Goal: Task Accomplishment & Management: Manage account settings

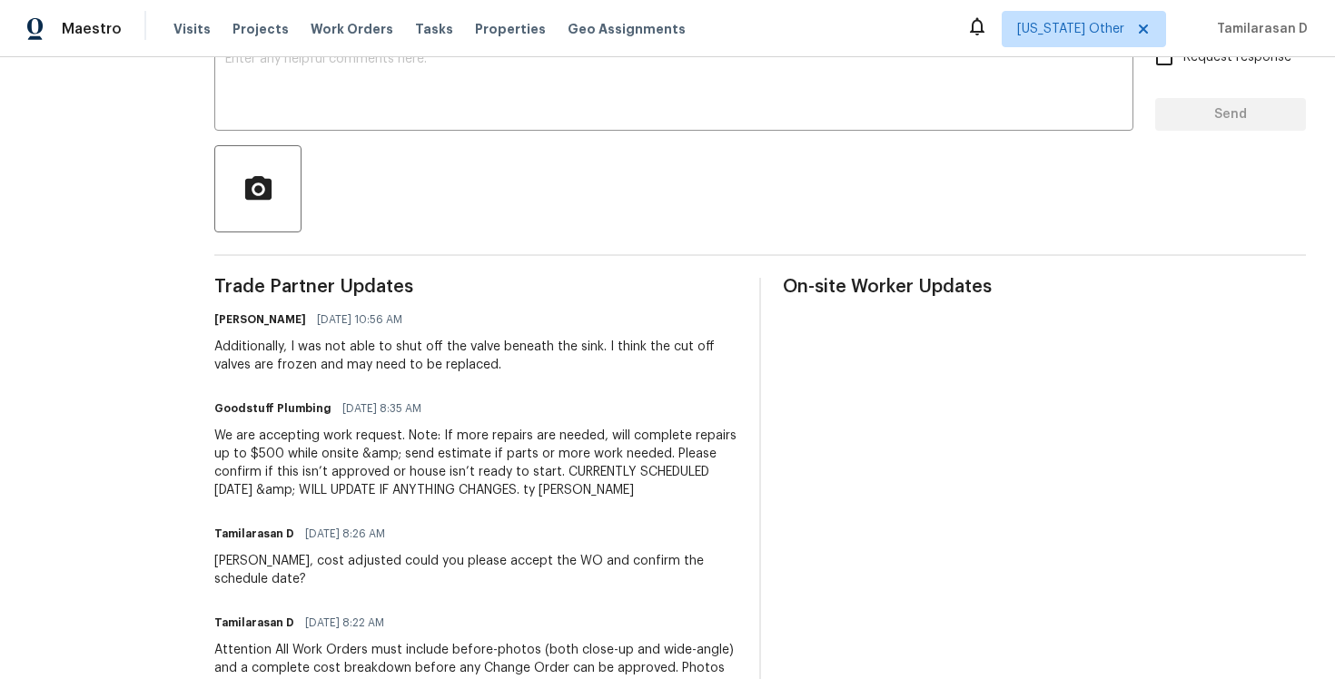
scroll to position [340, 0]
click at [361, 359] on div "Additionally, I was not able to shut off the valve beneath the sink. I think th…" at bounding box center [475, 355] width 523 height 36
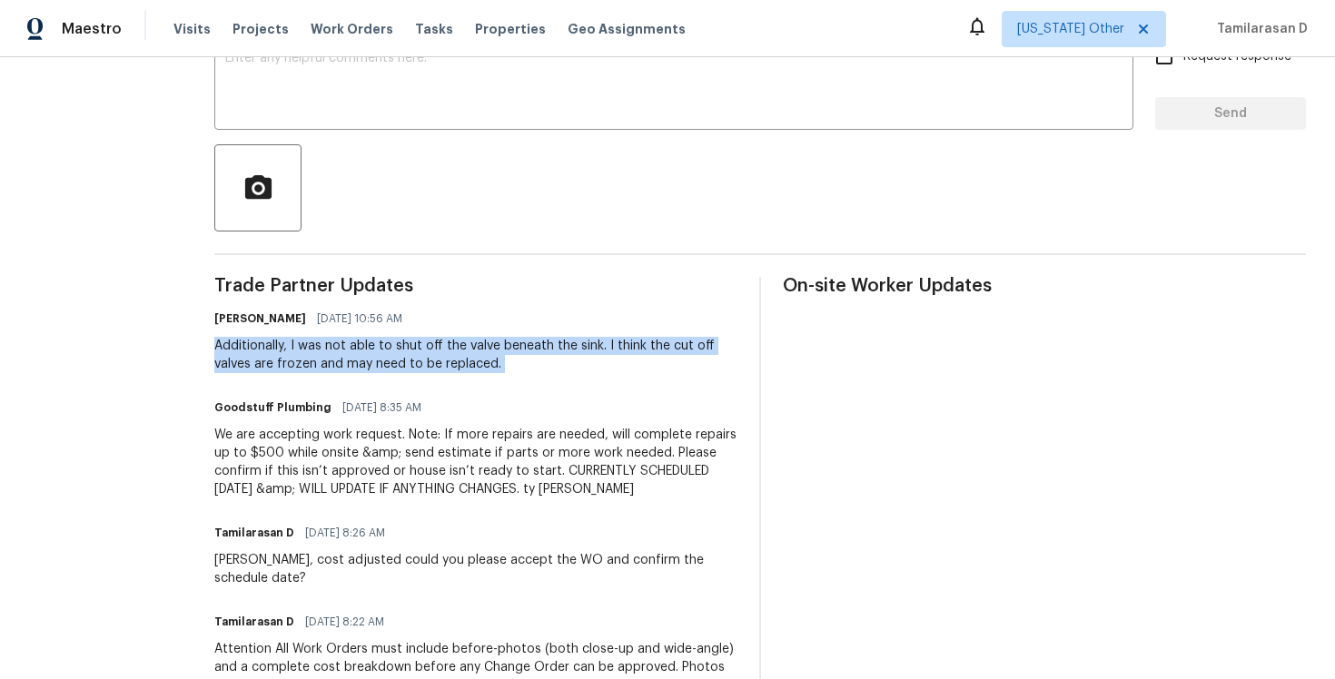
click at [356, 481] on div "We are accepting work request. Note: If more repairs are needed, will complete …" at bounding box center [475, 462] width 523 height 73
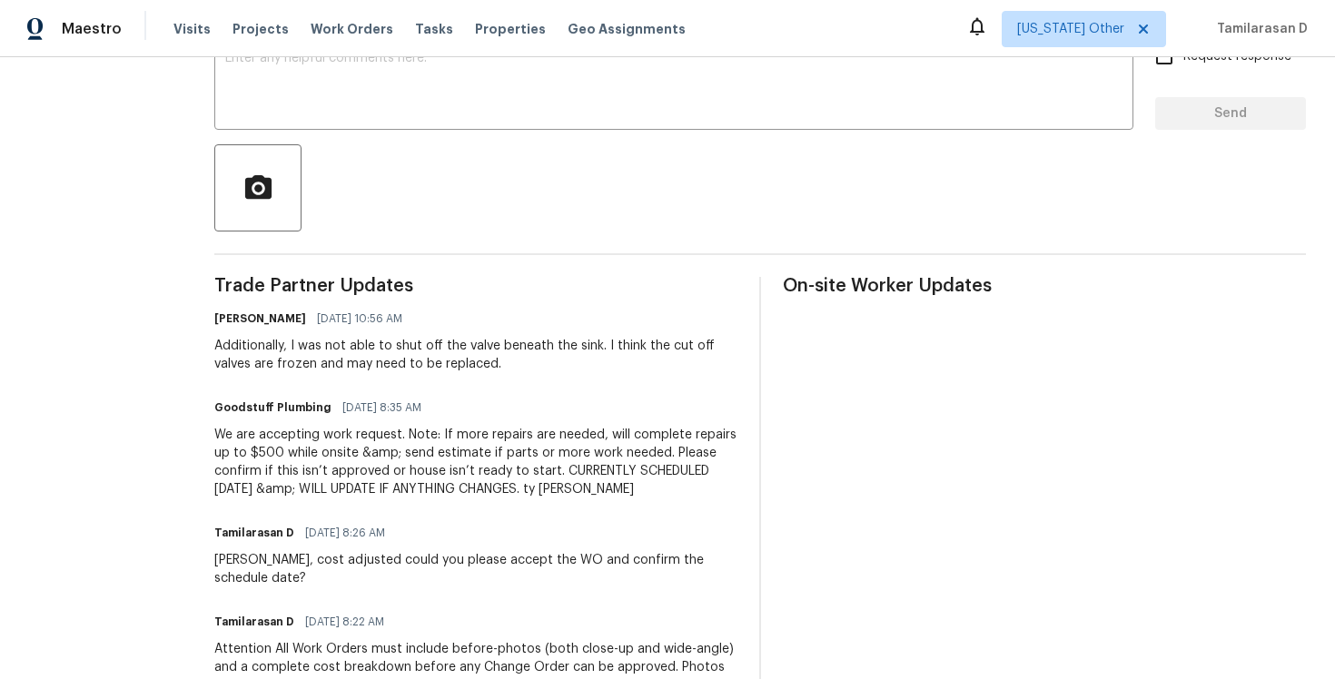
click at [356, 481] on div "We are accepting work request. Note: If more repairs are needed, will complete …" at bounding box center [475, 462] width 523 height 73
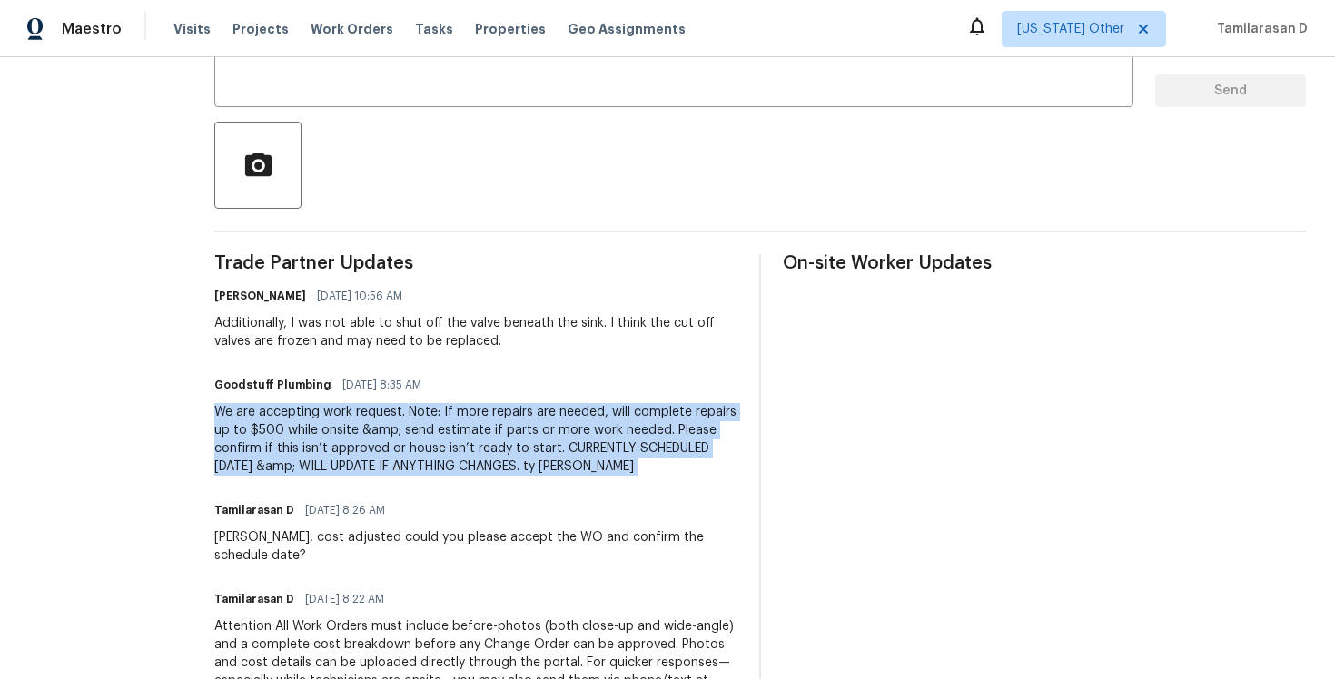
scroll to position [360, 0]
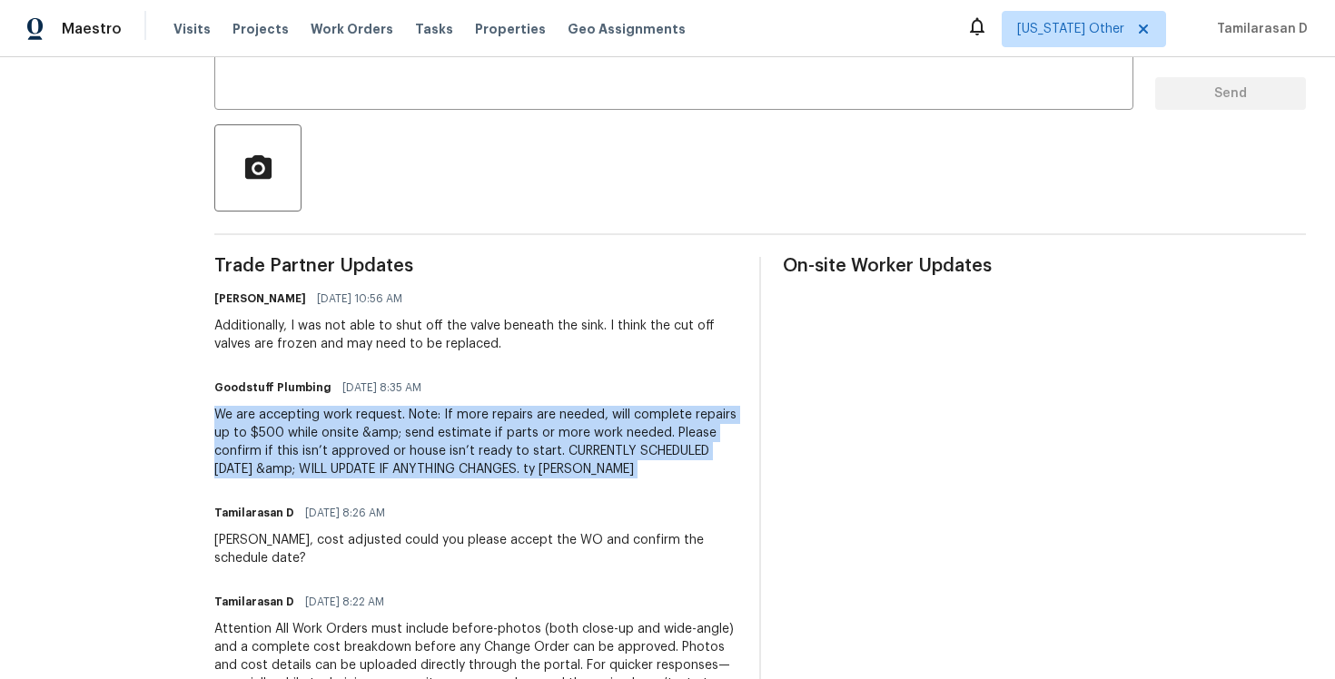
click at [553, 319] on div "Additionally, I was not able to shut off the valve beneath the sink. I think th…" at bounding box center [475, 335] width 523 height 36
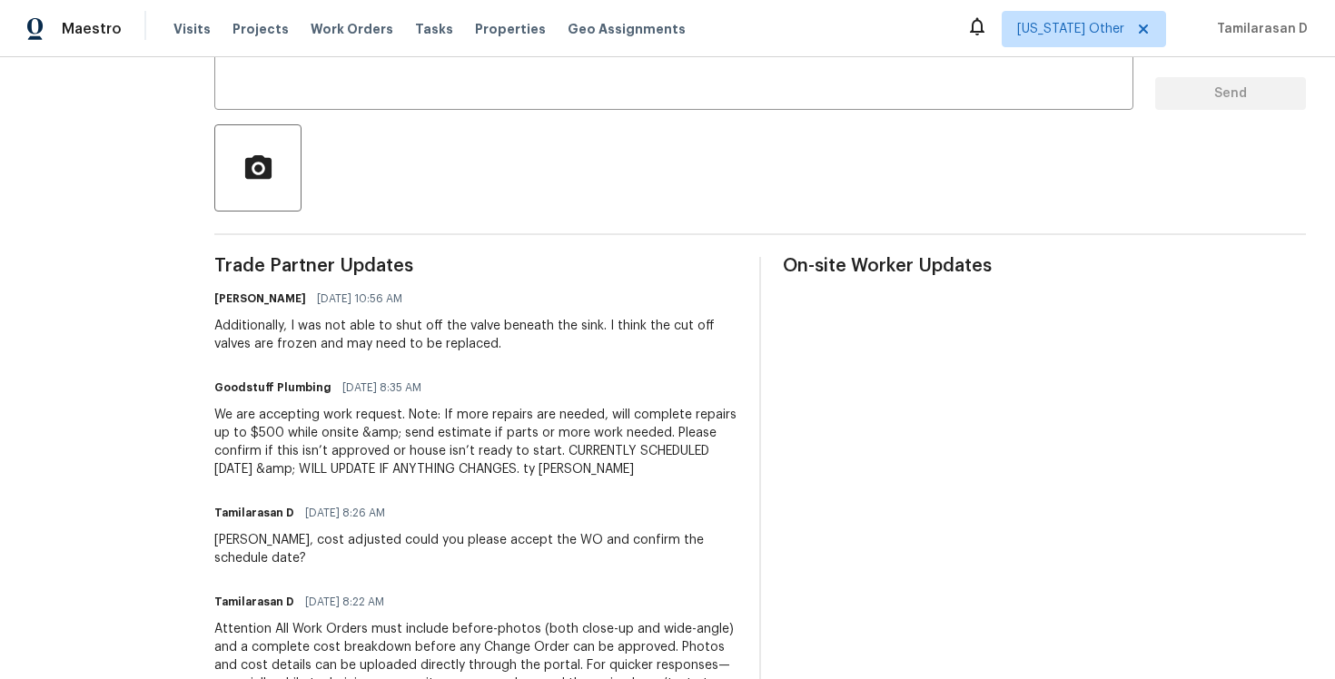
click at [553, 319] on div "Additionally, I was not able to shut off the valve beneath the sink. I think th…" at bounding box center [475, 335] width 523 height 36
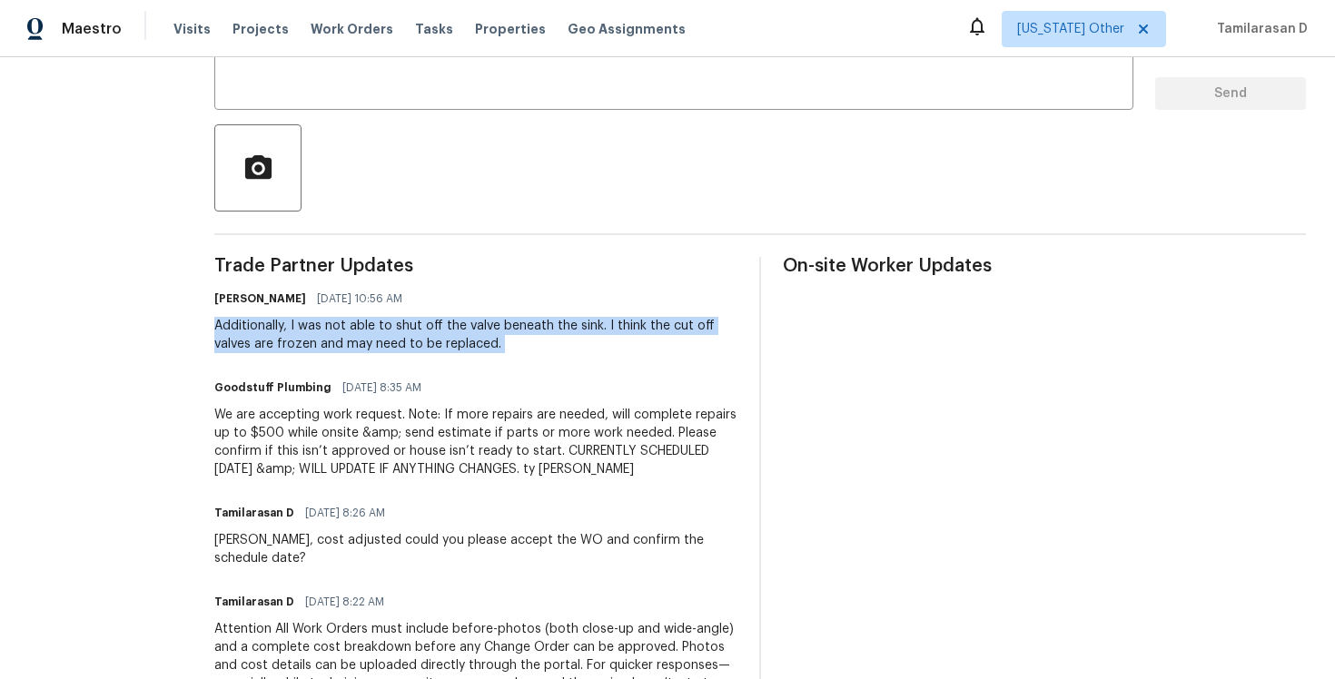
click at [457, 334] on div "Additionally, I was not able to shut off the valve beneath the sink. I think th…" at bounding box center [475, 335] width 523 height 36
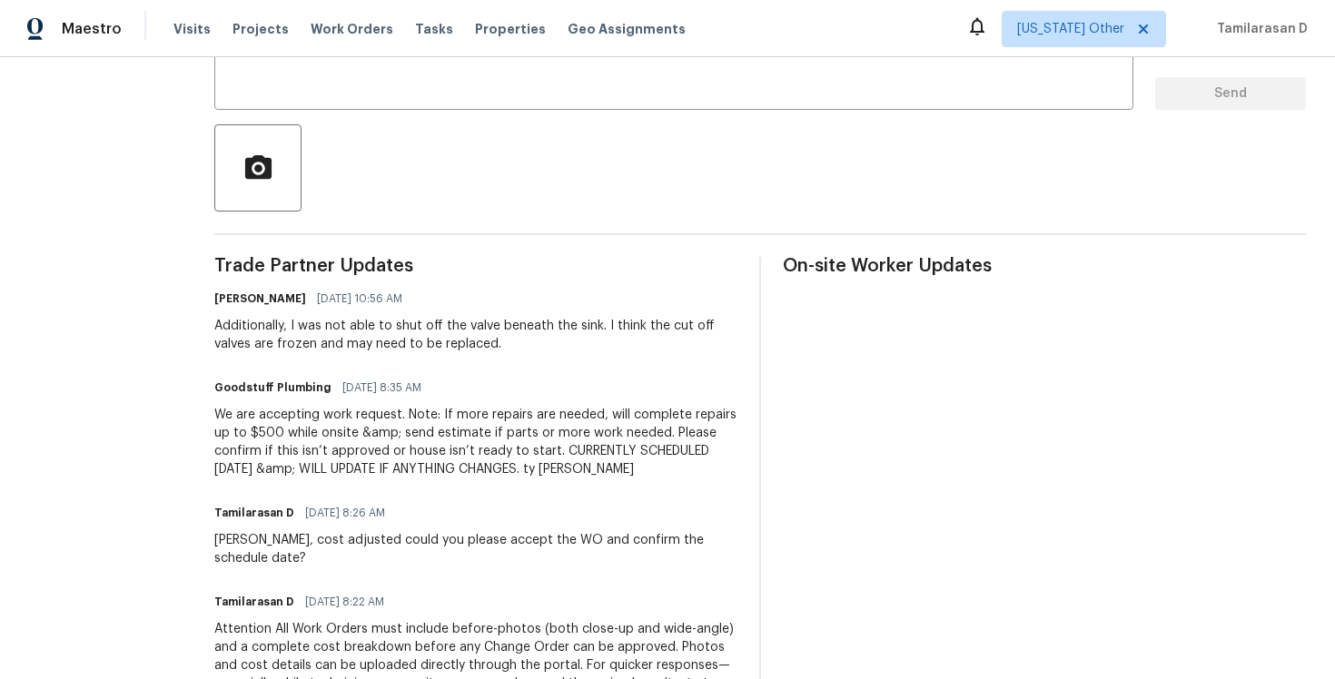
click at [457, 334] on div "Additionally, I was not able to shut off the valve beneath the sink. I think th…" at bounding box center [475, 335] width 523 height 36
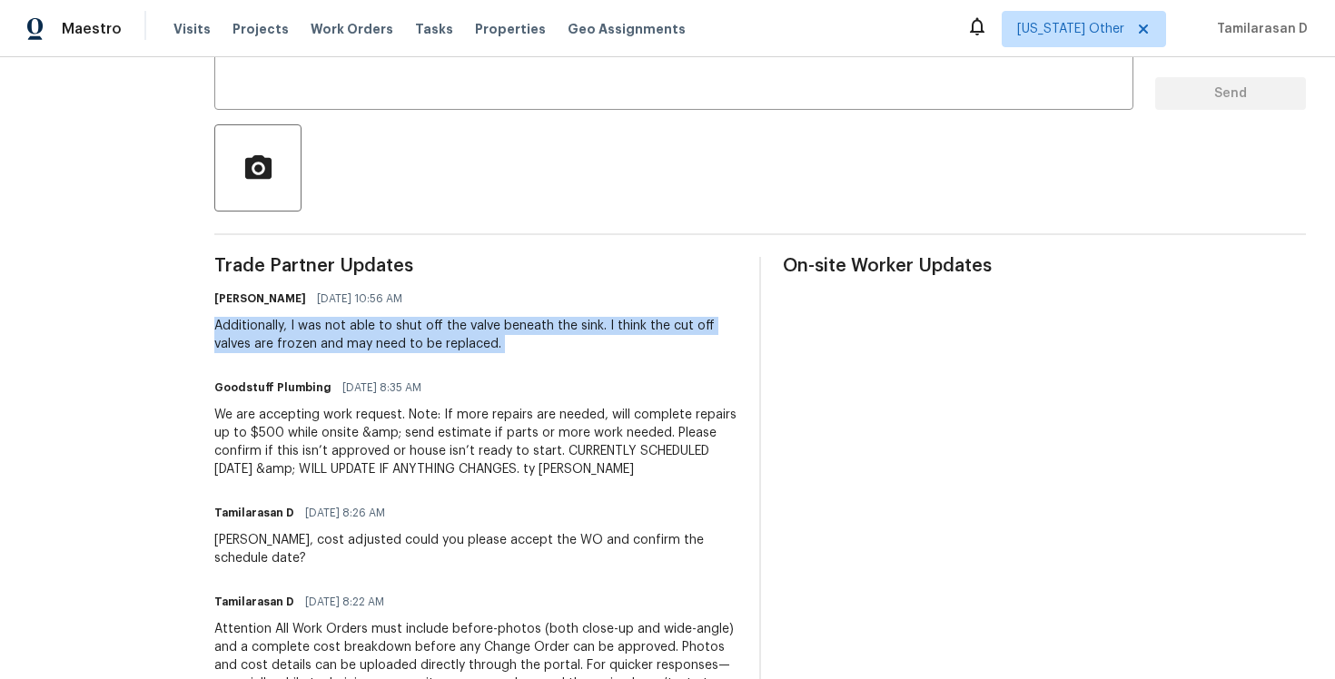
click at [425, 339] on div "Additionally, I was not able to shut off the valve beneath the sink. I think th…" at bounding box center [475, 335] width 523 height 36
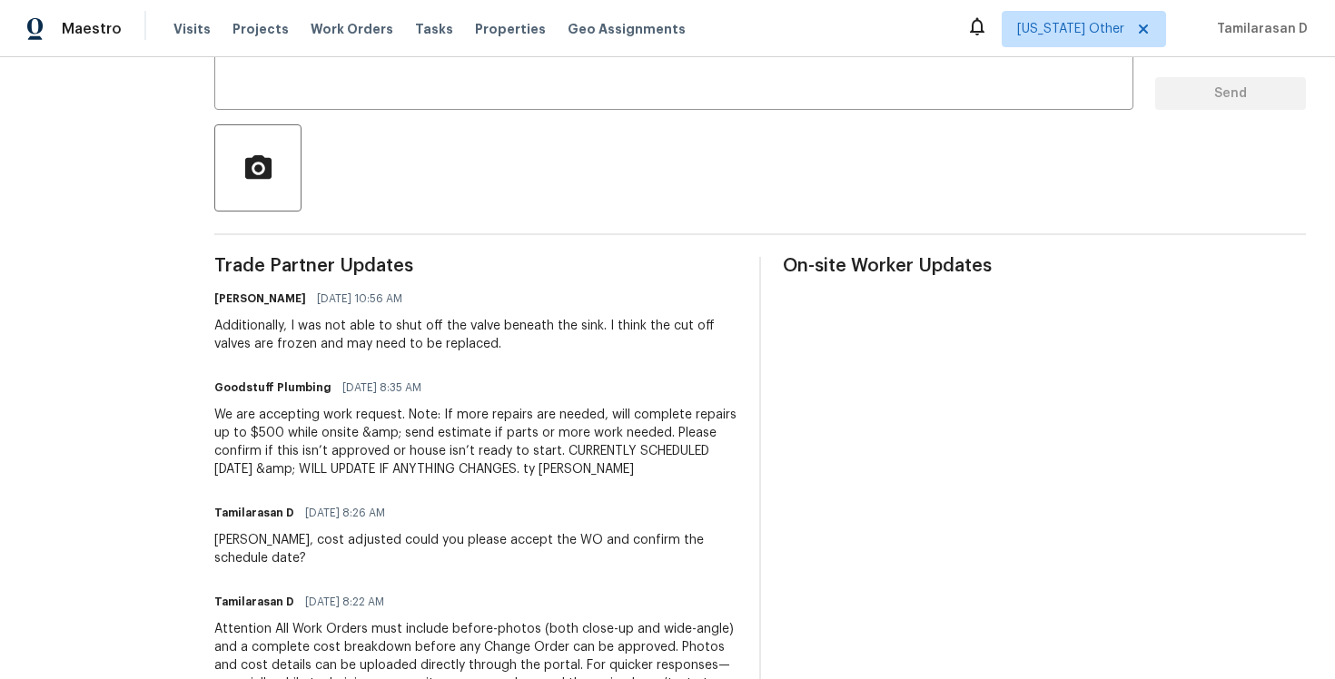
click at [425, 339] on div "Additionally, I was not able to shut off the valve beneath the sink. I think th…" at bounding box center [475, 335] width 523 height 36
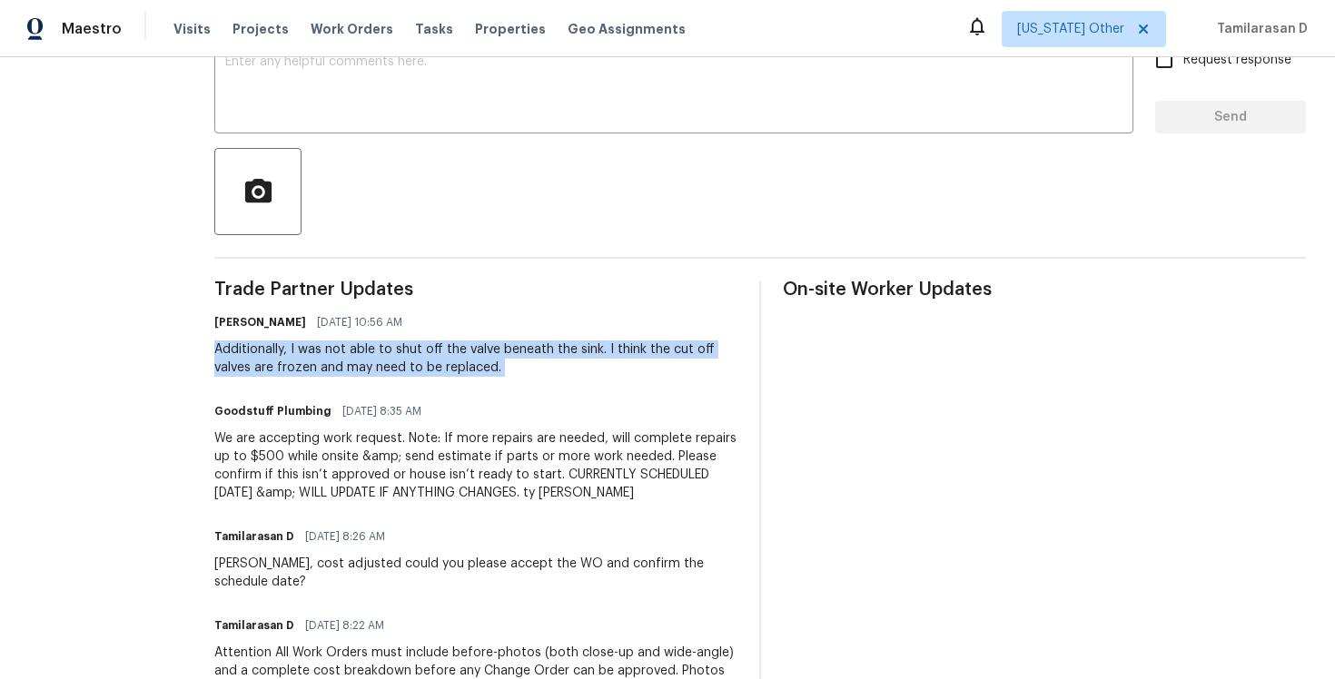
scroll to position [313, 0]
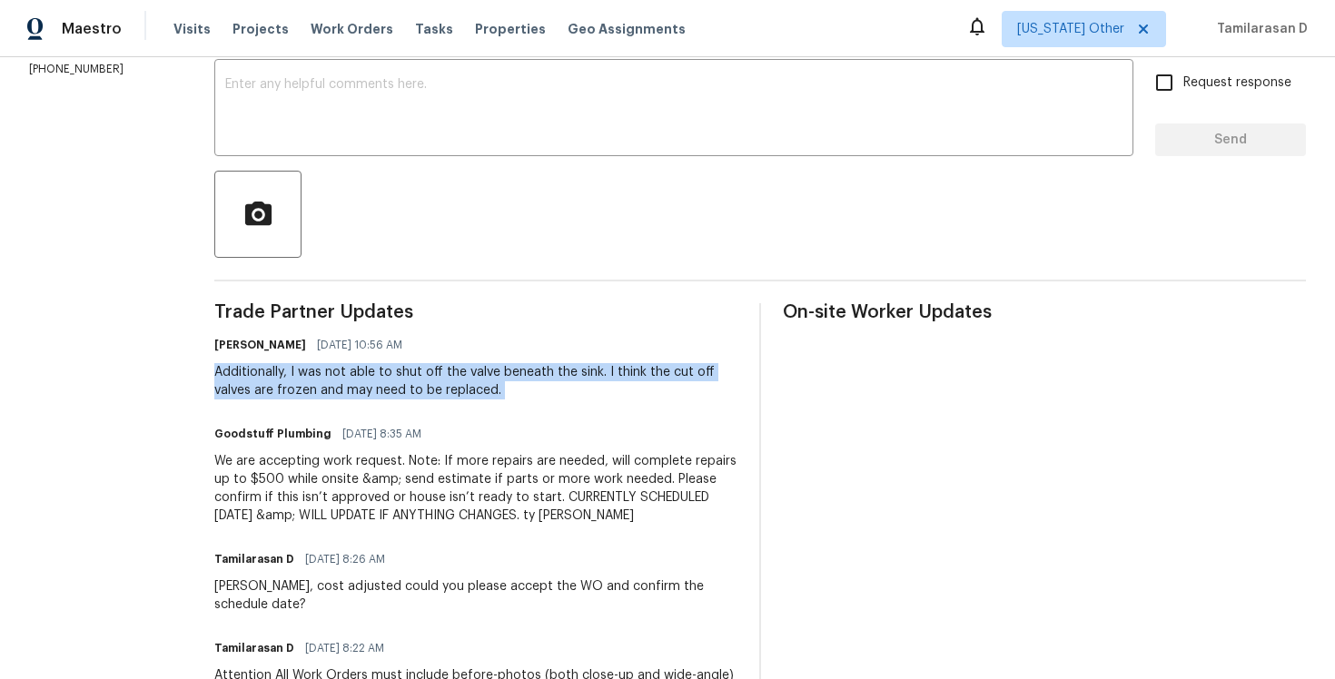
click at [393, 392] on div "Additionally, I was not able to shut off the valve beneath the sink. I think th…" at bounding box center [475, 381] width 523 height 36
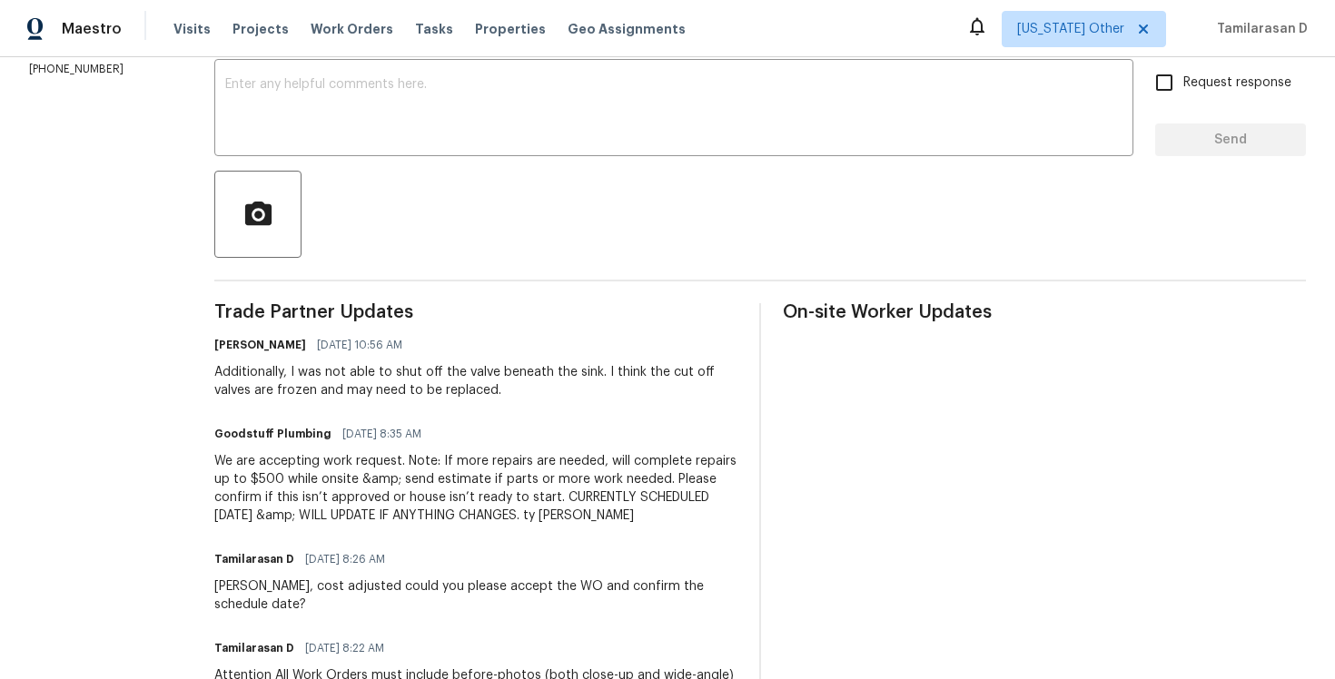
click at [393, 392] on div "Additionally, I was not able to shut off the valve beneath the sink. I think th…" at bounding box center [475, 381] width 523 height 36
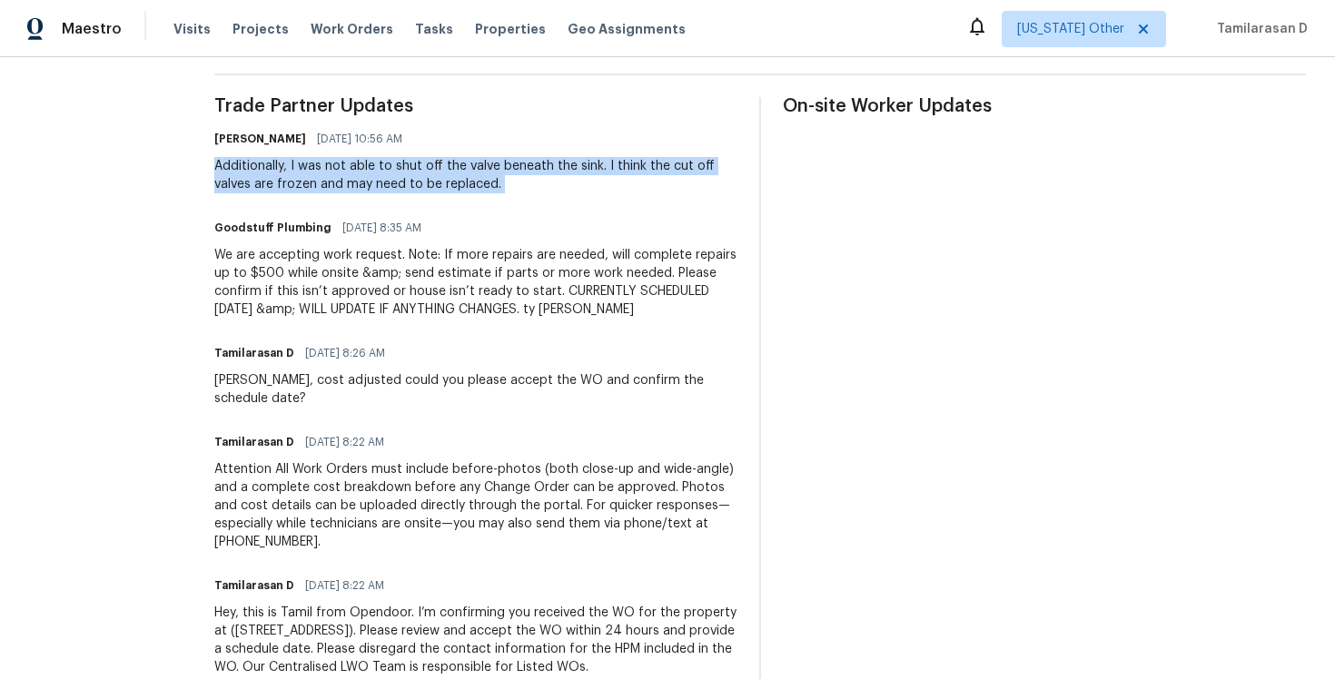
scroll to position [527, 0]
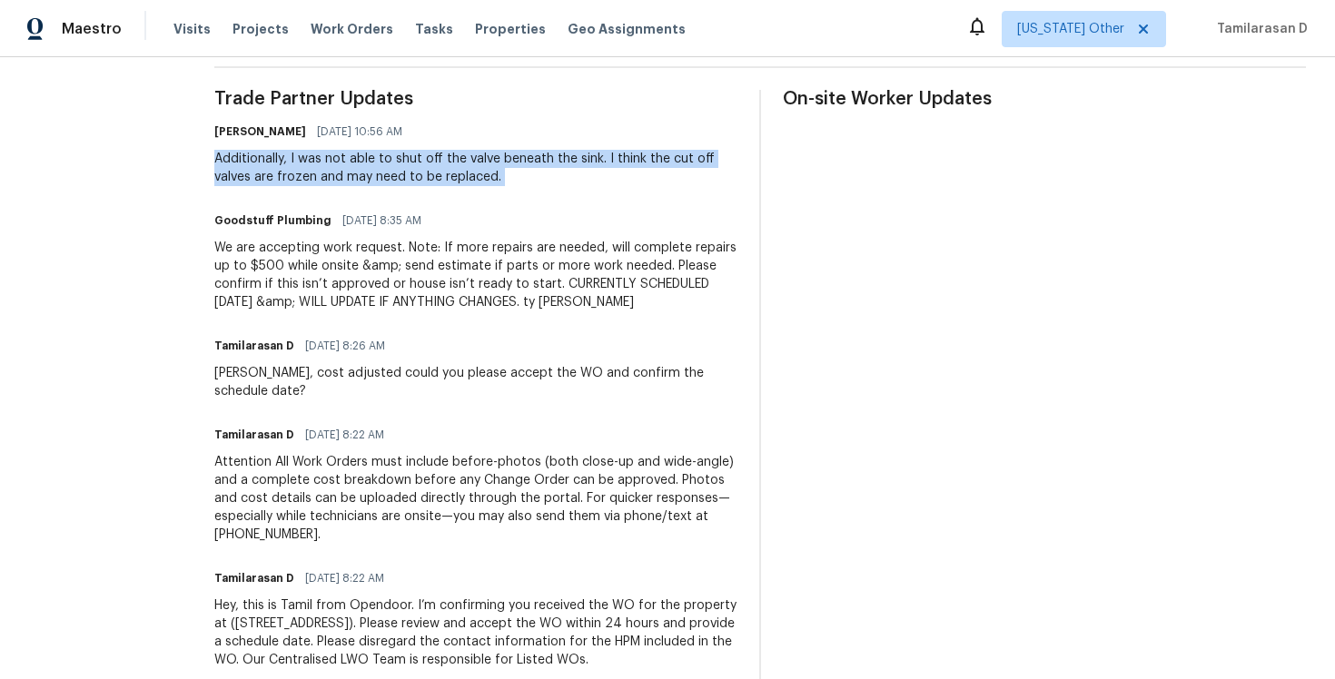
click at [351, 292] on div "We are accepting work request. Note: If more repairs are needed, will complete …" at bounding box center [475, 275] width 523 height 73
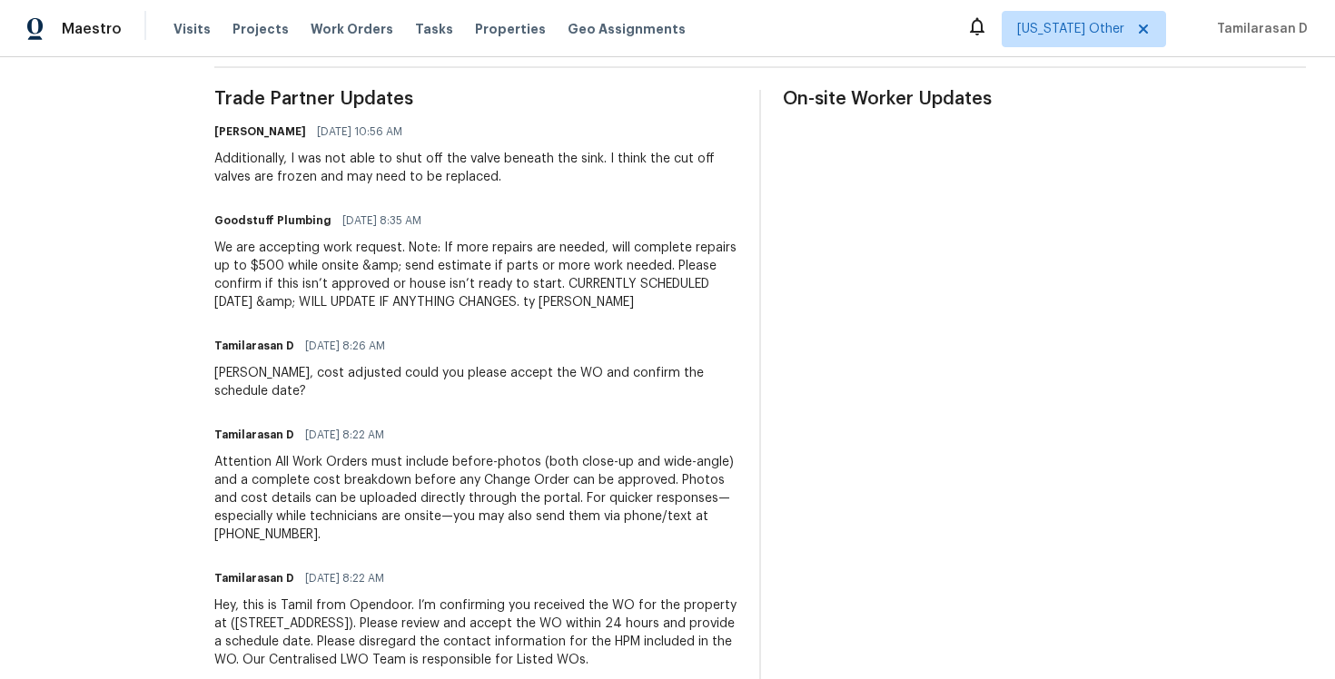
click at [351, 292] on div "We are accepting work request. Note: If more repairs are needed, will complete …" at bounding box center [475, 275] width 523 height 73
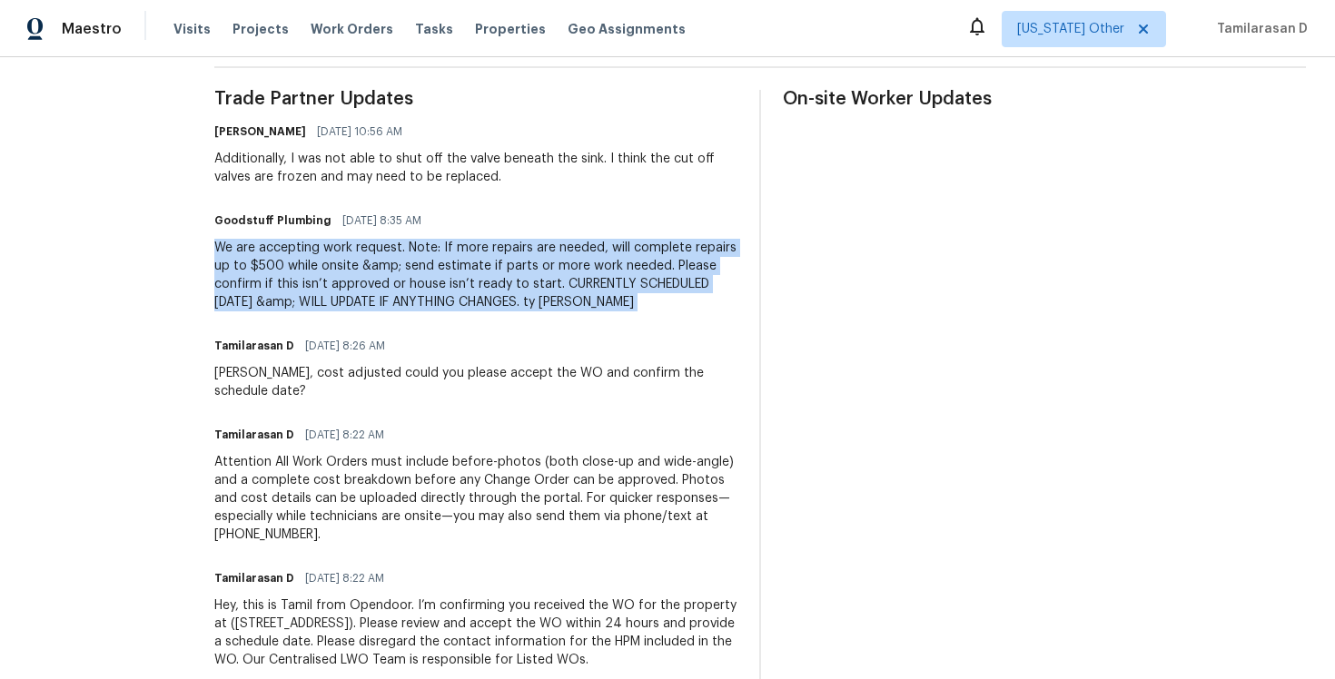
click at [351, 292] on div "We are accepting work request. Note: If more repairs are needed, will complete …" at bounding box center [475, 275] width 523 height 73
click at [379, 256] on div "We are accepting work request. Note: If more repairs are needed, will complete …" at bounding box center [475, 275] width 523 height 73
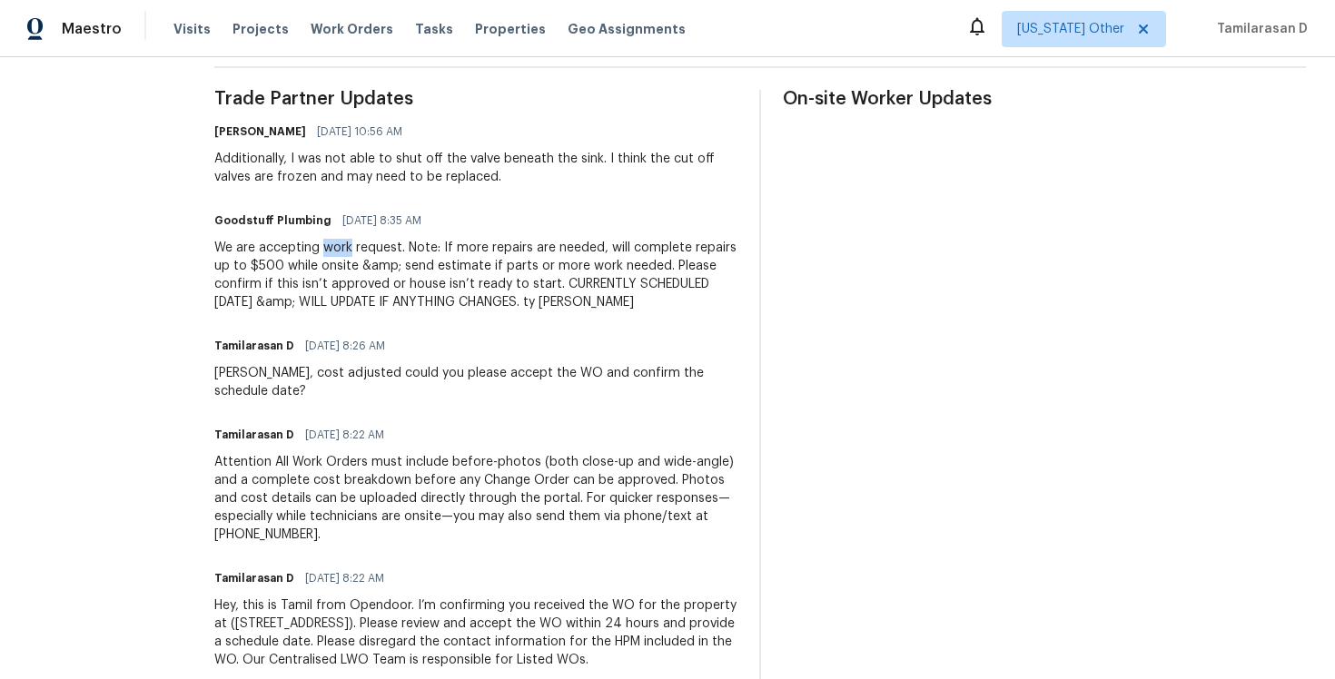
click at [379, 256] on div "We are accepting work request. Note: If more repairs are needed, will complete …" at bounding box center [475, 275] width 523 height 73
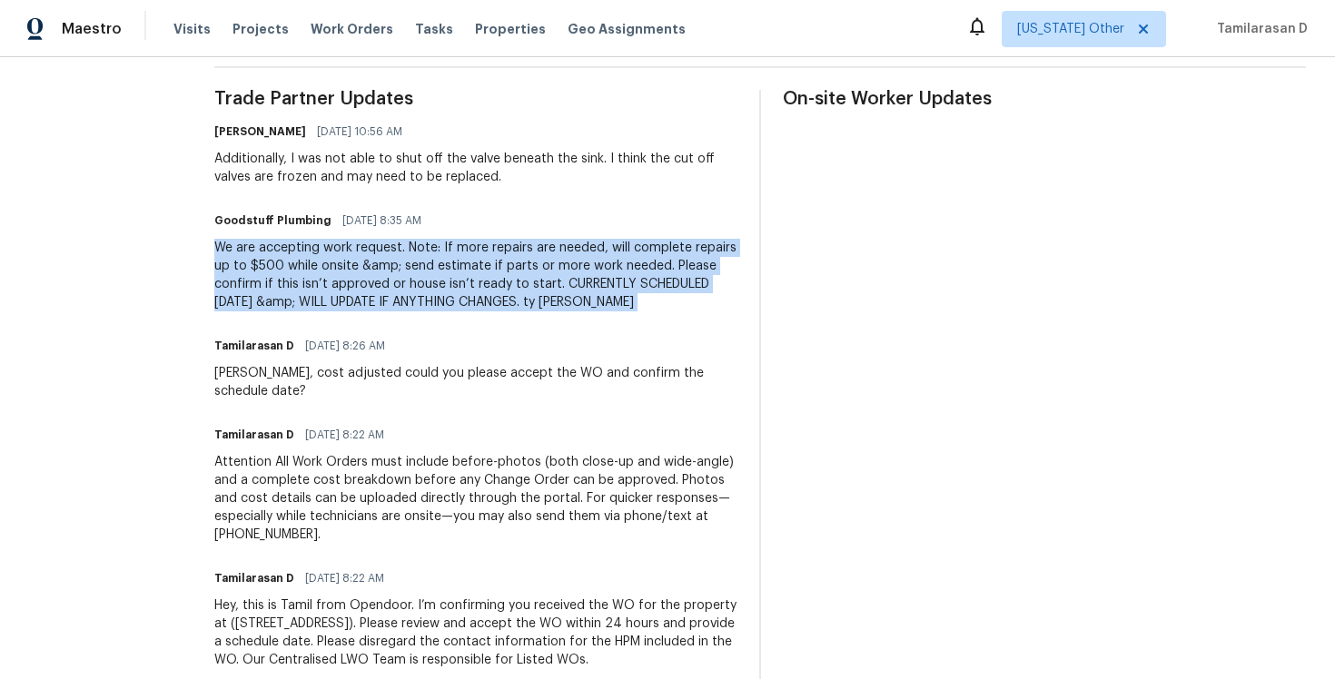
scroll to position [504, 0]
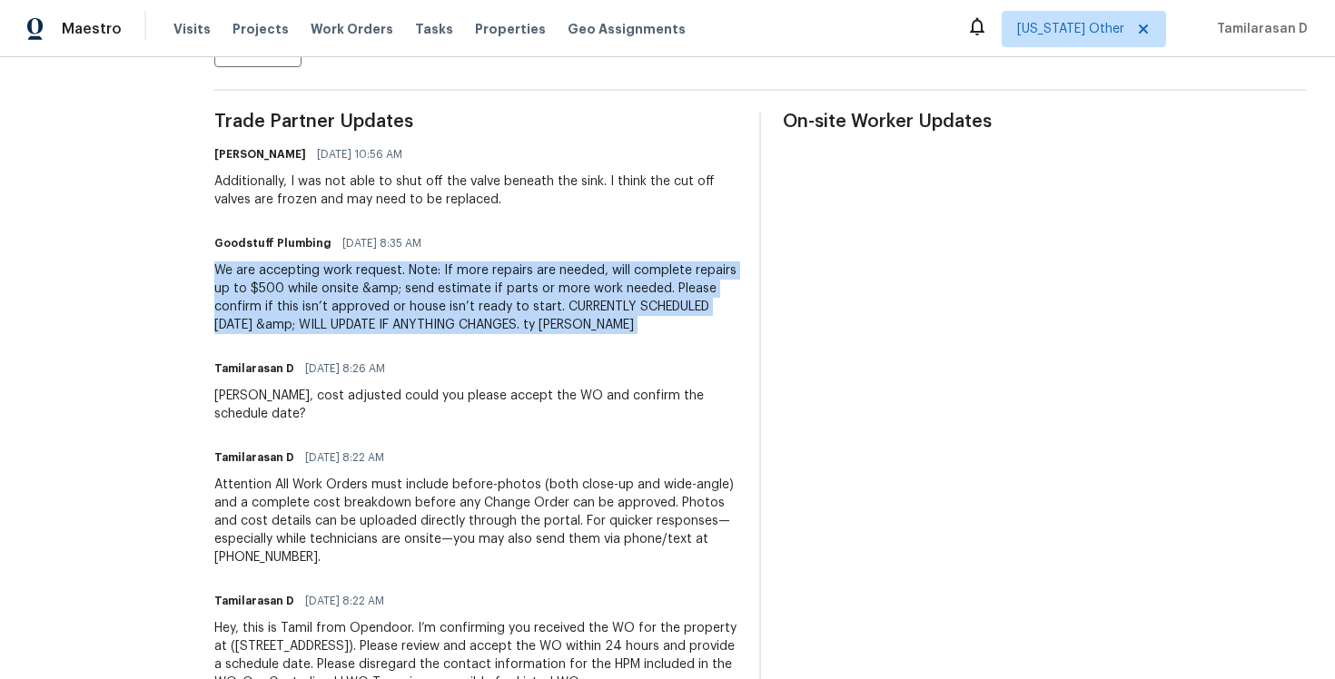
click at [393, 302] on div "We are accepting work request. Note: If more repairs are needed, will complete …" at bounding box center [475, 298] width 523 height 73
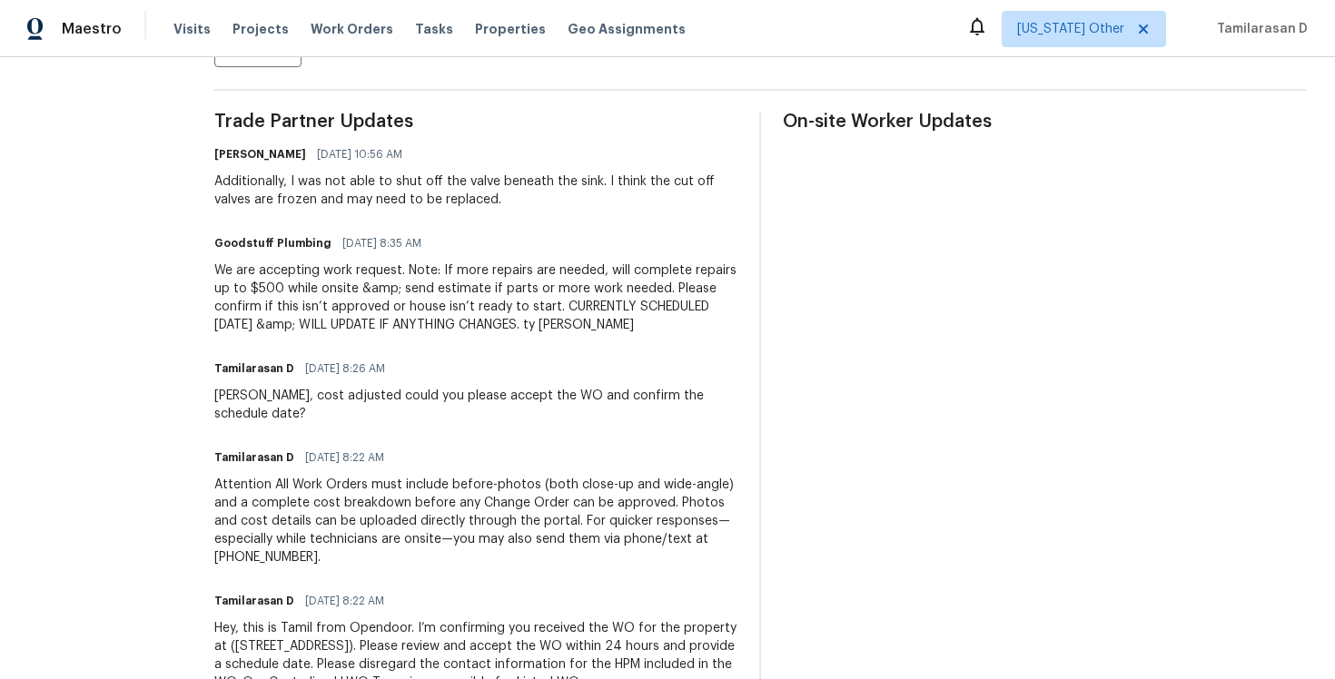
click at [393, 302] on div "We are accepting work request. Note: If more repairs are needed, will complete …" at bounding box center [475, 298] width 523 height 73
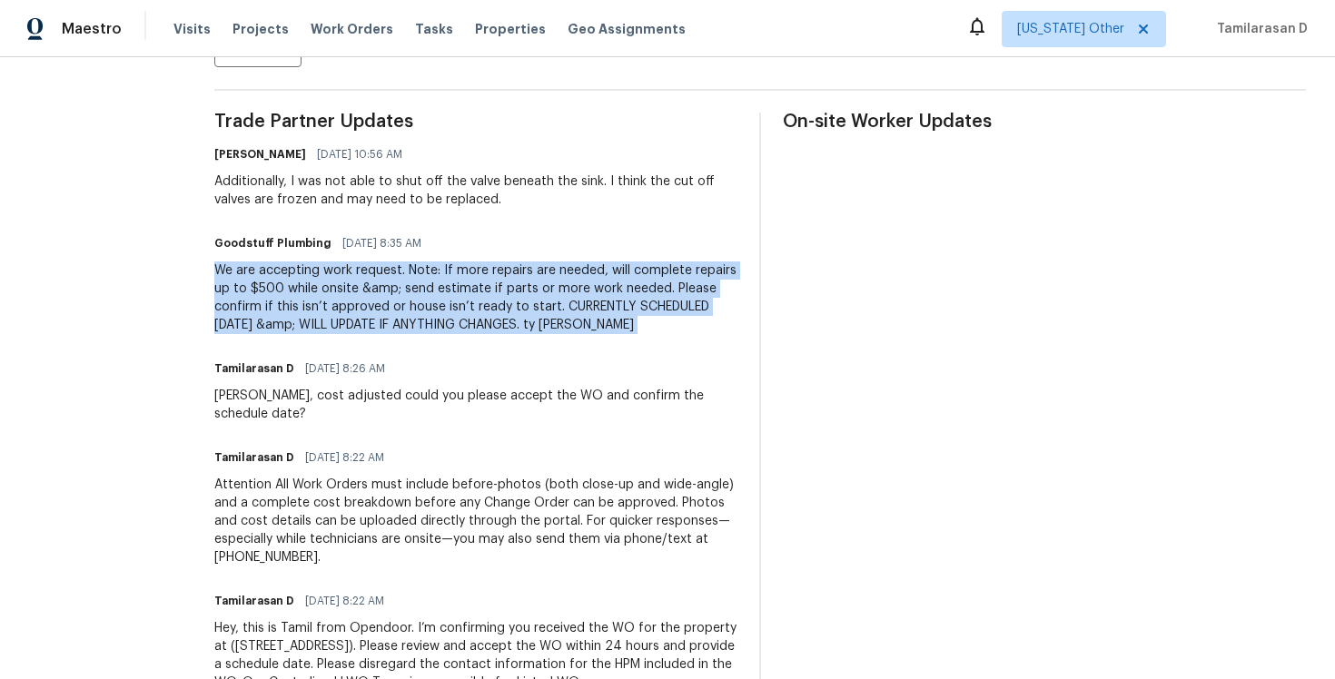
scroll to position [201, 0]
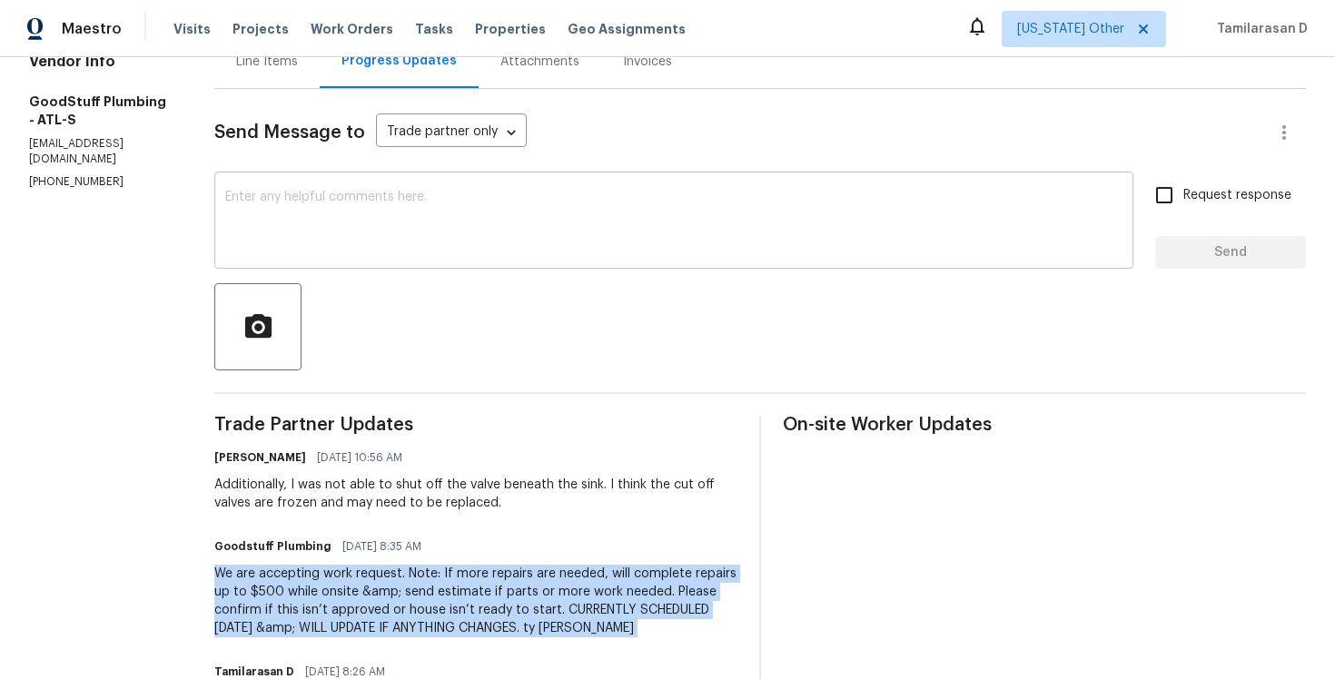
click at [348, 223] on textarea at bounding box center [673, 223] width 897 height 64
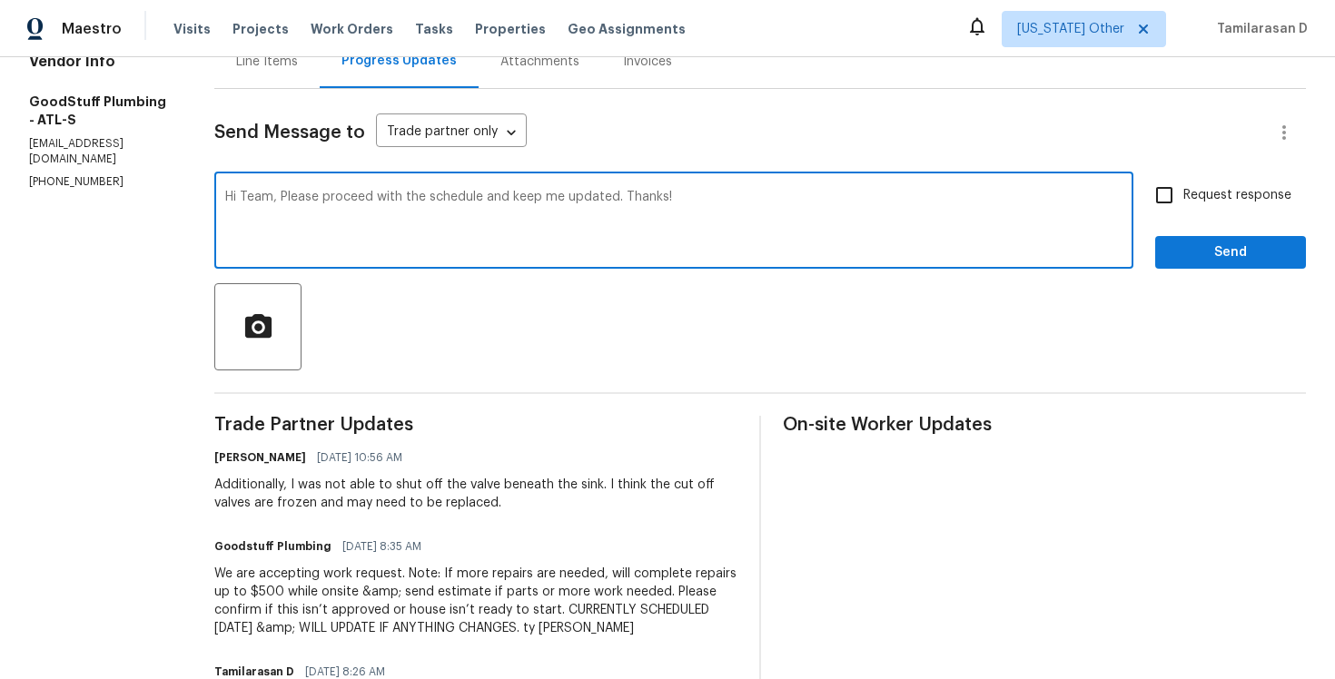
type textarea "Hi Team, Please proceed with the schedule and keep me updated. Thanks!"
click at [1178, 194] on input "Request response" at bounding box center [1164, 195] width 38 height 38
checkbox input "true"
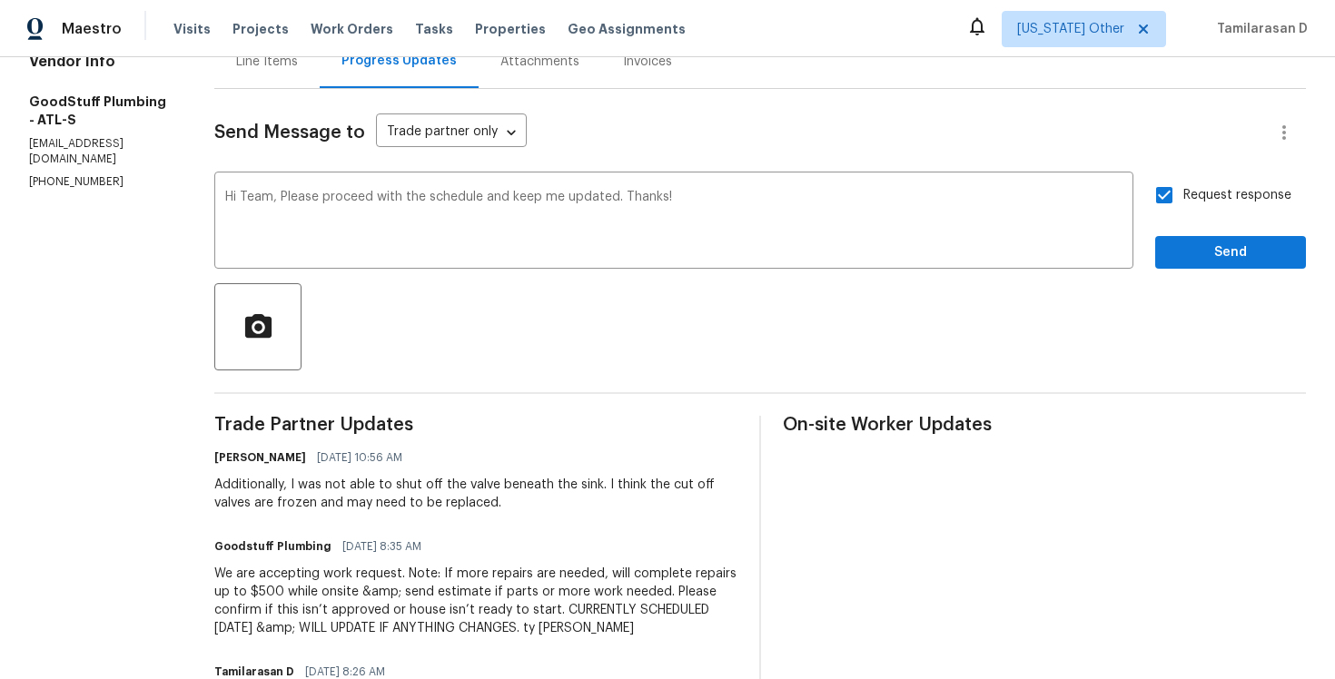
scroll to position [0, 0]
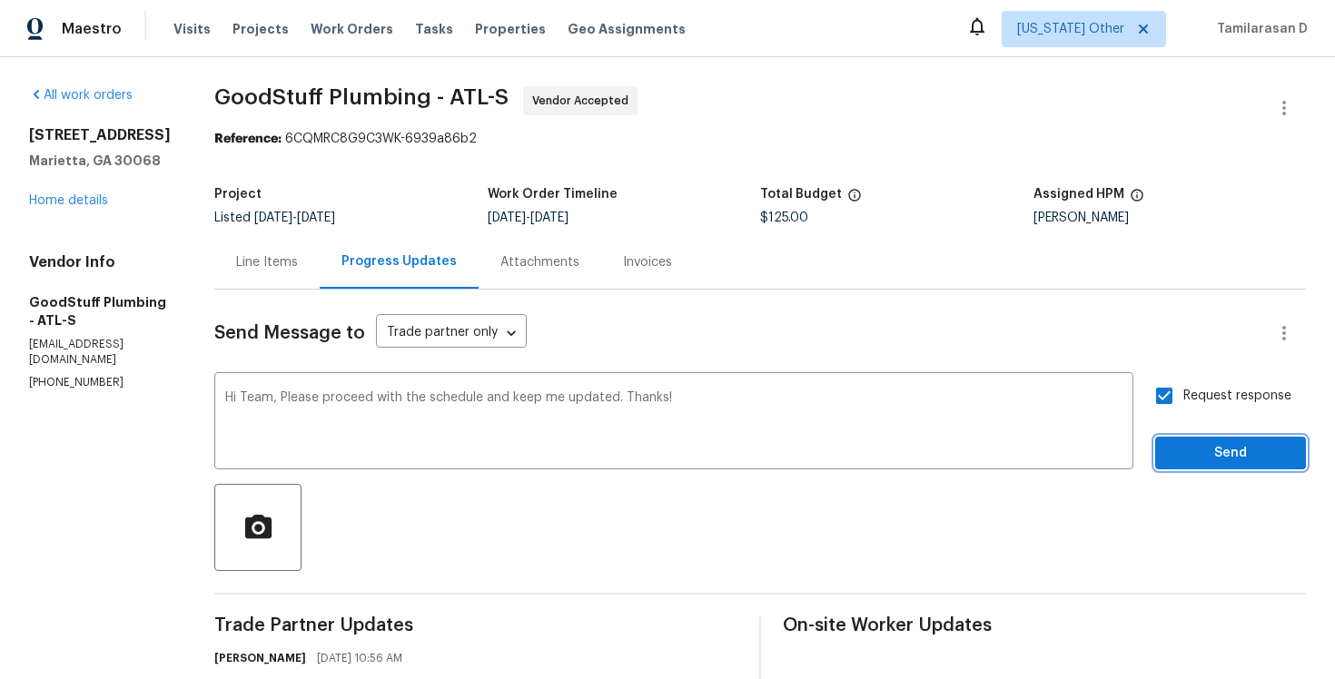
click at [1182, 446] on span "Send" at bounding box center [1231, 453] width 122 height 23
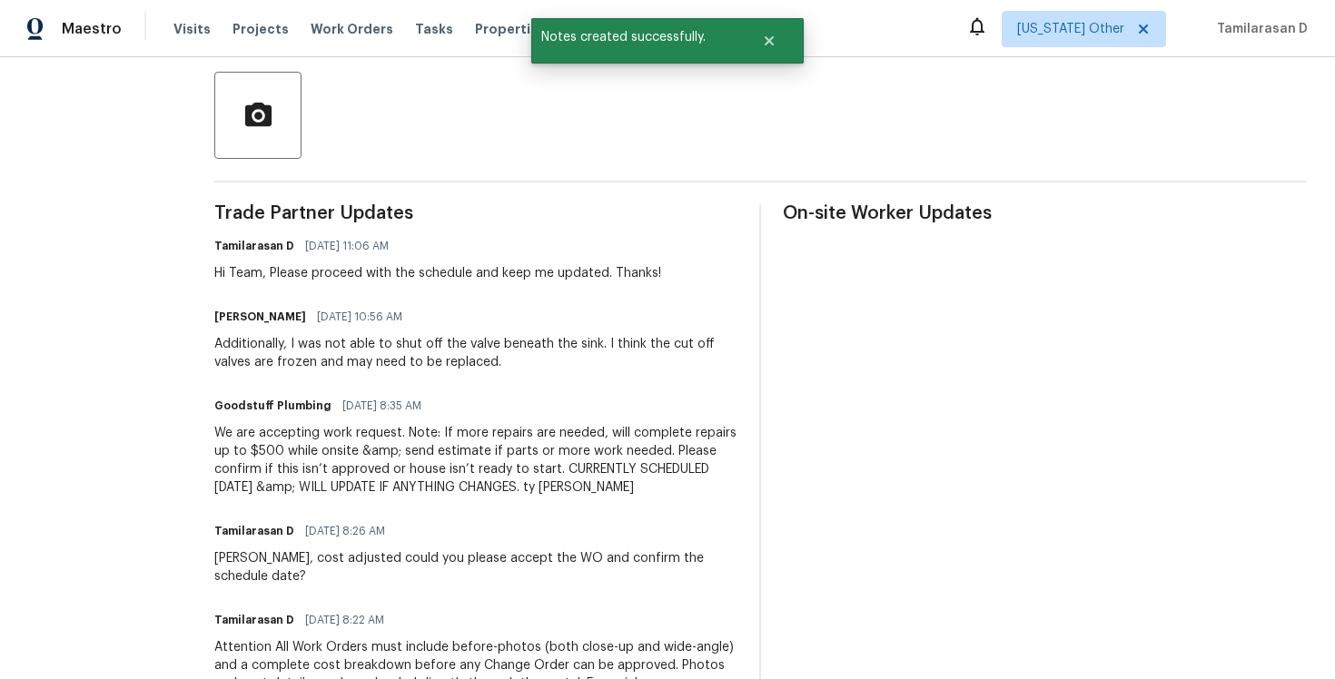
scroll to position [658, 0]
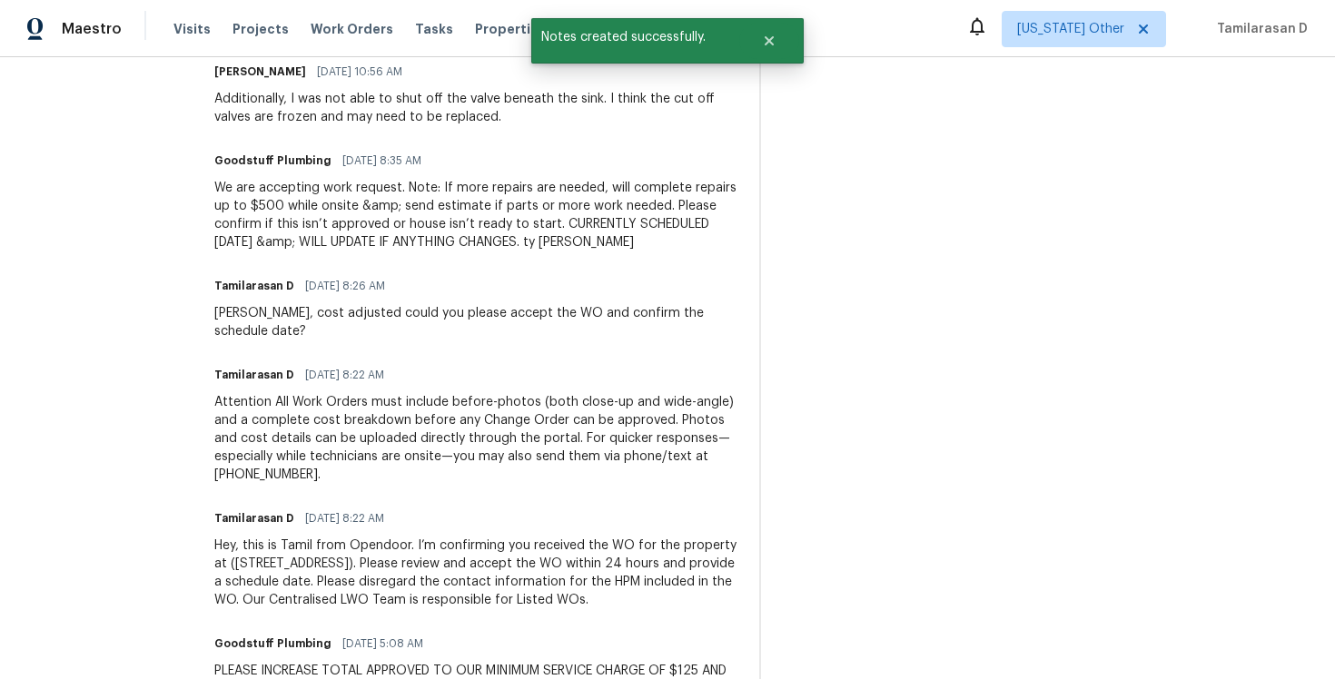
click at [331, 206] on div "We are accepting work request. Note: If more repairs are needed, will complete …" at bounding box center [475, 215] width 523 height 73
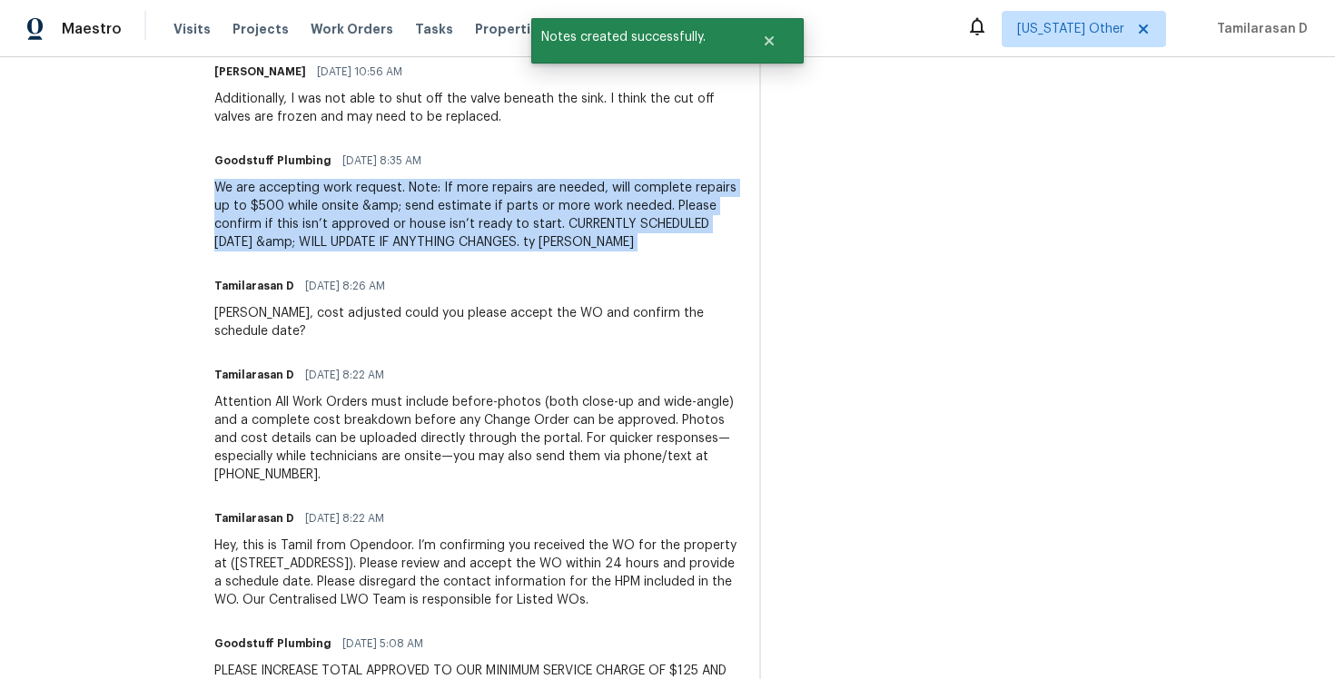
copy div "We are accepting work request. Note: If more repairs are needed, will complete …"
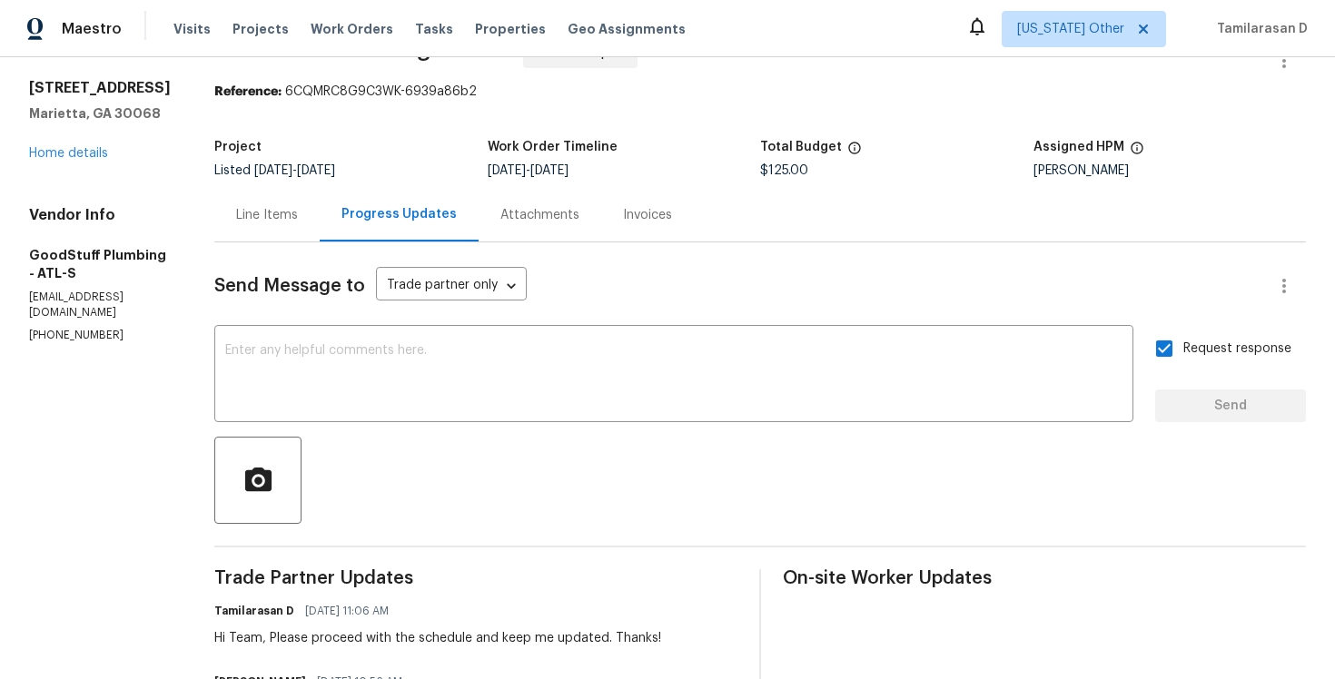
scroll to position [0, 0]
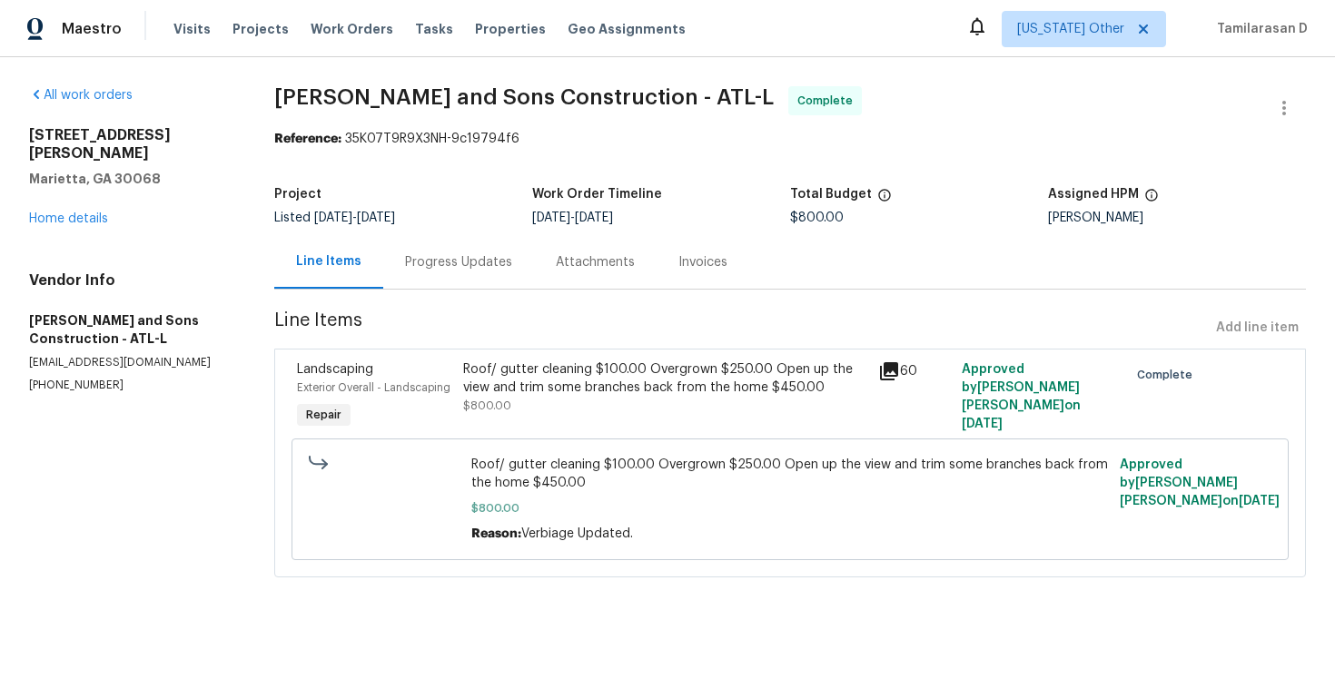
click at [450, 274] on div "Progress Updates" at bounding box center [458, 262] width 151 height 54
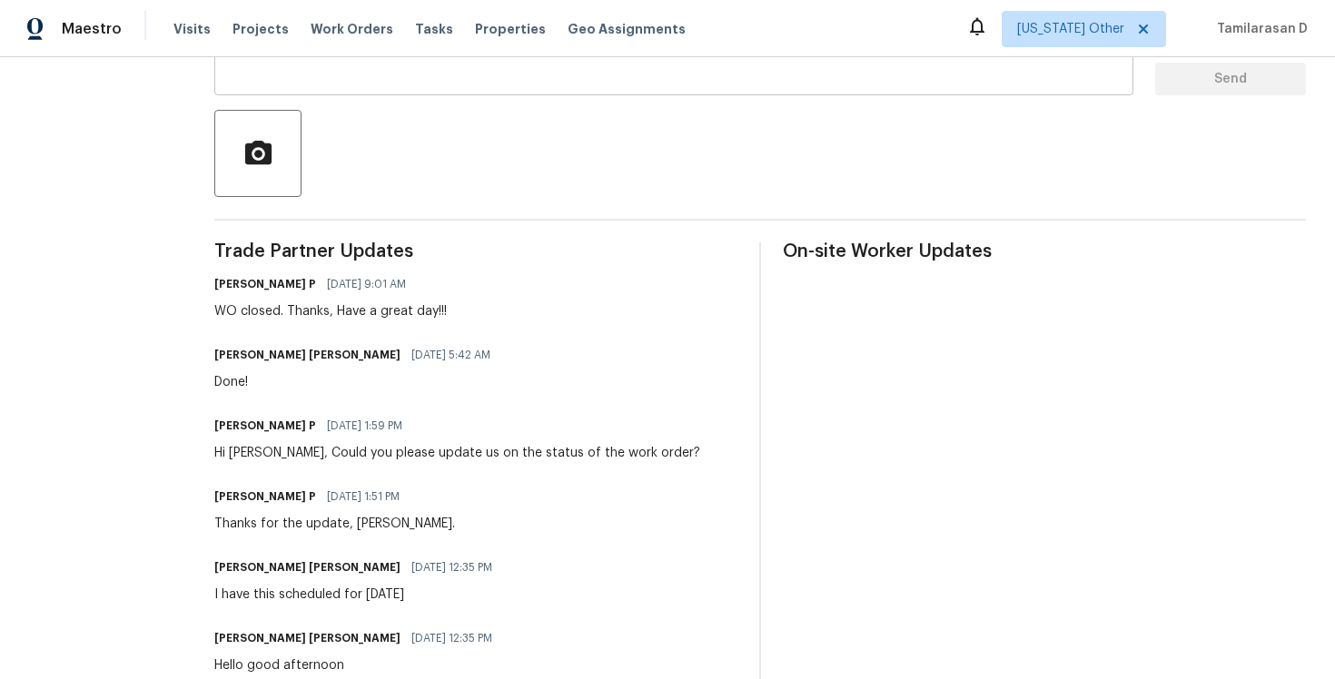
scroll to position [377, 0]
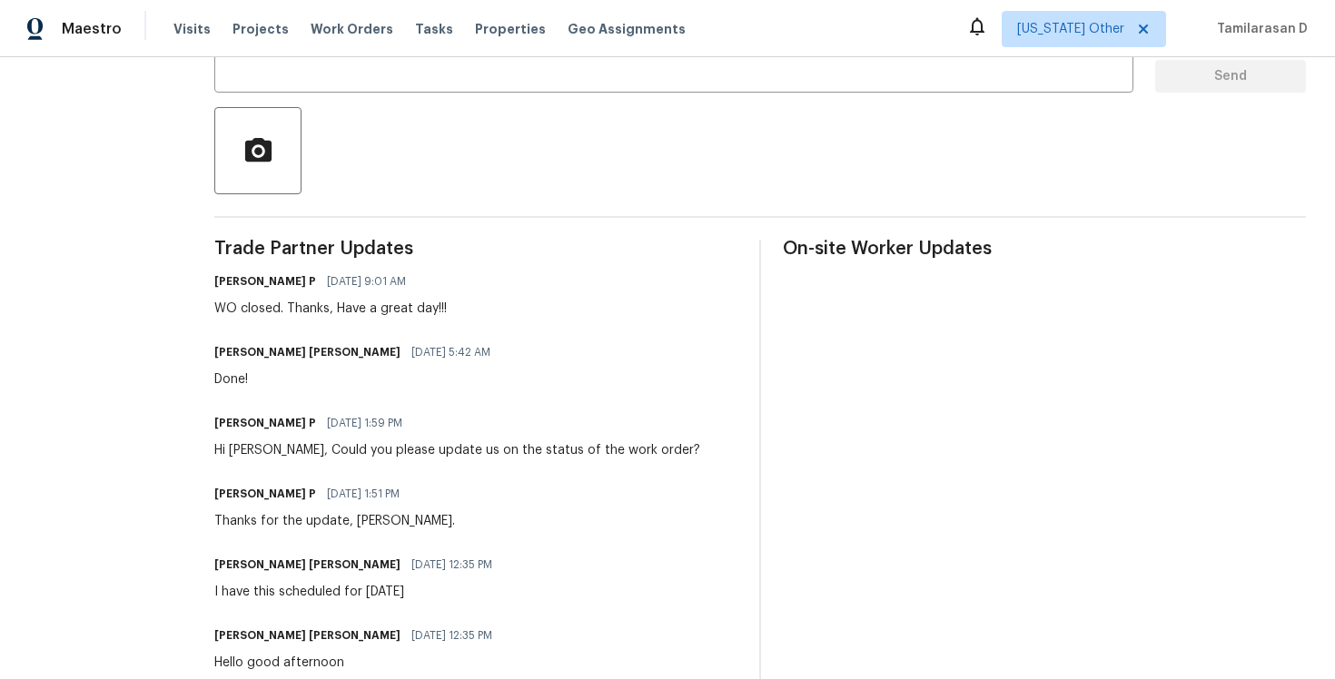
click at [320, 300] on div "WO closed. Thanks, Have a great day!!!" at bounding box center [330, 309] width 233 height 18
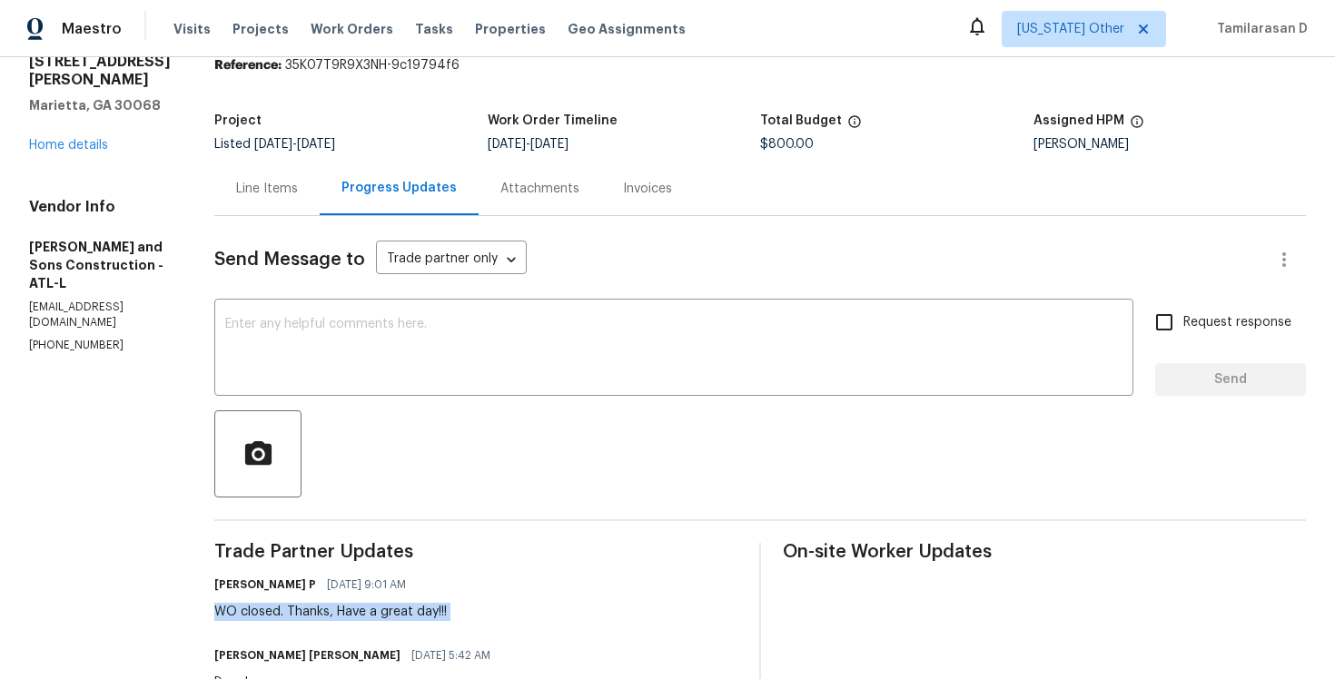
scroll to position [0, 0]
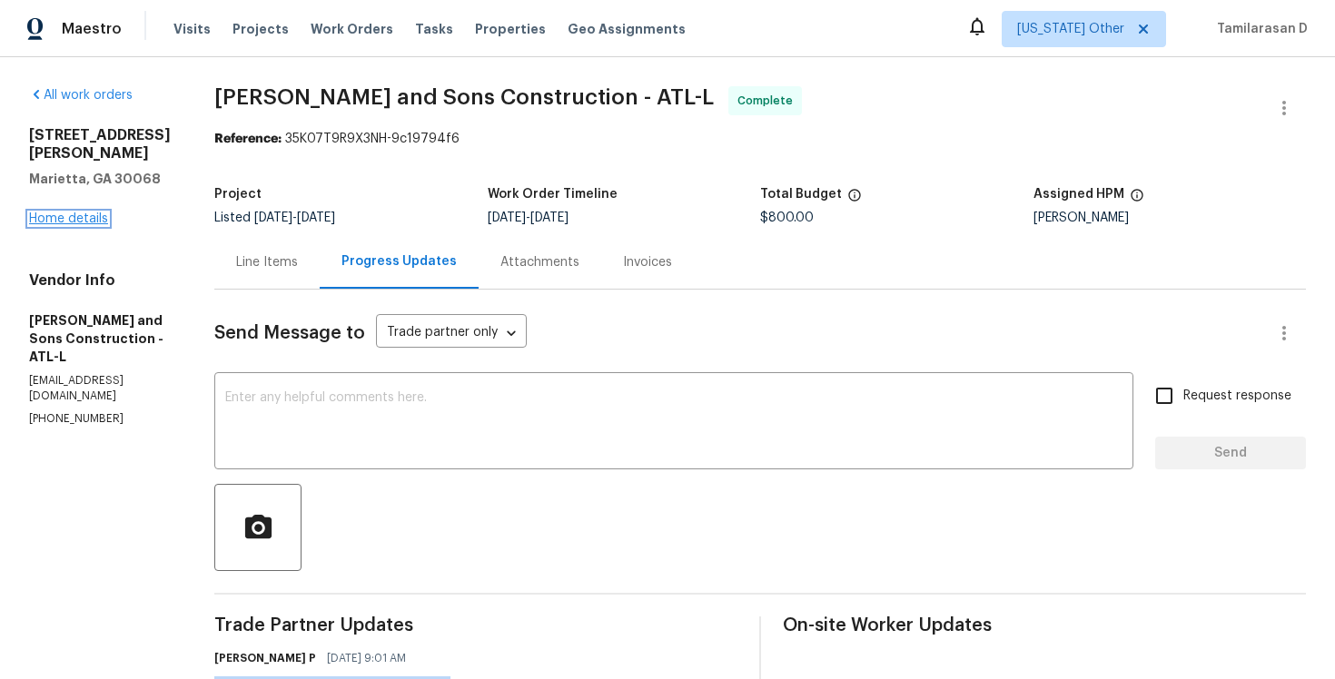
click at [77, 213] on link "Home details" at bounding box center [68, 219] width 79 height 13
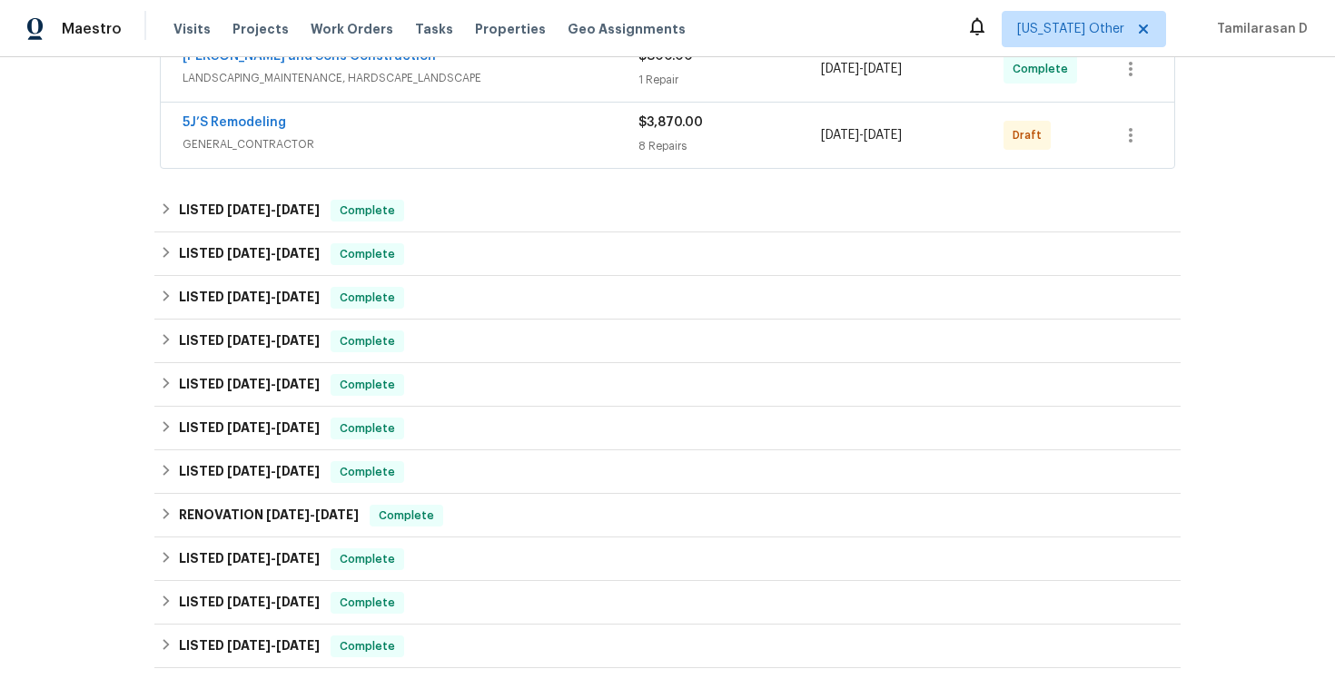
scroll to position [248, 0]
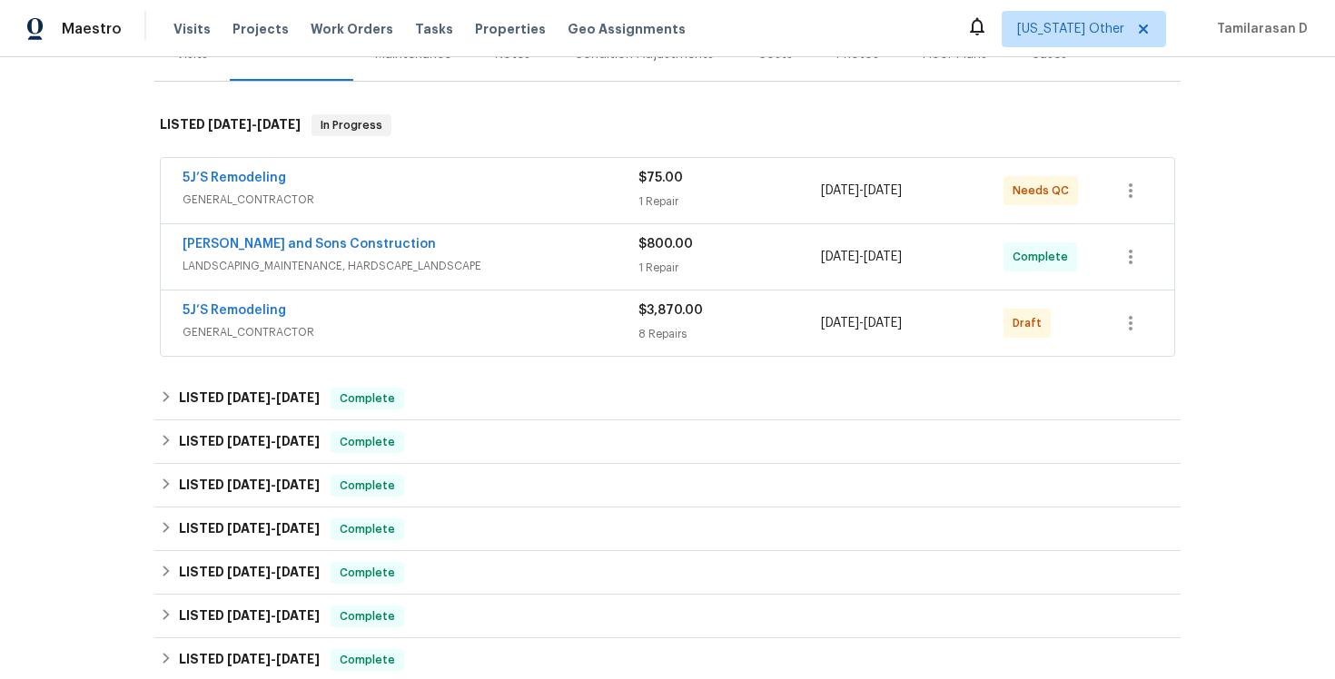
click at [324, 332] on span "GENERAL_CONTRACTOR" at bounding box center [411, 332] width 456 height 18
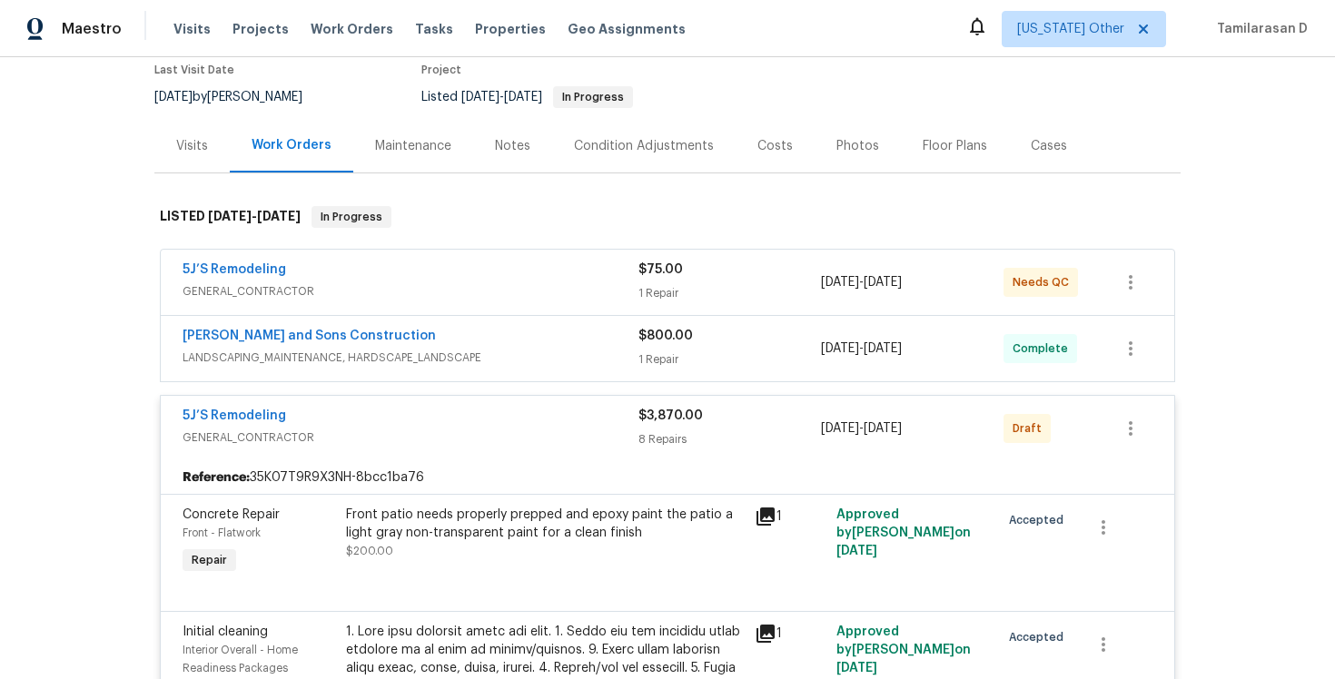
scroll to position [0, 0]
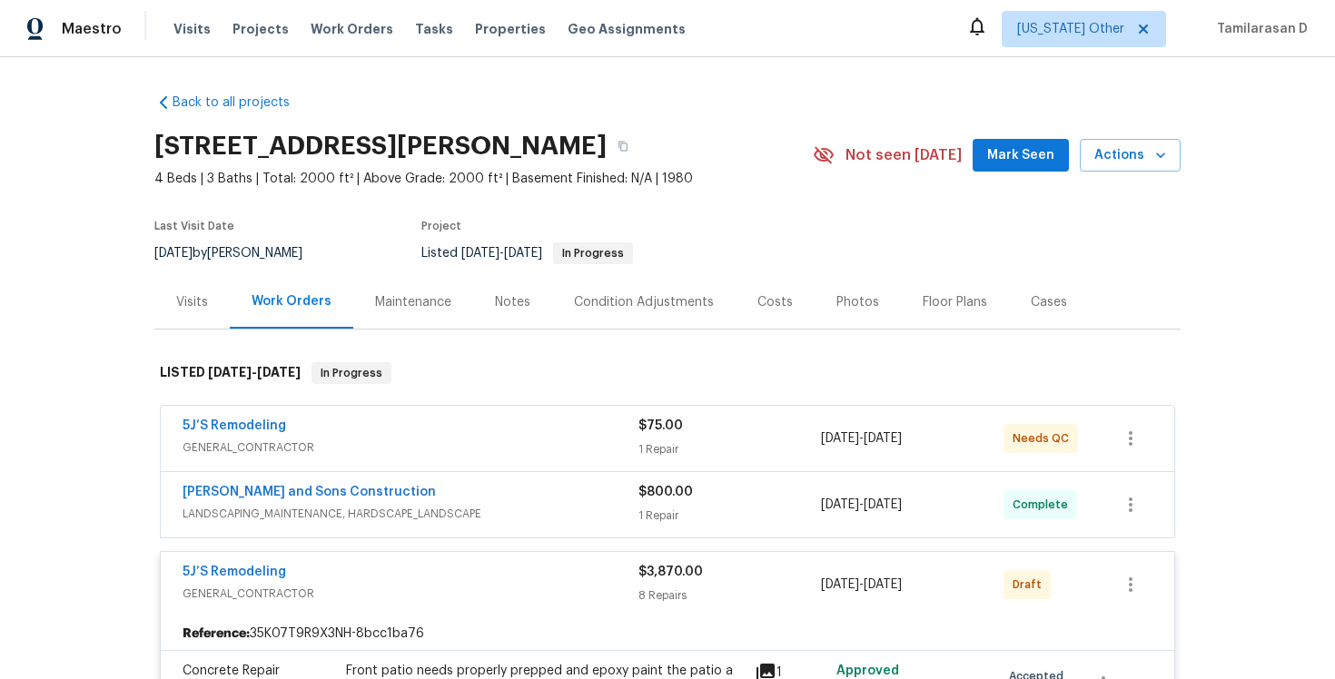
click at [421, 573] on div "5J’S Remodeling" at bounding box center [411, 574] width 456 height 22
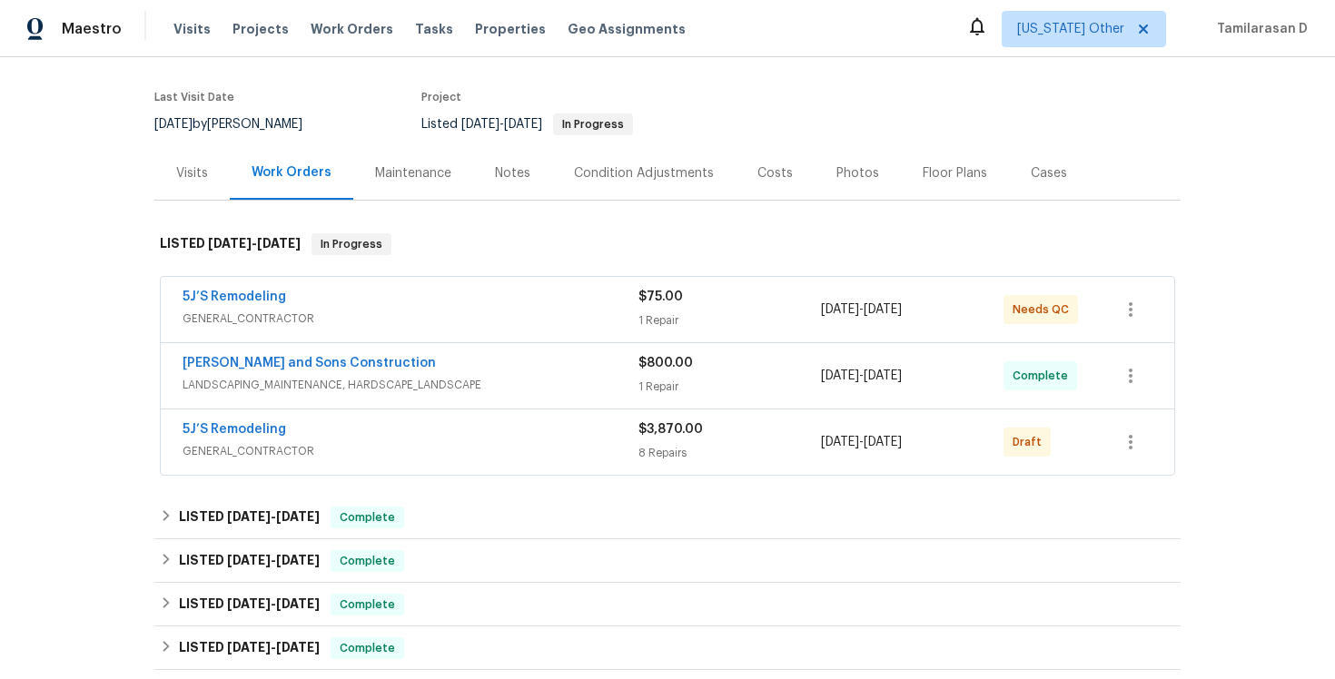
scroll to position [227, 0]
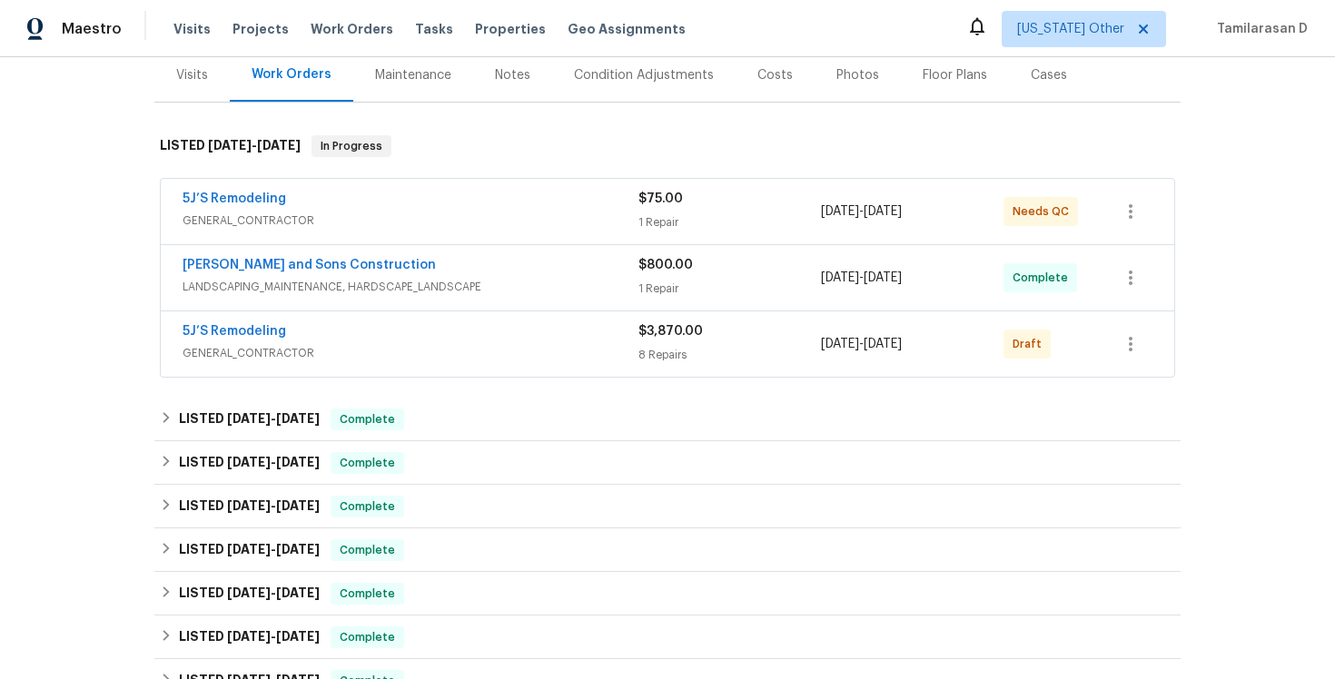
click at [403, 335] on div "5J’S Remodeling" at bounding box center [411, 333] width 456 height 22
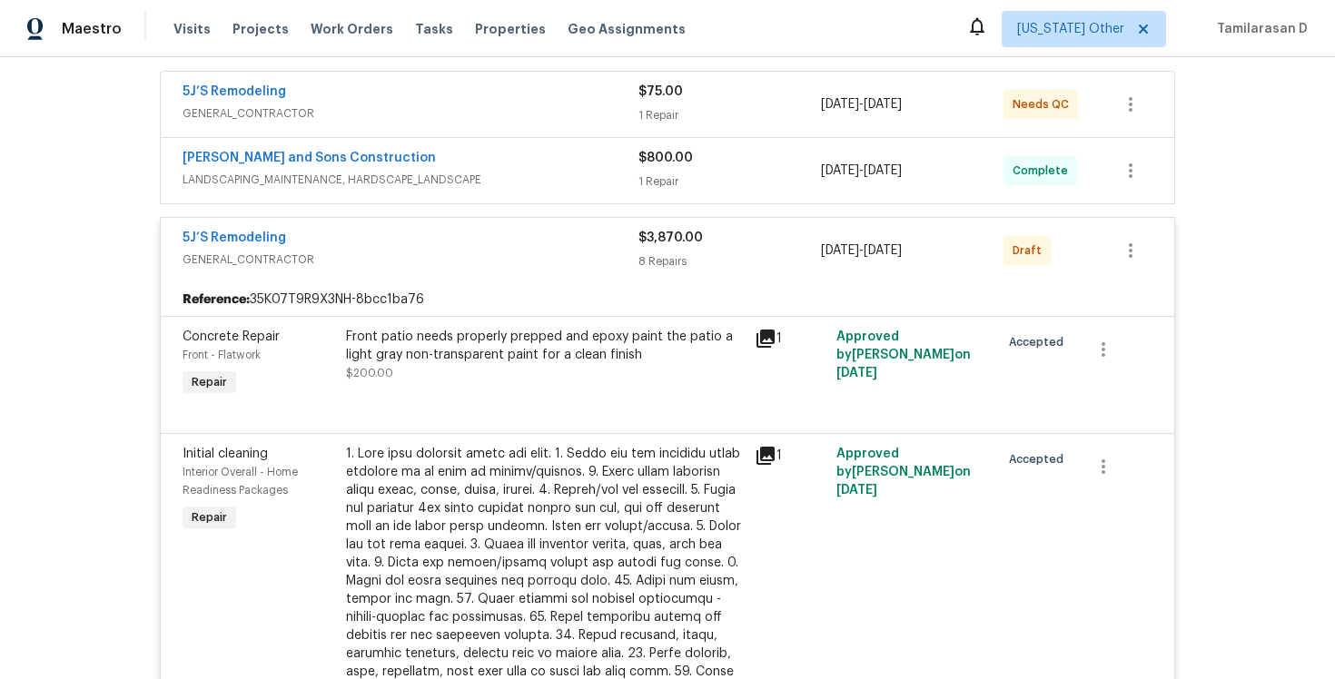
scroll to position [312, 0]
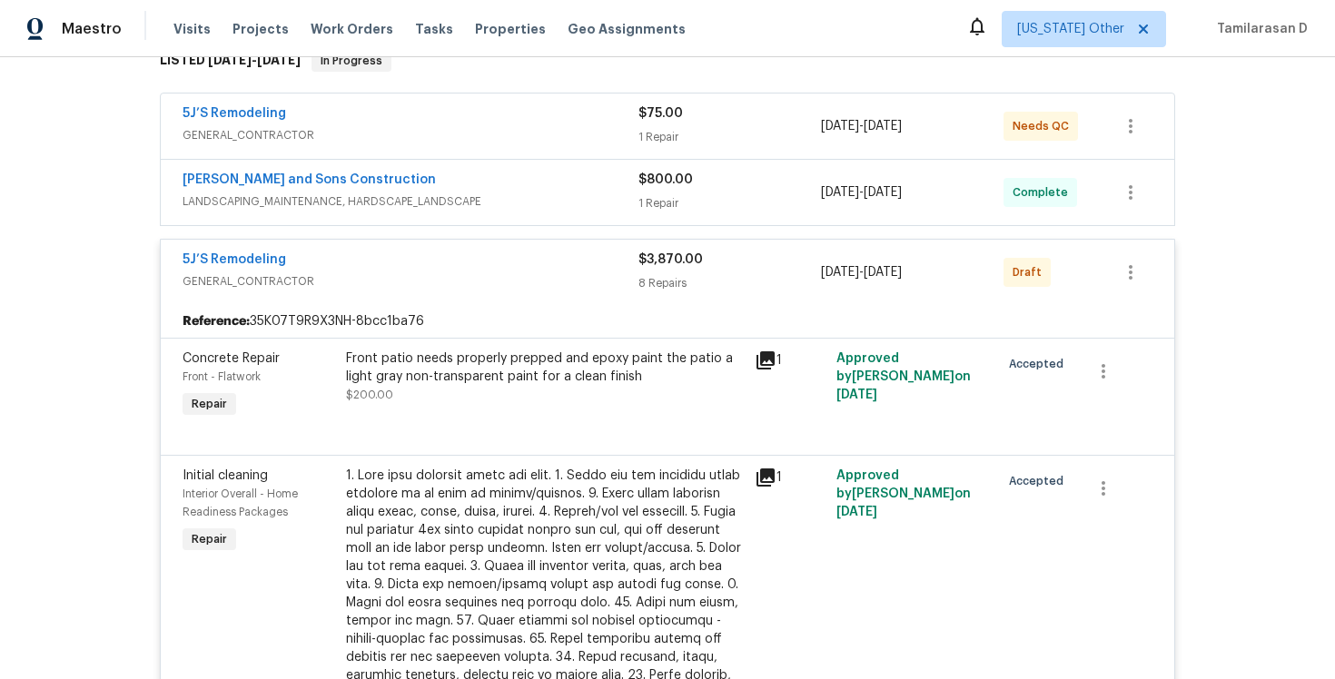
click at [365, 271] on div "5J’S Remodeling" at bounding box center [411, 262] width 456 height 22
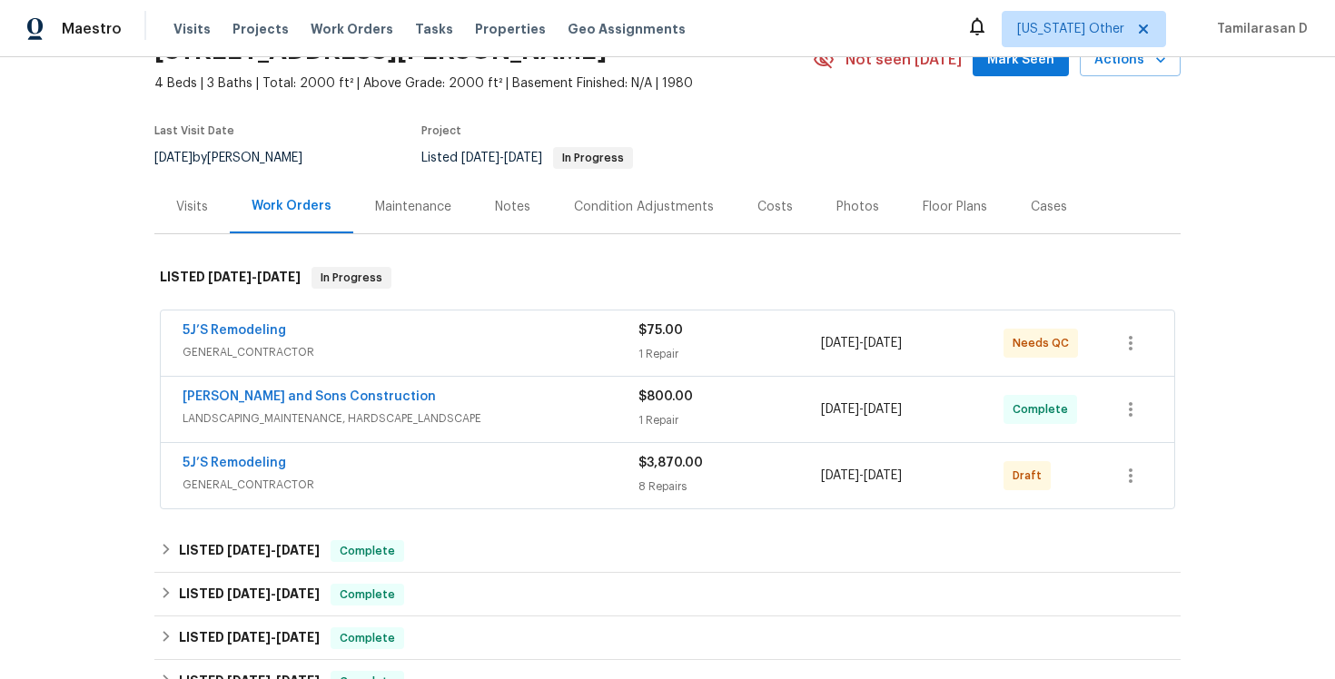
scroll to position [92, 0]
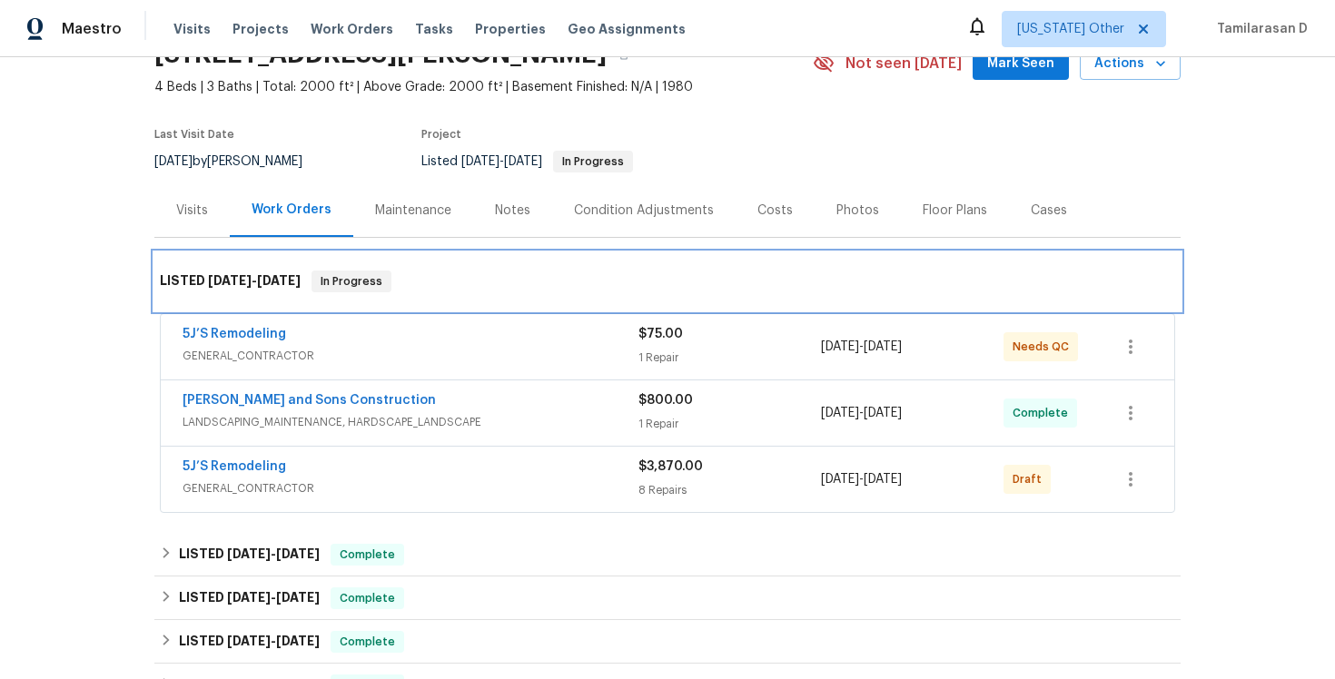
click at [425, 269] on div "LISTED 8/6/25 - 10/6/25 In Progress" at bounding box center [667, 281] width 1026 height 58
click at [420, 276] on div "LISTED 8/6/25 - 10/6/25 In Progress" at bounding box center [667, 282] width 1015 height 22
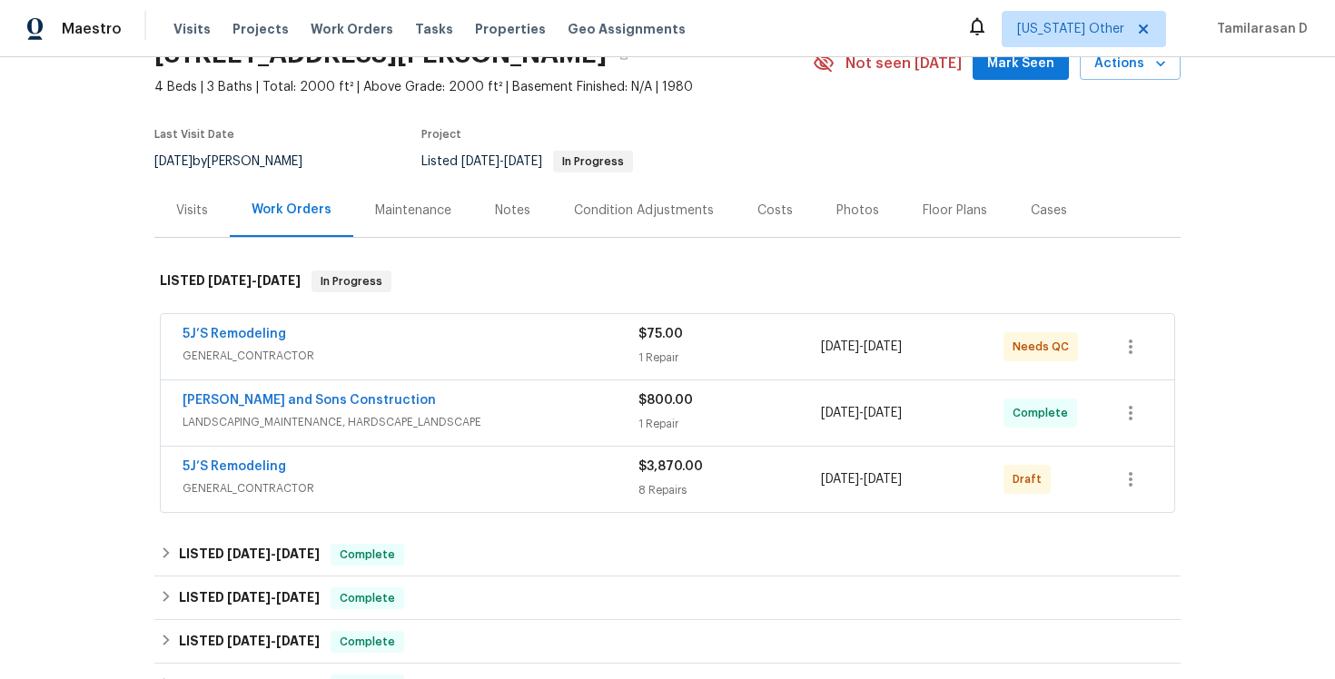
click at [354, 167] on div "Last Visit Date 10/1/2025 by Tyler Payne Project Listed 8/6/2025 - 10/6/2025 In…" at bounding box center [462, 150] width 616 height 65
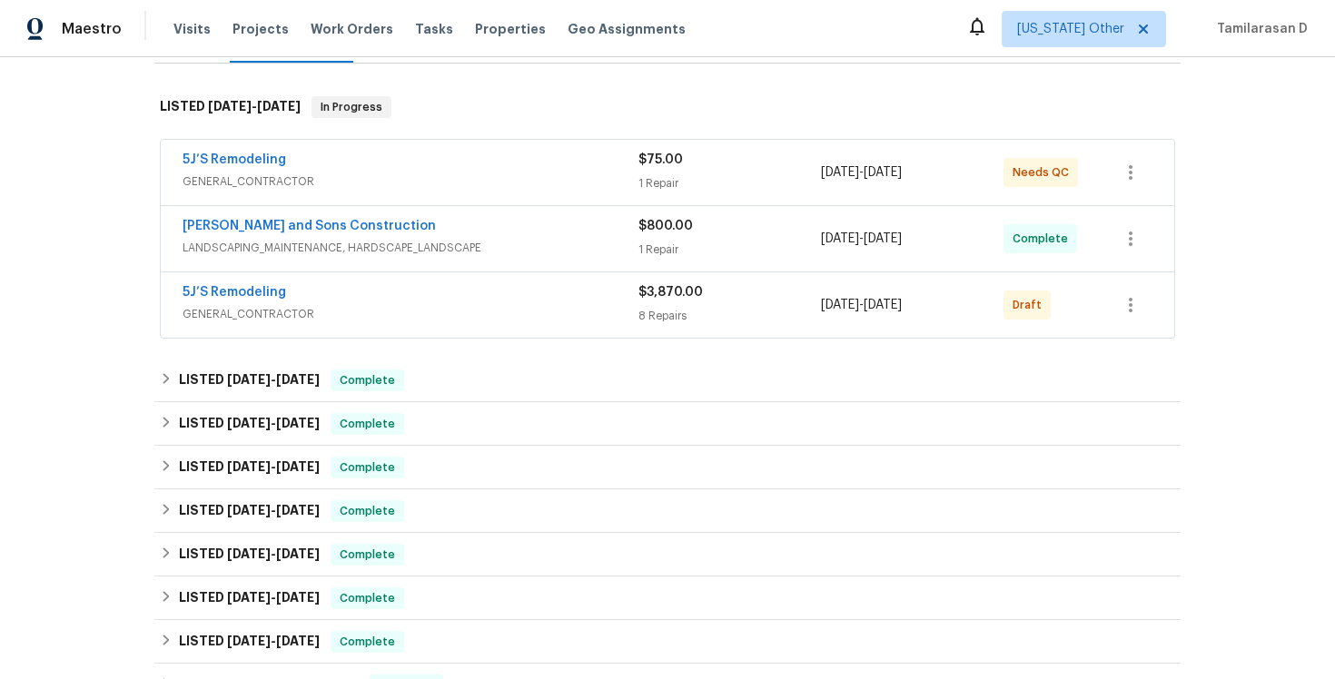
scroll to position [173, 0]
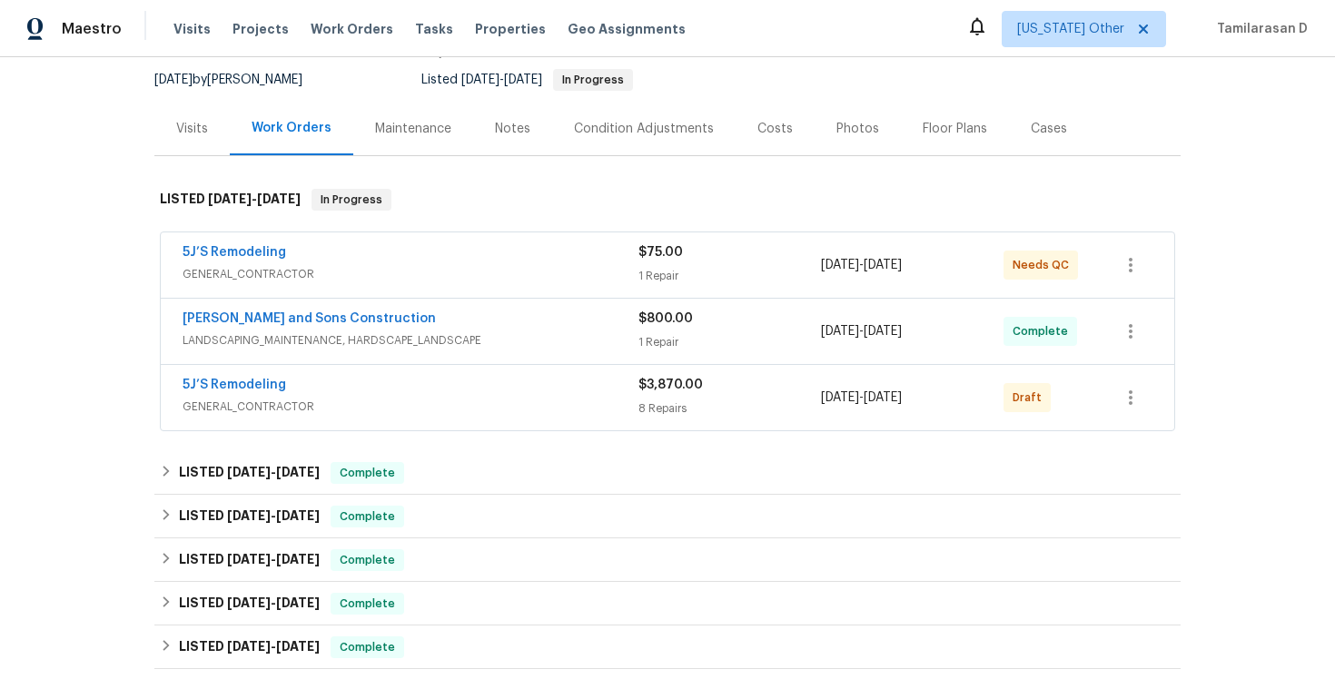
click at [354, 385] on div "5J’S Remodeling" at bounding box center [411, 387] width 456 height 22
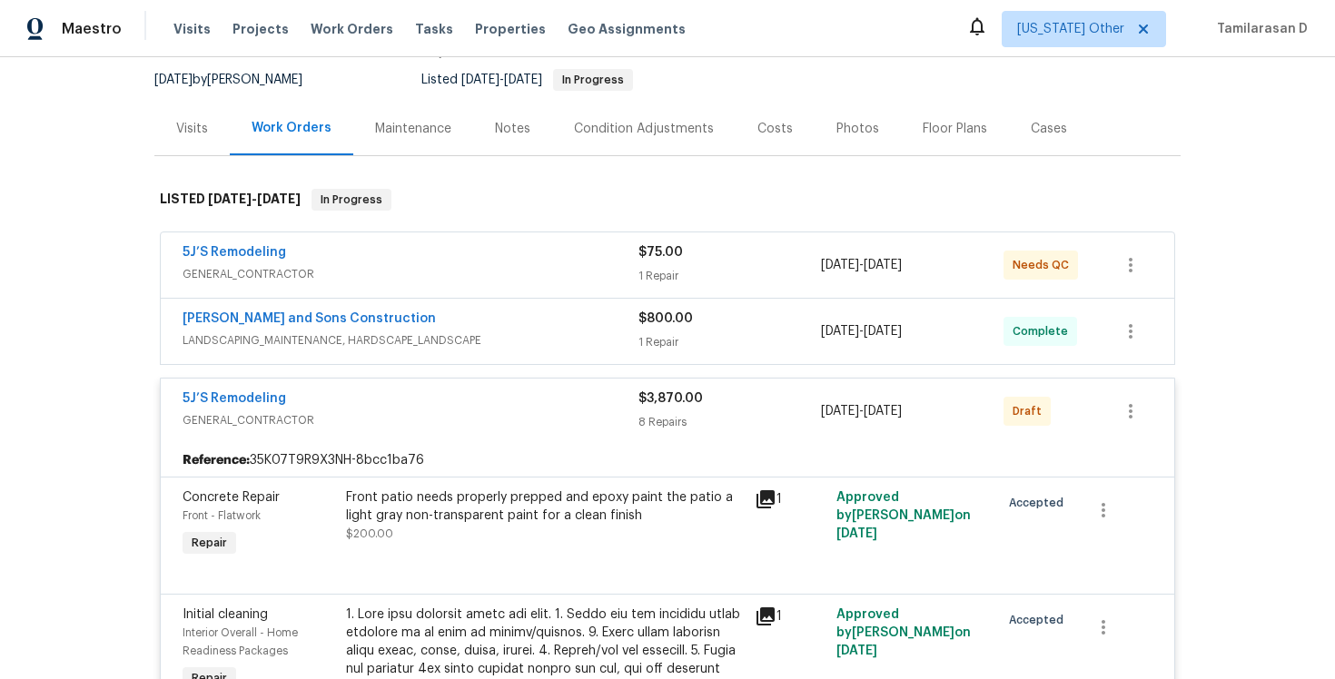
click at [351, 396] on div "5J’S Remodeling" at bounding box center [411, 401] width 456 height 22
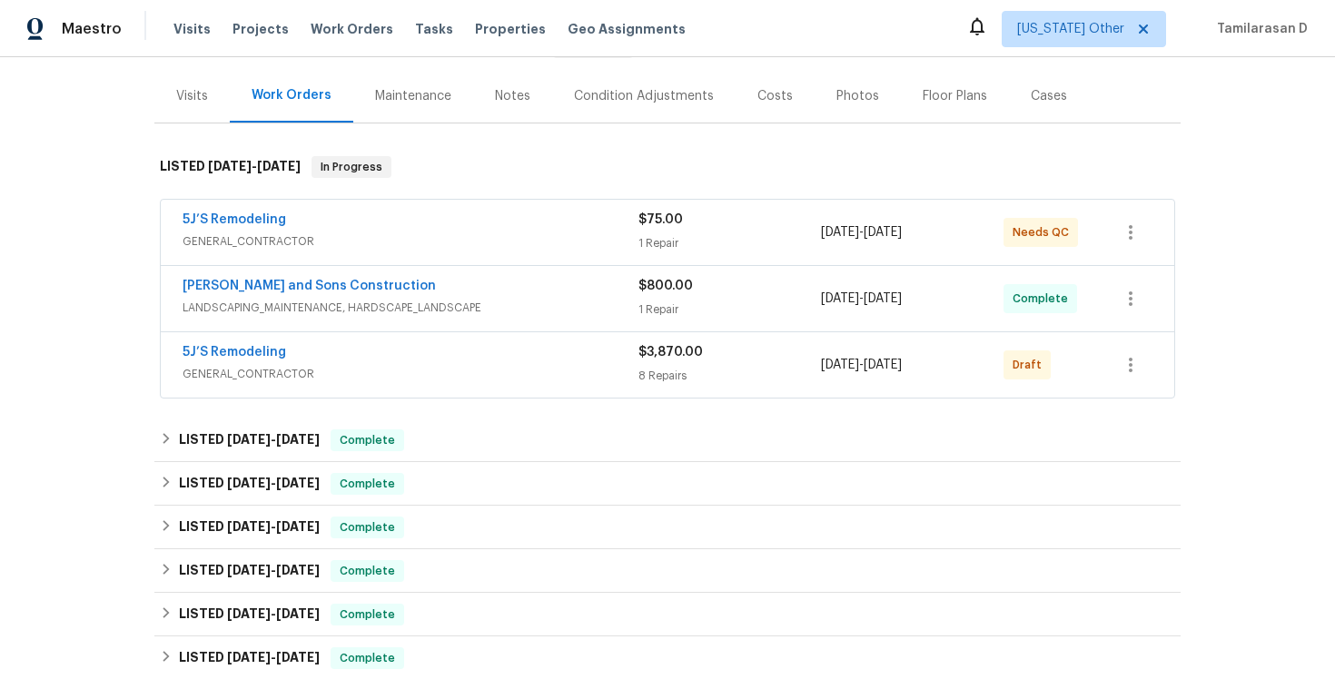
scroll to position [251, 0]
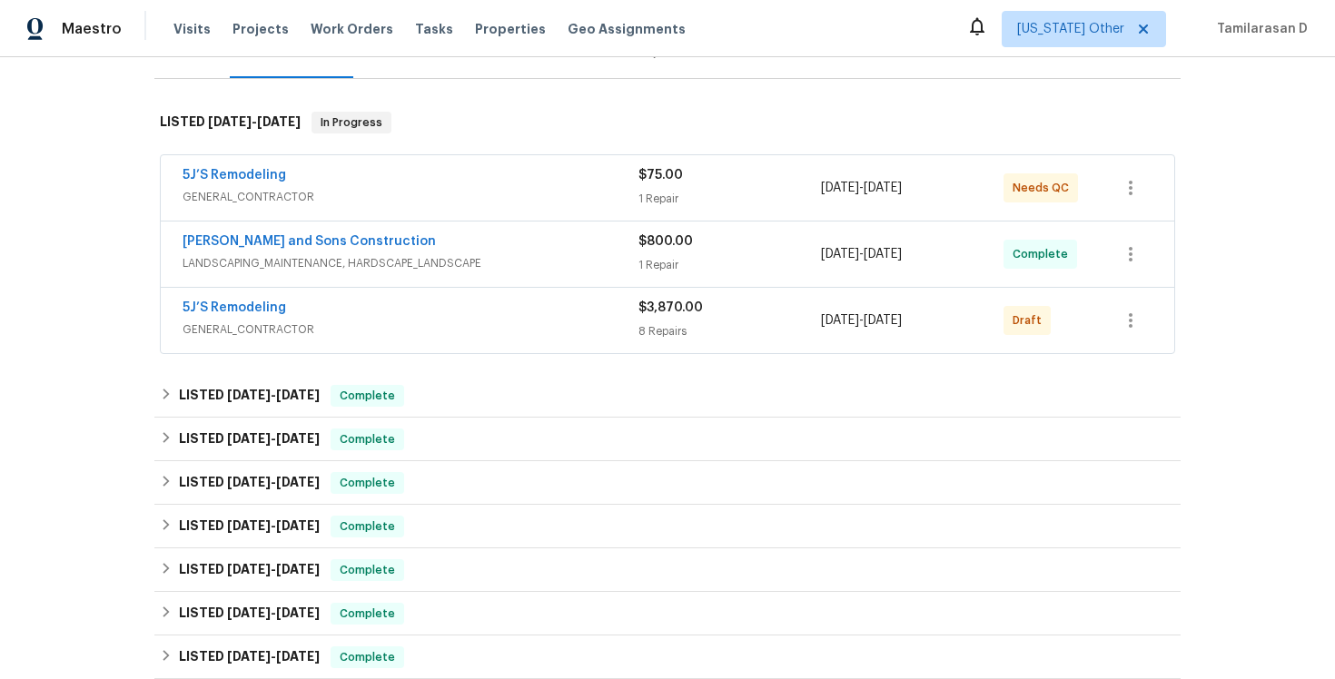
click at [358, 308] on div "5J’S Remodeling" at bounding box center [411, 310] width 456 height 22
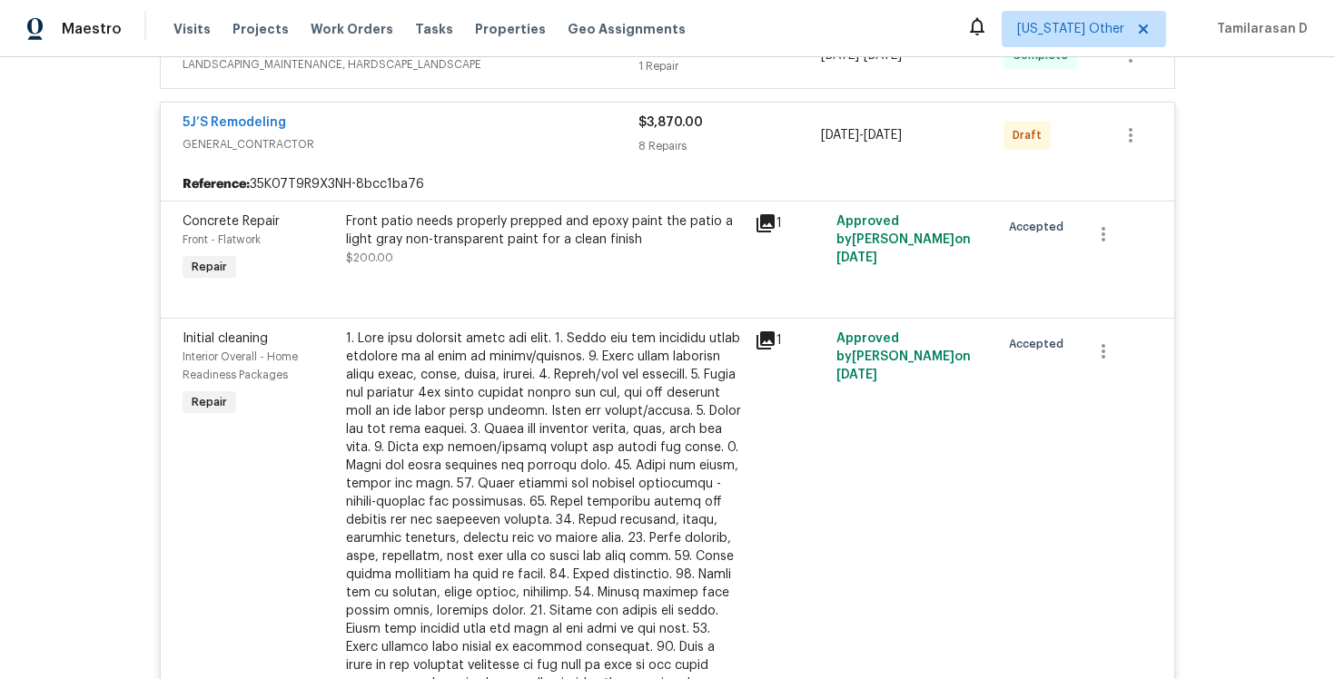
scroll to position [442, 0]
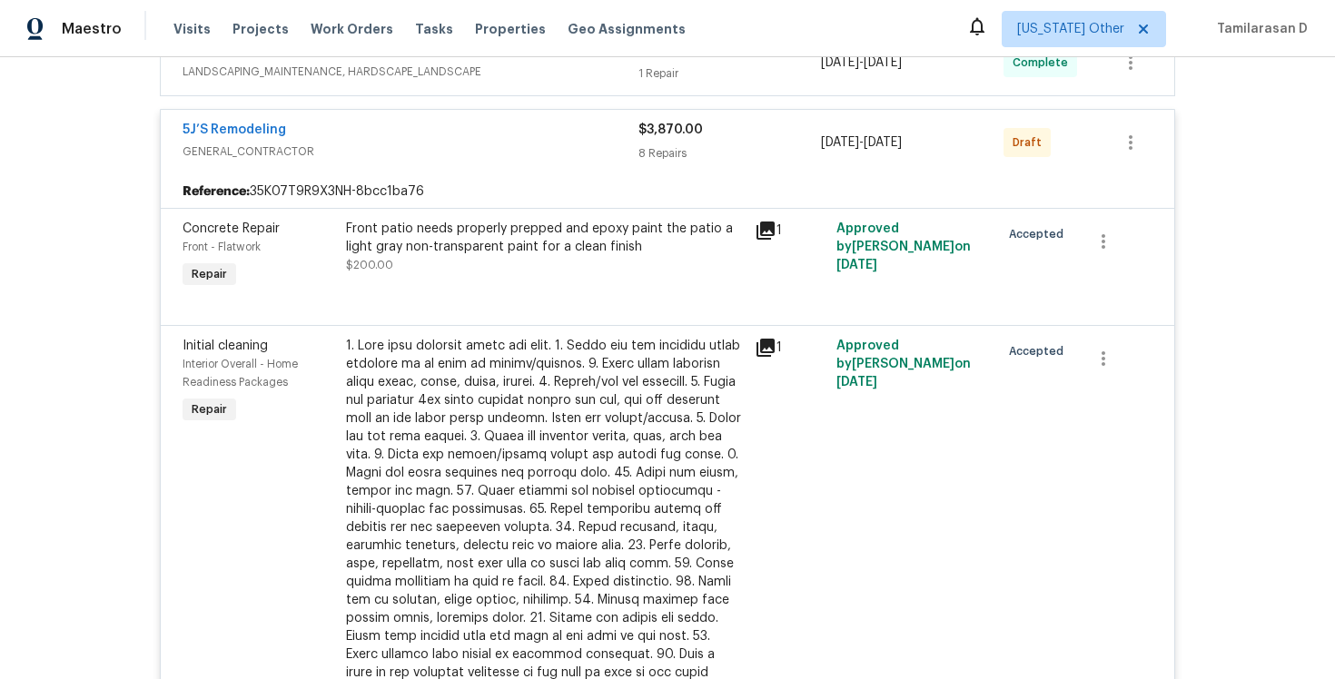
click at [330, 146] on span "GENERAL_CONTRACTOR" at bounding box center [411, 152] width 456 height 18
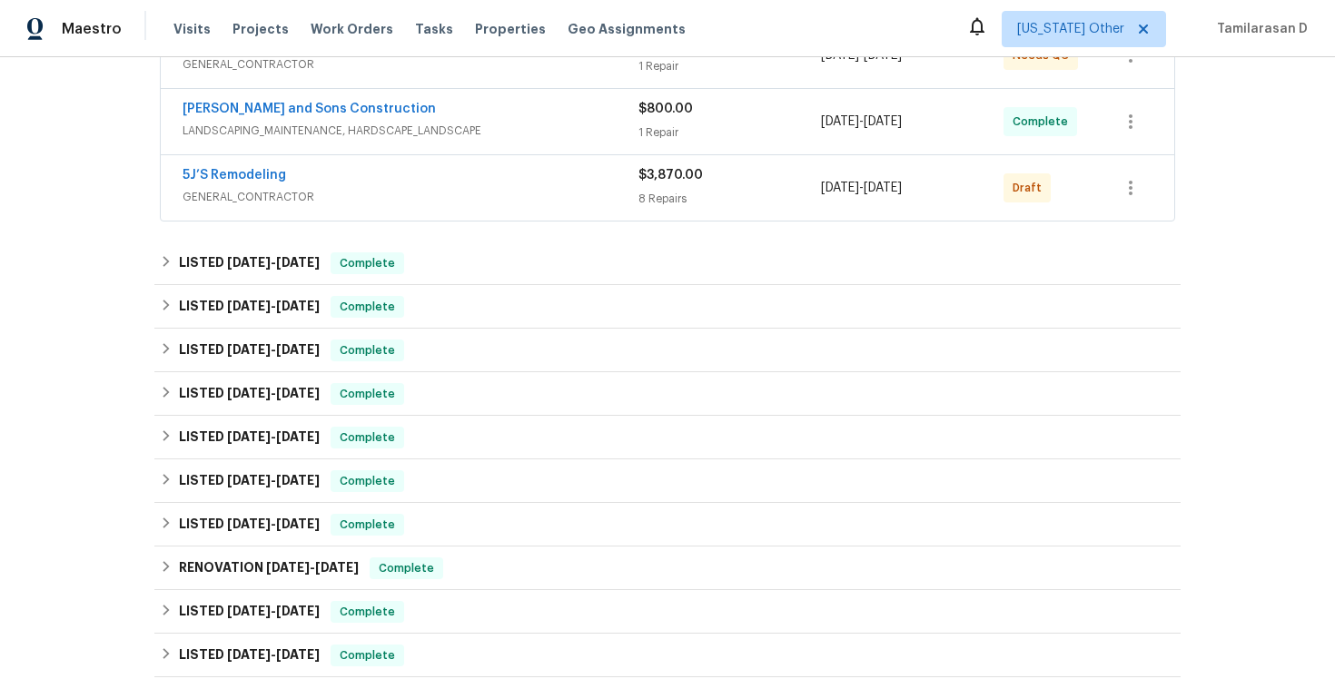
scroll to position [275, 0]
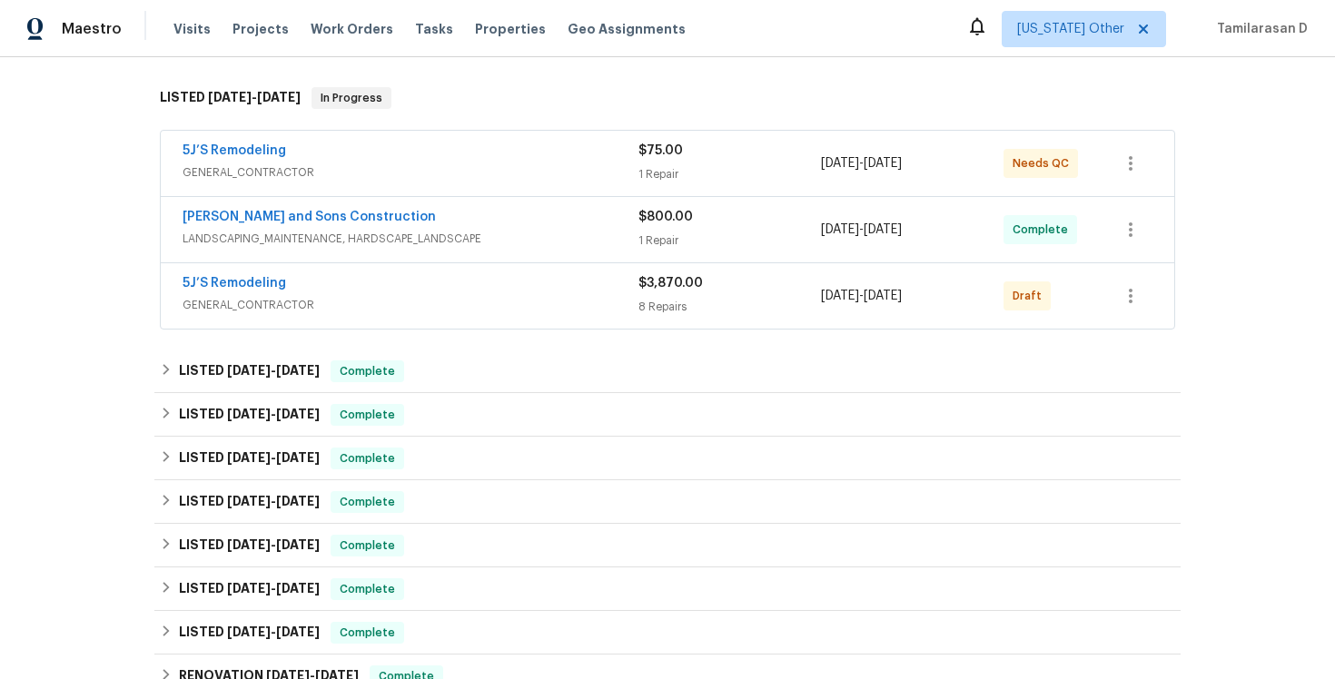
click at [371, 300] on span "GENERAL_CONTRACTOR" at bounding box center [411, 305] width 456 height 18
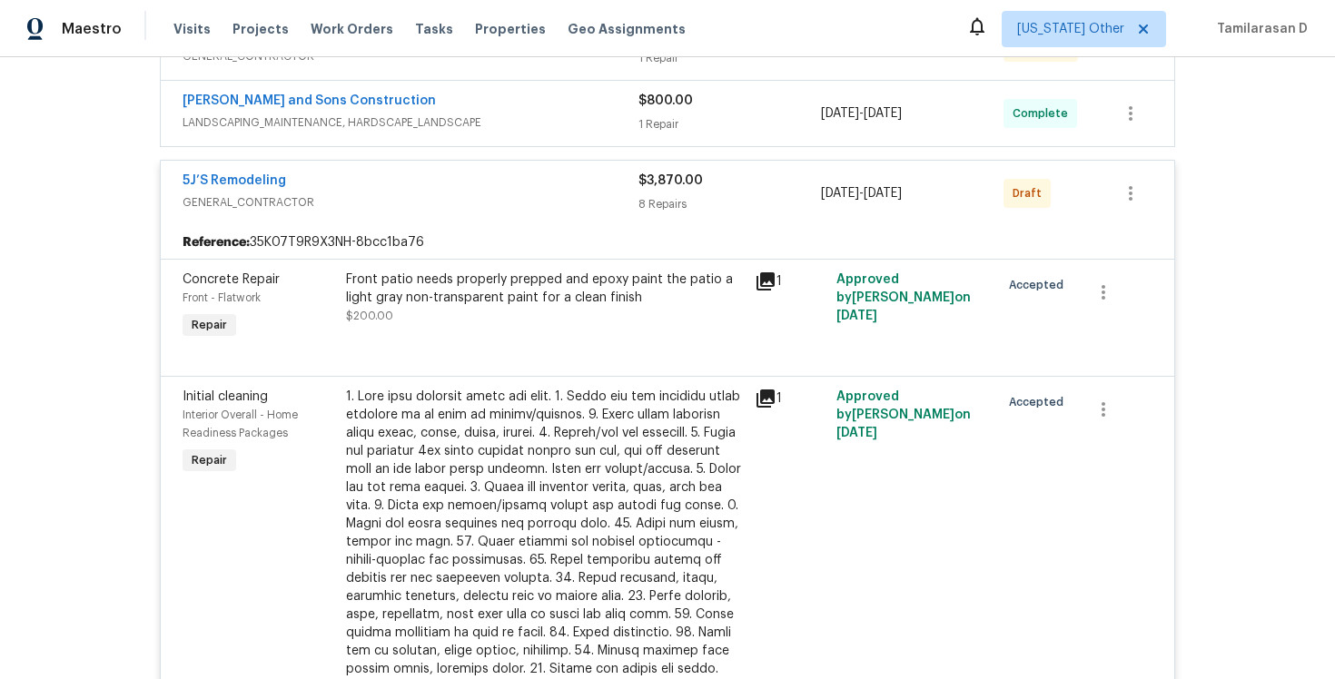
scroll to position [425, 0]
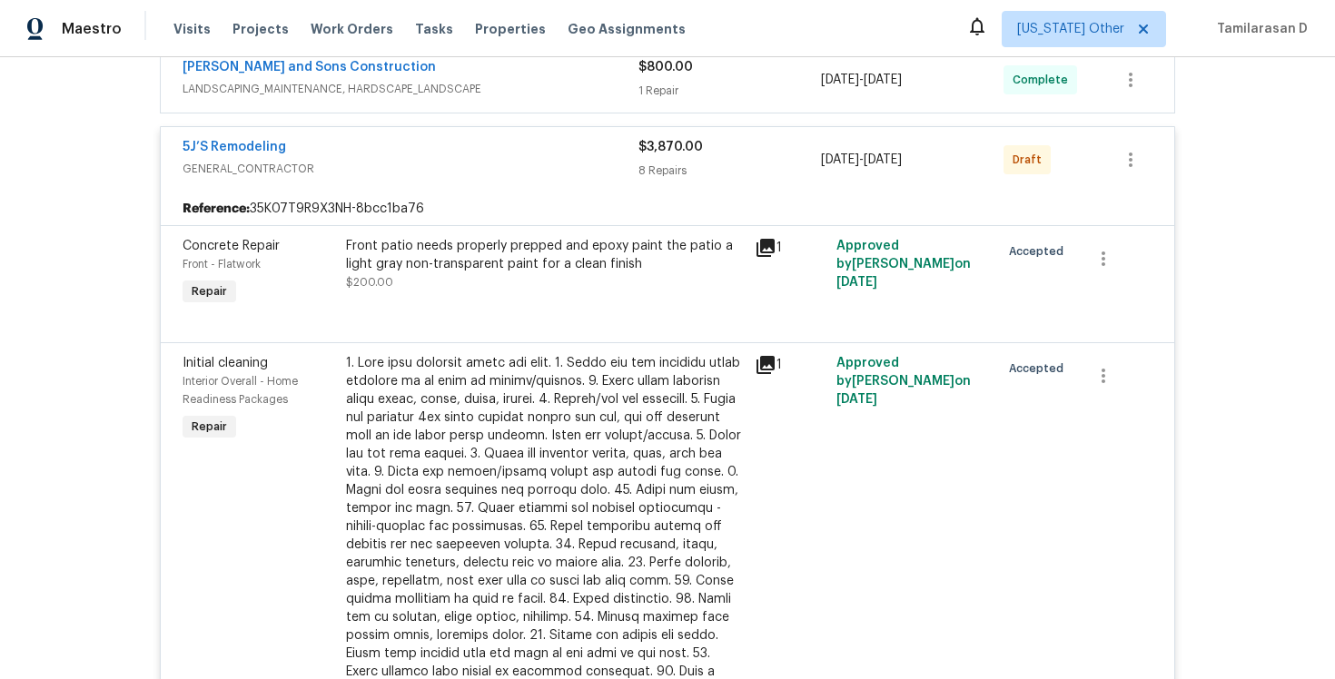
click at [353, 157] on div "5J’S Remodeling" at bounding box center [411, 149] width 456 height 22
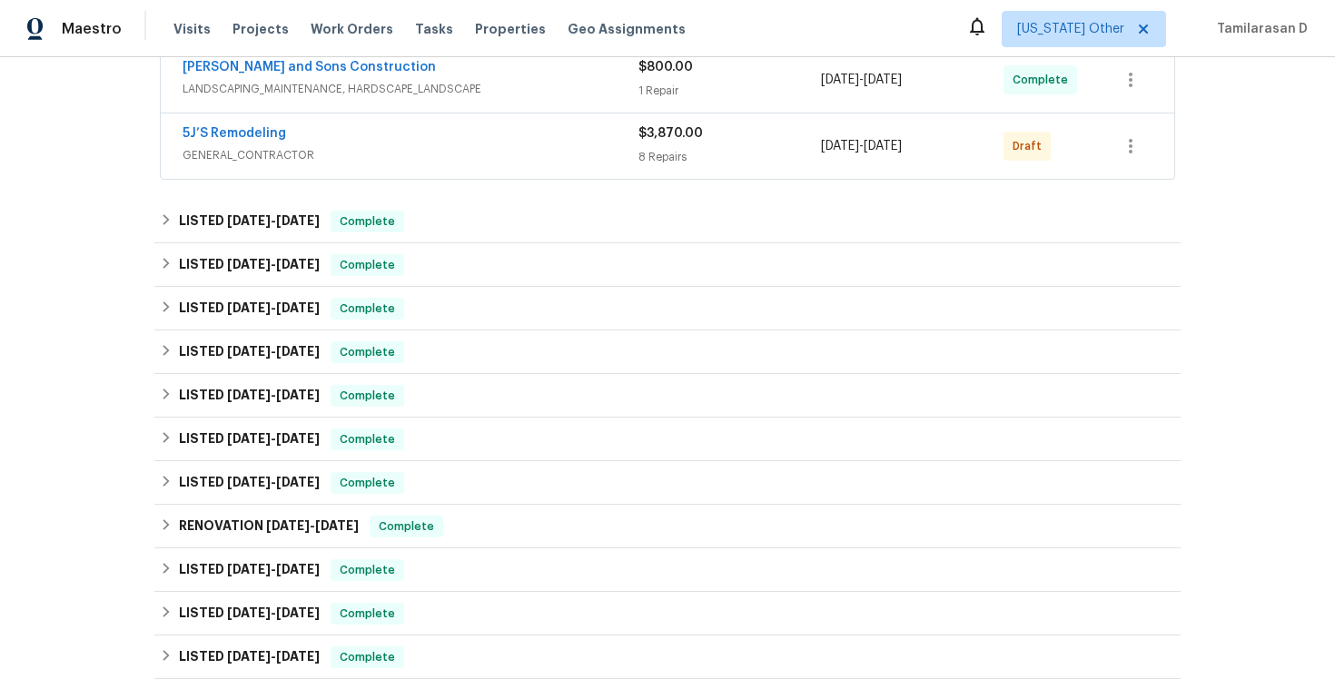
scroll to position [213, 0]
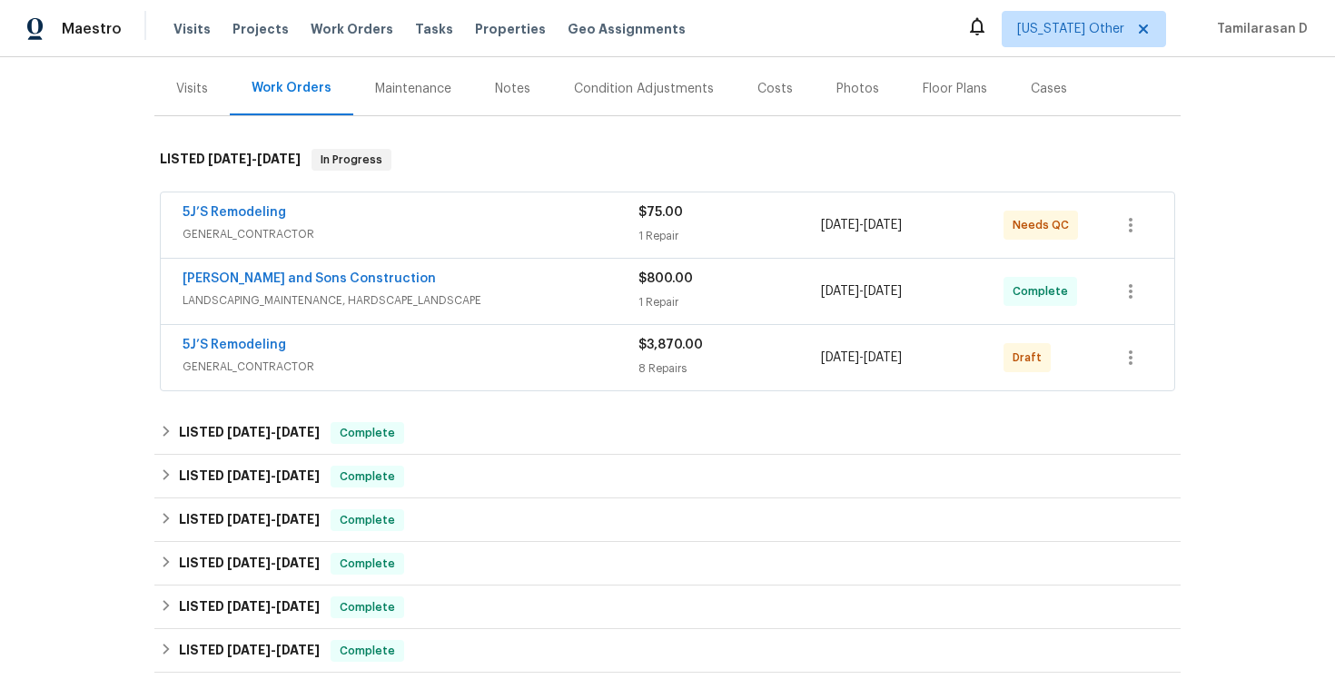
click at [392, 348] on div "5J’S Remodeling" at bounding box center [411, 347] width 456 height 22
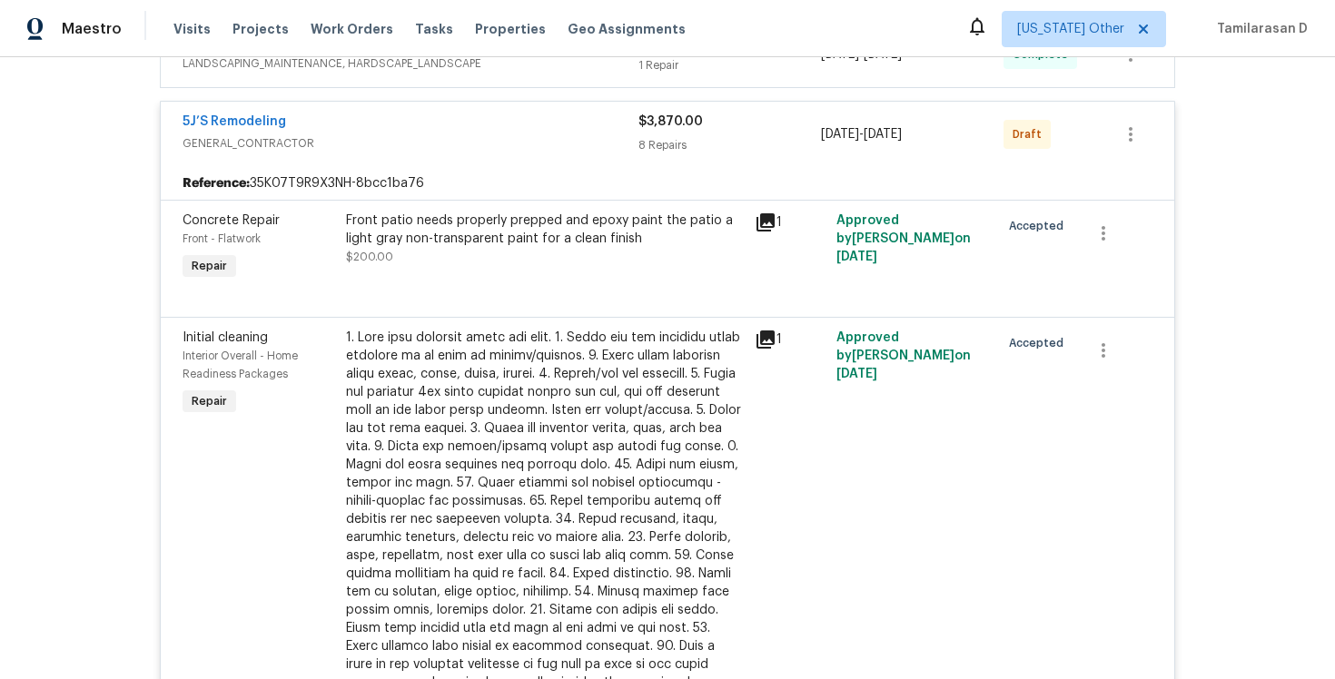
scroll to position [236, 0]
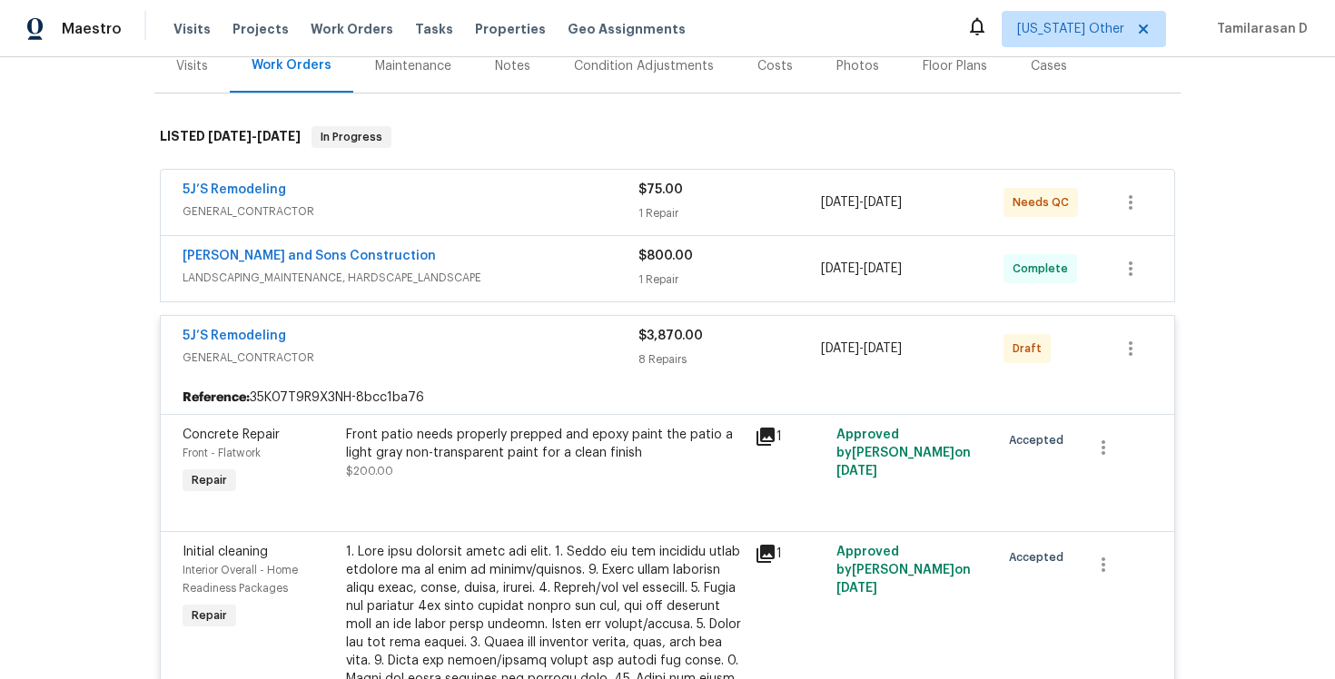
click at [349, 331] on div "5J’S Remodeling" at bounding box center [411, 338] width 456 height 22
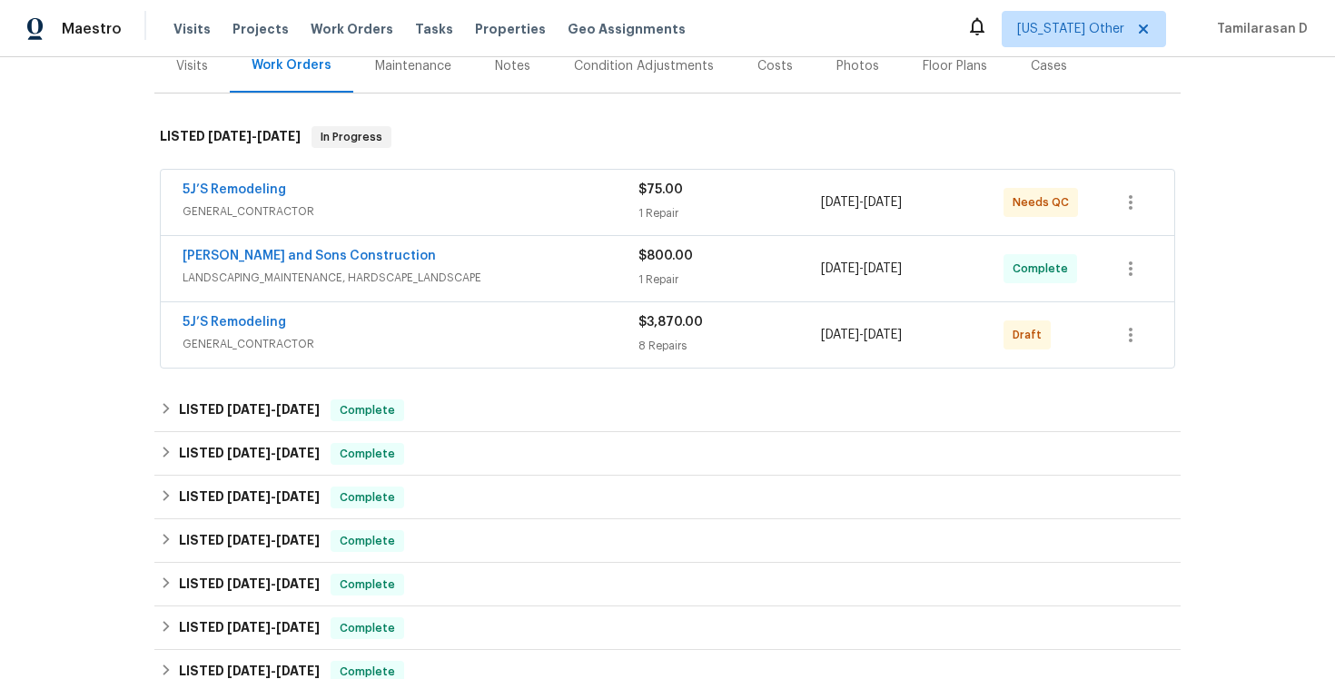
click at [386, 249] on div "Reyes and Sons Construction" at bounding box center [411, 258] width 456 height 22
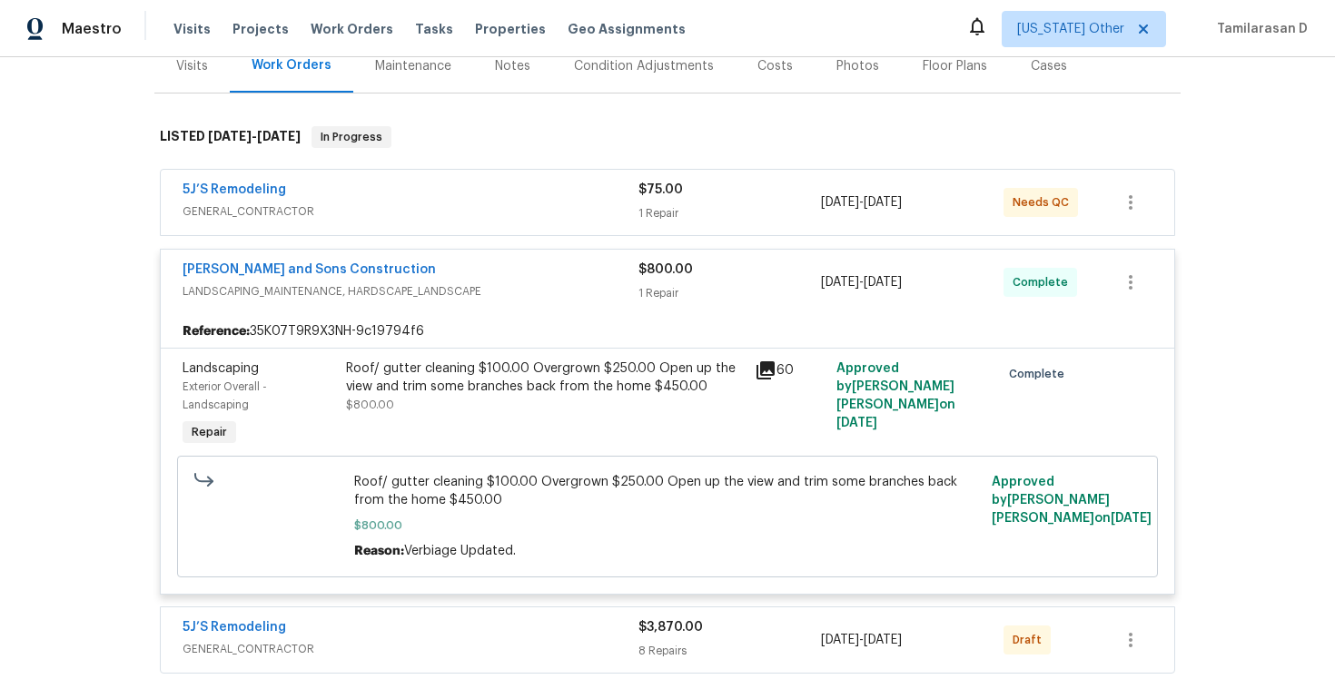
click at [392, 269] on div "Reyes and Sons Construction" at bounding box center [411, 272] width 456 height 22
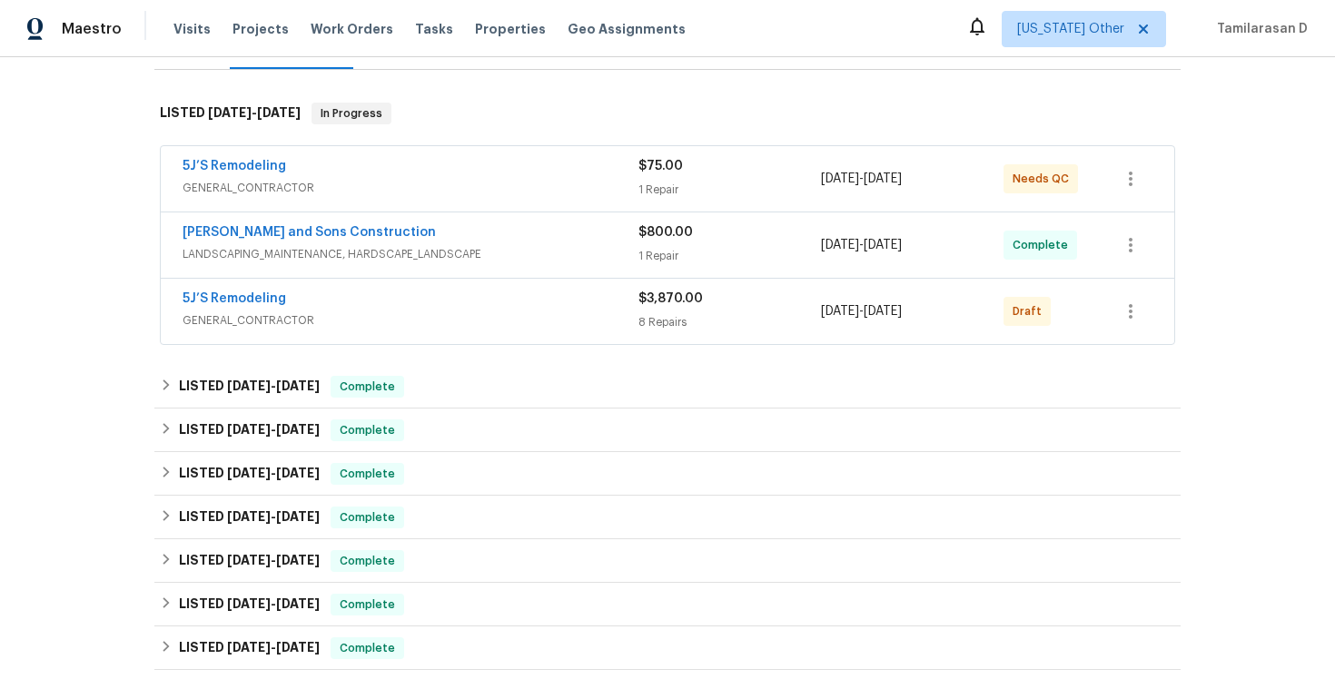
scroll to position [282, 0]
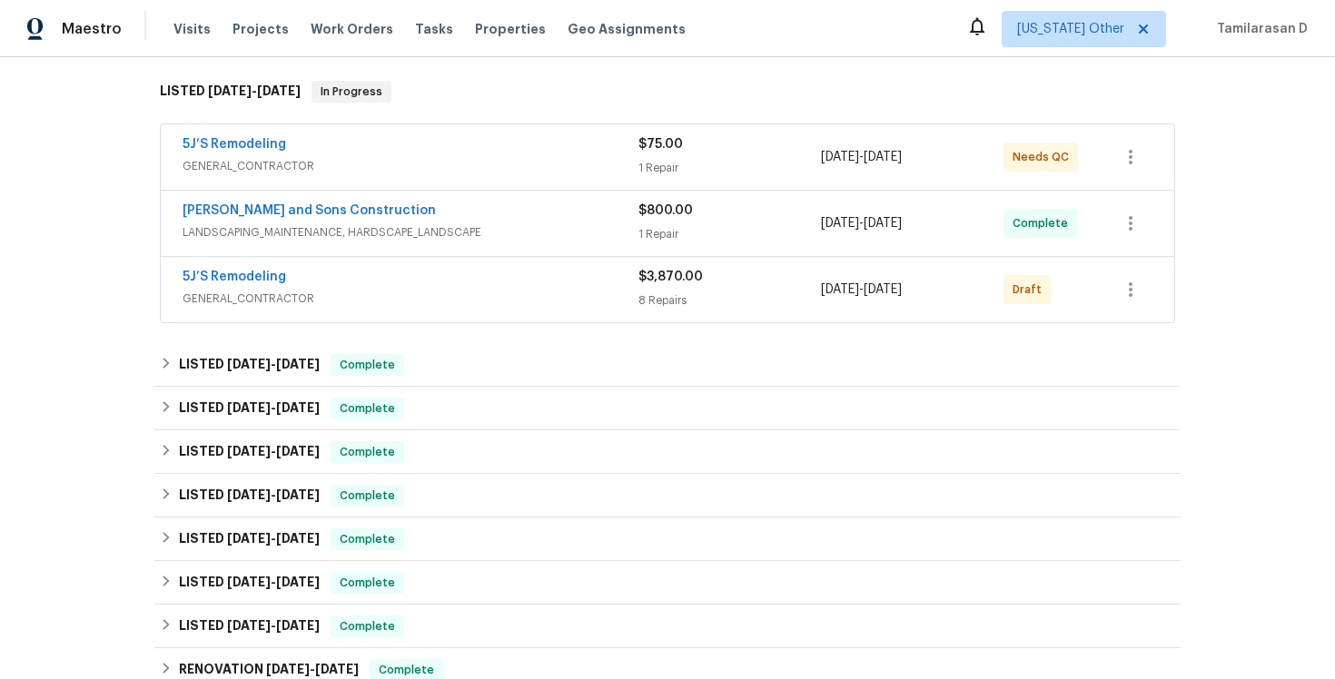
click at [399, 174] on span "GENERAL_CONTRACTOR" at bounding box center [411, 166] width 456 height 18
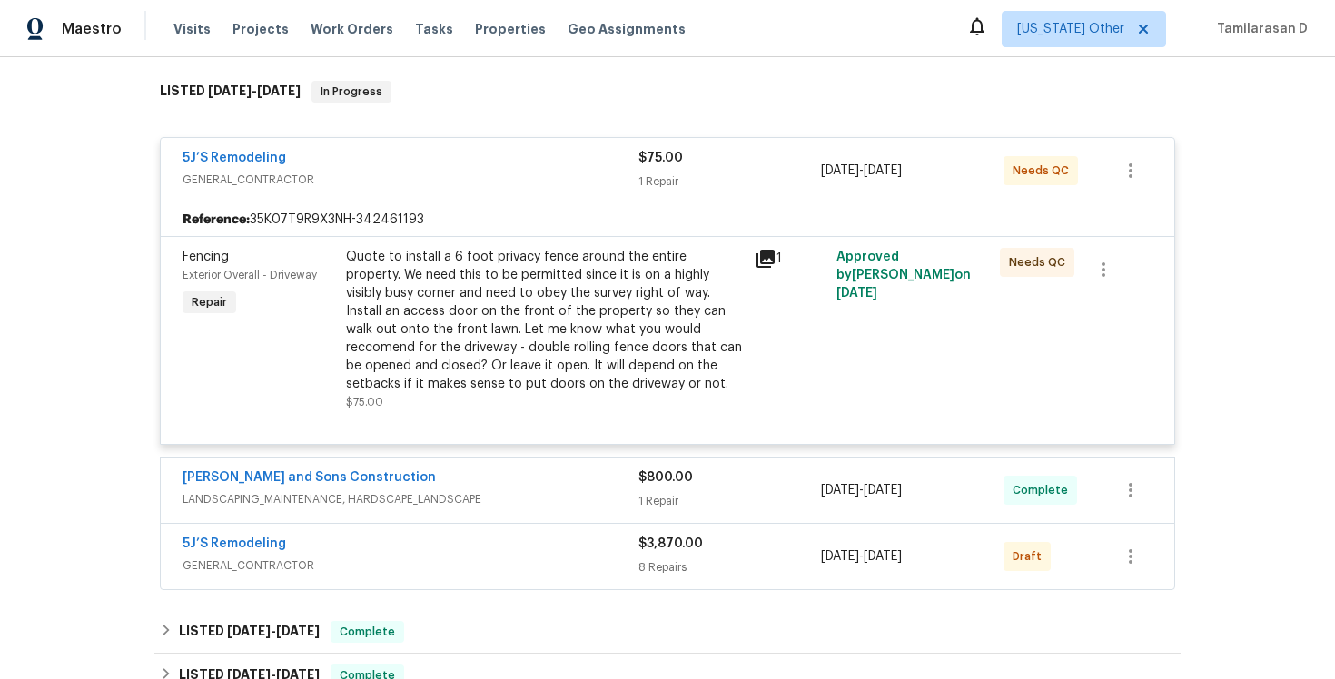
click at [386, 166] on div "5J’S Remodeling" at bounding box center [411, 160] width 456 height 22
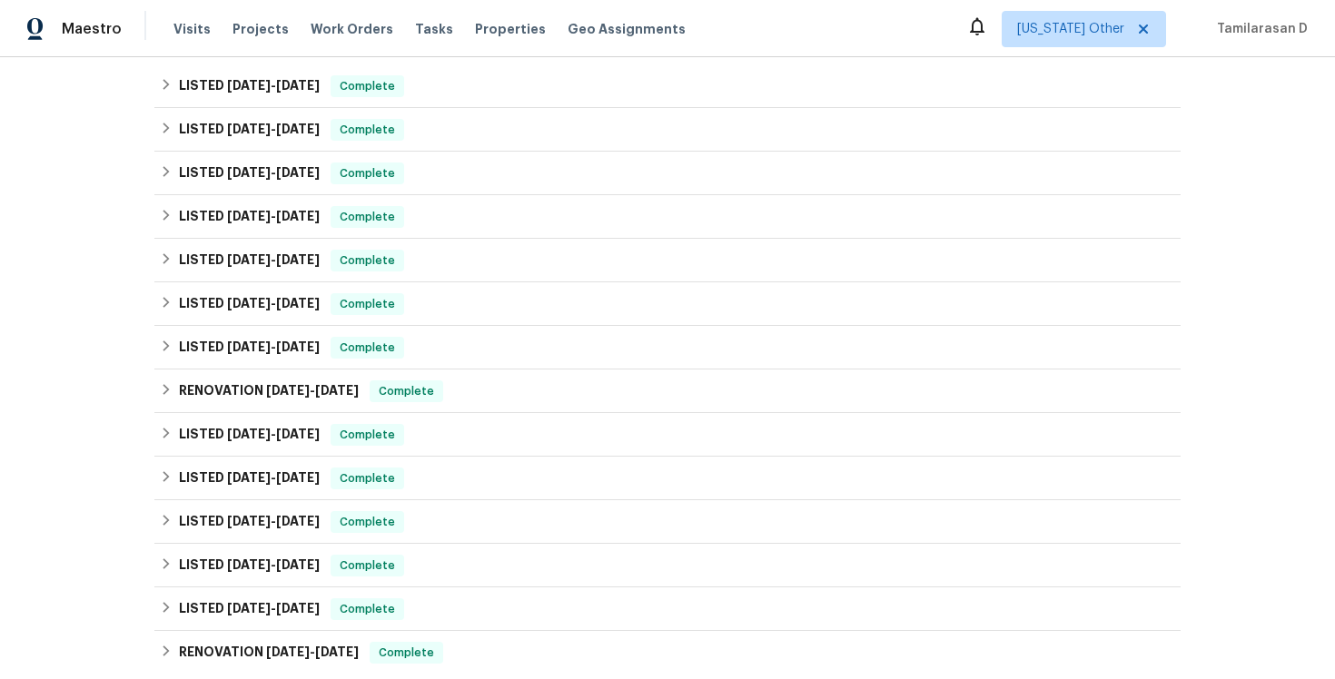
scroll to position [834, 0]
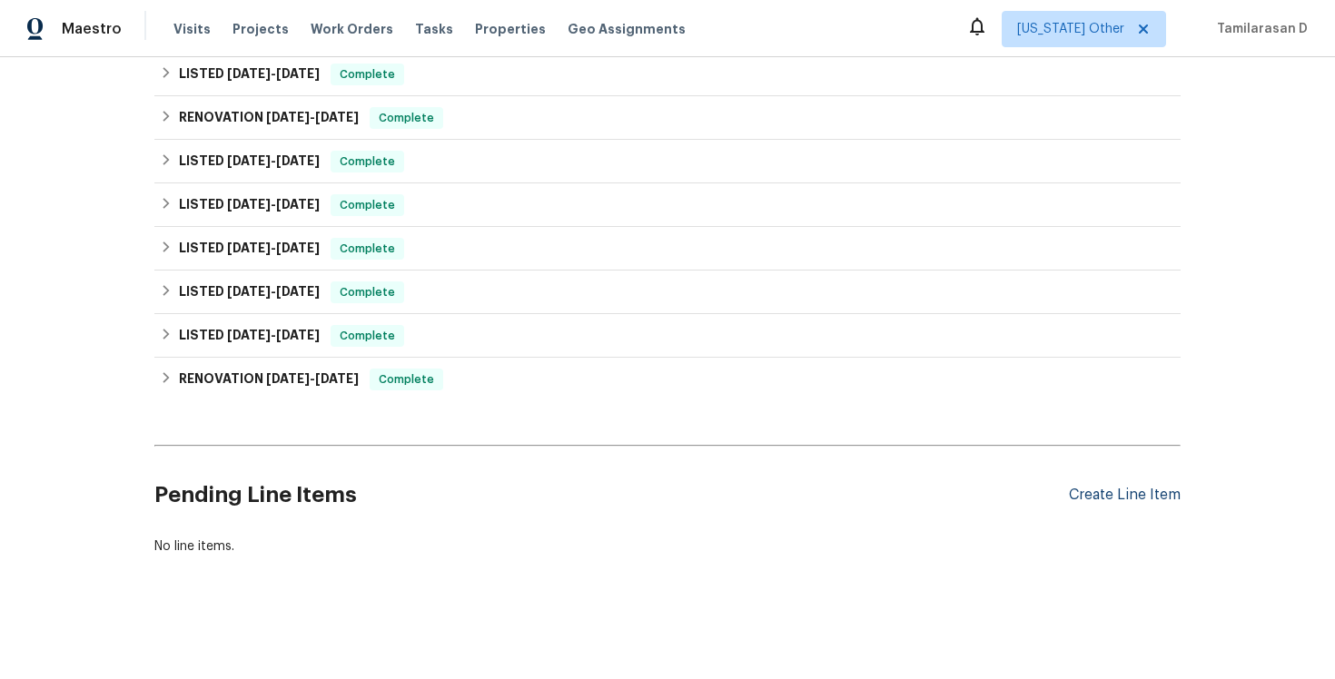
click at [1099, 487] on div "Create Line Item" at bounding box center [1125, 495] width 112 height 17
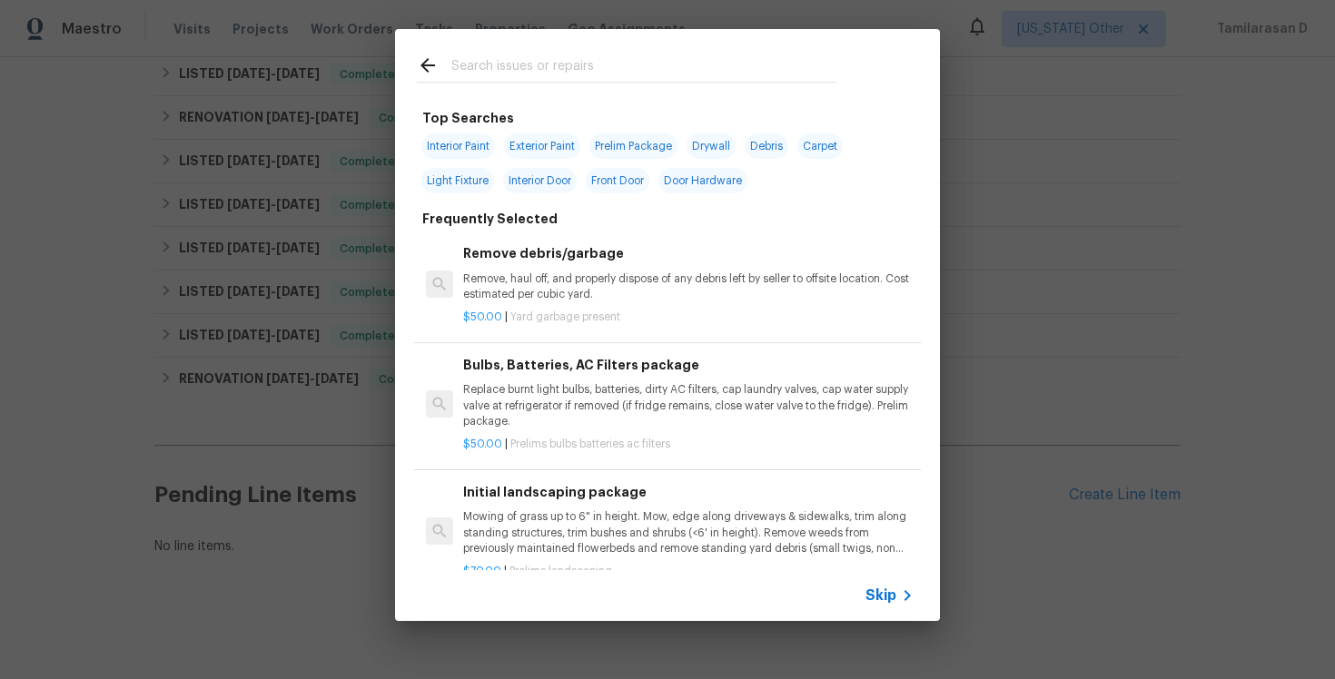
click at [878, 593] on span "Skip" at bounding box center [881, 596] width 31 height 18
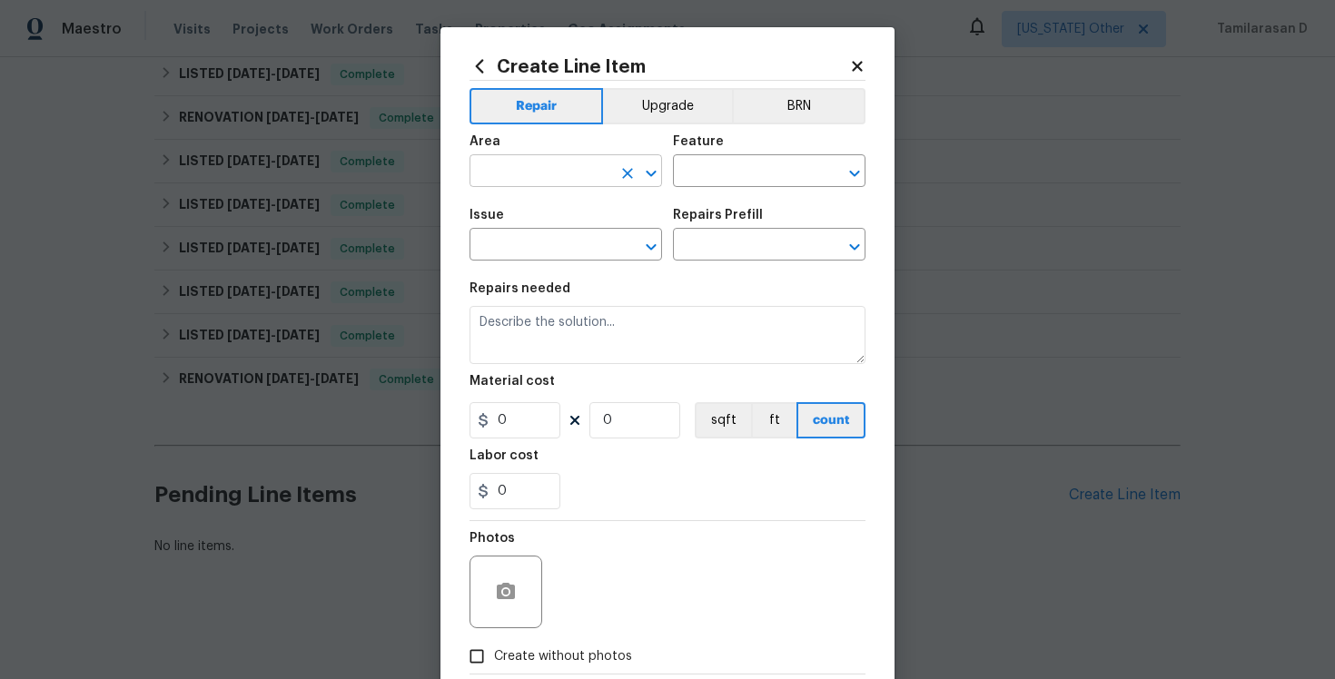
click at [553, 164] on input "text" at bounding box center [541, 173] width 142 height 28
type input "g"
click at [579, 224] on li "Interior Addition" at bounding box center [566, 214] width 193 height 30
type input "Interior Addition"
click at [634, 172] on icon "Clear" at bounding box center [627, 173] width 18 height 18
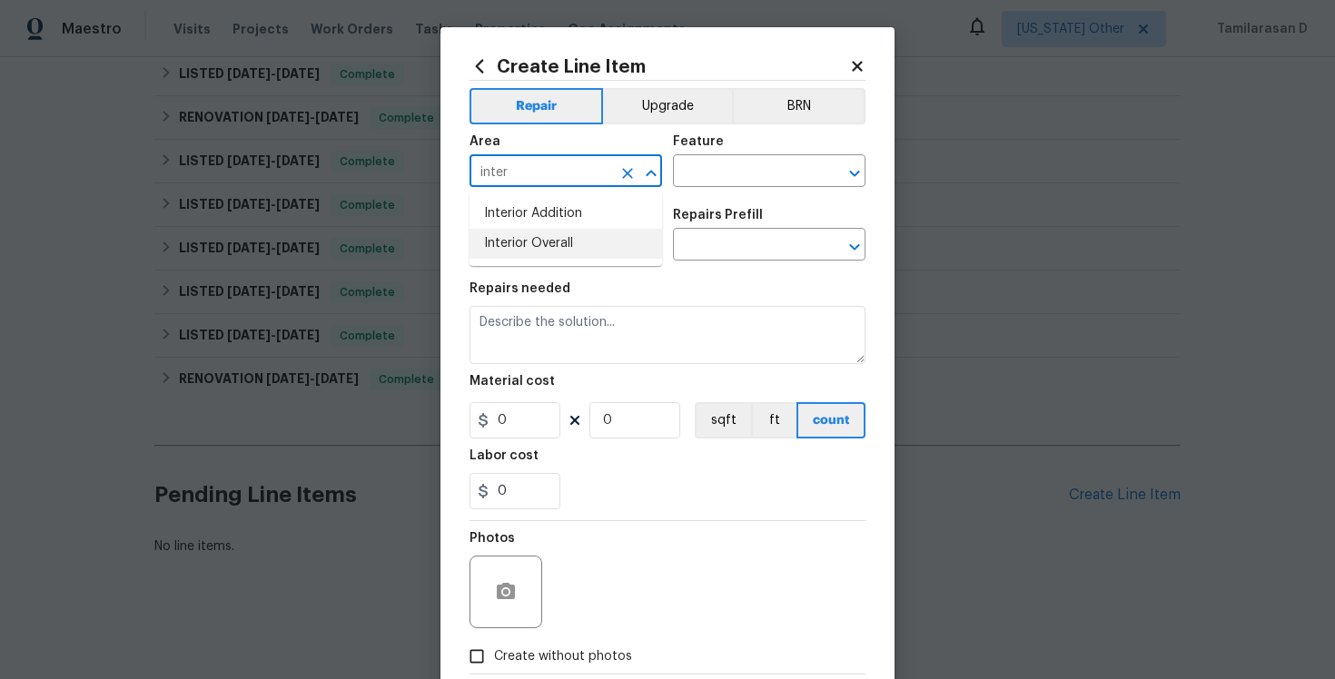
click at [529, 242] on li "Interior Overall" at bounding box center [566, 244] width 193 height 30
type input "Interior Overall"
click at [747, 181] on input "text" at bounding box center [744, 173] width 142 height 28
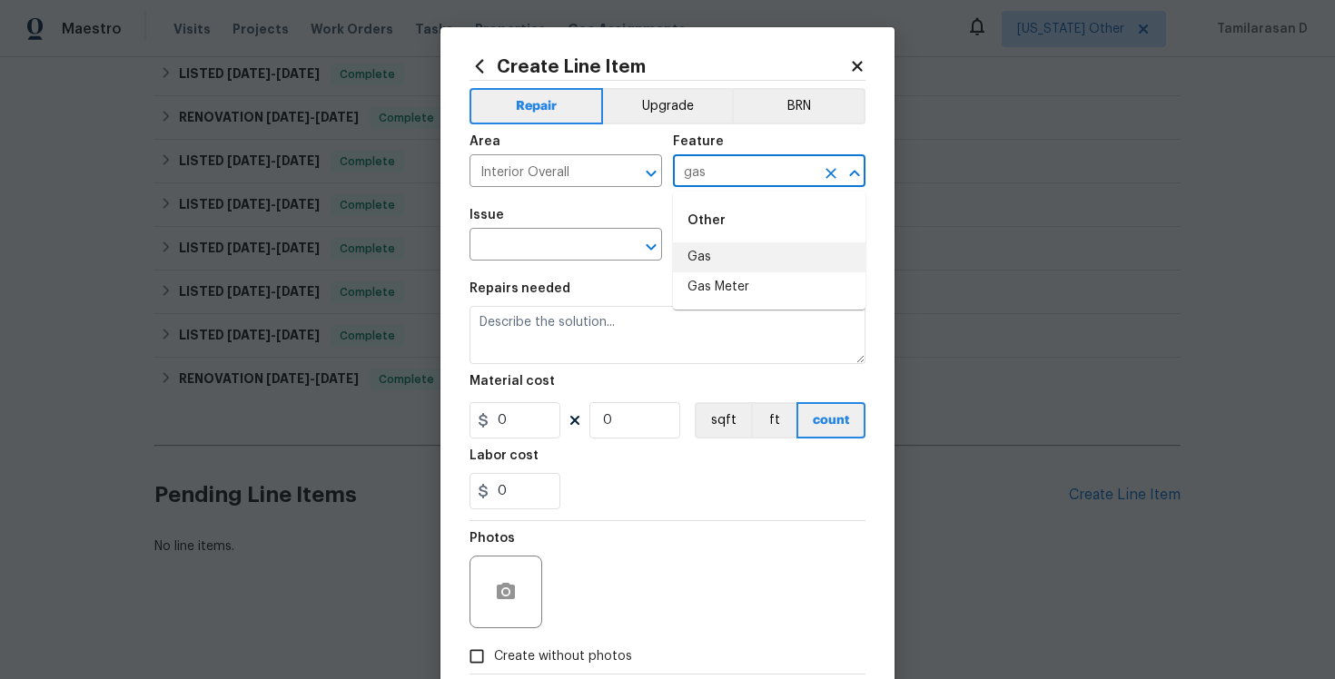
click at [716, 261] on li "Gas" at bounding box center [769, 257] width 193 height 30
type input "Gas"
click at [535, 248] on input "text" at bounding box center [541, 247] width 142 height 28
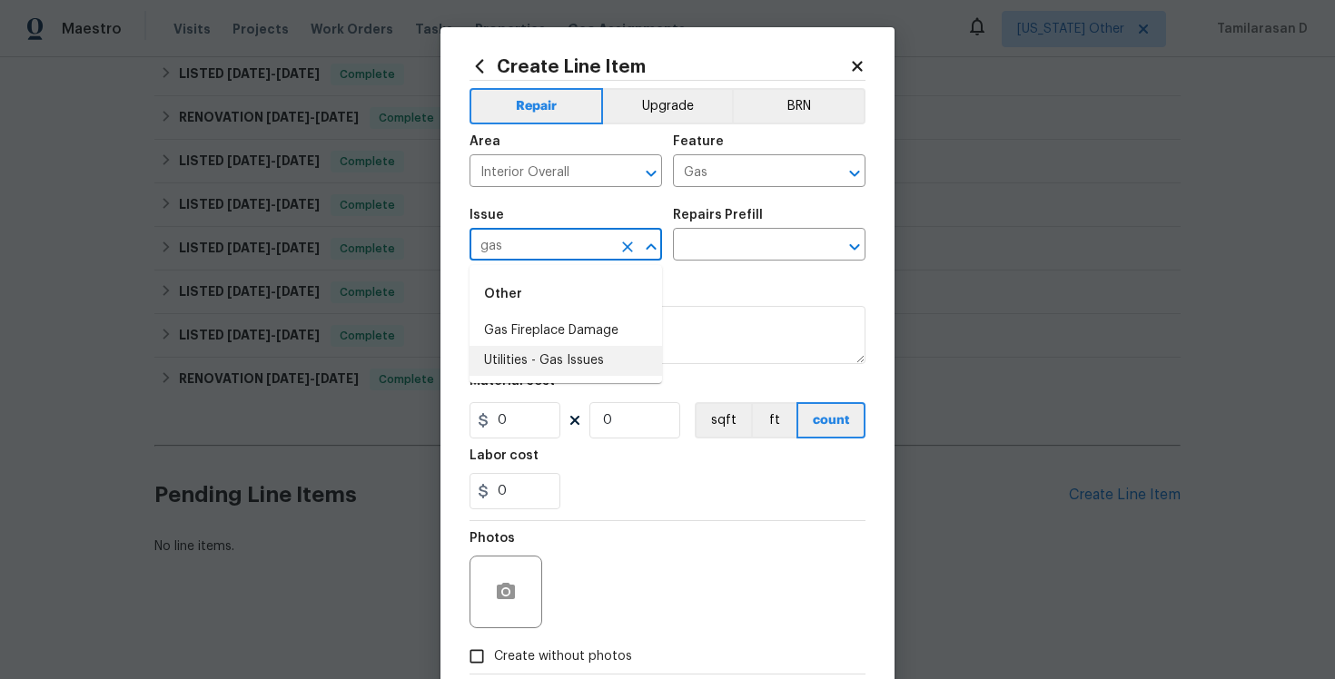
click at [541, 360] on li "Utilities - Gas Issues" at bounding box center [566, 361] width 193 height 30
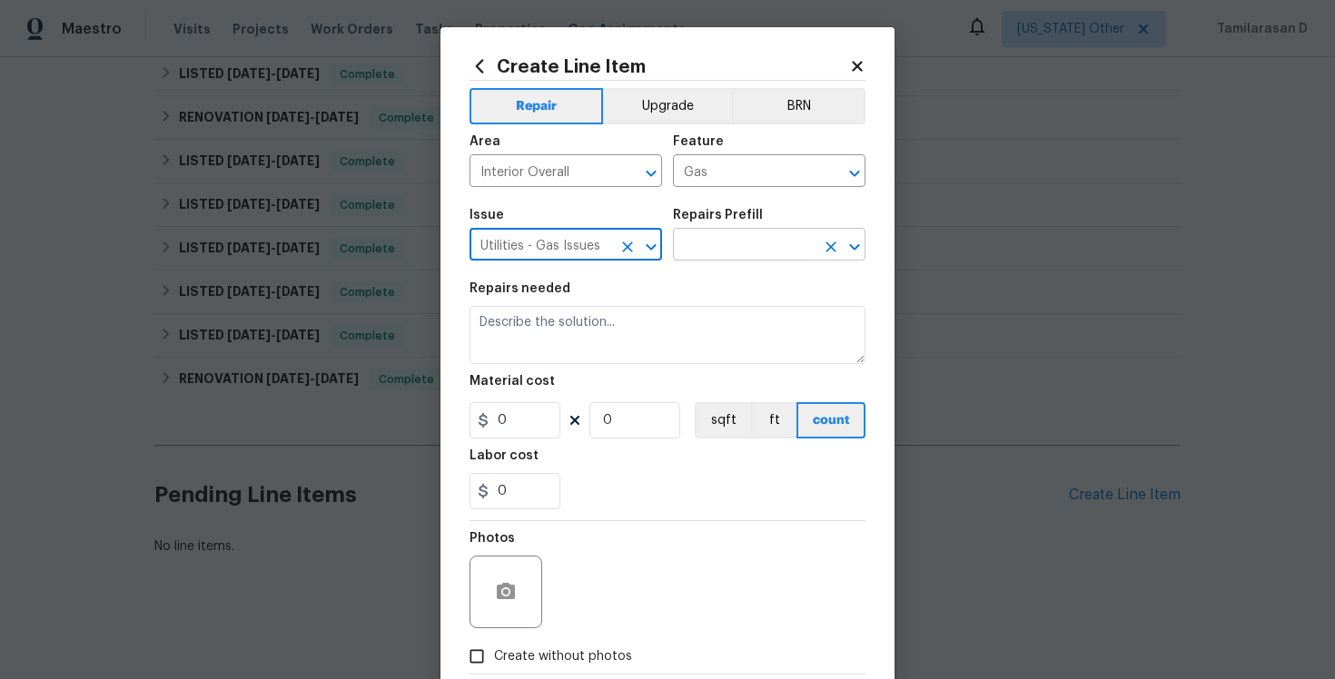
type input "Utilities - Gas Issues"
click at [712, 238] on input "text" at bounding box center [744, 247] width 142 height 28
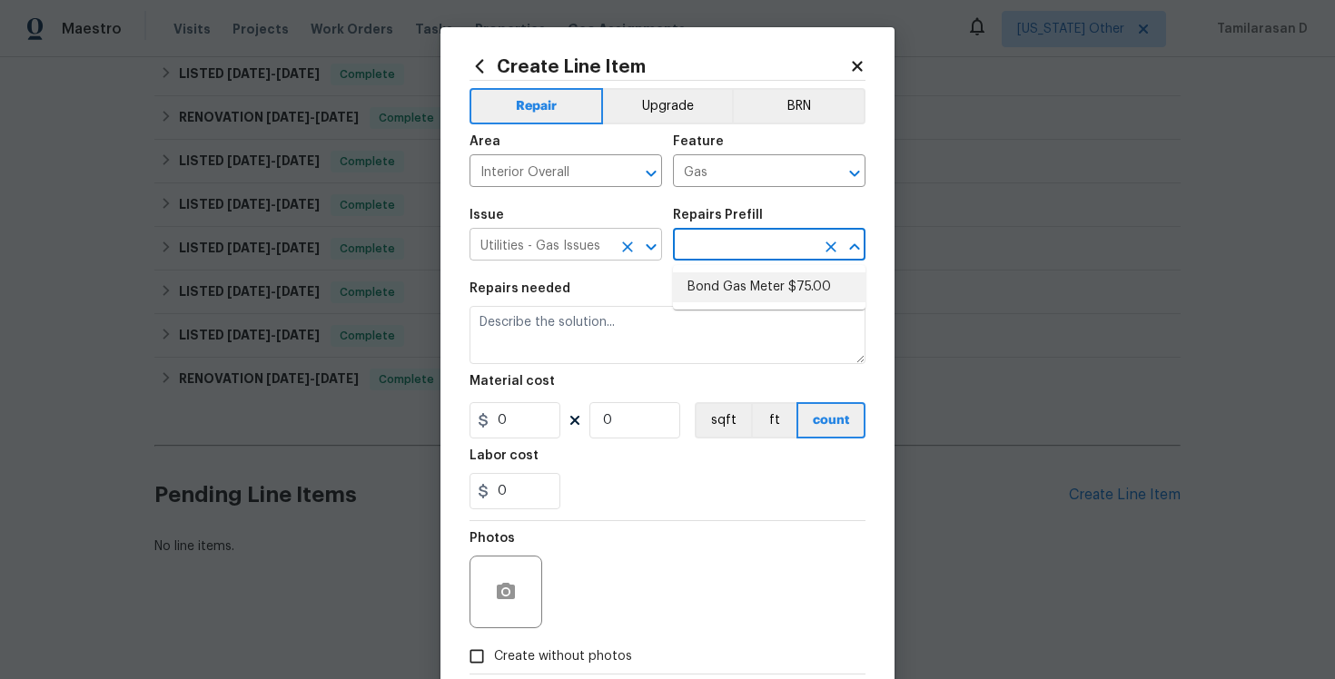
click at [625, 247] on icon "Clear" at bounding box center [627, 247] width 18 height 18
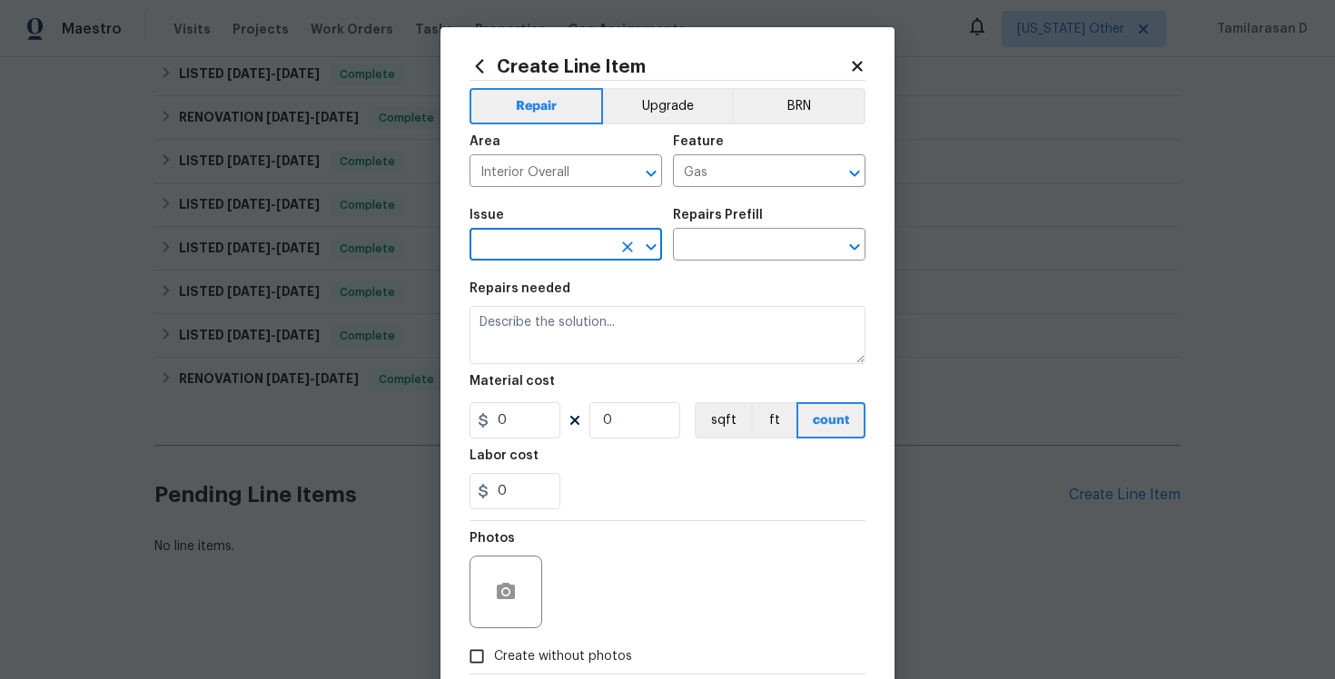
click at [524, 242] on input "text" at bounding box center [541, 247] width 142 height 28
type input "i"
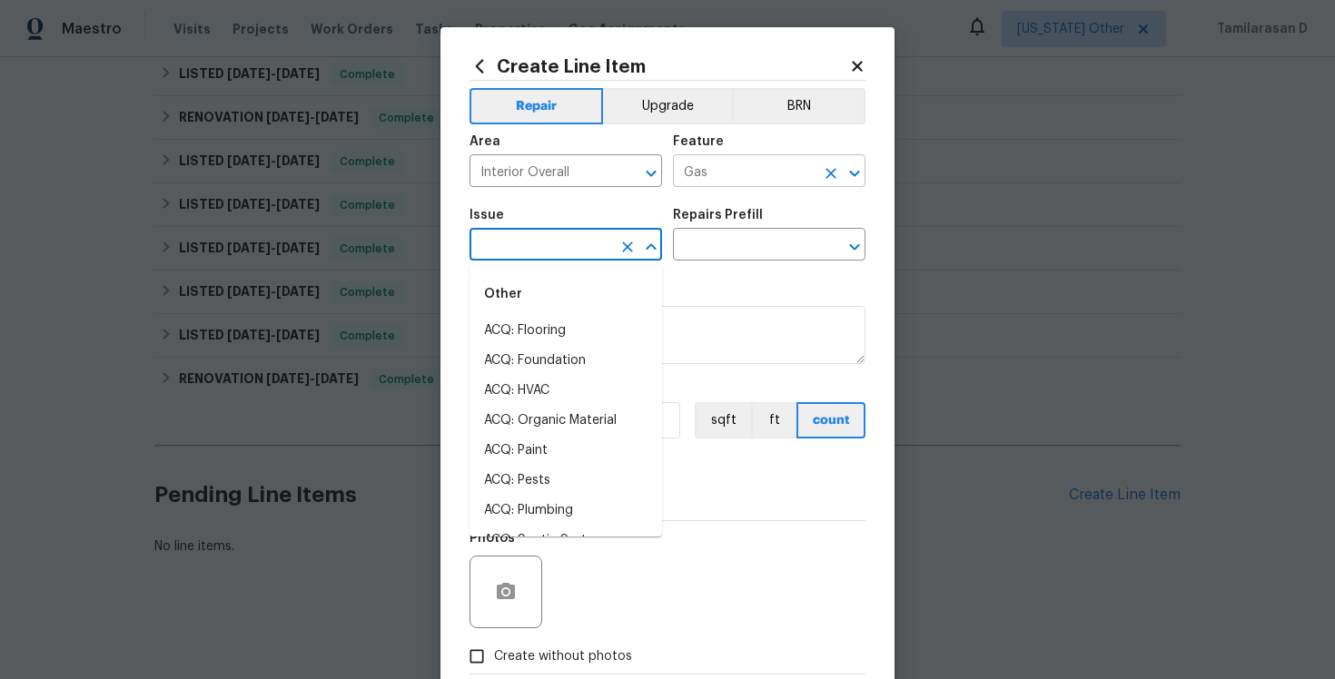
click at [836, 179] on icon "Clear" at bounding box center [831, 173] width 18 height 18
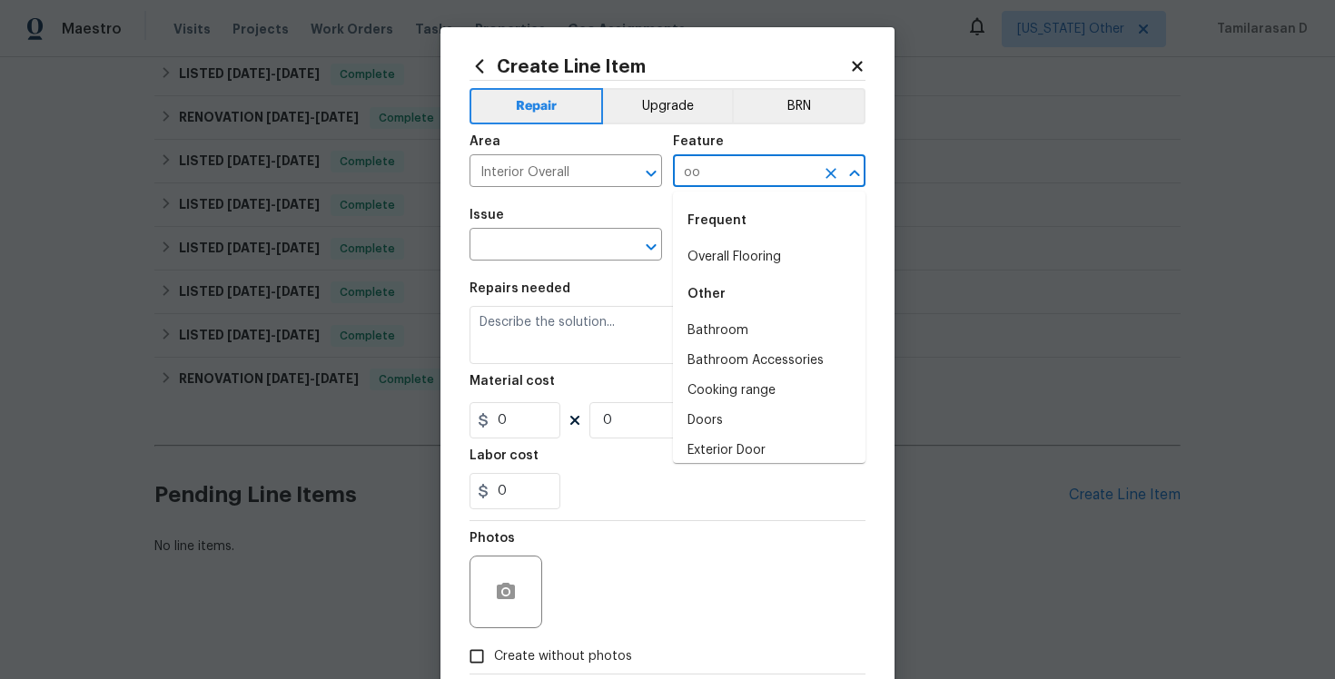
type input "o"
click at [728, 247] on li "Interior" at bounding box center [769, 257] width 193 height 30
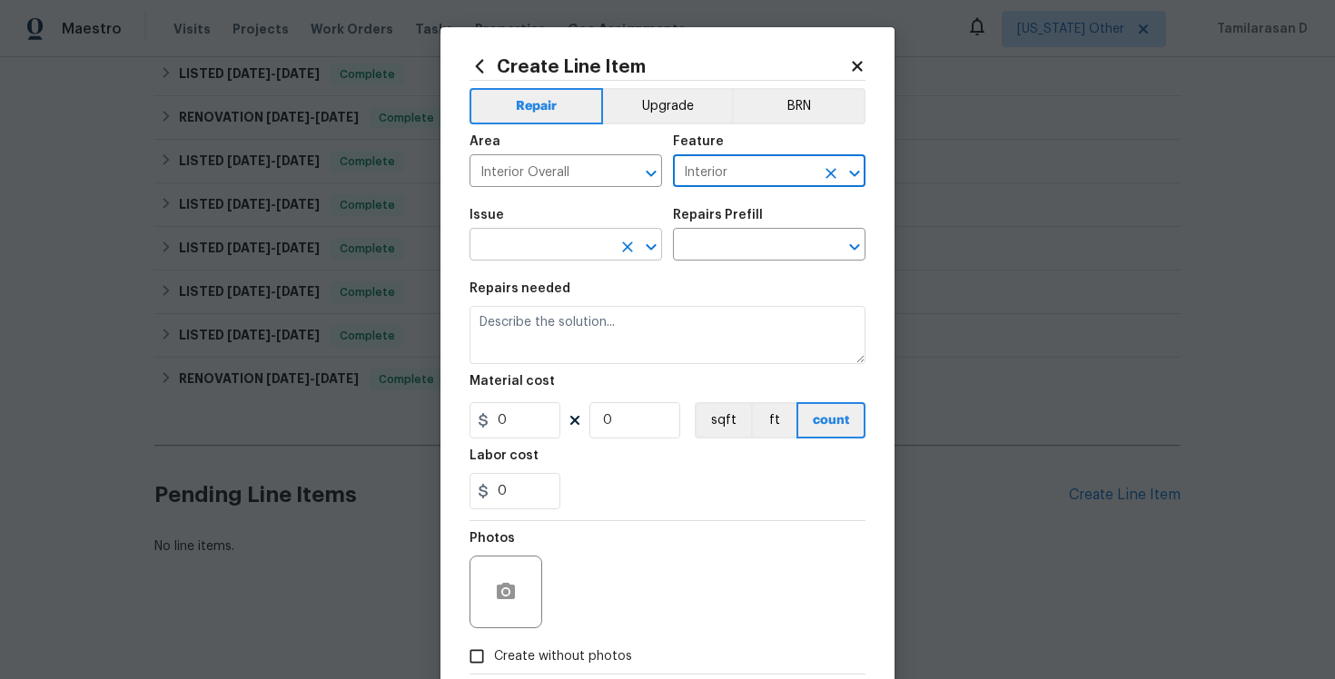
type input "Interior"
click at [540, 242] on input "text" at bounding box center [541, 247] width 142 height 28
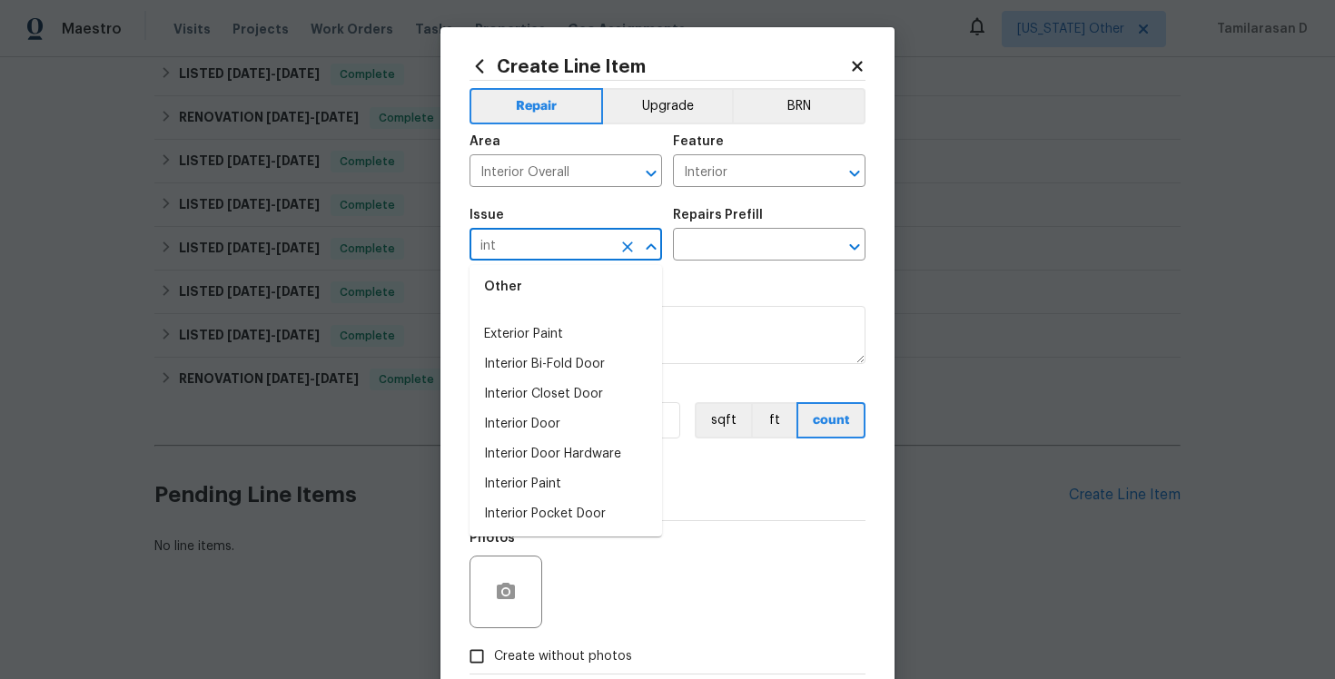
scroll to position [0, 0]
type input "i"
type input "v"
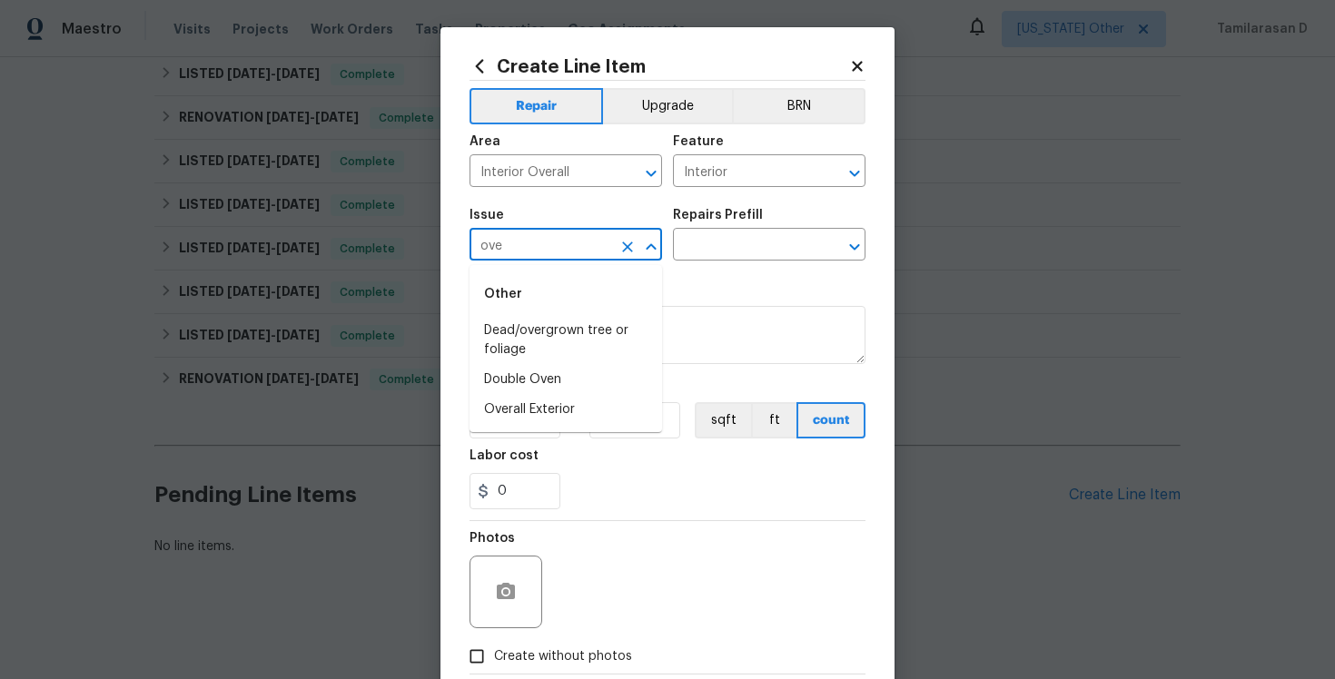
type input "over"
click at [625, 244] on icon "Clear" at bounding box center [627, 247] width 11 height 11
click at [579, 360] on li "Utilities - Gas Issues" at bounding box center [566, 361] width 193 height 30
type input "Utilities - Gas Issues"
click at [704, 243] on input "text" at bounding box center [744, 247] width 142 height 28
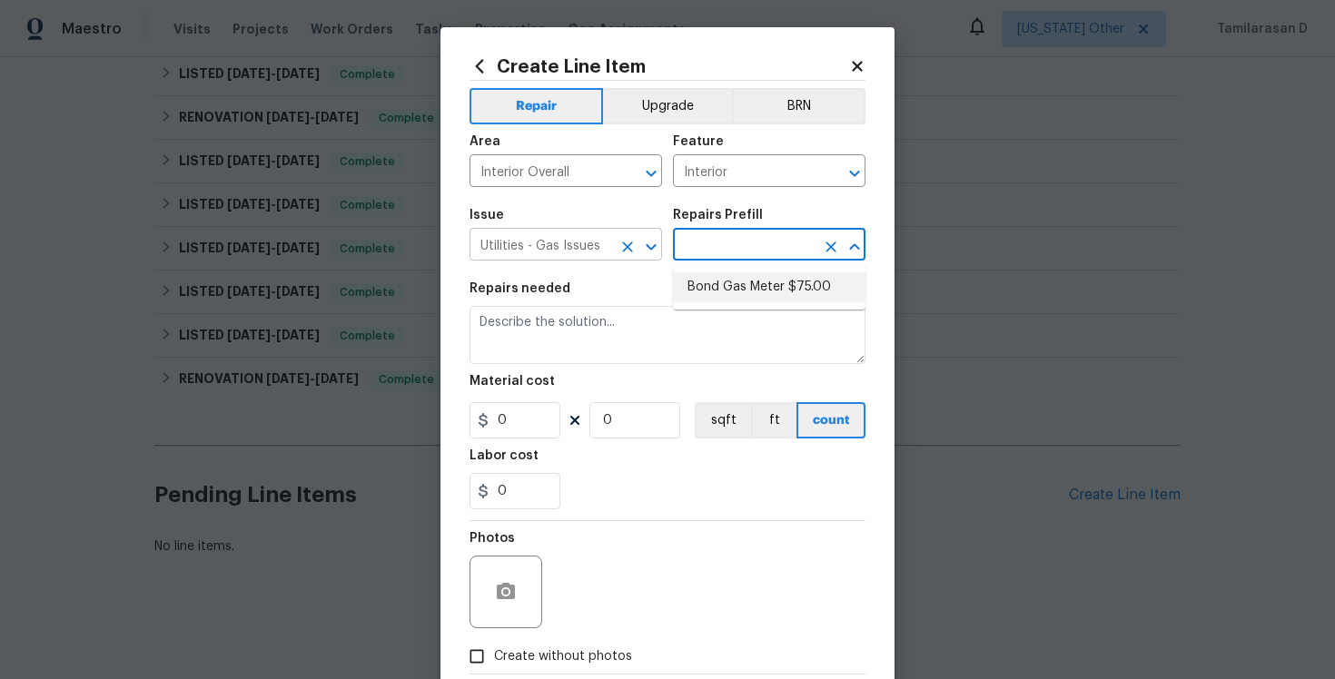
click at [638, 251] on button "Clear" at bounding box center [627, 246] width 25 height 25
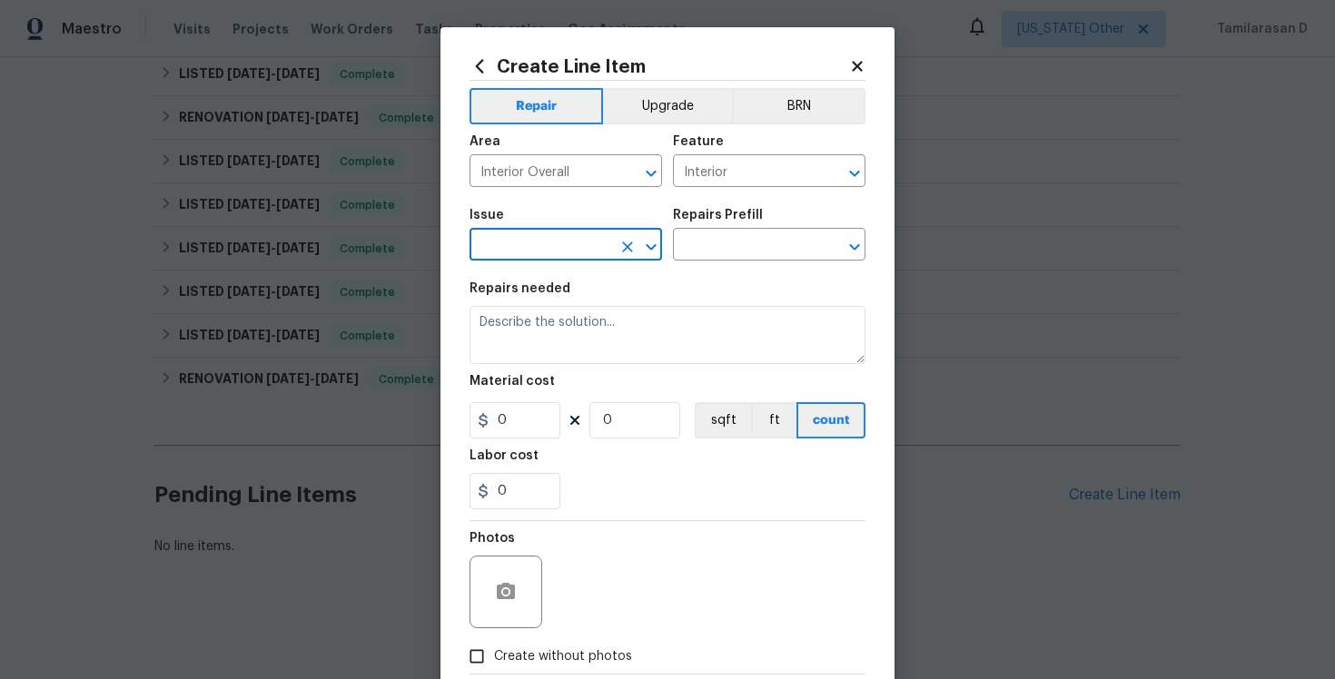
click at [592, 250] on input "text" at bounding box center [541, 247] width 142 height 28
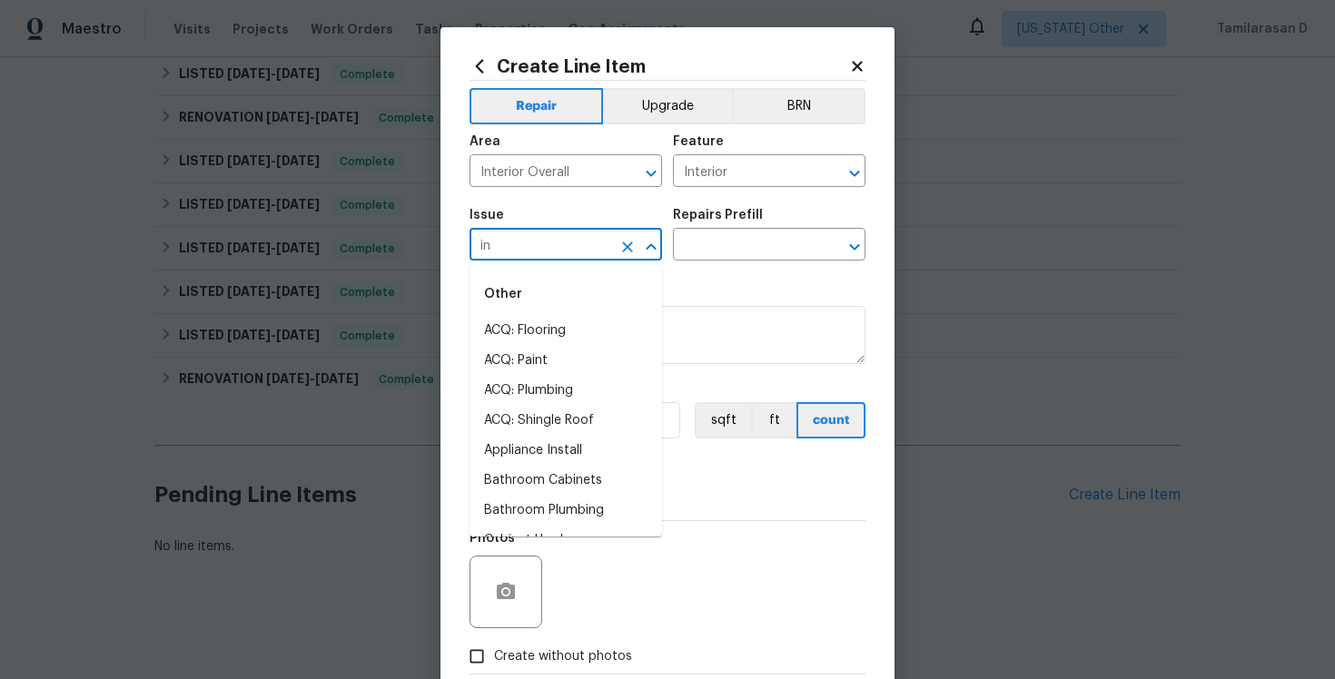
type input "i"
click at [517, 388] on li "General Plumbing" at bounding box center [566, 391] width 193 height 30
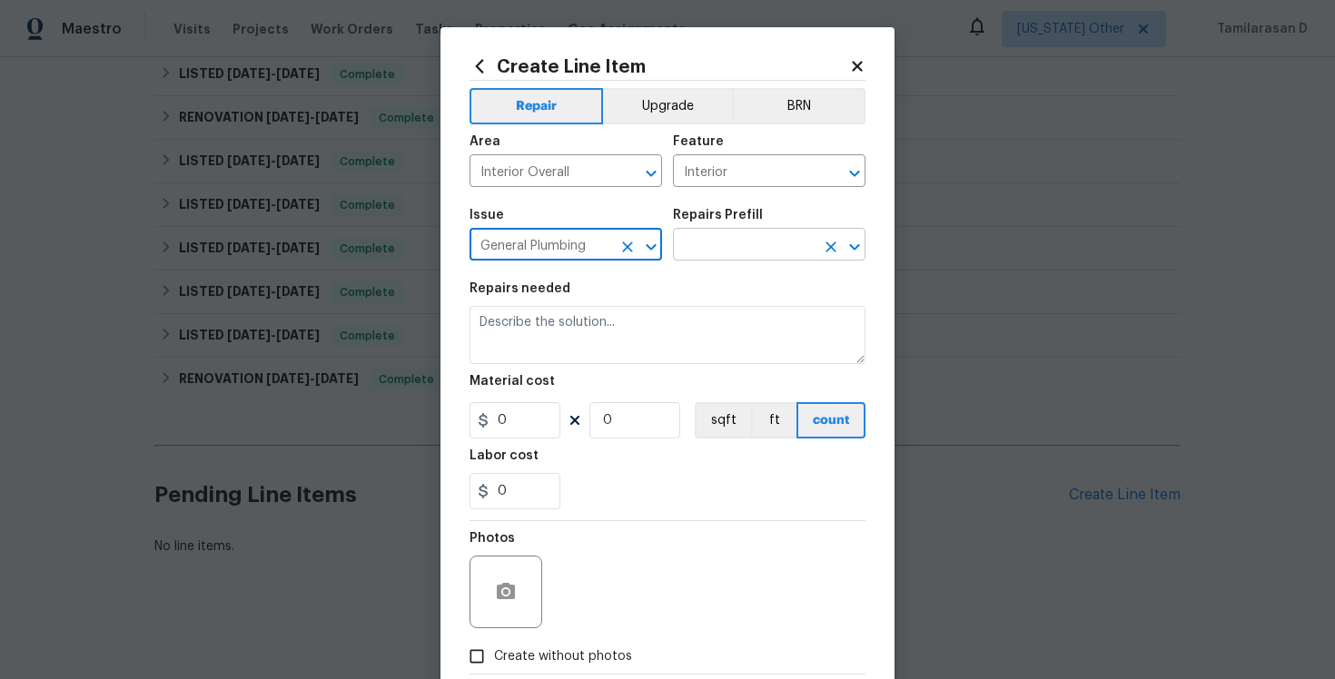
type input "General Plumbing"
click at [678, 256] on input "text" at bounding box center [744, 247] width 142 height 28
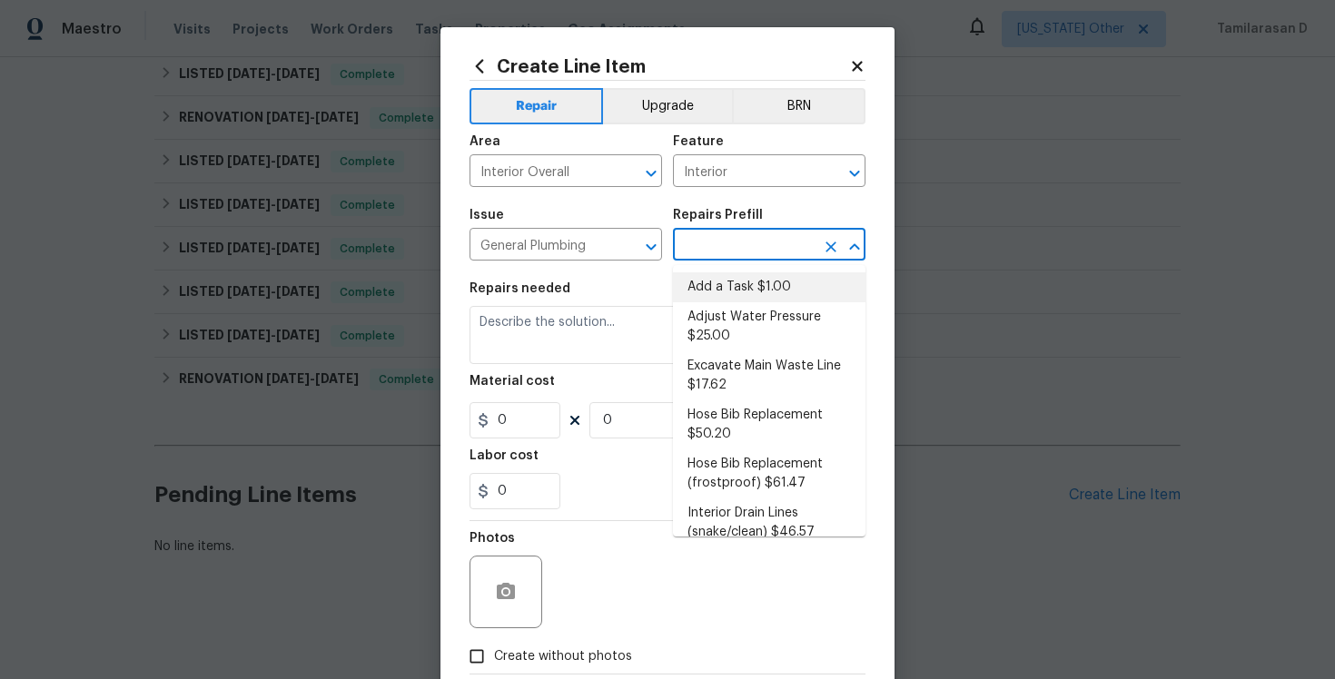
click at [721, 283] on li "Add a Task $1.00" at bounding box center [769, 287] width 193 height 30
type input "Plumbing"
type input "Add a Task $1.00"
type textarea "HPM to detail"
type input "1"
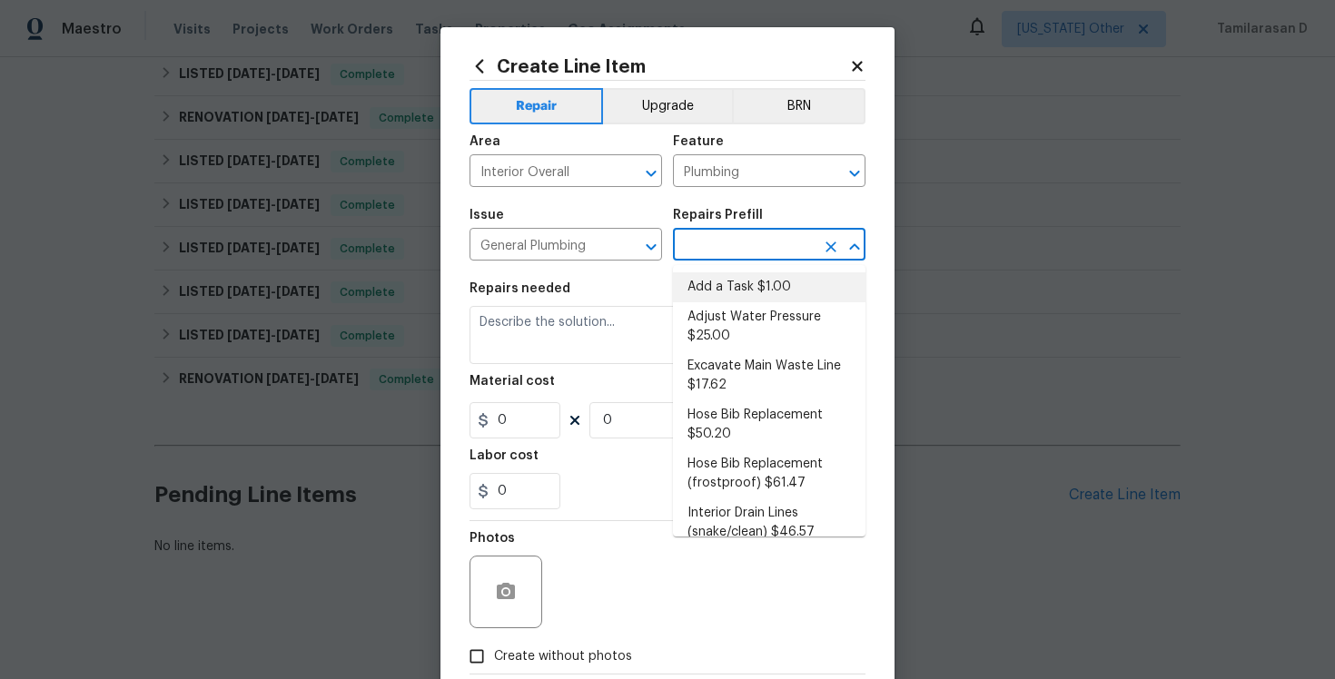
type input "1"
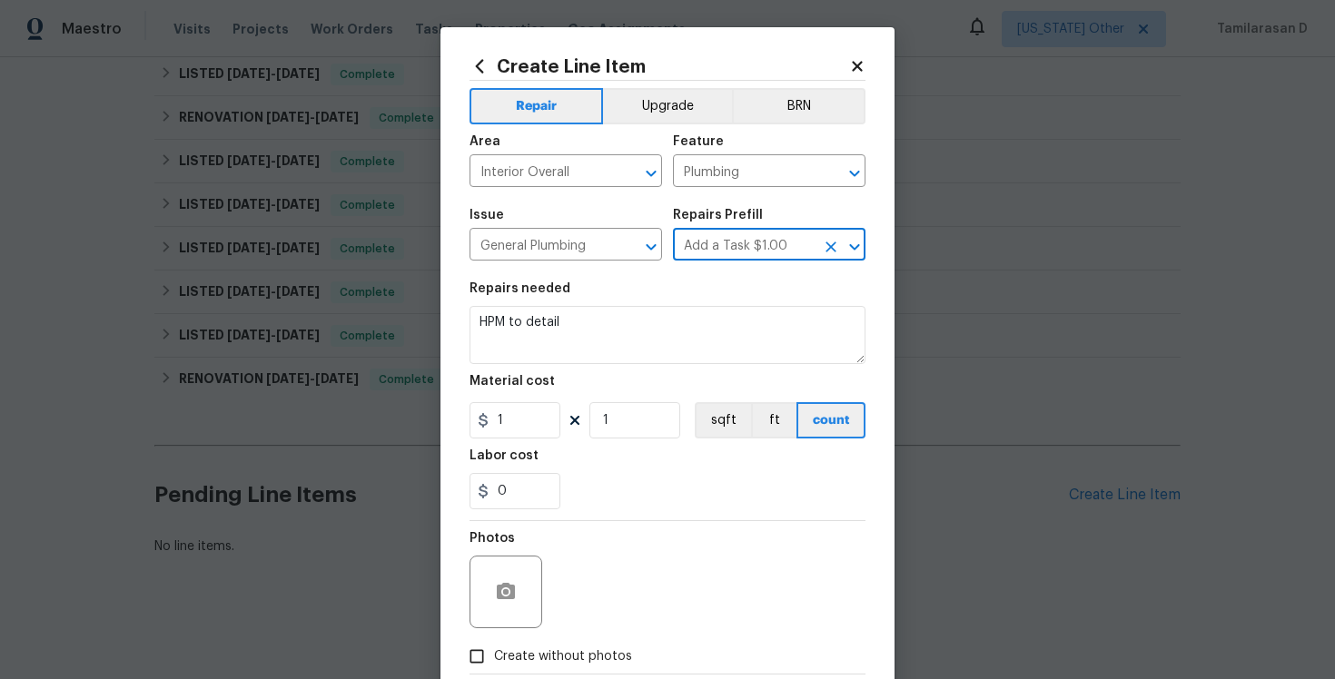
click at [577, 305] on div "Repairs needed" at bounding box center [668, 294] width 396 height 24
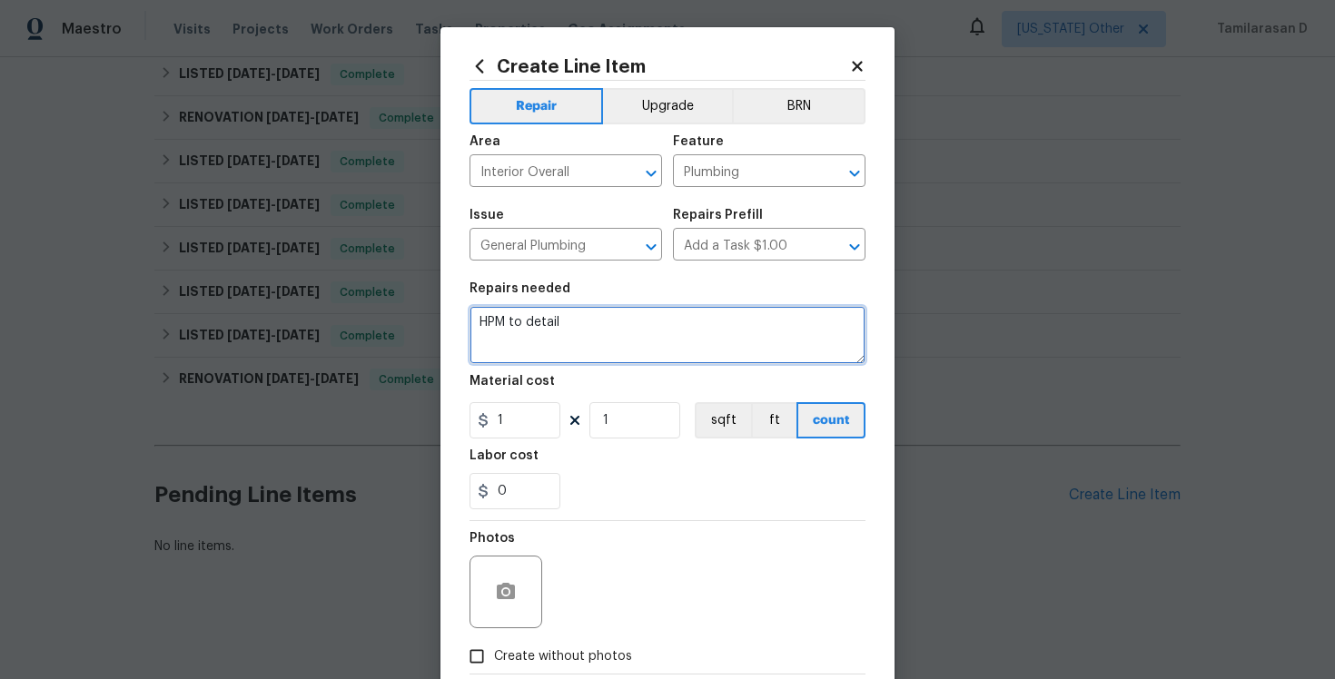
click at [554, 328] on textarea "HPM to detail" at bounding box center [668, 335] width 396 height 58
paste textarea "#lwoleak Received feedback there is a gas smell at the property. Please priorit…"
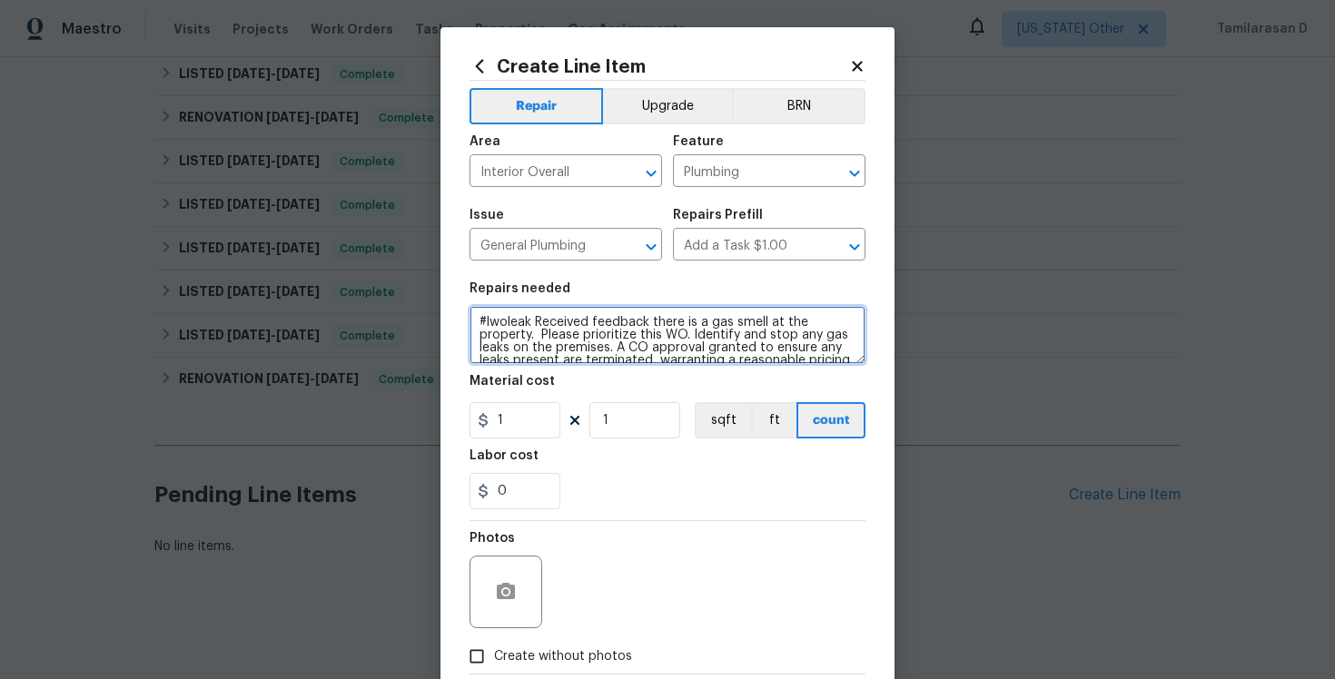
scroll to position [67, 0]
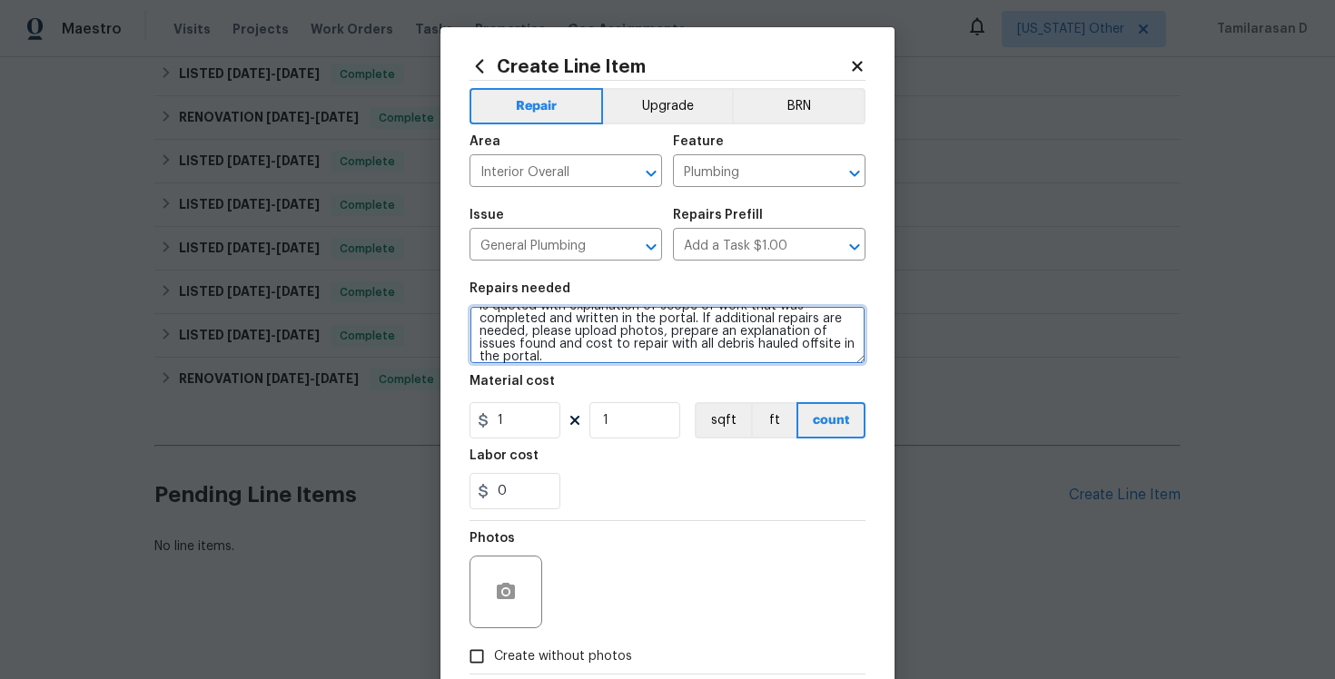
type textarea "#lwoleak Received feedback there is a gas smell at the property. Please priorit…"
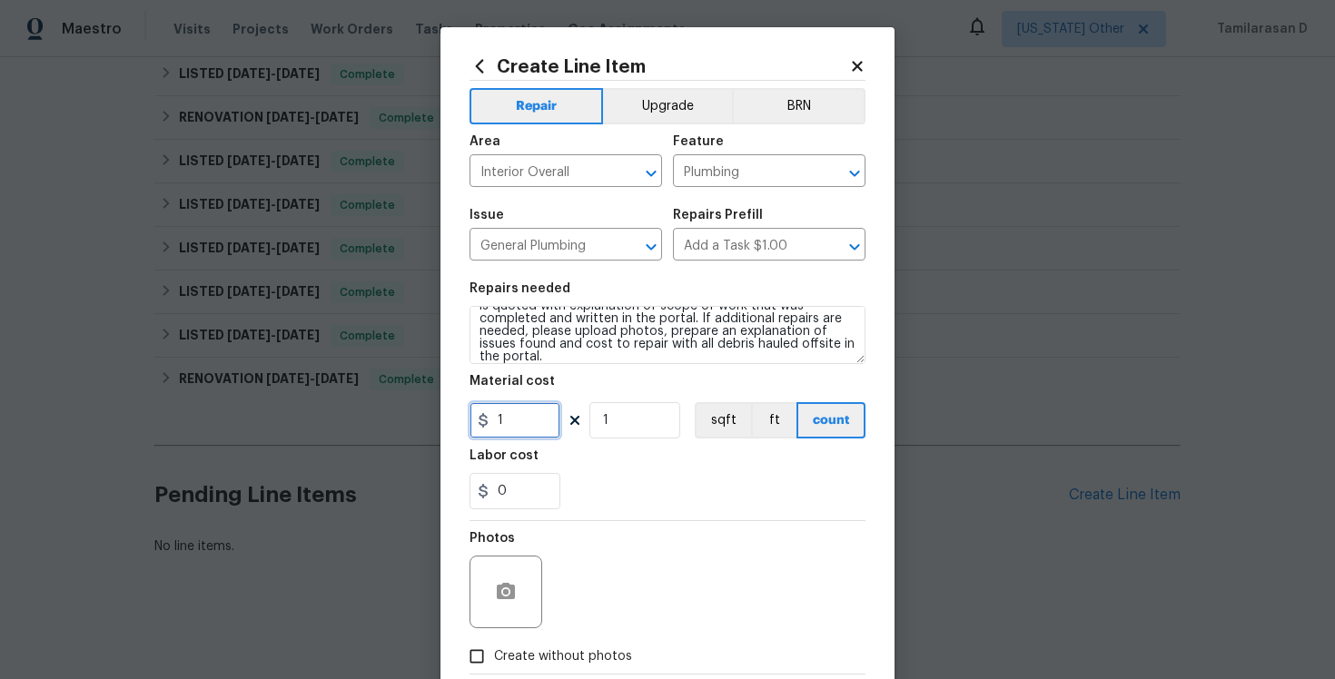
click at [519, 427] on input "1" at bounding box center [515, 420] width 91 height 36
type input "75"
click at [593, 496] on div "0" at bounding box center [668, 491] width 396 height 36
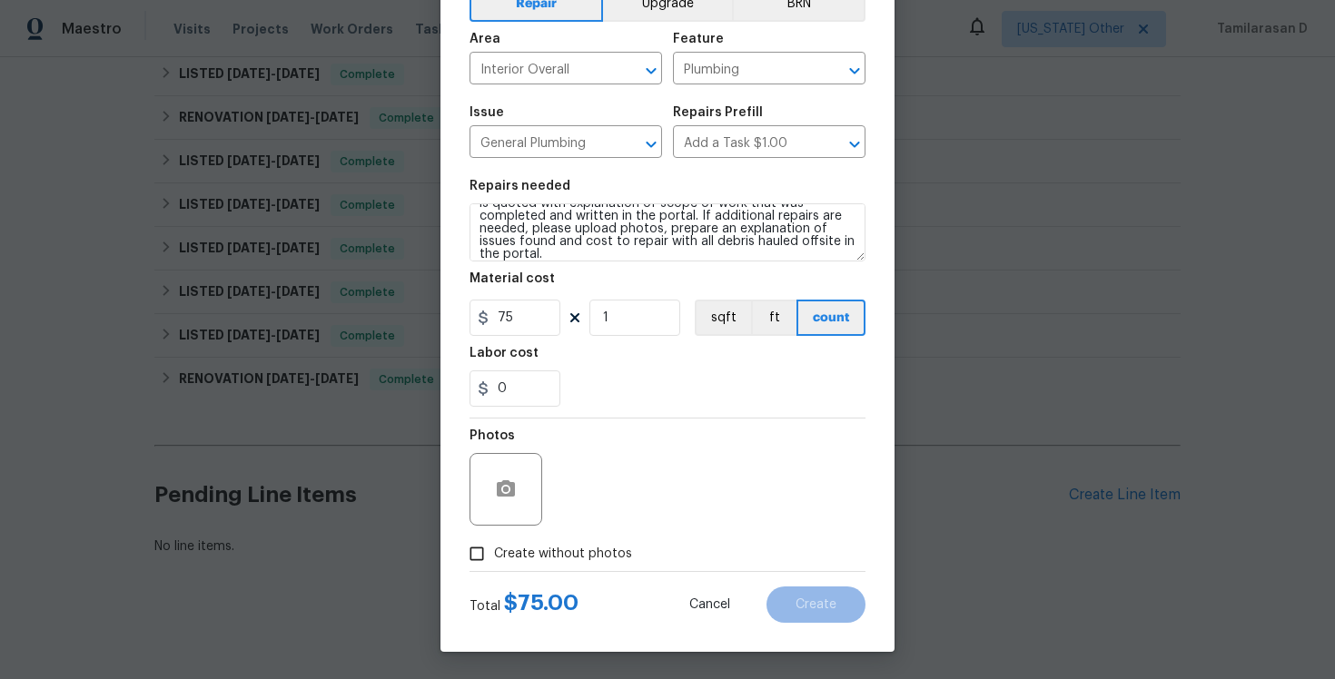
click at [487, 545] on input "Create without photos" at bounding box center [477, 554] width 35 height 35
checkbox input "true"
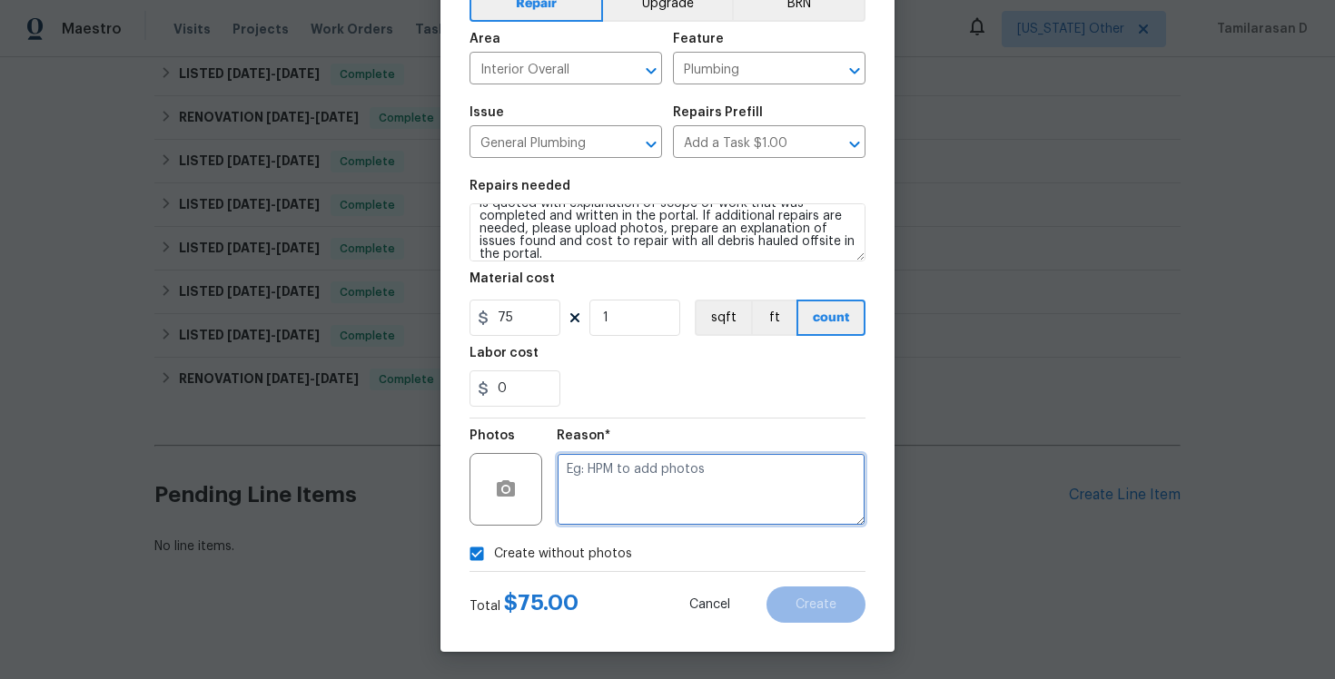
click at [631, 494] on textarea at bounding box center [711, 489] width 309 height 73
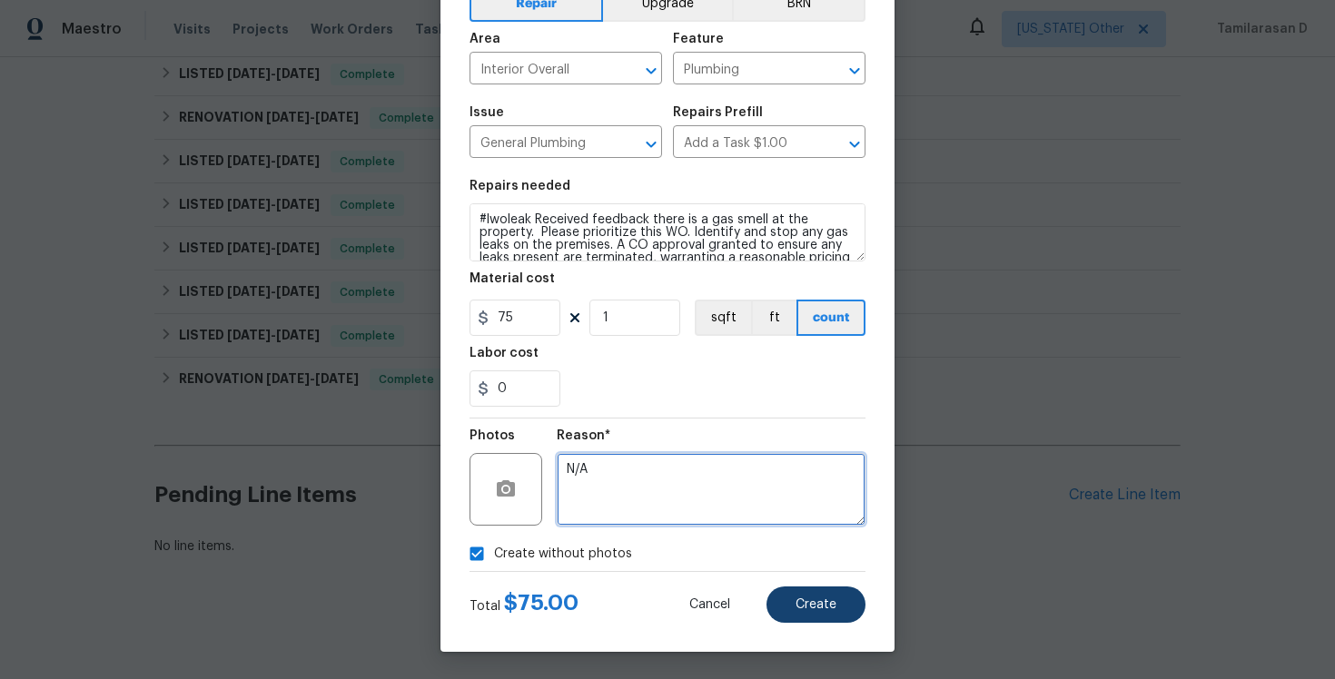
type textarea "N/A"
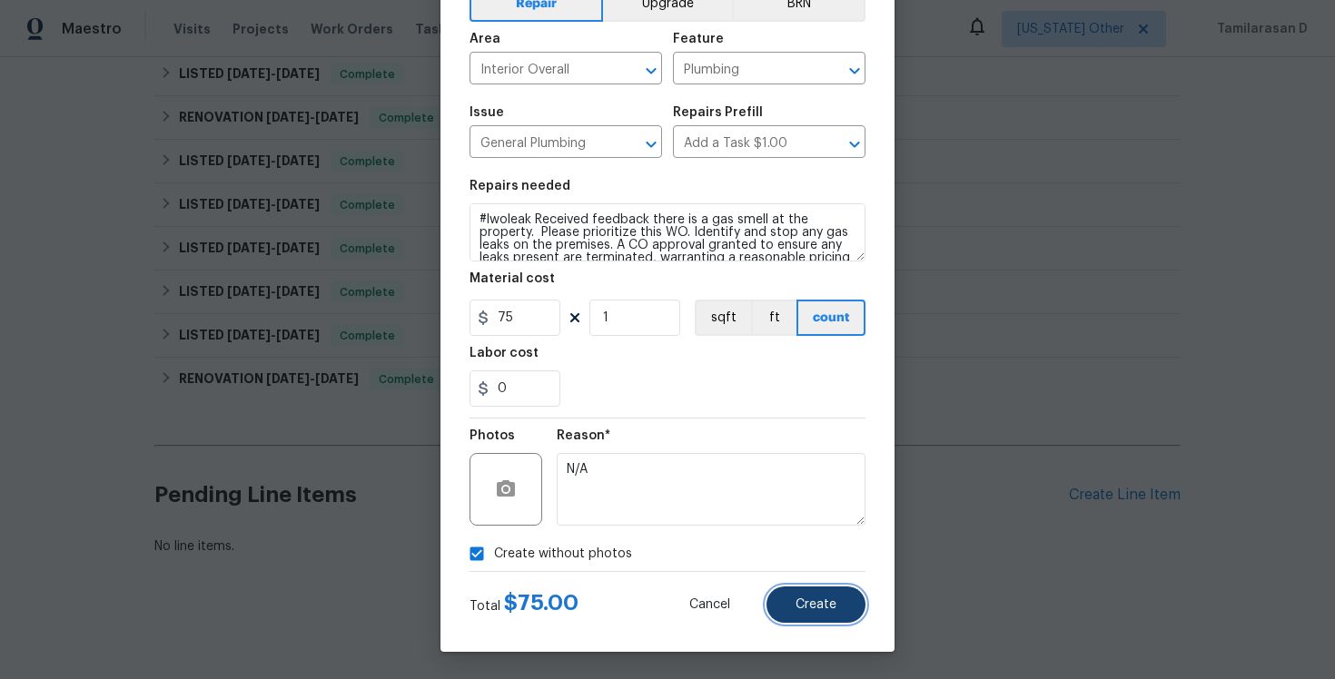
click at [826, 618] on button "Create" at bounding box center [816, 605] width 99 height 36
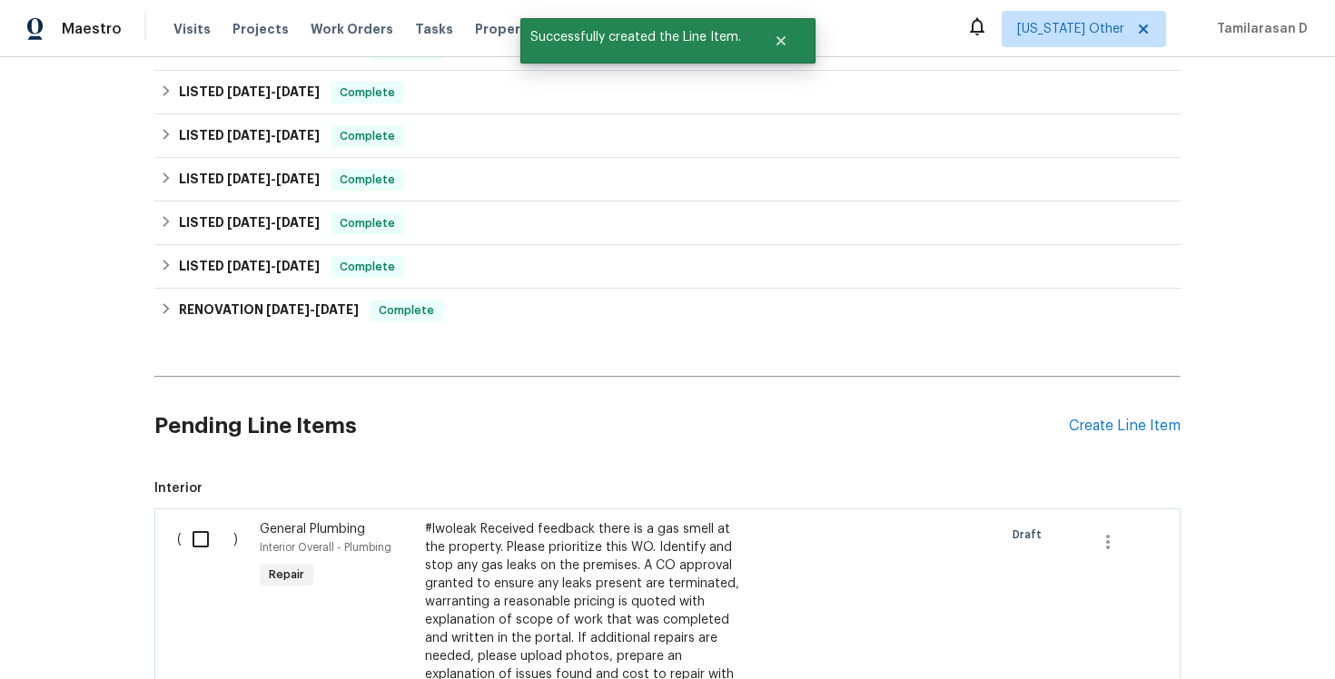
scroll to position [1001, 0]
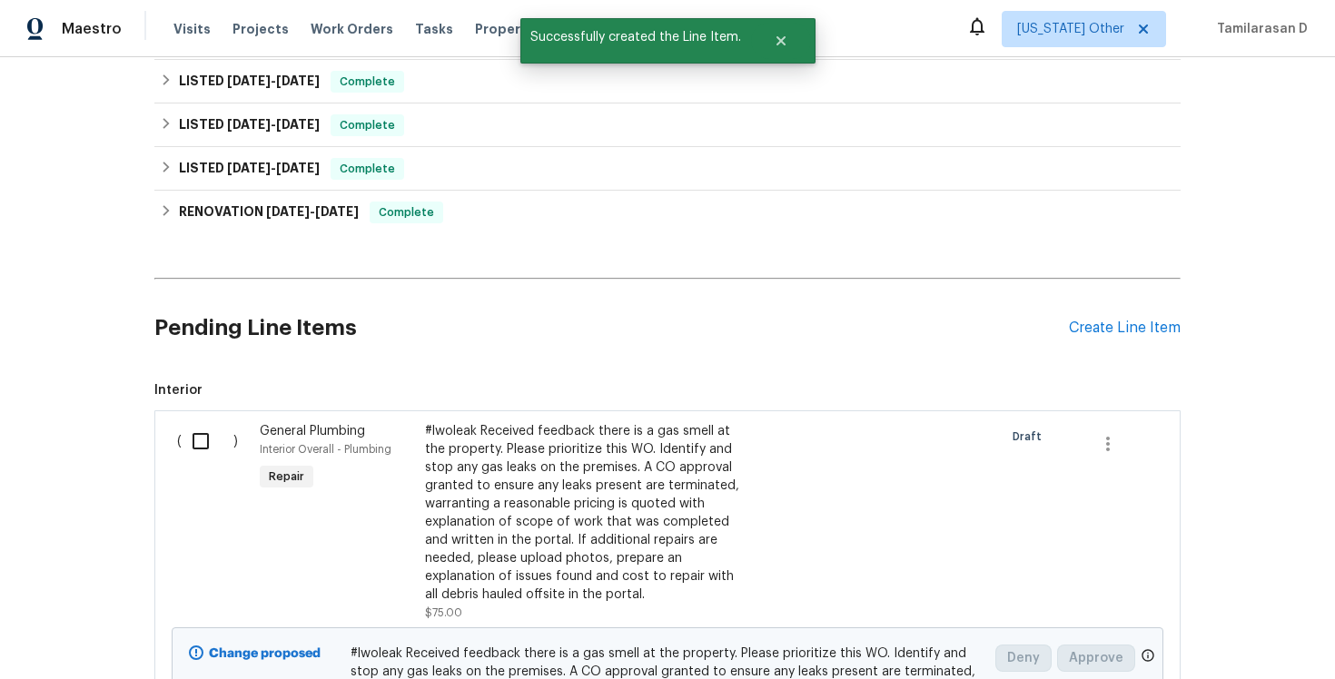
click at [212, 445] on input "checkbox" at bounding box center [208, 441] width 52 height 38
checkbox input "true"
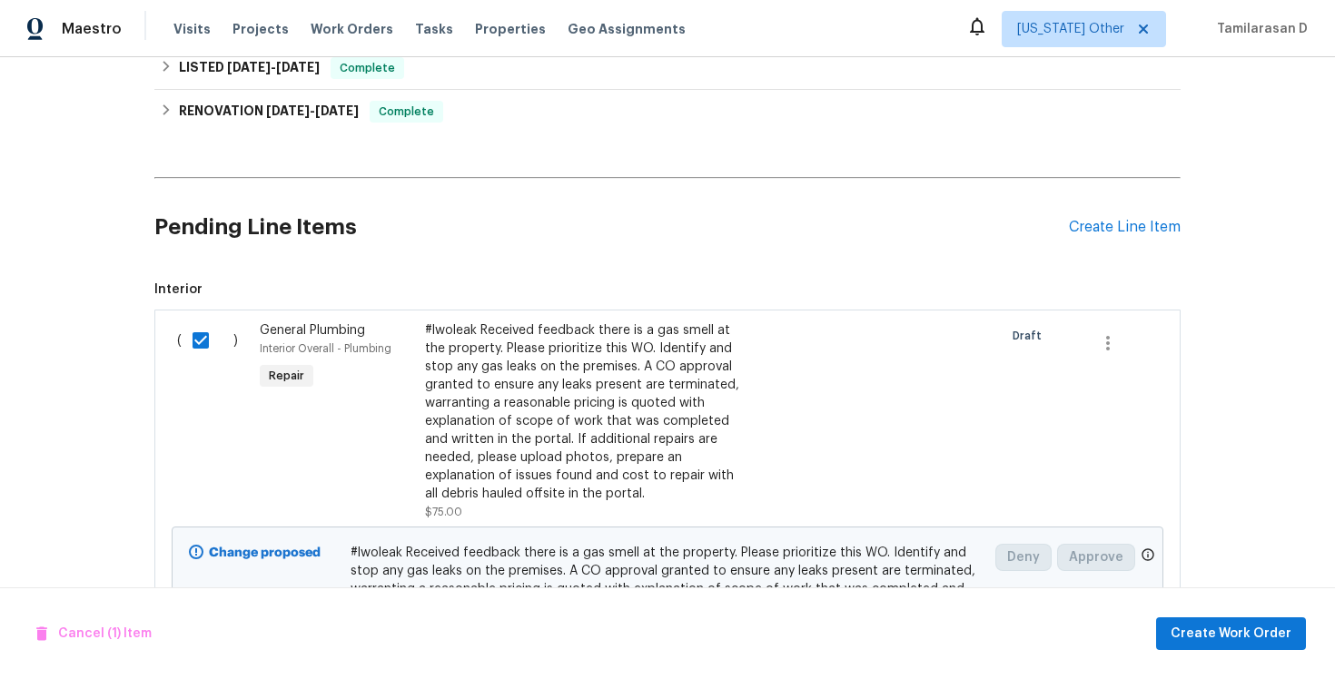
scroll to position [1241, 0]
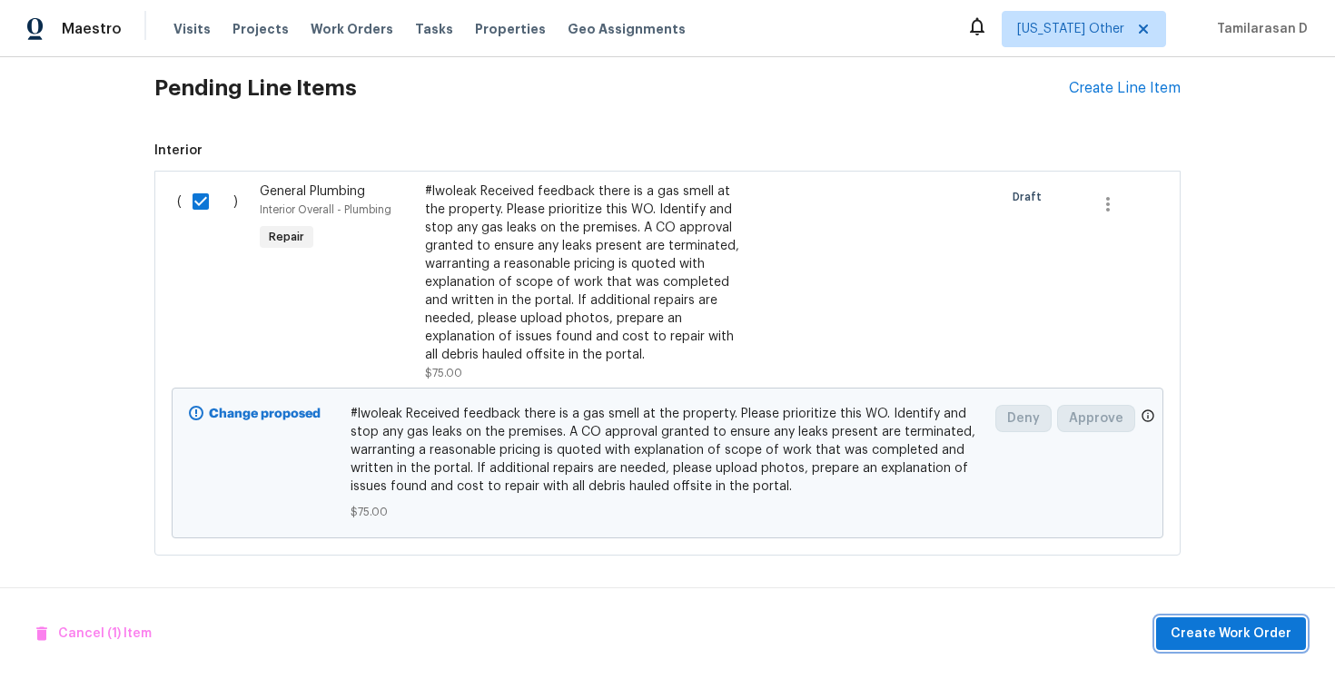
click at [1245, 642] on span "Create Work Order" at bounding box center [1231, 634] width 121 height 23
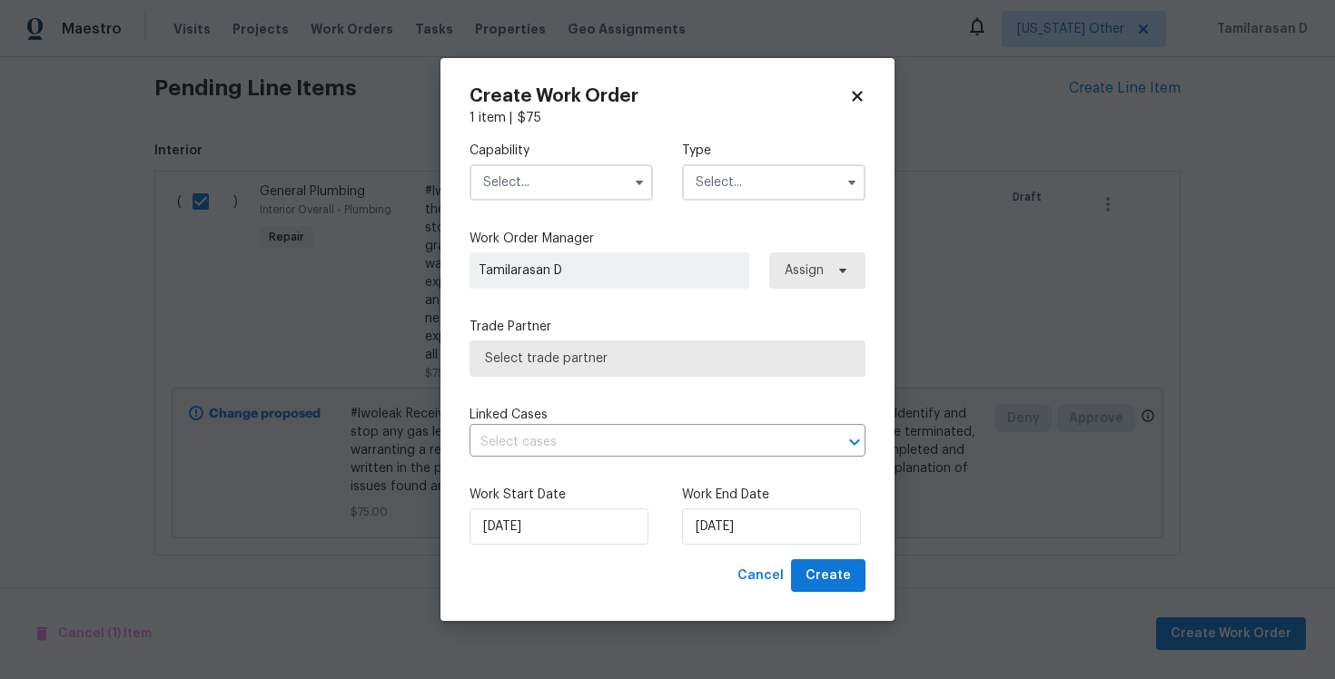
click at [800, 185] on input "text" at bounding box center [773, 182] width 183 height 36
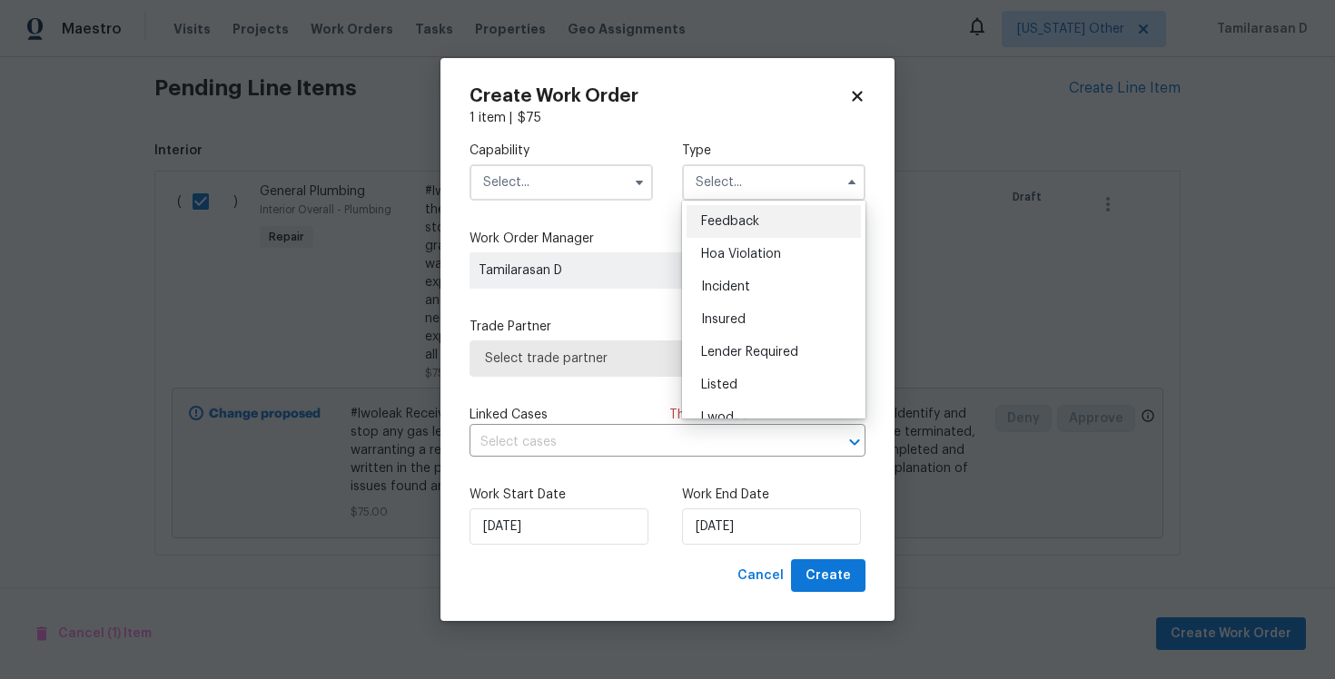
click at [740, 215] on span "Feedback" at bounding box center [730, 221] width 58 height 13
type input "Feedback"
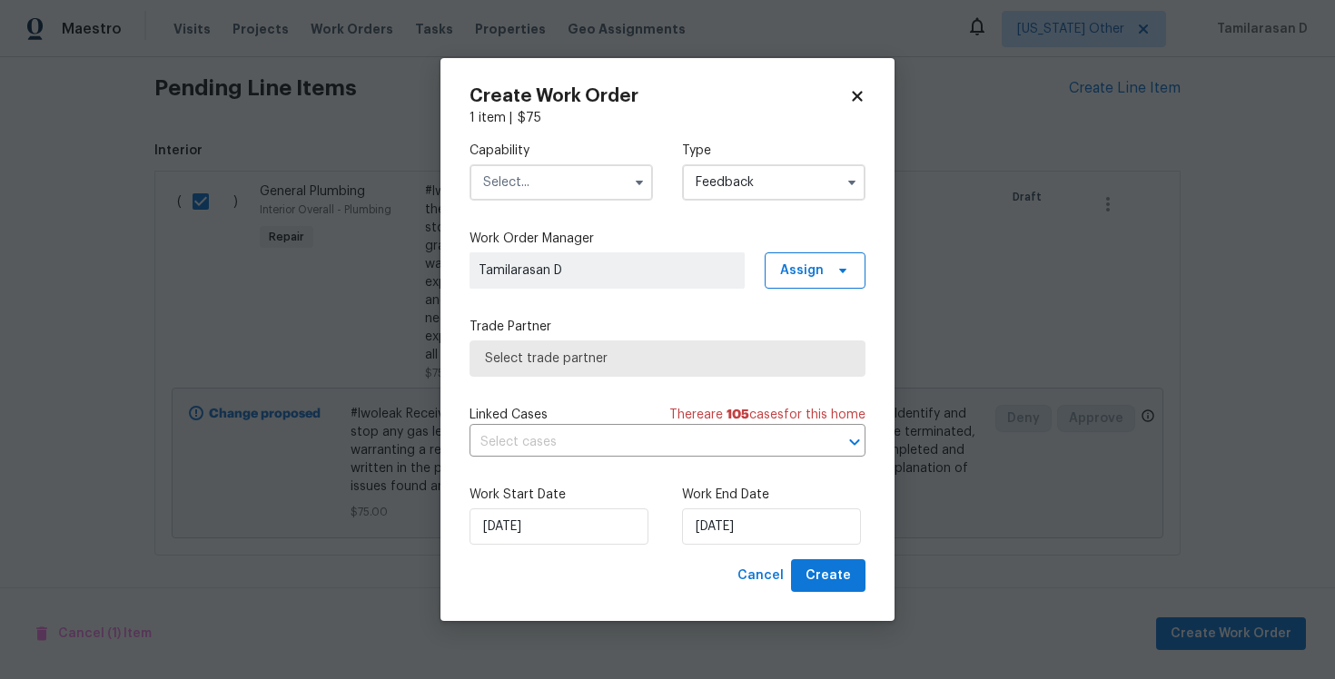
click at [539, 185] on input "text" at bounding box center [561, 182] width 183 height 36
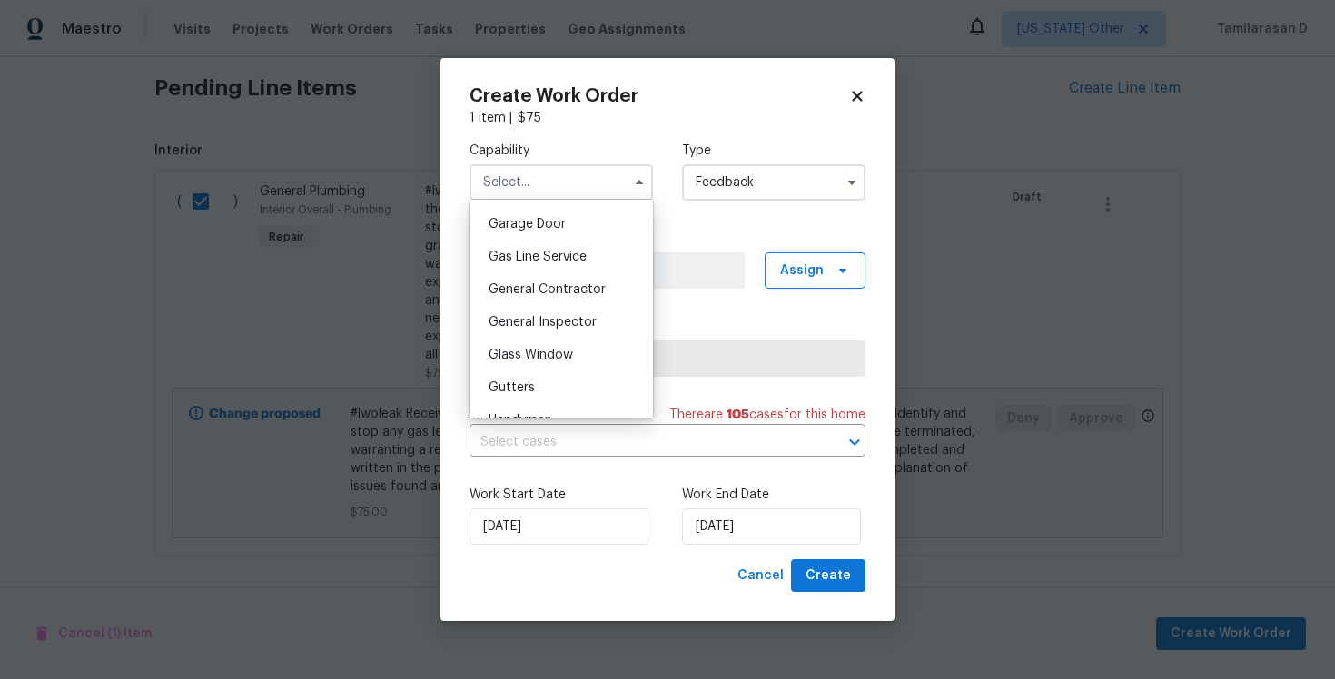
scroll to position [822, 0]
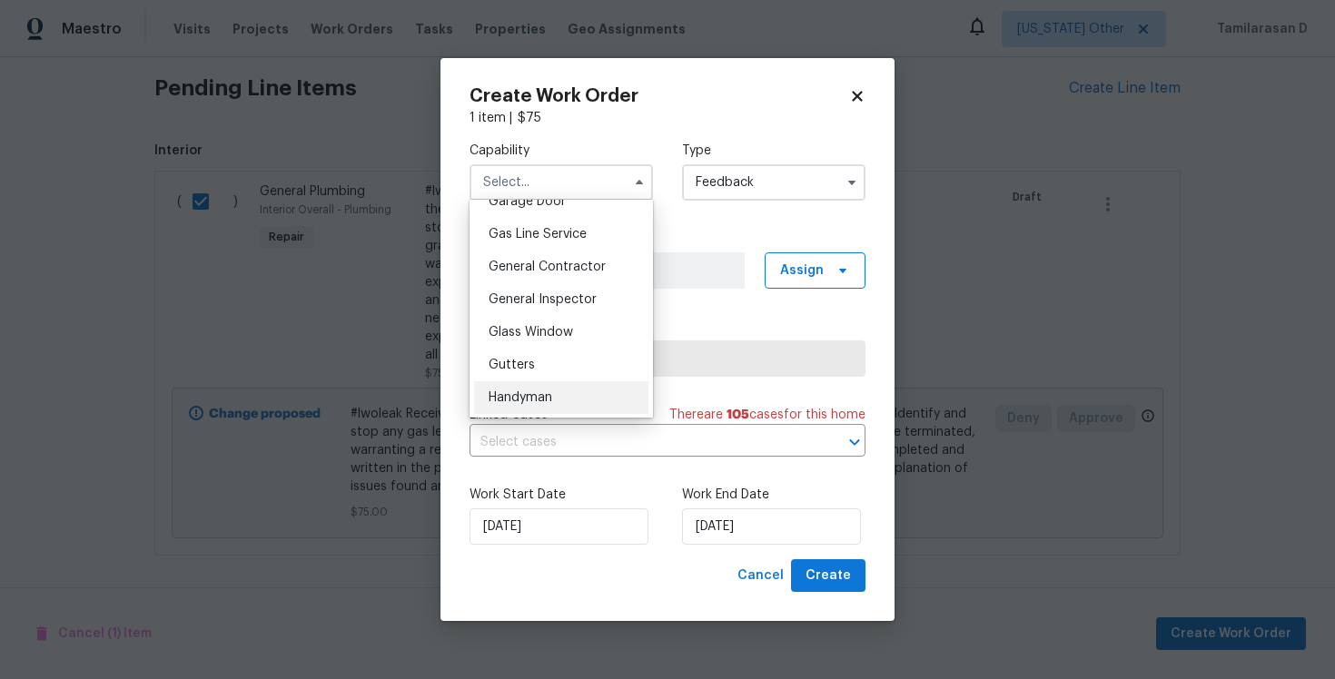
click at [519, 391] on span "Handyman" at bounding box center [521, 397] width 64 height 13
type input "Handyman"
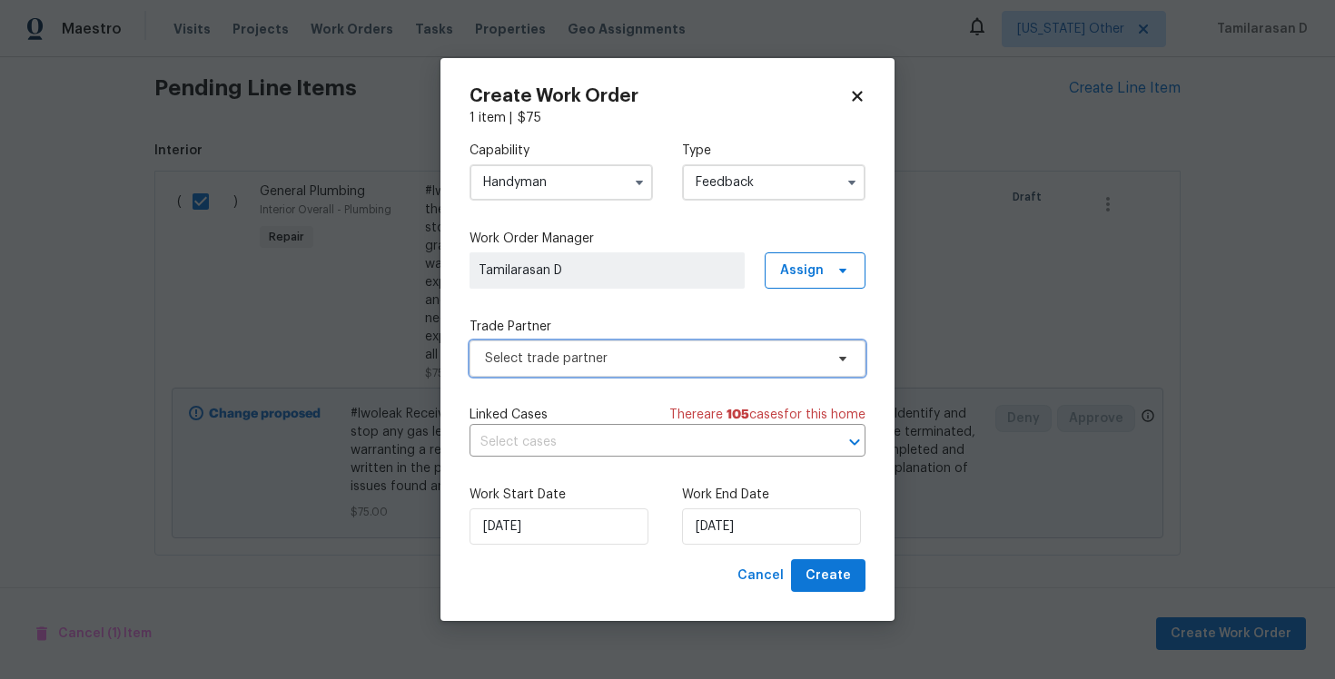
click at [567, 358] on span "Select trade partner" at bounding box center [654, 359] width 339 height 18
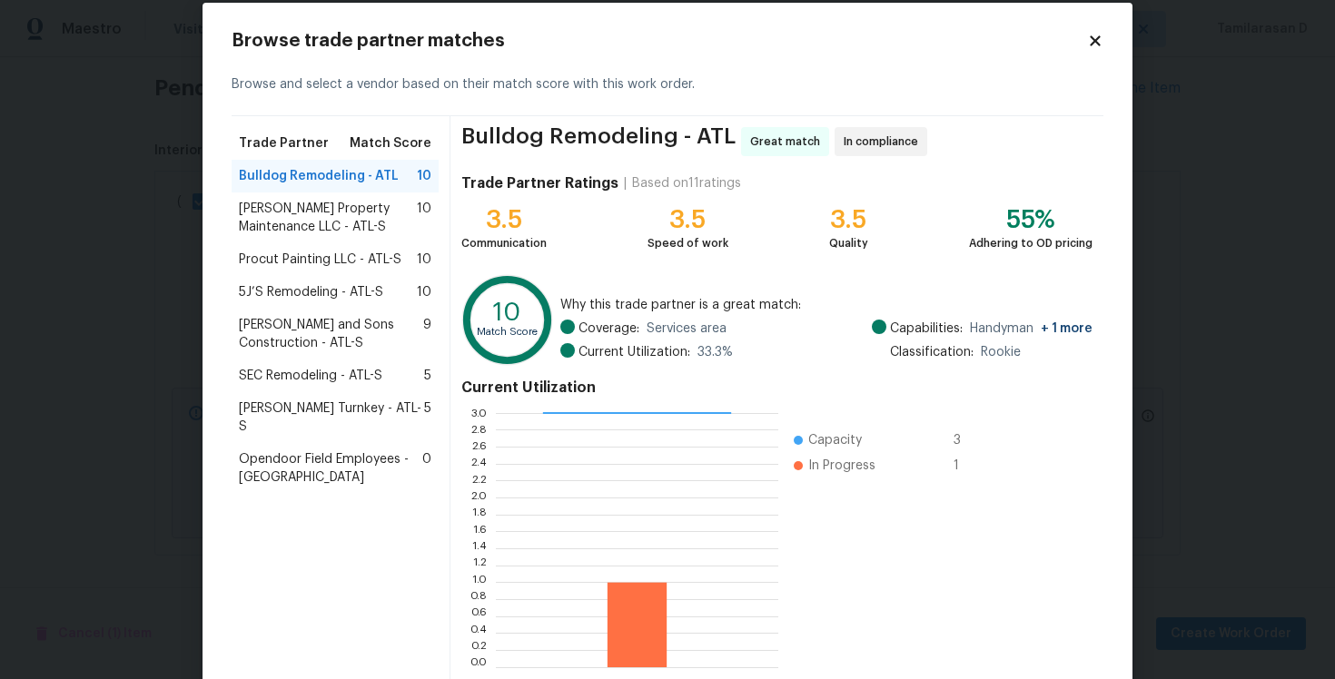
scroll to position [25, 0]
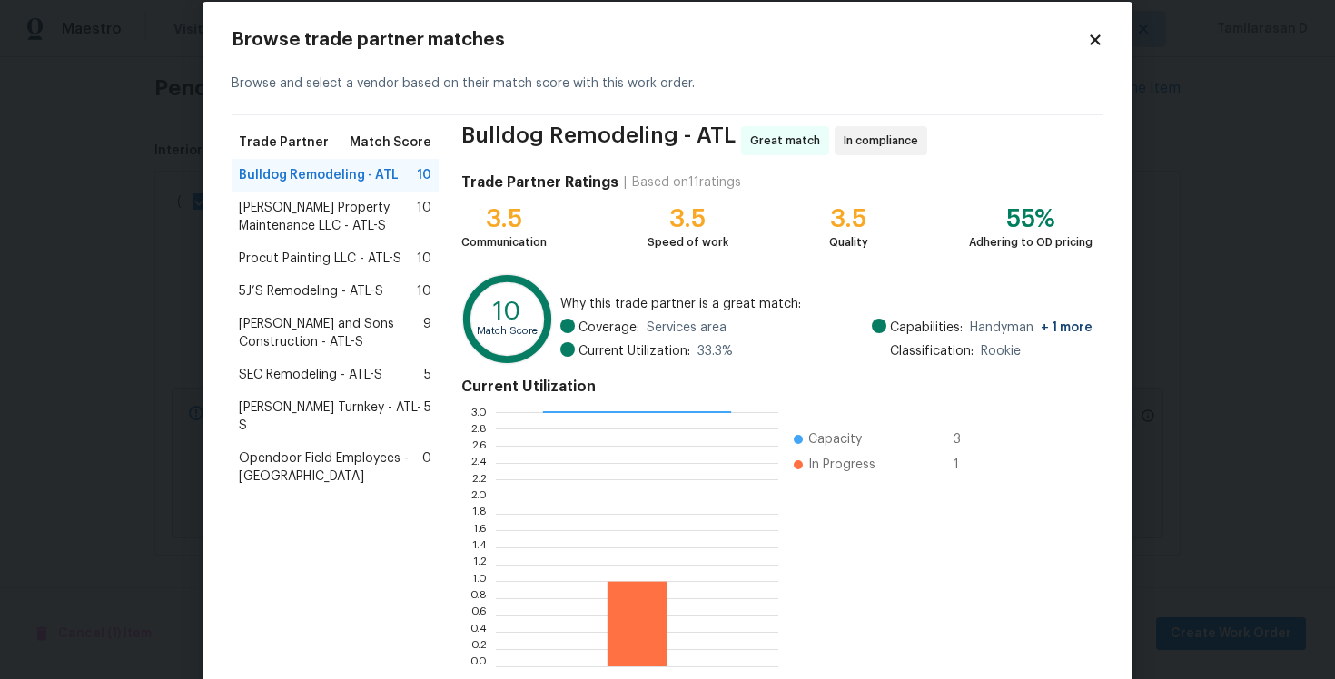
click at [342, 223] on span "Glen Property Maintenance LLC - ATL-S" at bounding box center [328, 217] width 178 height 36
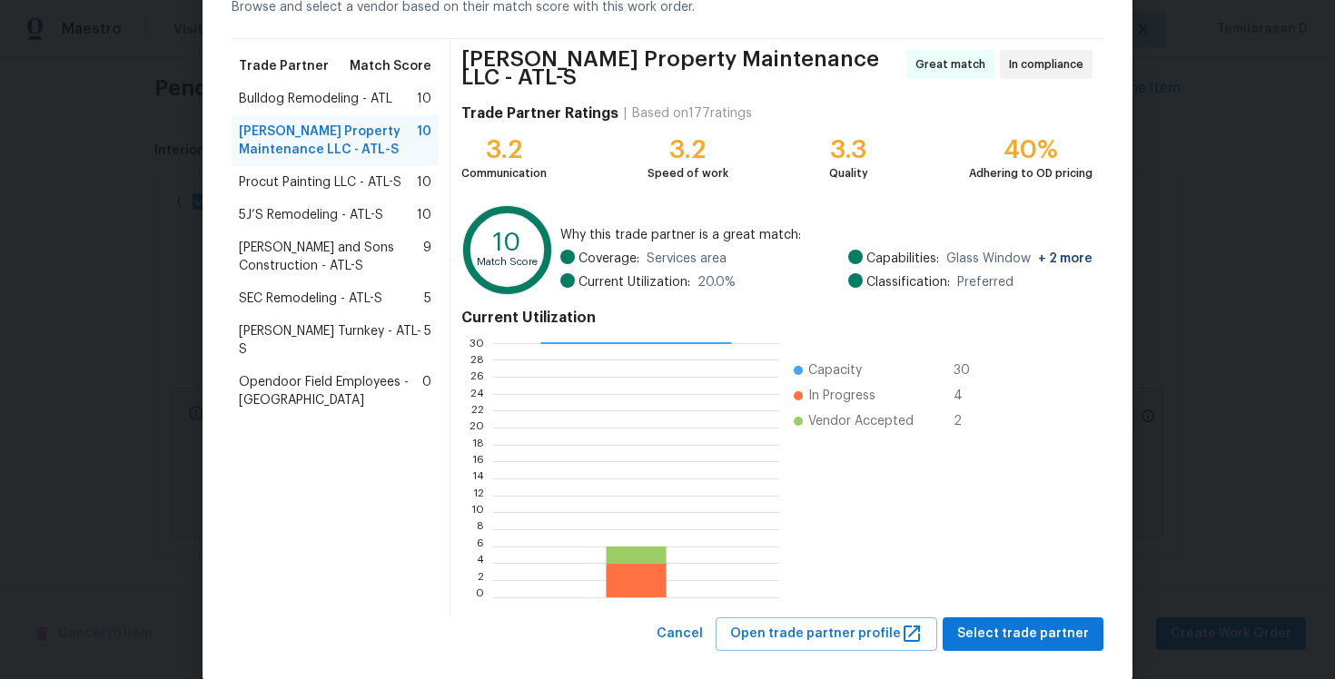
scroll to position [122, 0]
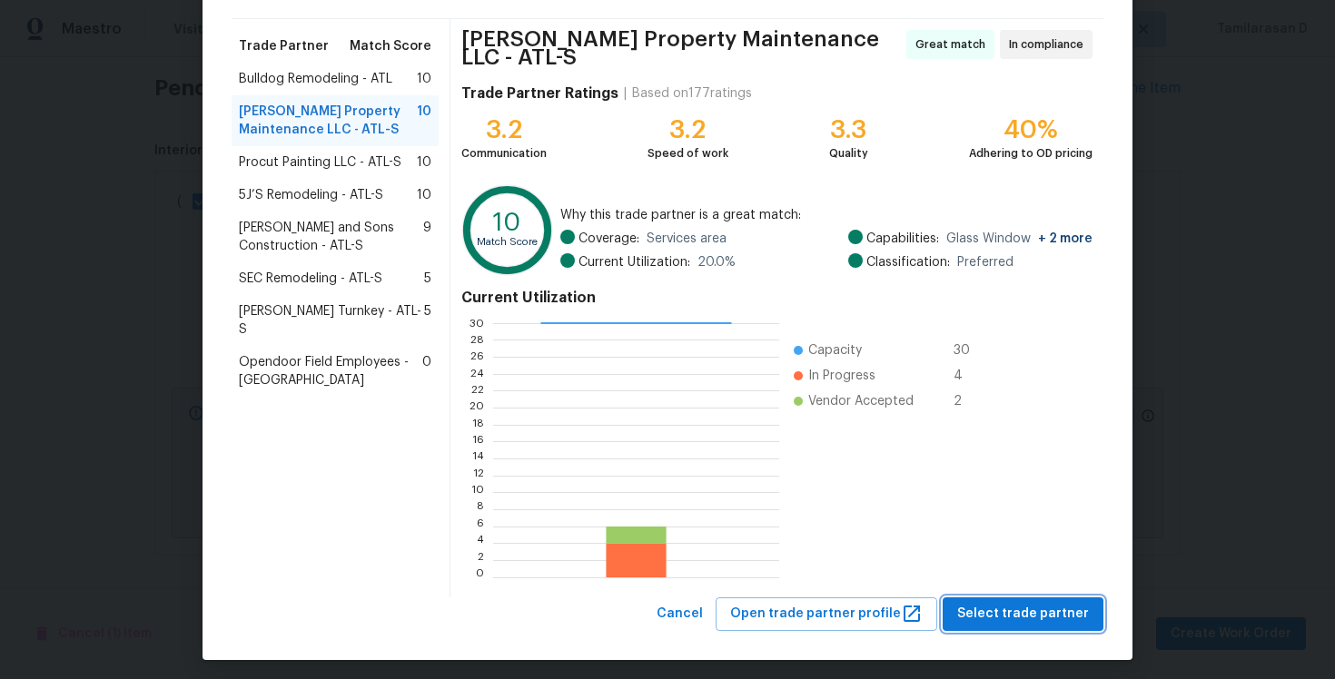
click at [1024, 612] on span "Select trade partner" at bounding box center [1023, 614] width 132 height 23
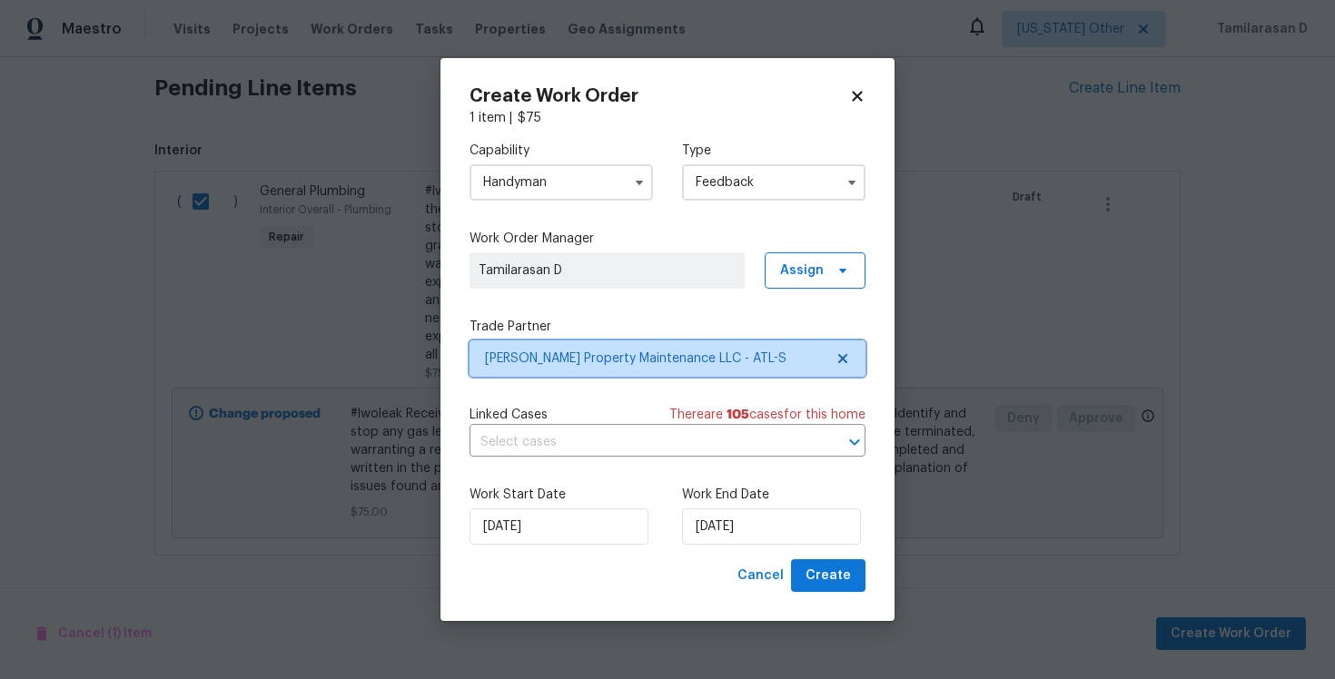
scroll to position [0, 0]
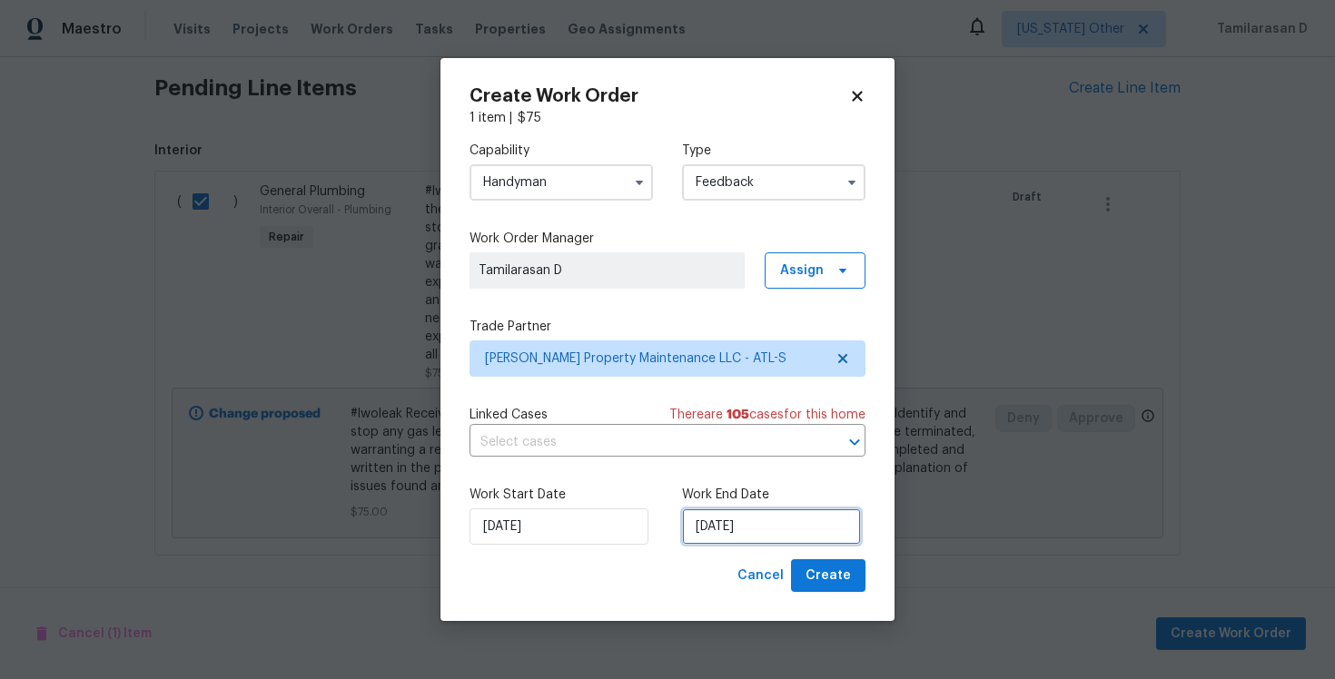
click at [776, 528] on input "13/10/2025" at bounding box center [771, 527] width 179 height 36
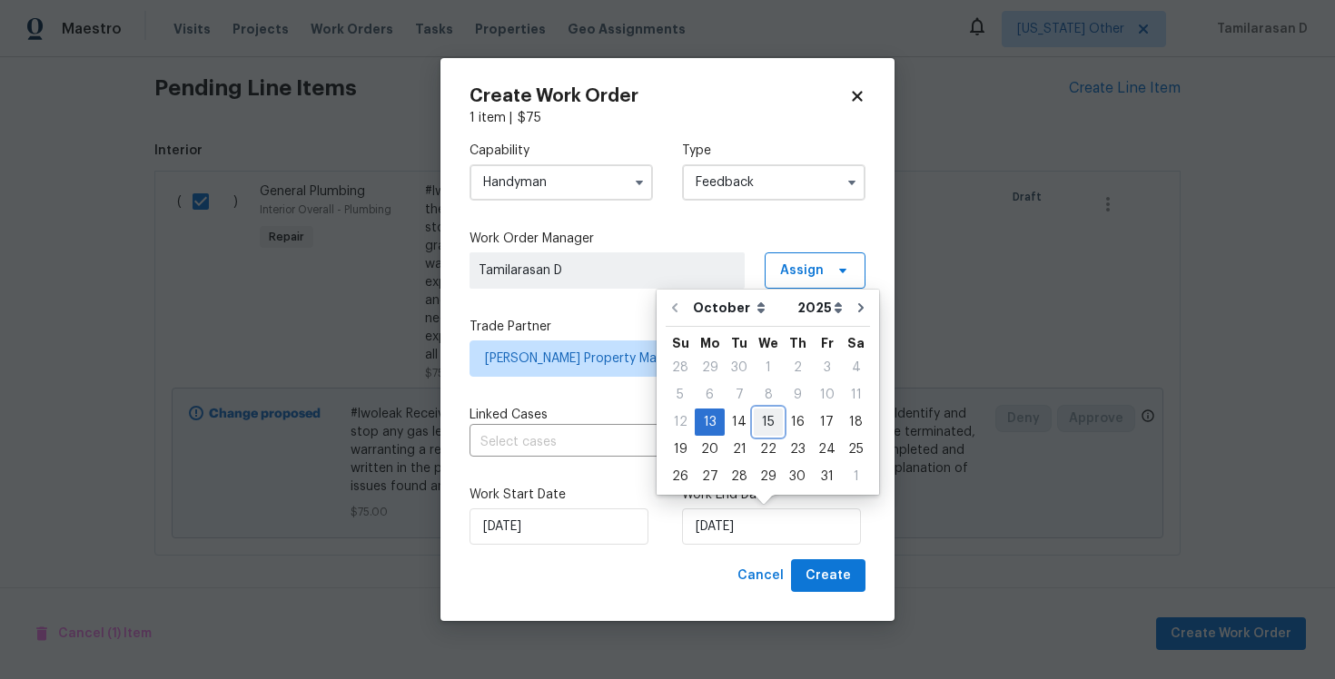
click at [772, 421] on div "15" at bounding box center [768, 422] width 29 height 25
type input "15/10/2025"
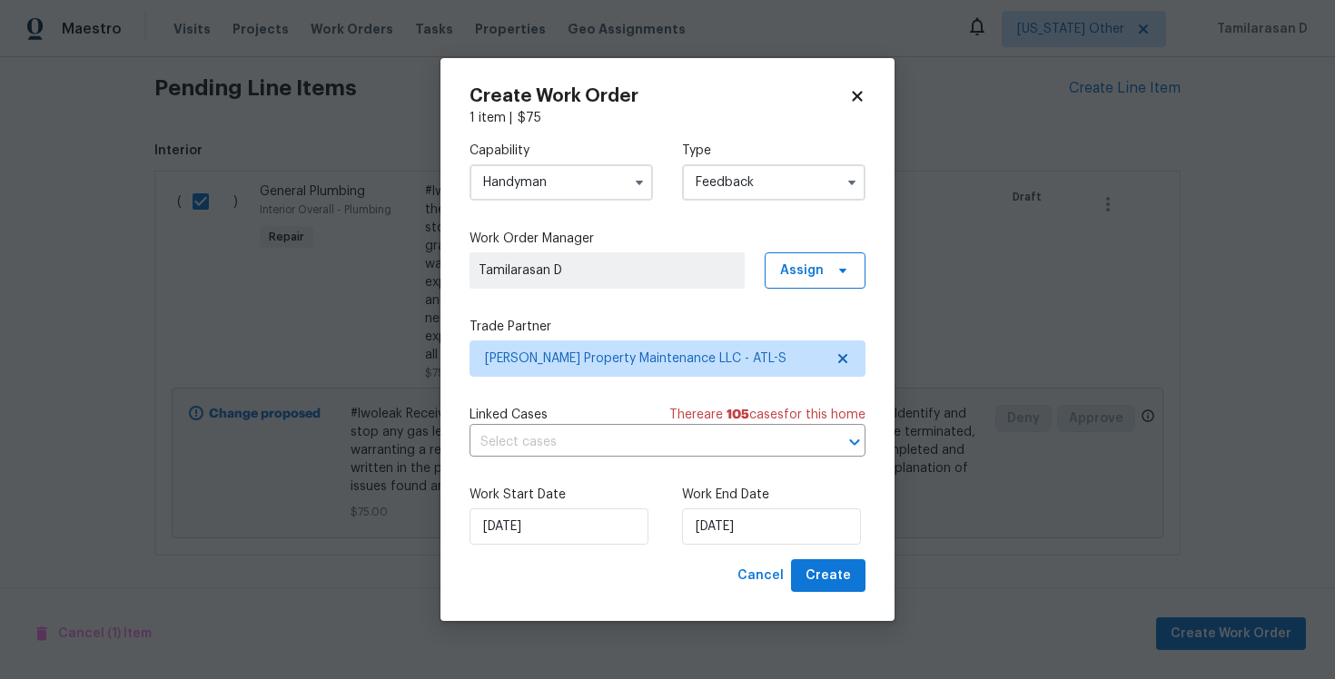
click at [826, 552] on div "Work Start Date 13/10/2025 Work End Date 15/10/2025" at bounding box center [668, 515] width 396 height 88
click at [835, 571] on span "Create" at bounding box center [828, 576] width 45 height 23
checkbox input "false"
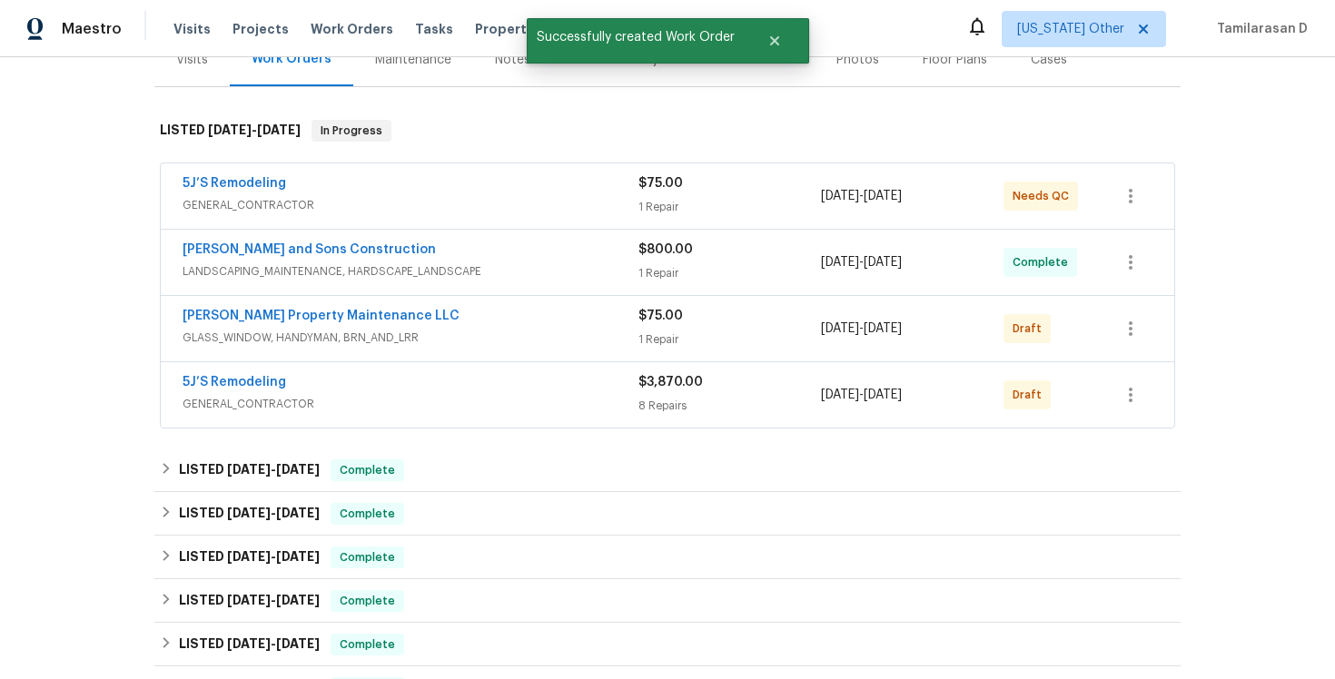
scroll to position [233, 0]
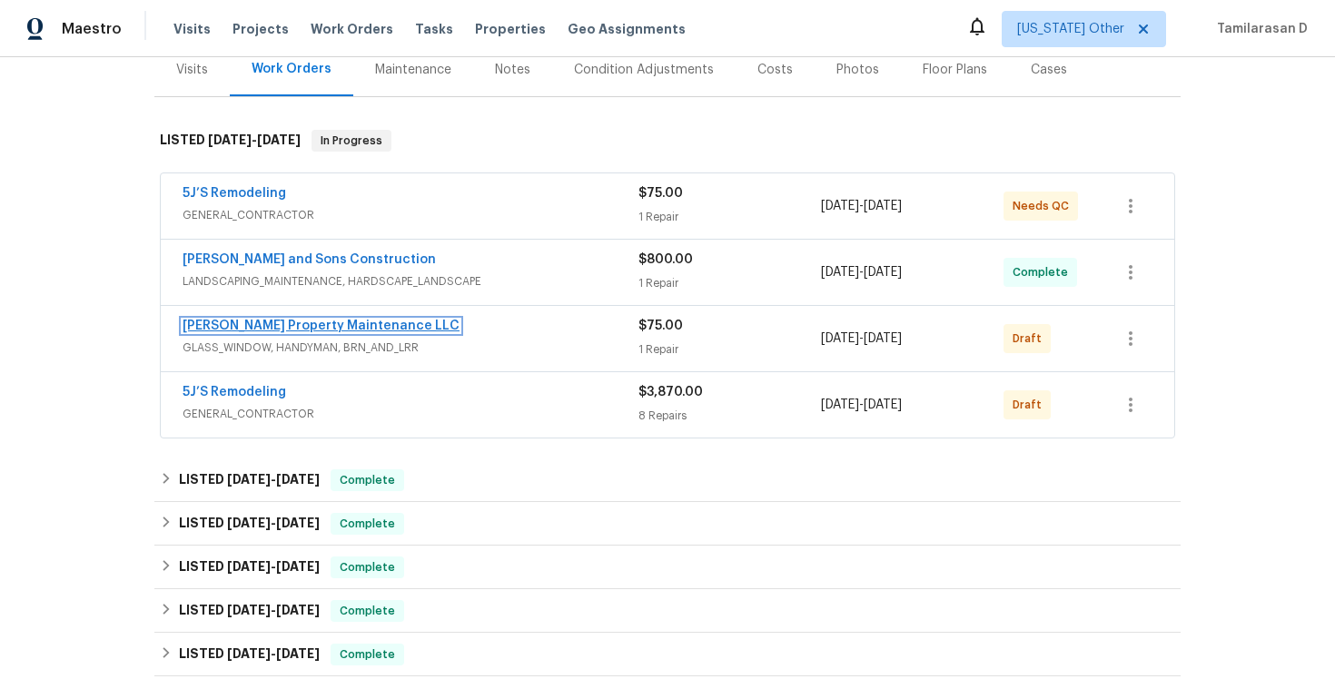
click at [256, 324] on link "Glen Property Maintenance LLC" at bounding box center [321, 326] width 277 height 13
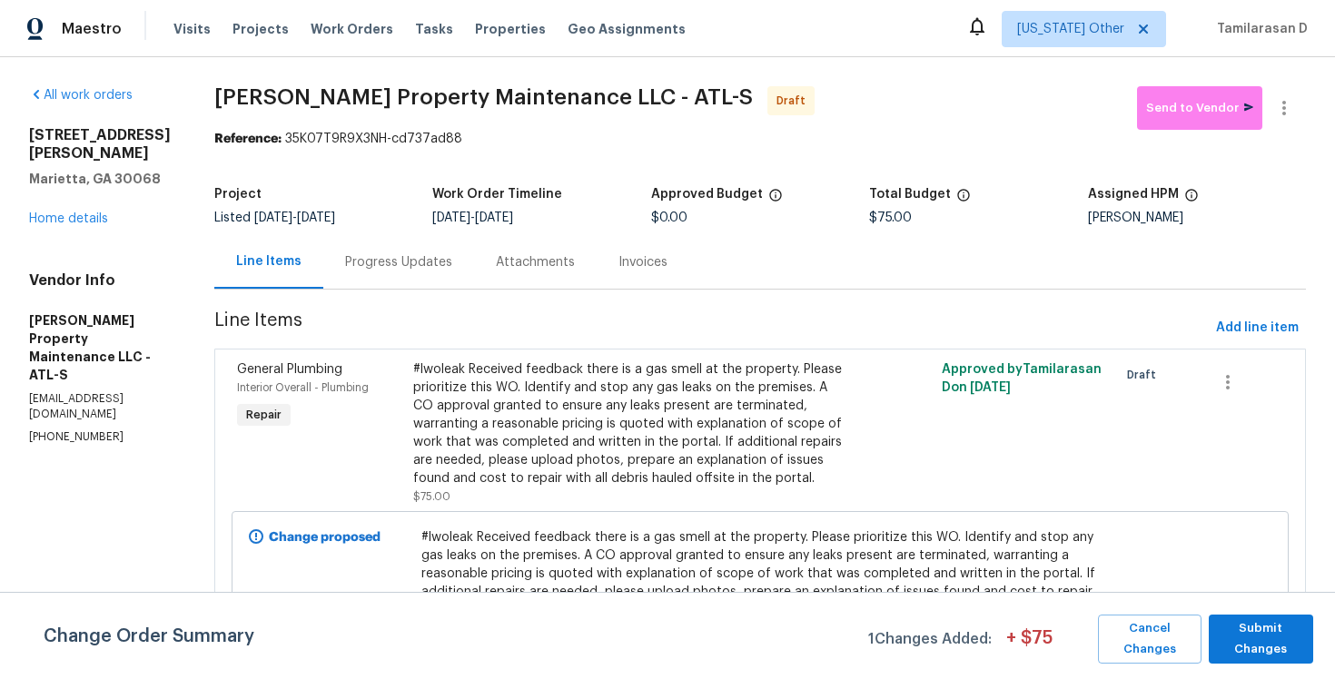
scroll to position [51, 0]
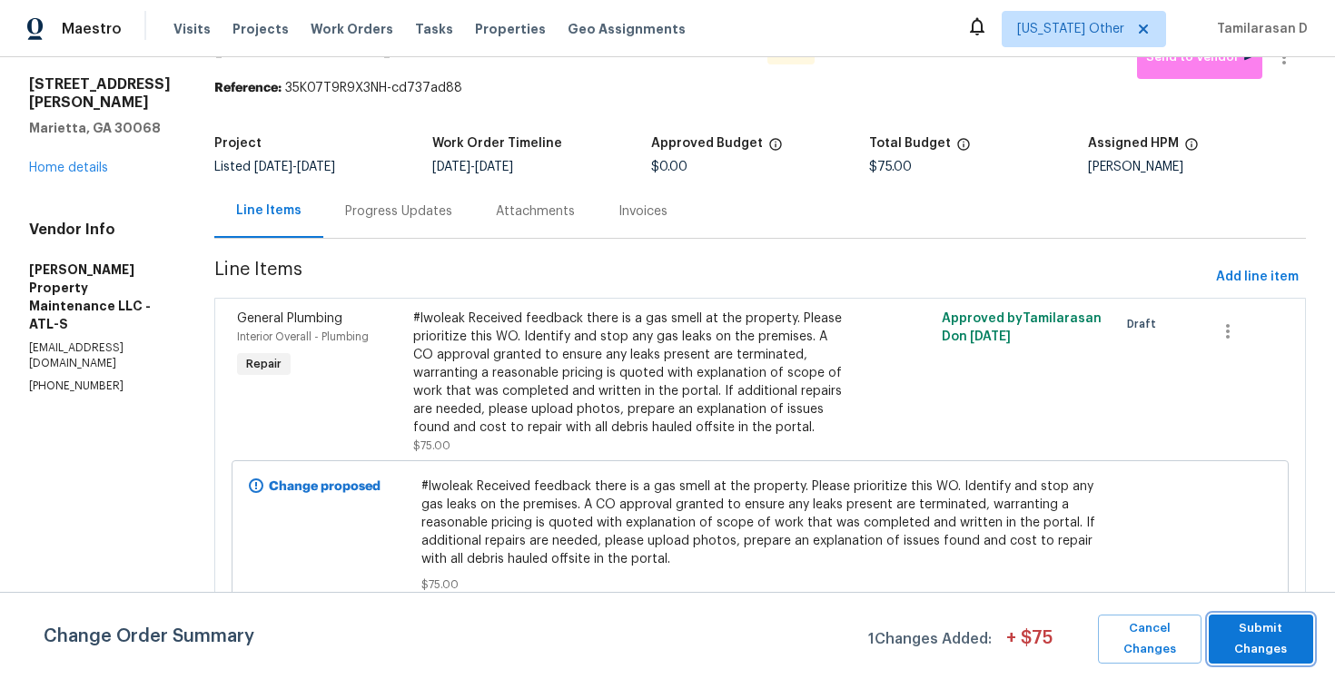
click at [1253, 633] on span "Submit Changes" at bounding box center [1261, 639] width 86 height 42
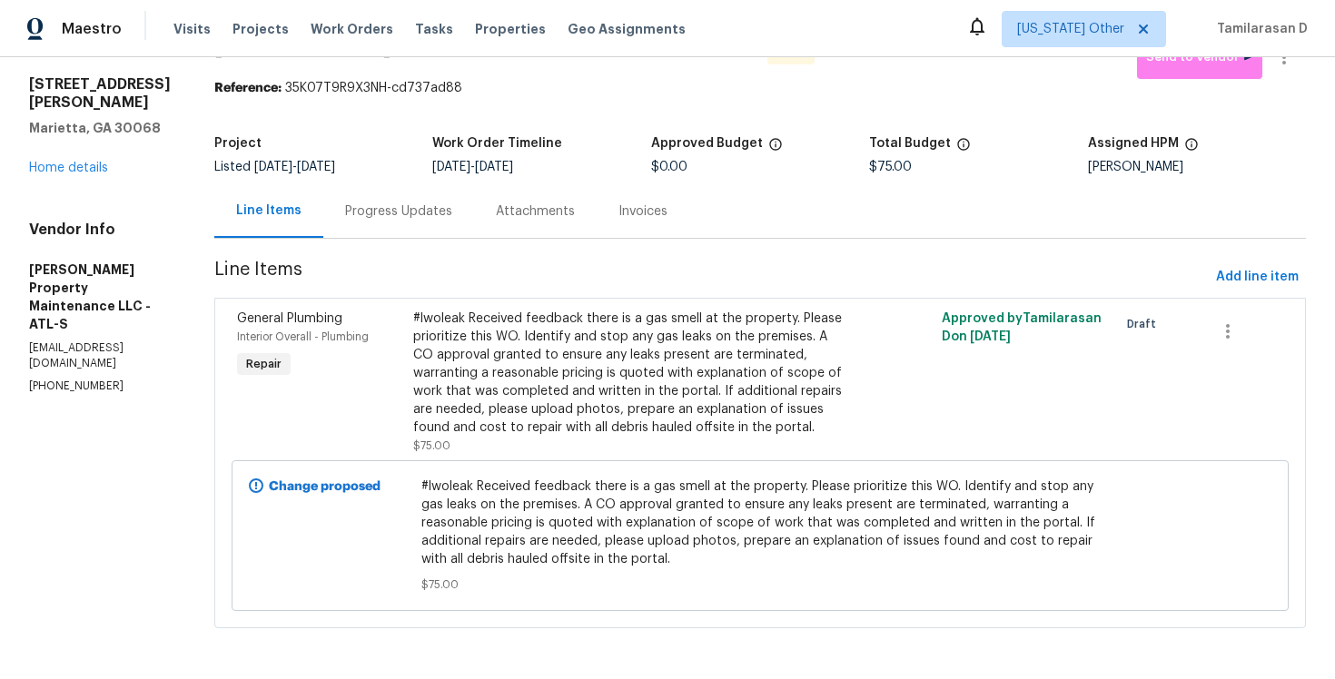
scroll to position [0, 0]
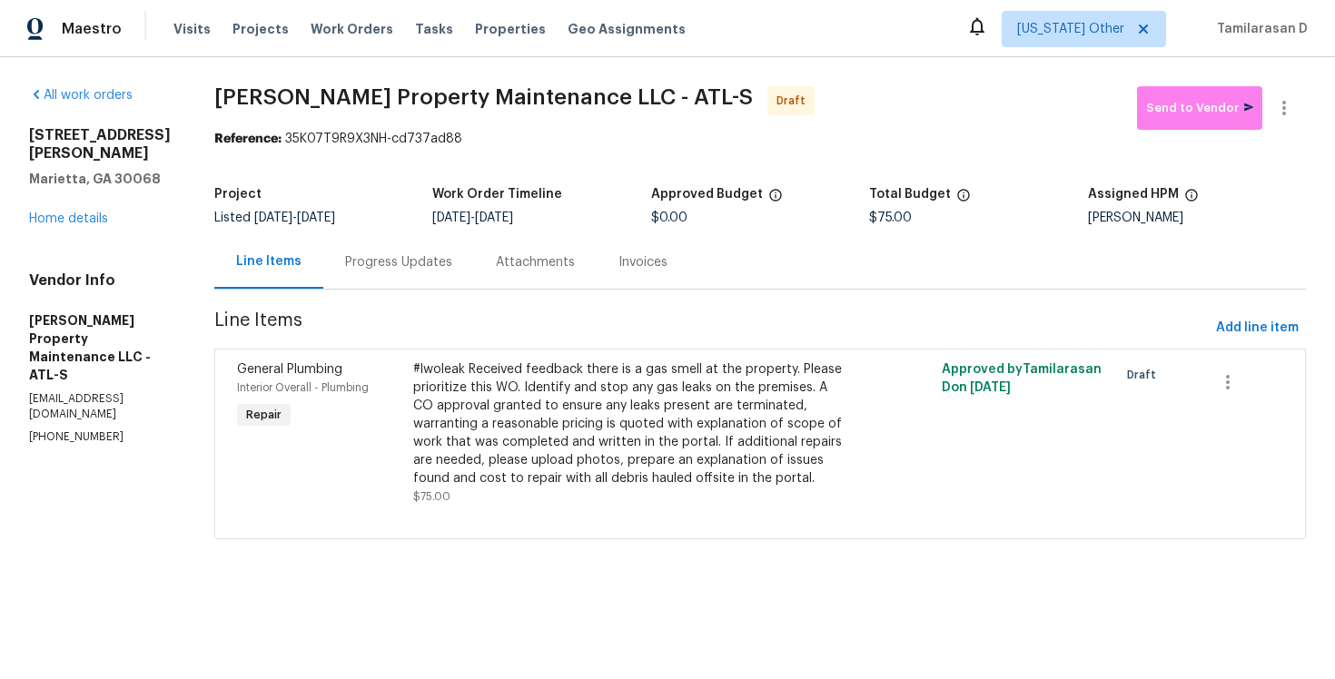
click at [396, 247] on div "Progress Updates" at bounding box center [398, 262] width 151 height 54
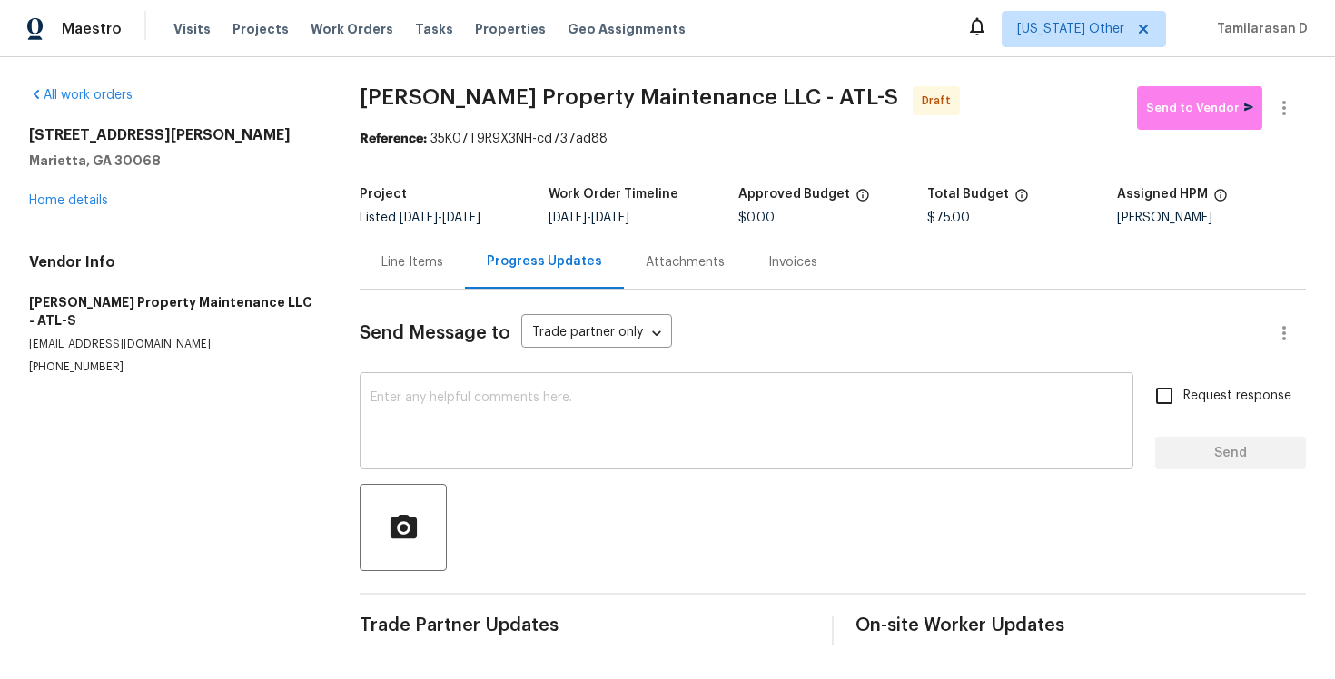
click at [389, 461] on div "x ​" at bounding box center [747, 423] width 774 height 93
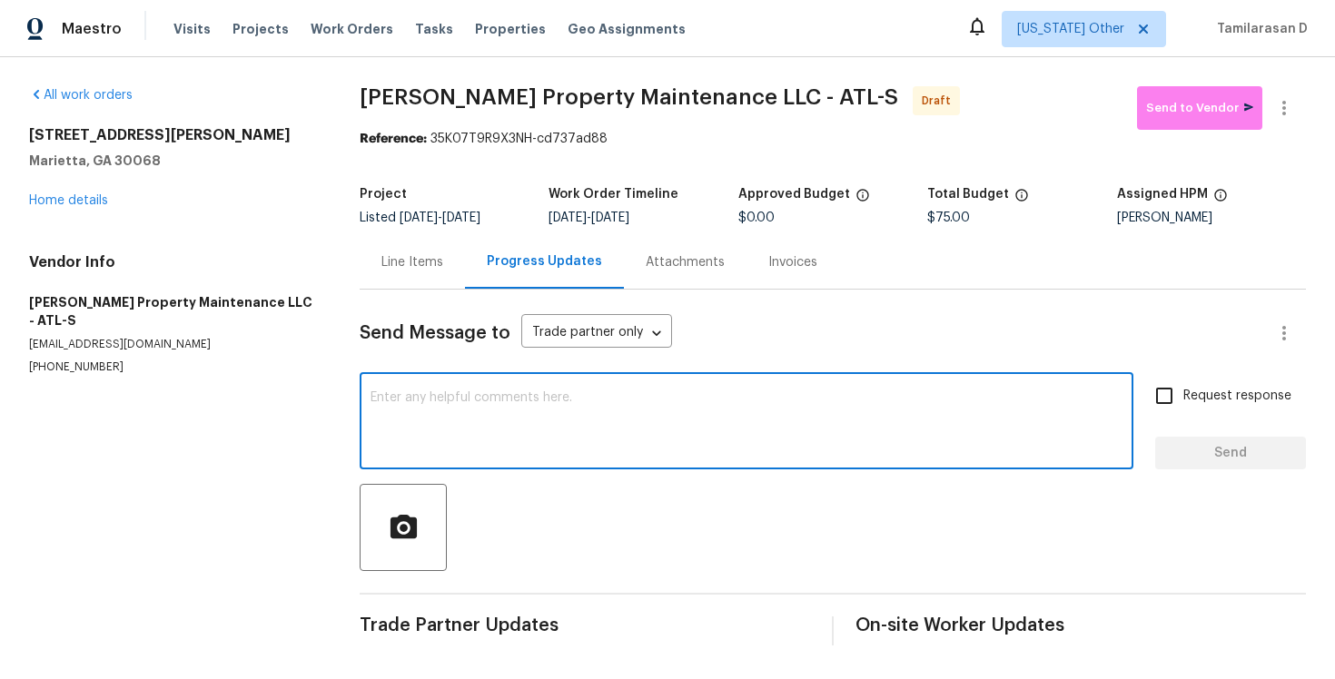
paste textarea "Hey, this is Tamil from Opendoor. I’m confirming you received the WO for the pr…"
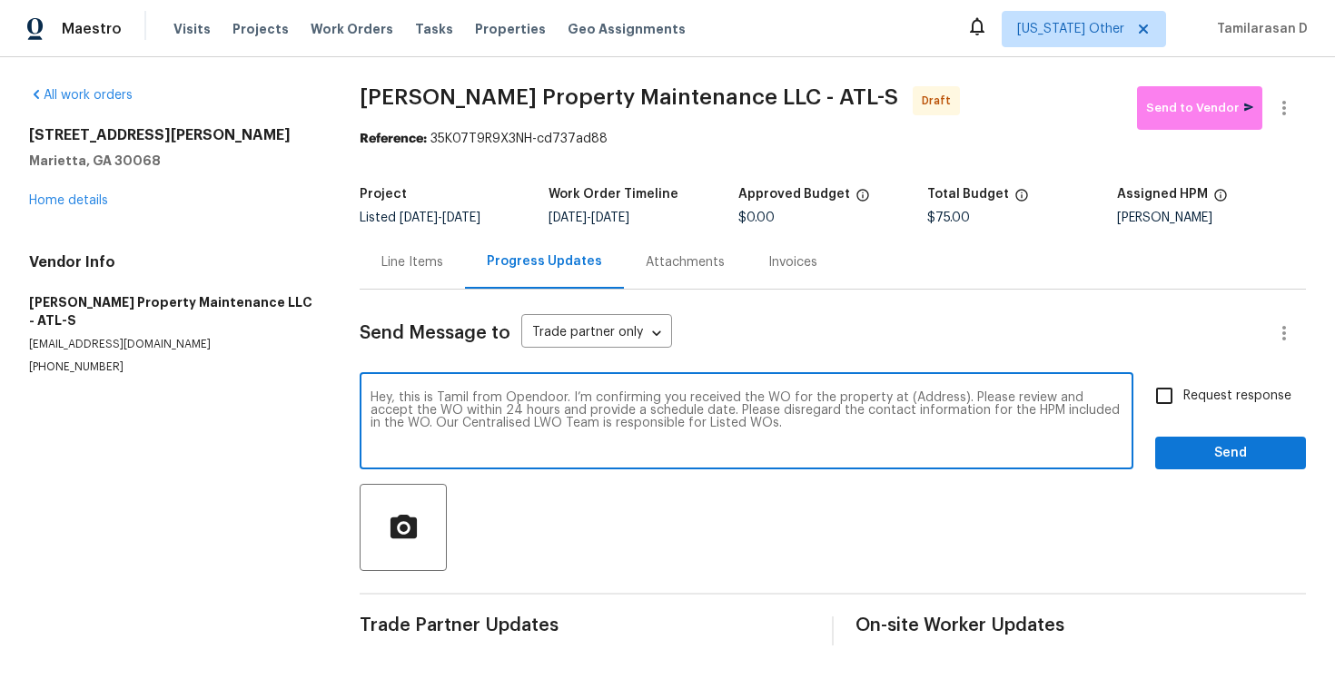
click at [920, 393] on textarea "Hey, this is Tamil from Opendoor. I’m confirming you received the WO for the pr…" at bounding box center [747, 423] width 752 height 64
paste textarea "51 Holt Rd NE, Marietta, GA 30068"
type textarea "Hey, this is Tamil from Opendoor. I’m confirming you received the WO for the pr…"
click at [1168, 401] on input "Request response" at bounding box center [1164, 396] width 38 height 38
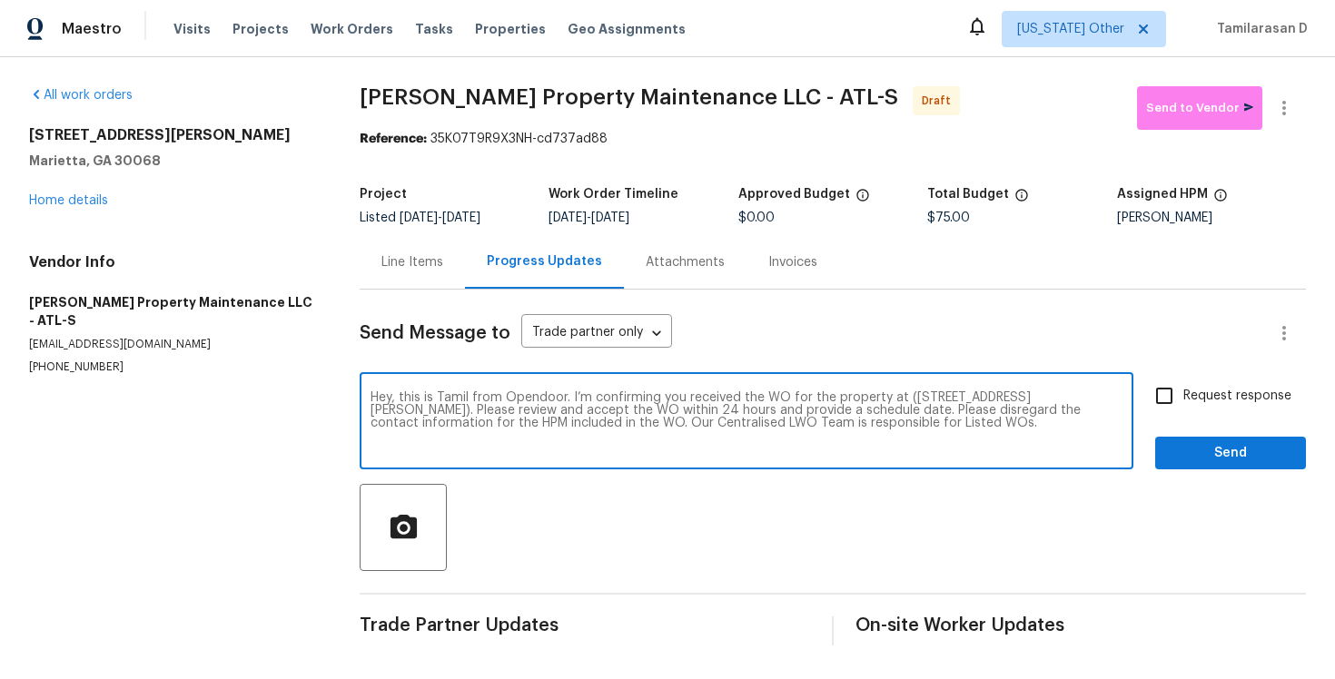
checkbox input "true"
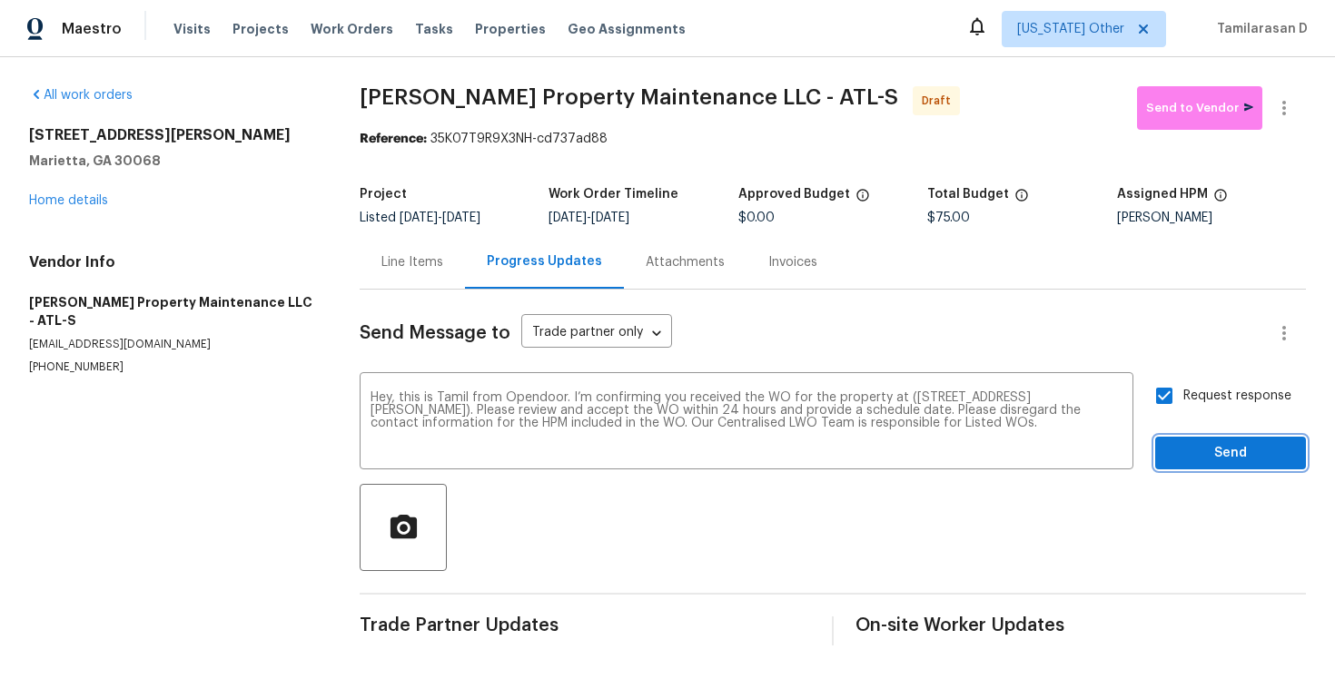
click at [1204, 460] on span "Send" at bounding box center [1231, 453] width 122 height 23
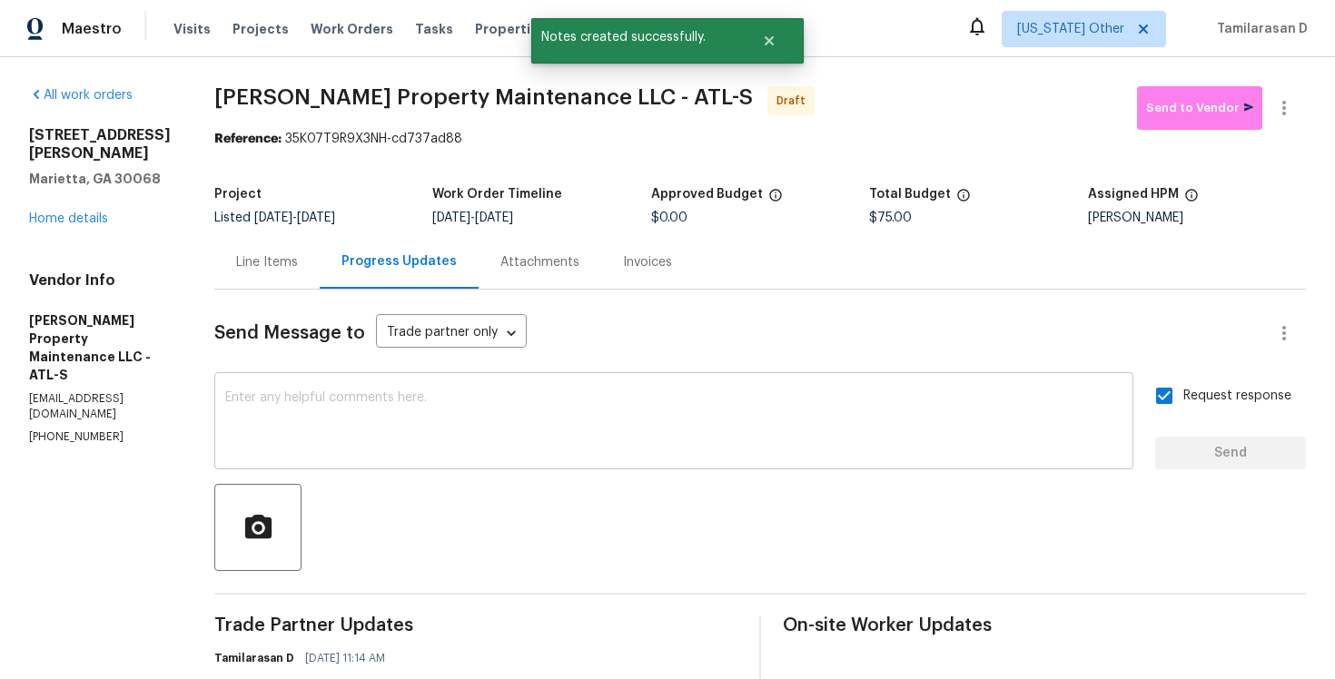
click at [363, 418] on textarea at bounding box center [673, 423] width 897 height 64
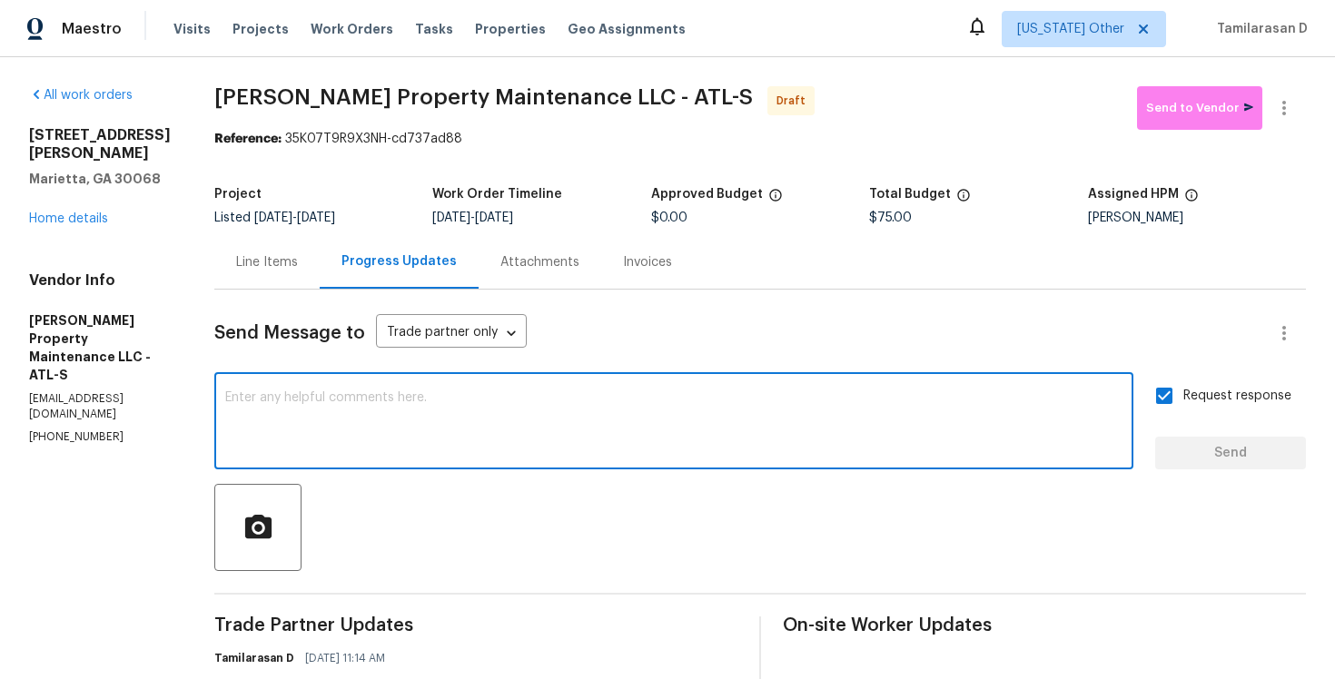
paste textarea "Attention All Work Orders must include before-photos (both close-up and wide-an…"
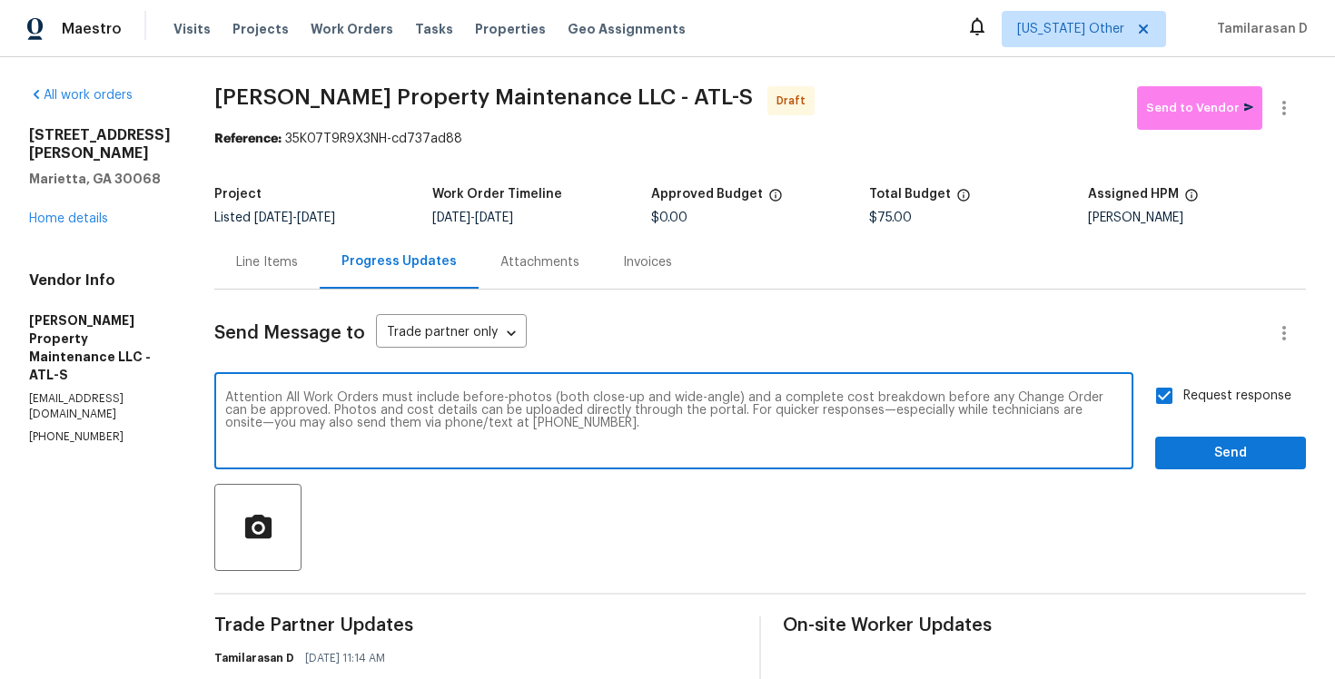
type textarea "Attention All Work Orders must include before-photos (both close-up and wide-an…"
click at [1246, 459] on span "Send" at bounding box center [1231, 453] width 122 height 23
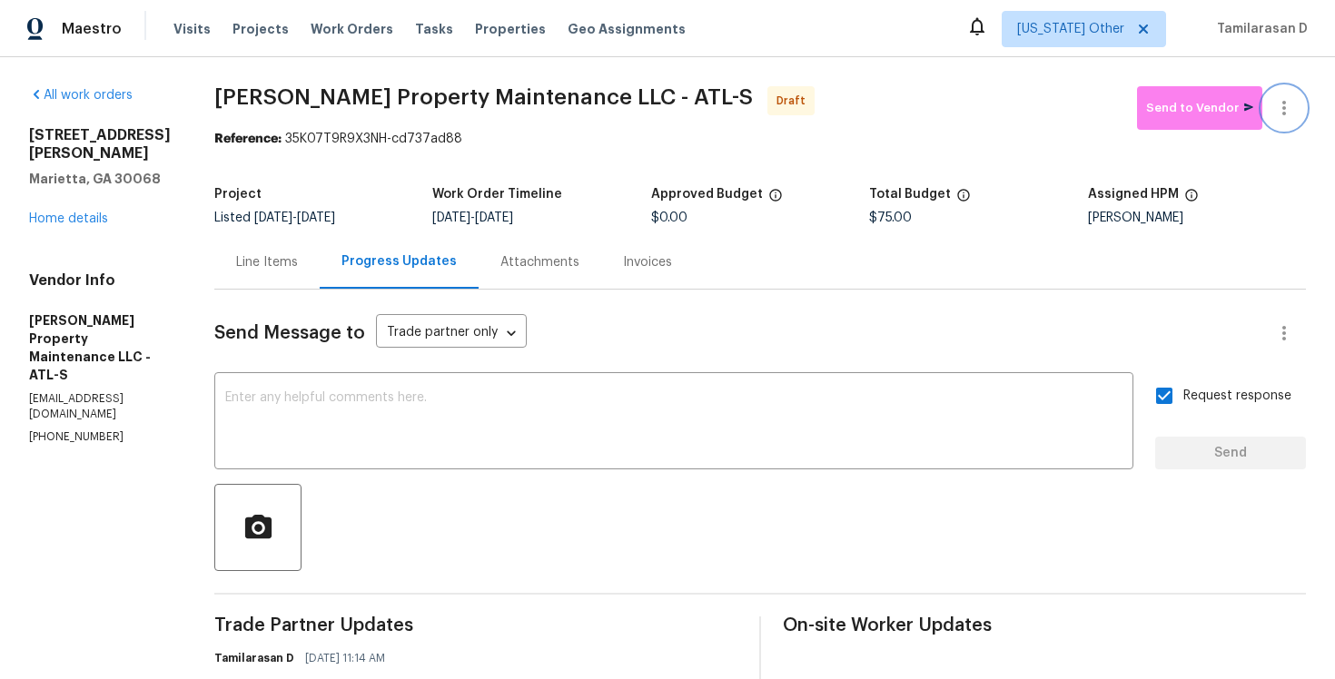
click at [1288, 97] on icon "button" at bounding box center [1284, 108] width 22 height 22
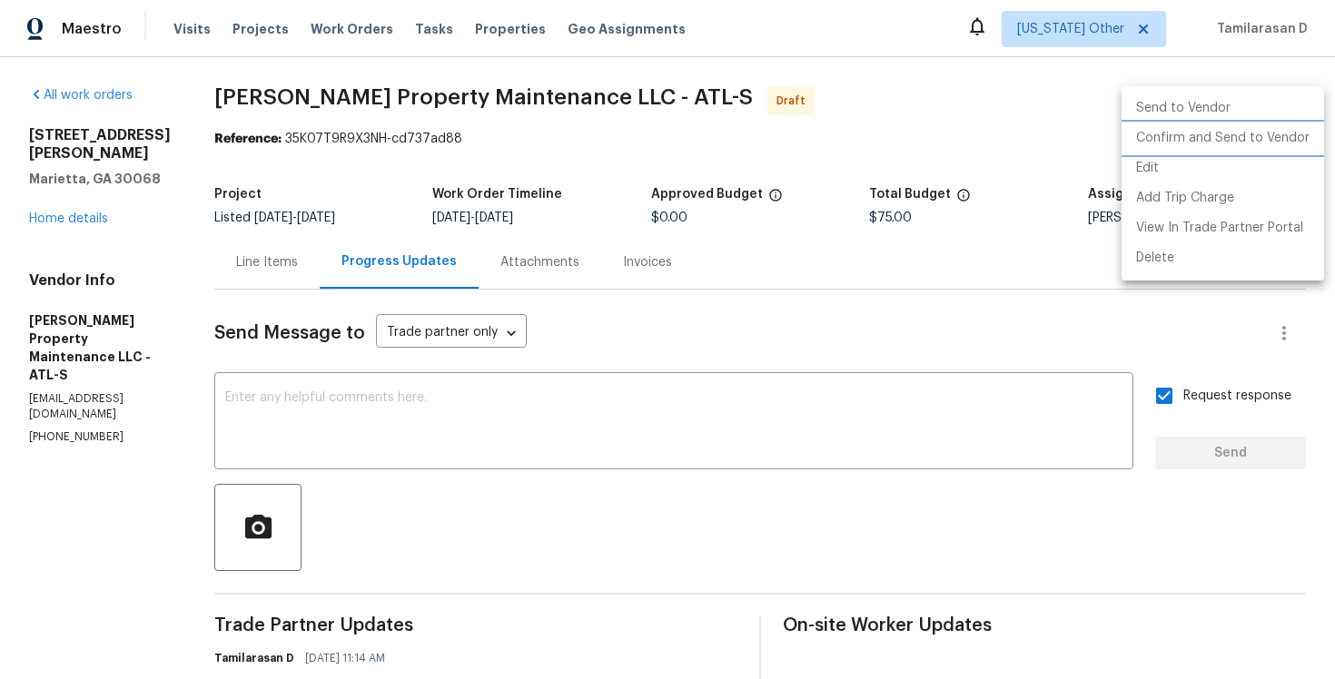
click at [1206, 130] on li "Confirm and Send to Vendor" at bounding box center [1223, 139] width 203 height 30
click at [940, 133] on div at bounding box center [667, 339] width 1335 height 679
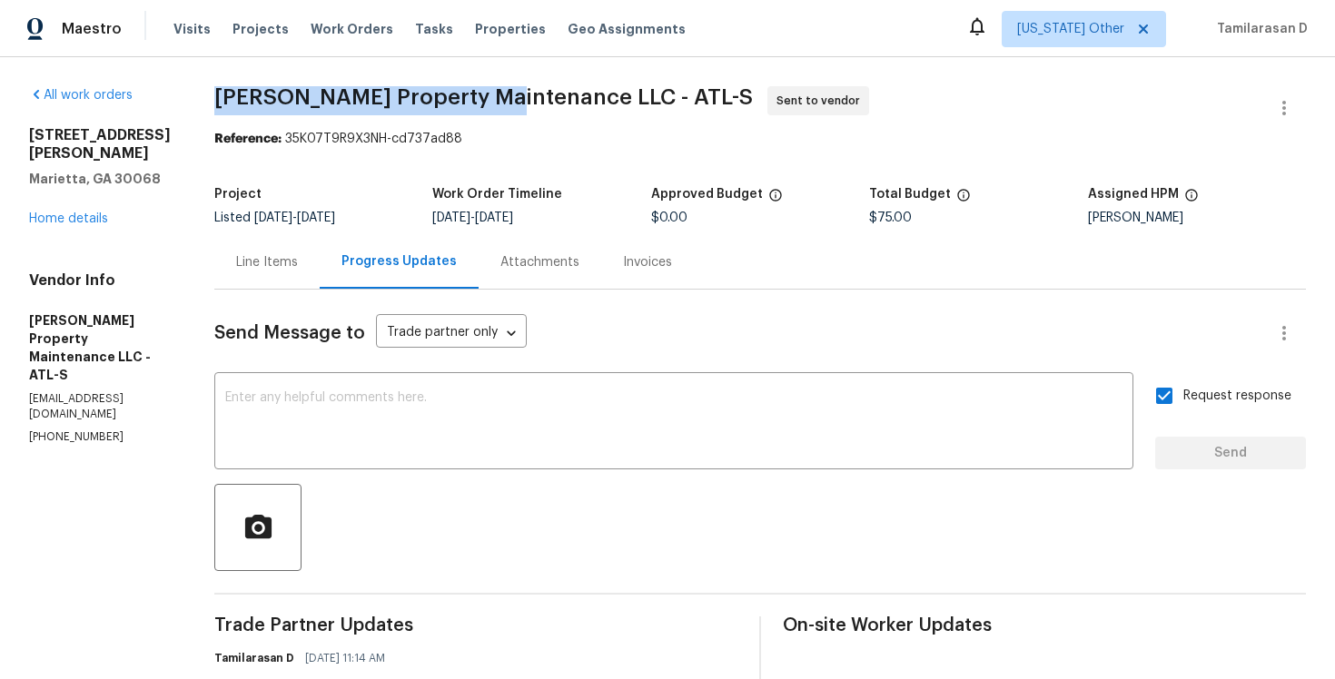
drag, startPoint x: 219, startPoint y: 92, endPoint x: 501, endPoint y: 98, distance: 282.5
click at [501, 98] on span "Glen Property Maintenance LLC - ATL-S" at bounding box center [483, 97] width 539 height 22
copy span "Glen Property Maintenance"
click at [230, 65] on div "All work orders 51 Holt Rd NE Marietta, GA 30068 Home details Vendor Info Glen …" at bounding box center [667, 500] width 1335 height 886
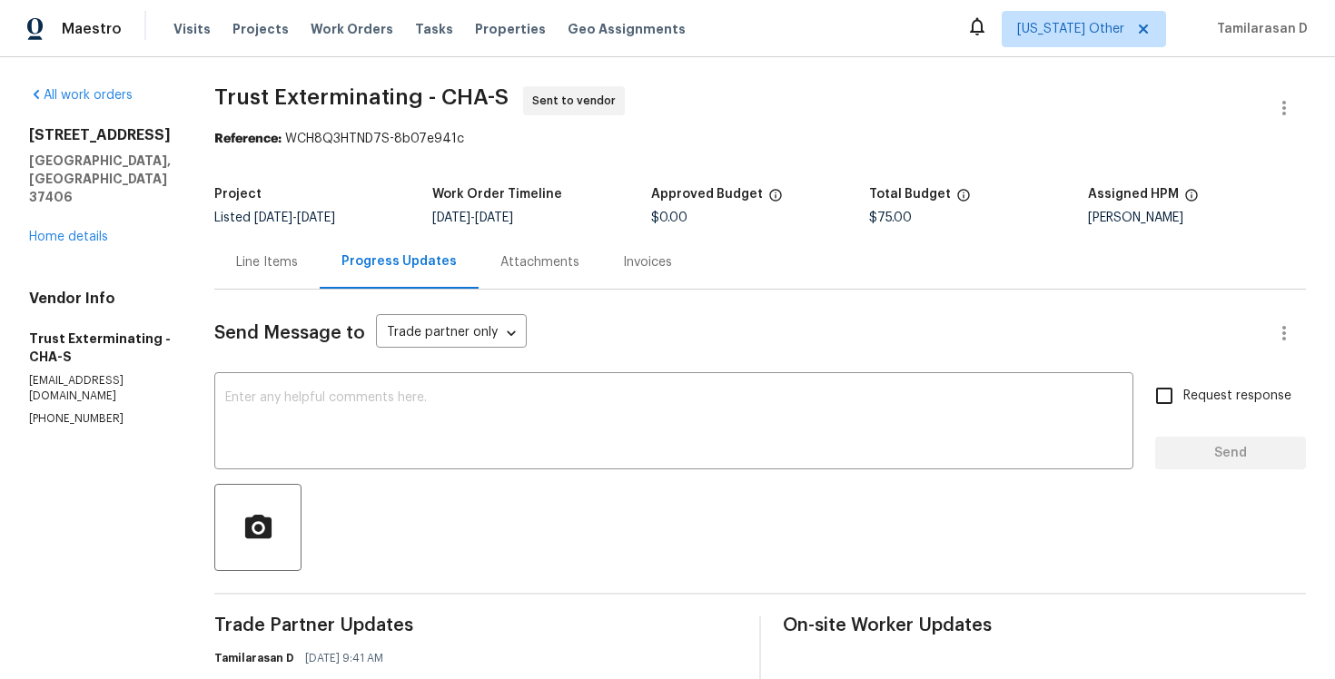
click at [280, 262] on div "Line Items" at bounding box center [267, 262] width 62 height 18
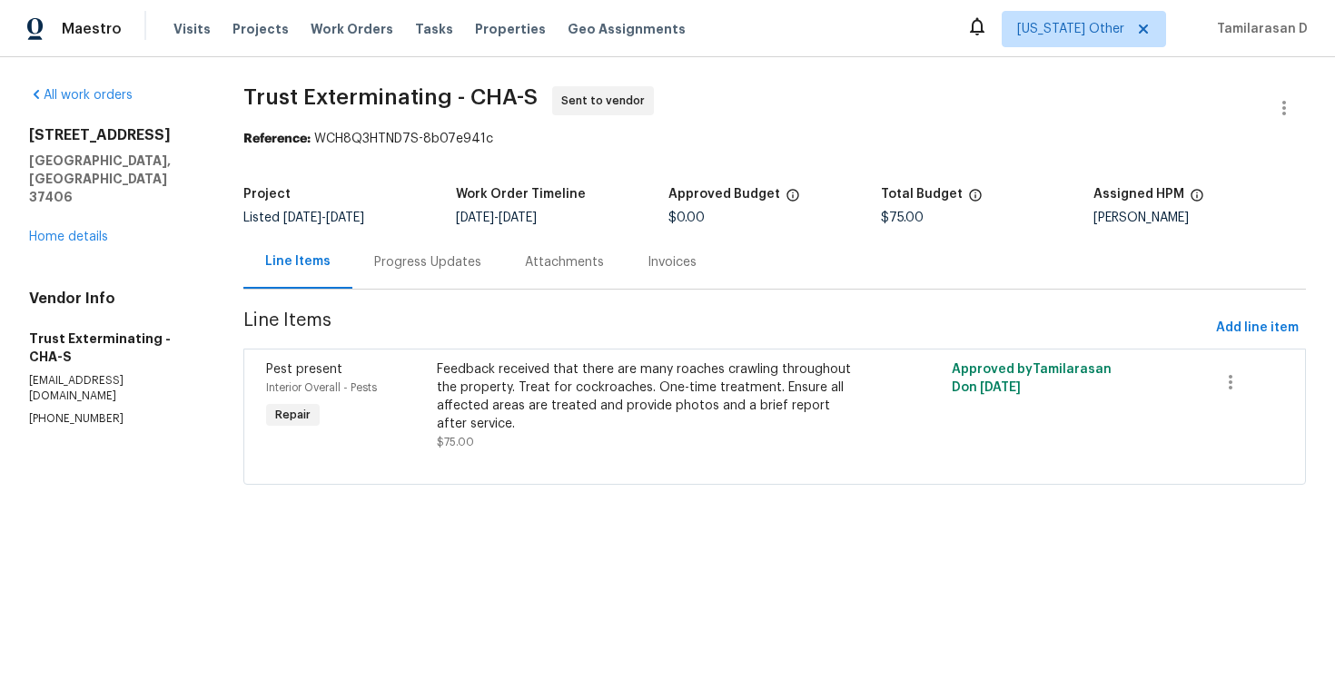
click at [441, 268] on div "Progress Updates" at bounding box center [427, 262] width 107 height 18
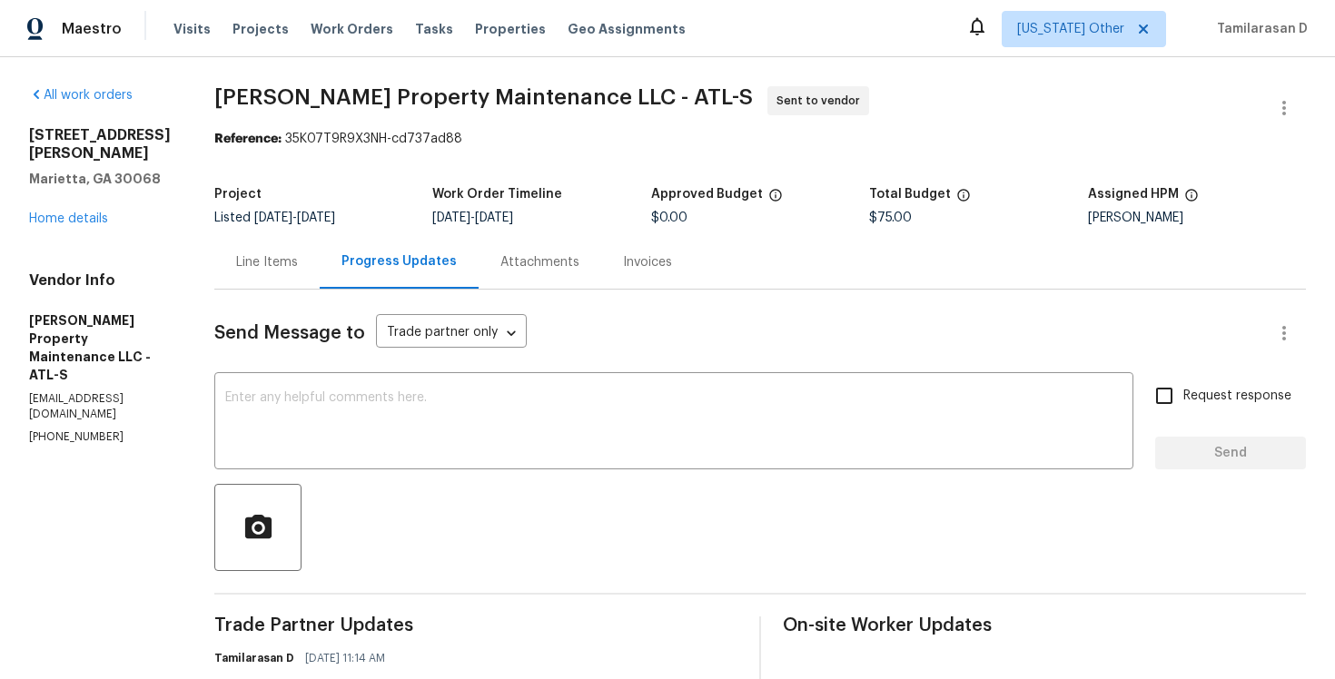
click at [383, 193] on div "Project" at bounding box center [323, 200] width 218 height 24
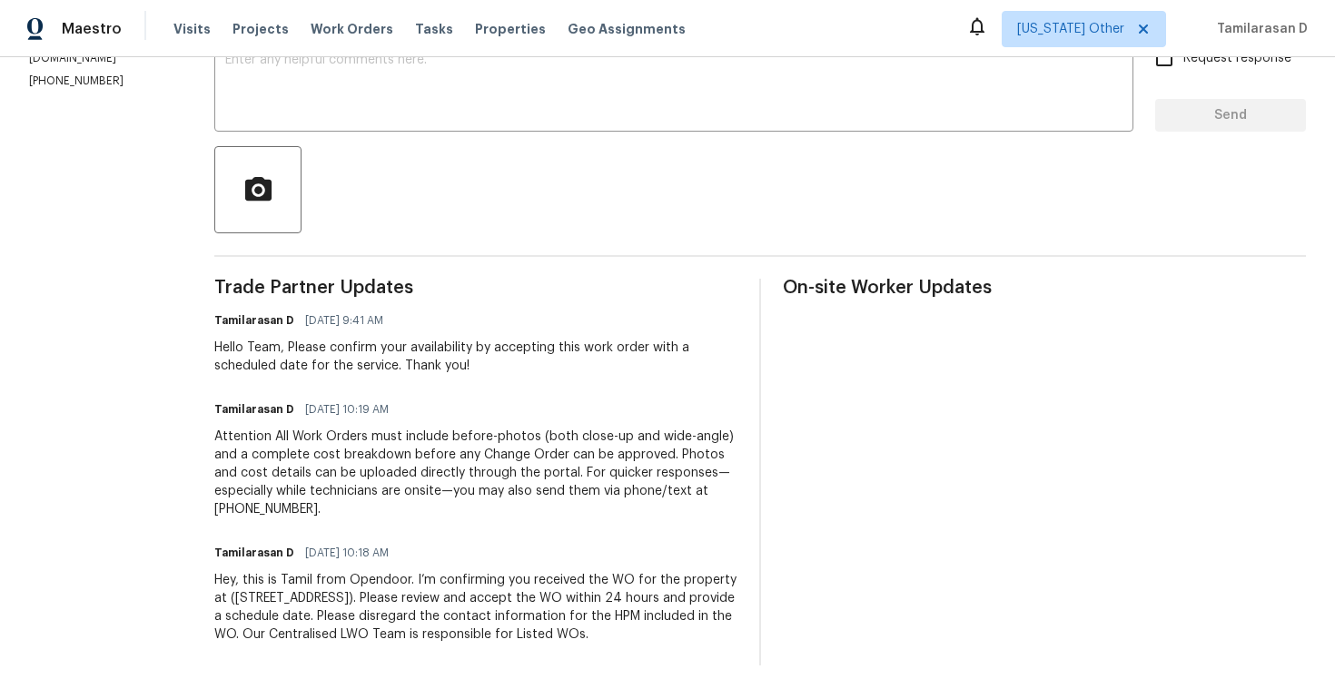
scroll to position [353, 0]
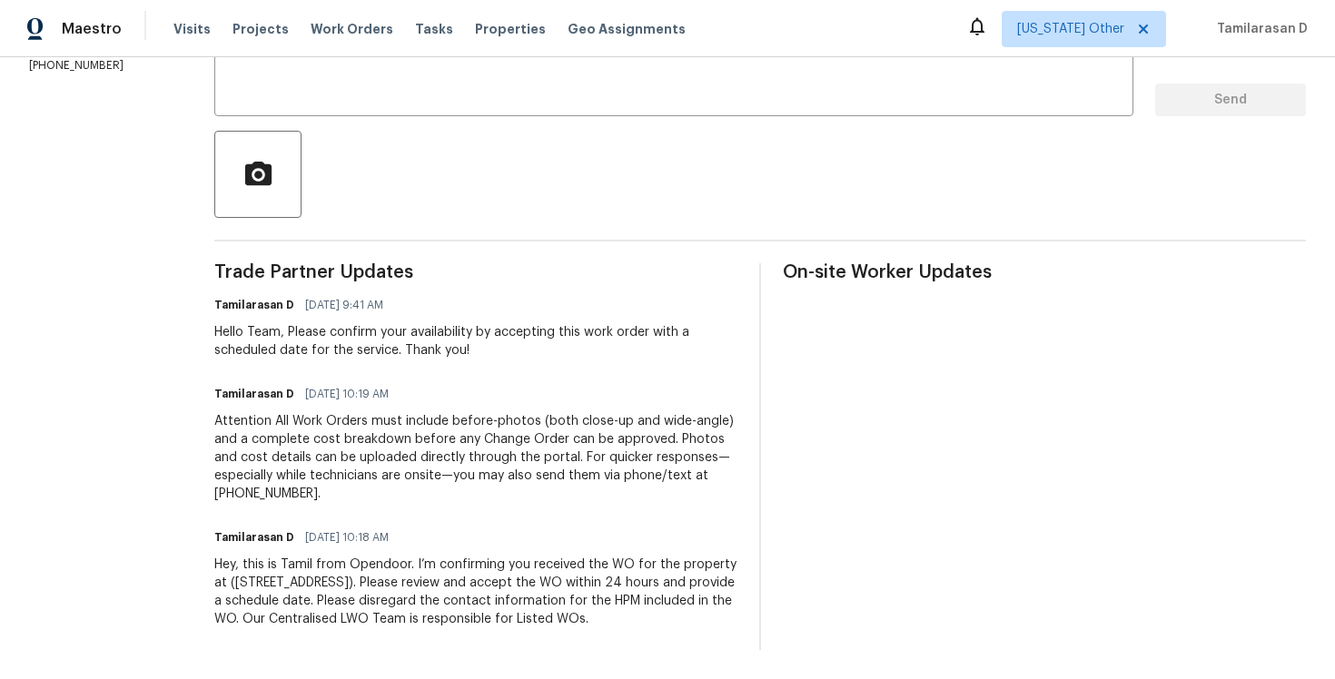
click at [320, 339] on div "Hello Team, Please confirm your availability by accepting this work order with …" at bounding box center [475, 341] width 523 height 36
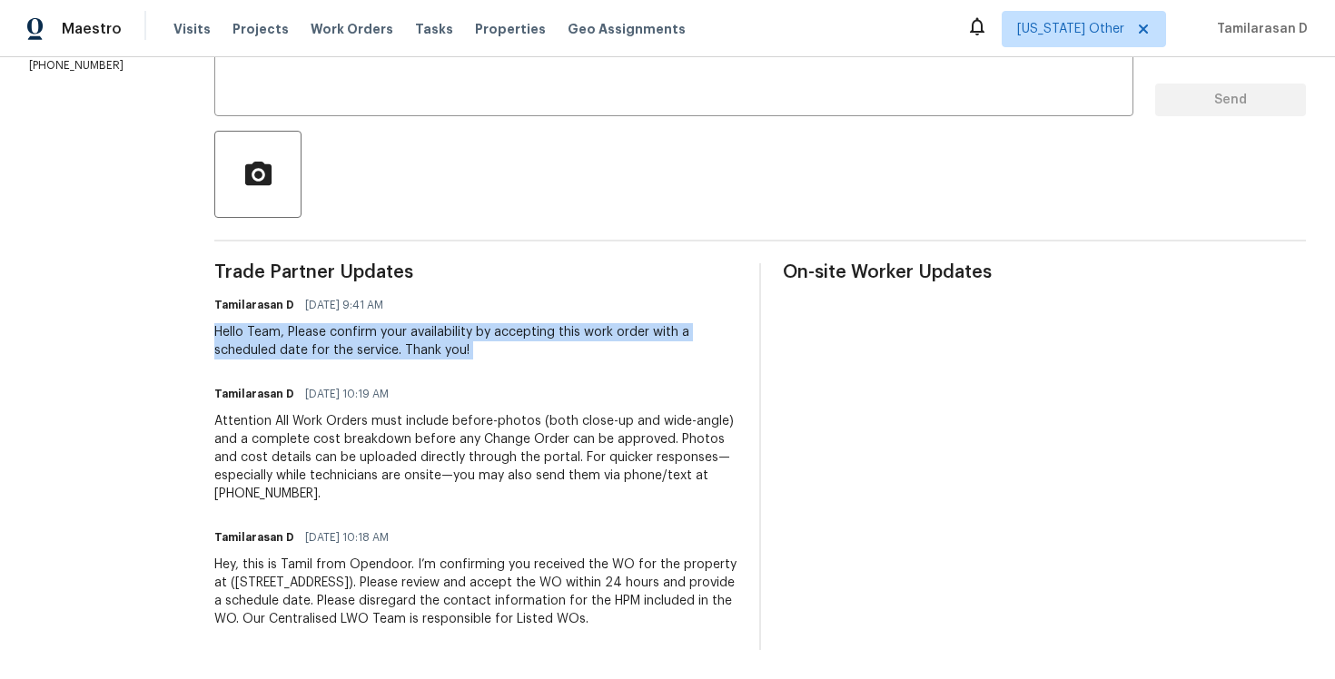
scroll to position [0, 0]
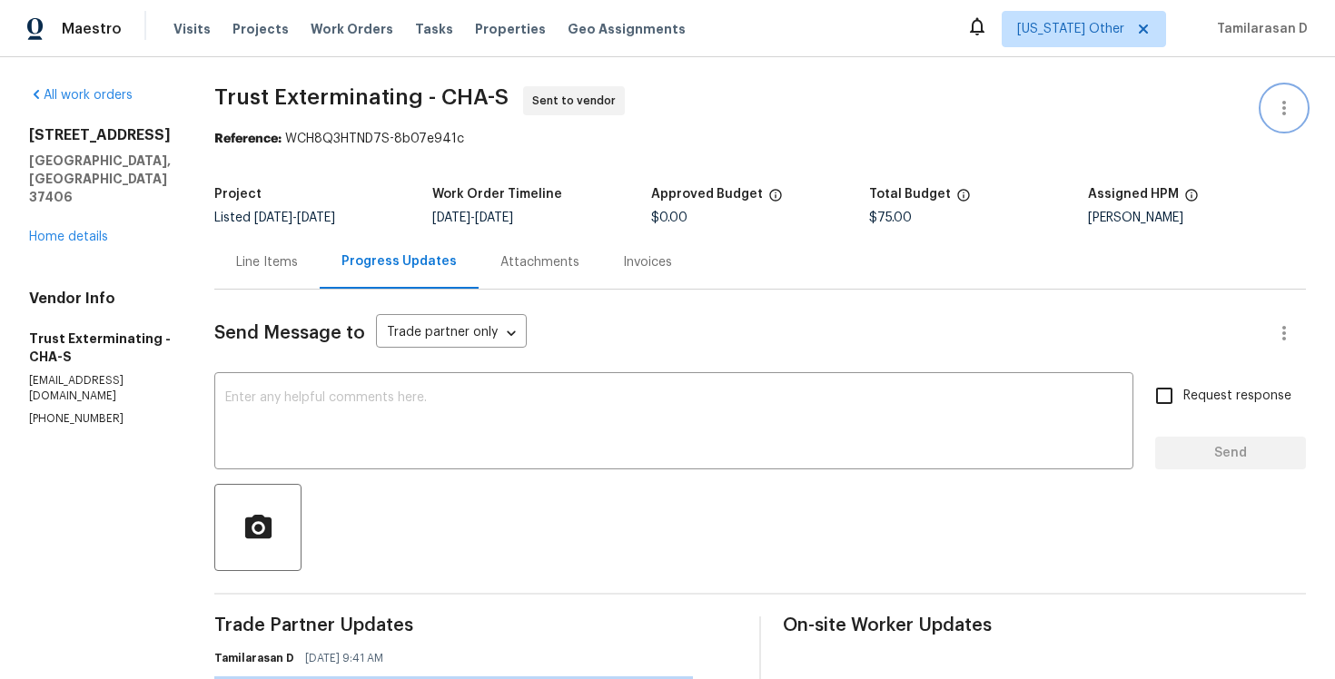
click at [1283, 95] on button "button" at bounding box center [1284, 108] width 44 height 44
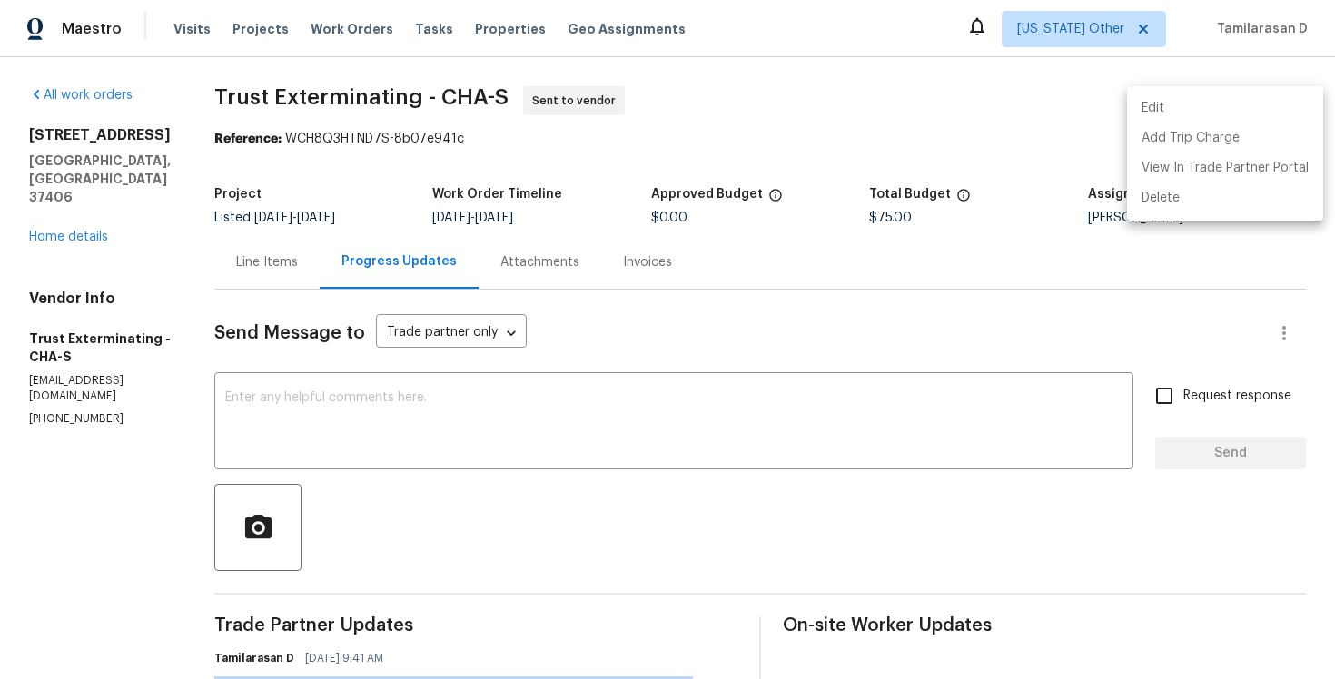
click at [1210, 105] on li "Edit" at bounding box center [1225, 109] width 196 height 30
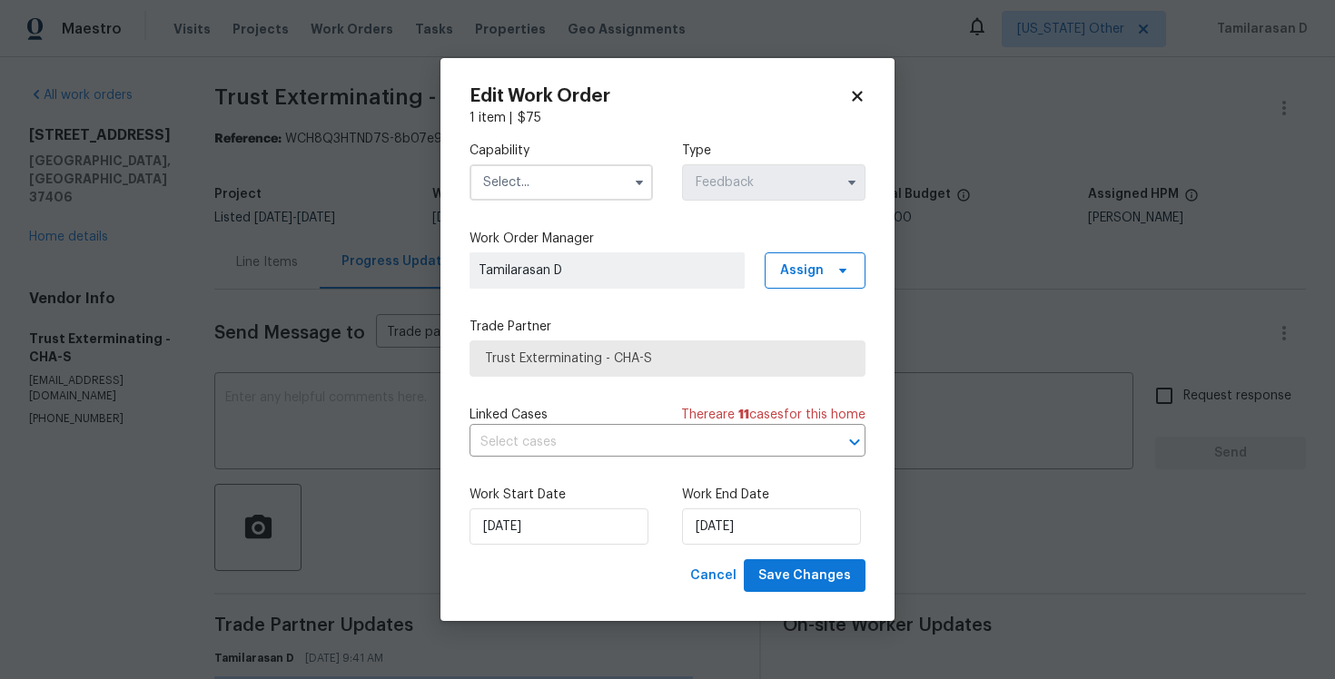
click at [631, 170] on span at bounding box center [639, 182] width 27 height 27
click at [638, 184] on icon "button" at bounding box center [639, 183] width 7 height 5
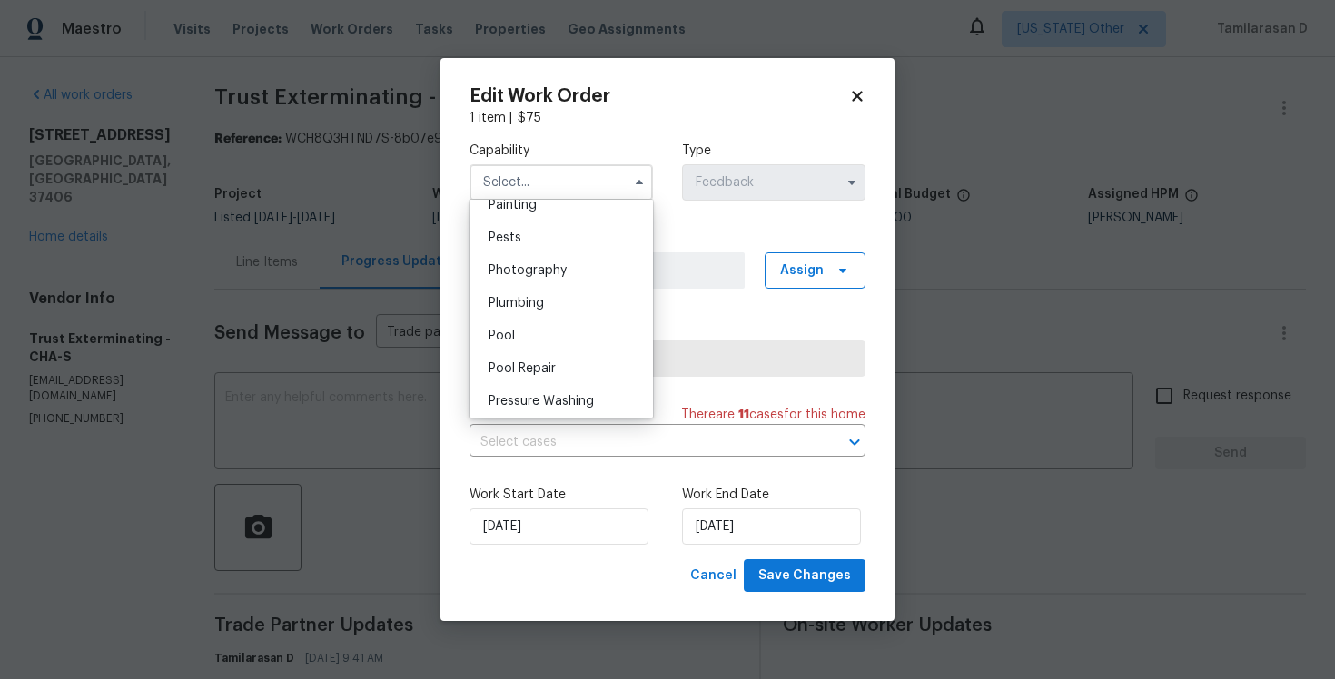
scroll to position [1543, 0]
click at [513, 247] on div "Pests" at bounding box center [561, 236] width 174 height 33
type input "Pests"
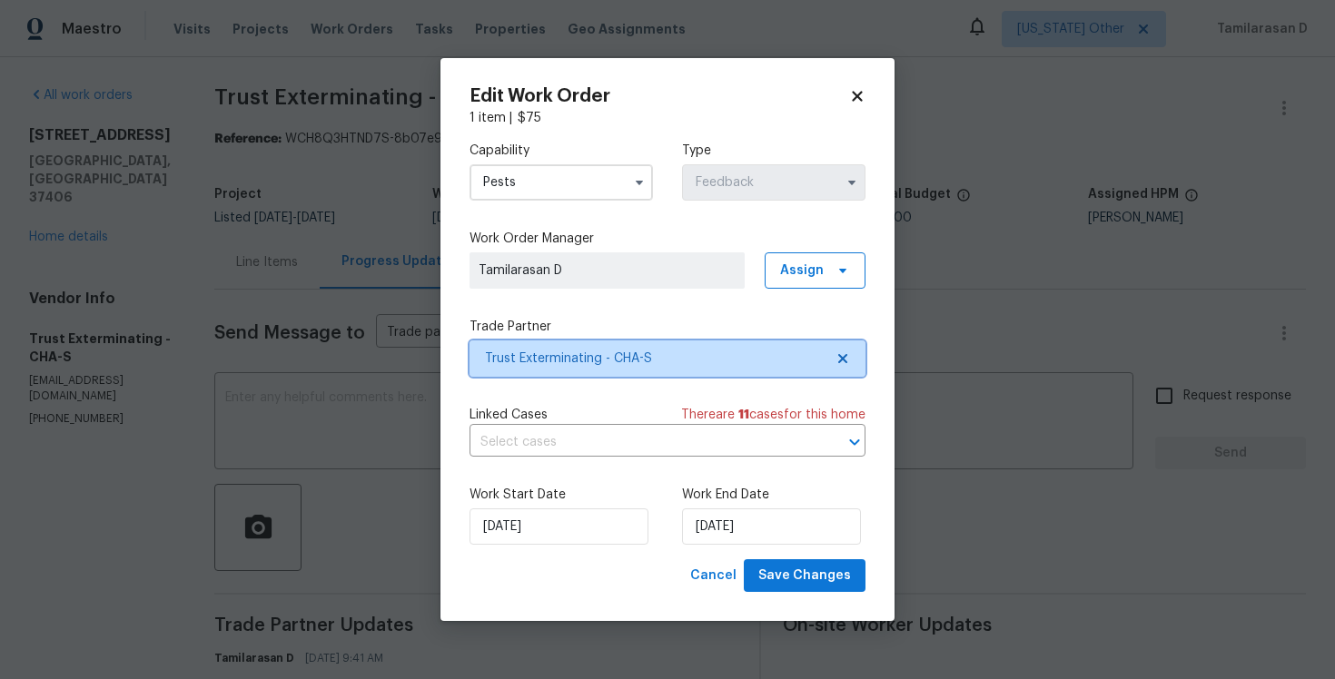
click at [539, 351] on span "Trust Exterminating - CHA-S" at bounding box center [654, 359] width 339 height 18
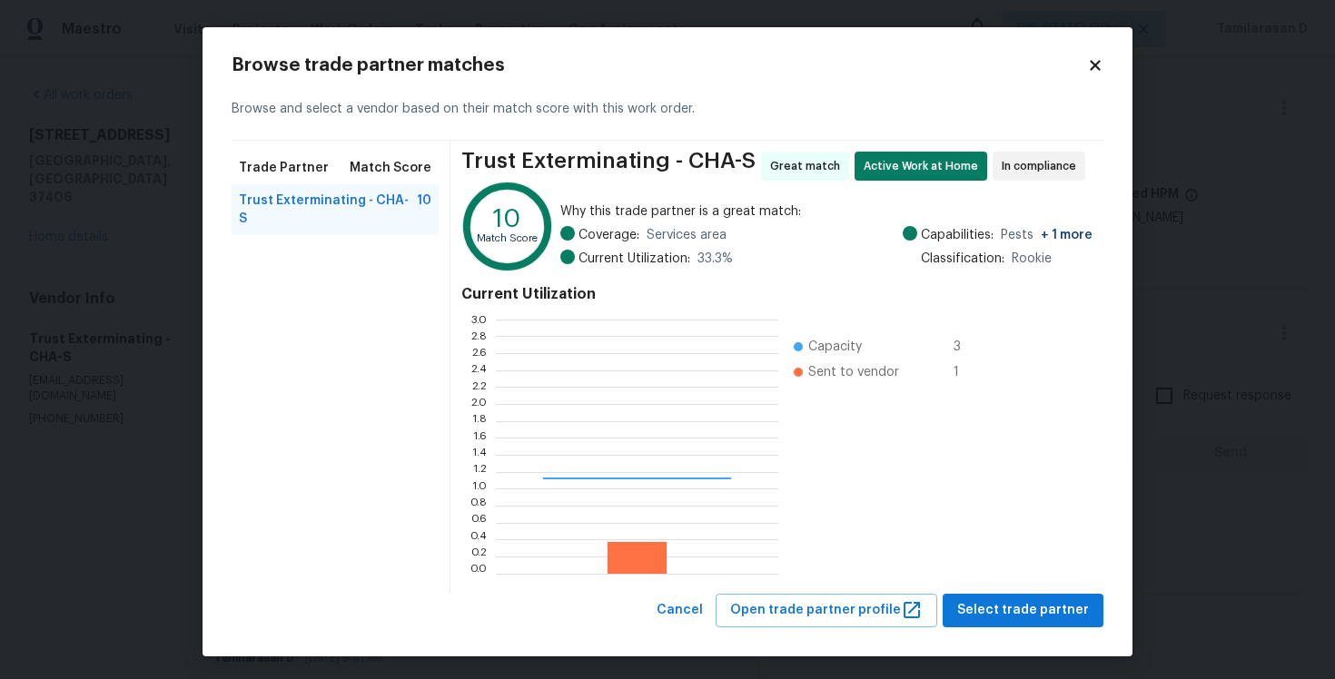
scroll to position [254, 282]
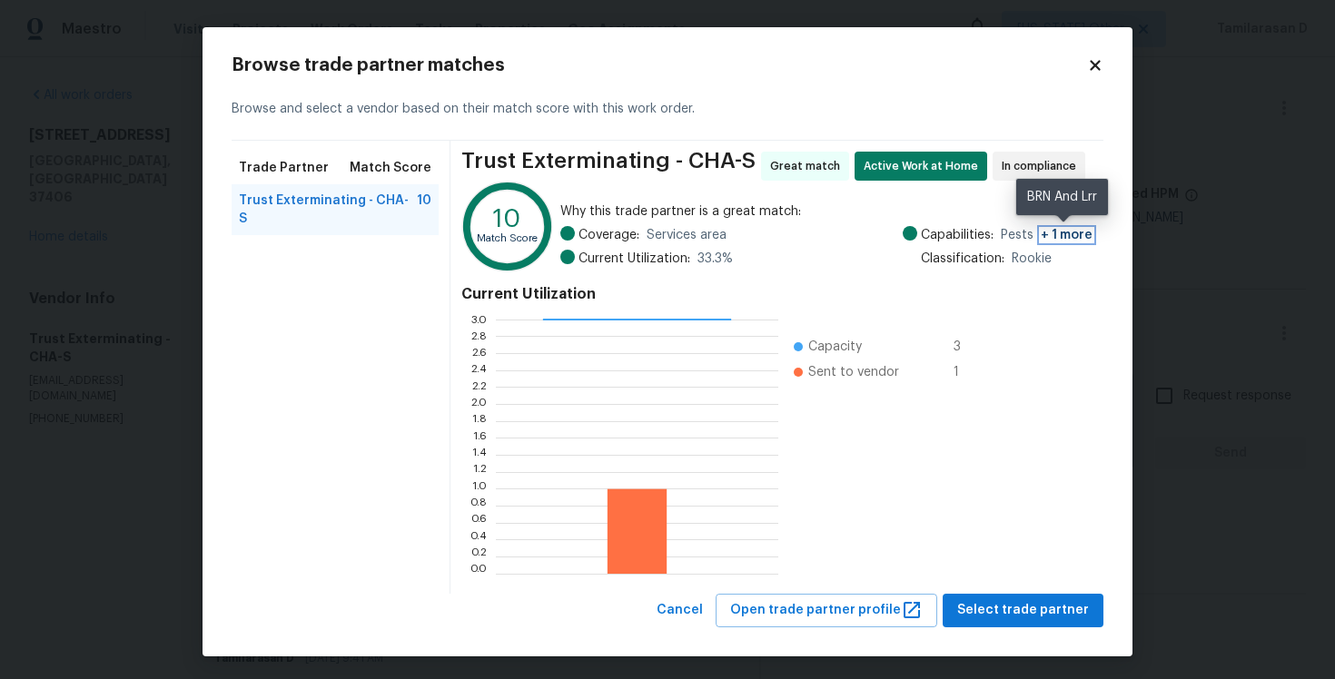
click at [1074, 229] on span "+ 1 more" at bounding box center [1067, 235] width 52 height 13
click at [1093, 64] on icon at bounding box center [1095, 65] width 10 height 10
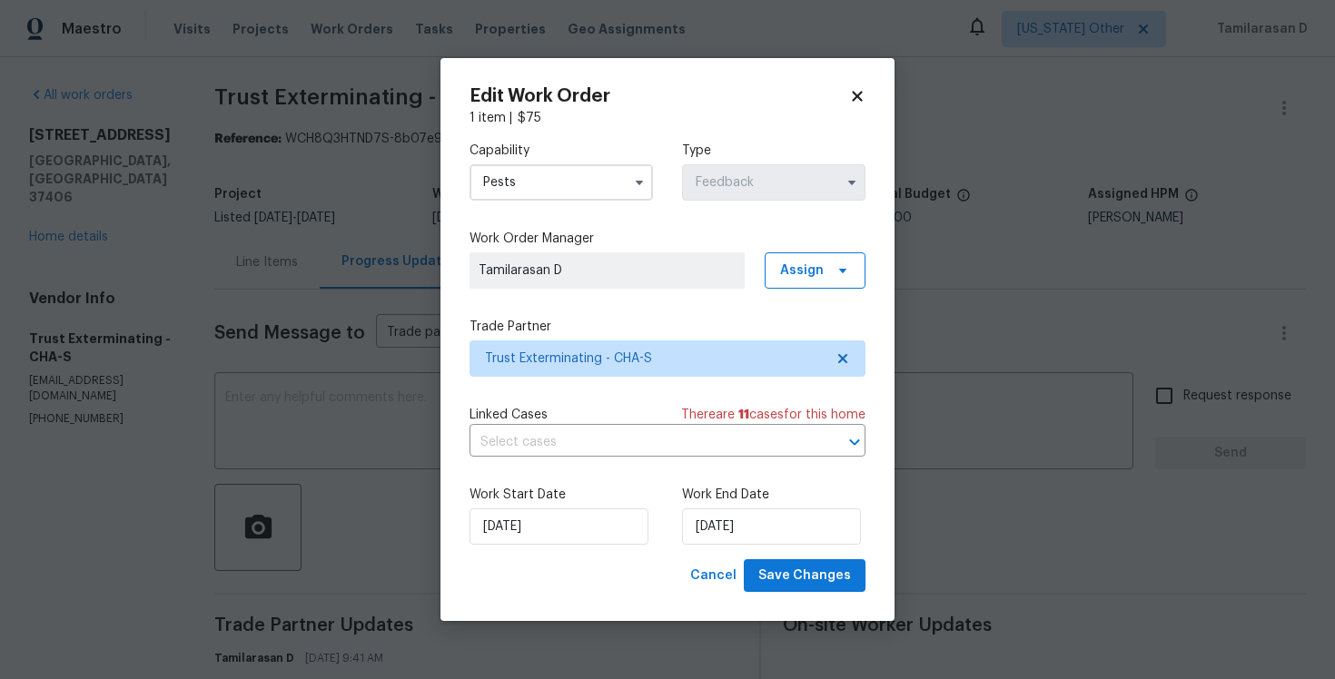
click at [392, 265] on body "Maestro Visits Projects Work Orders Tasks Properties Geo Assignments Alaska Oth…" at bounding box center [667, 339] width 1335 height 679
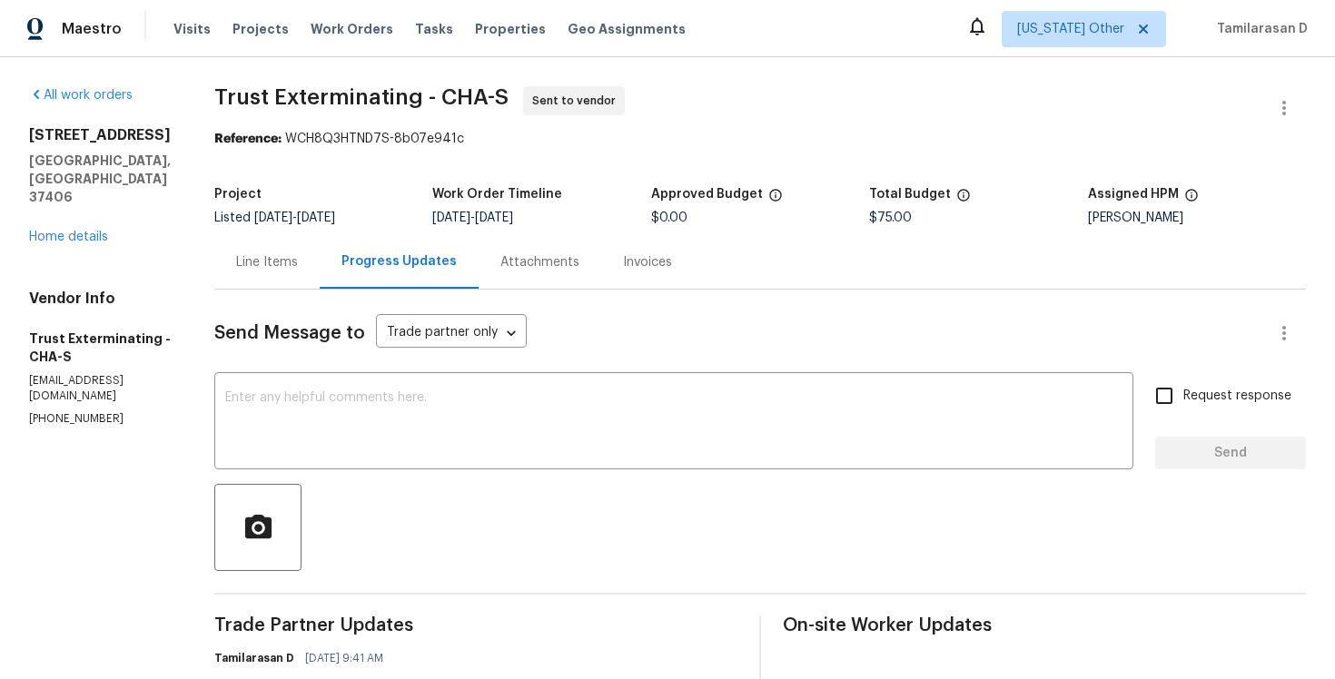
click at [275, 268] on div "Line Items" at bounding box center [267, 262] width 62 height 18
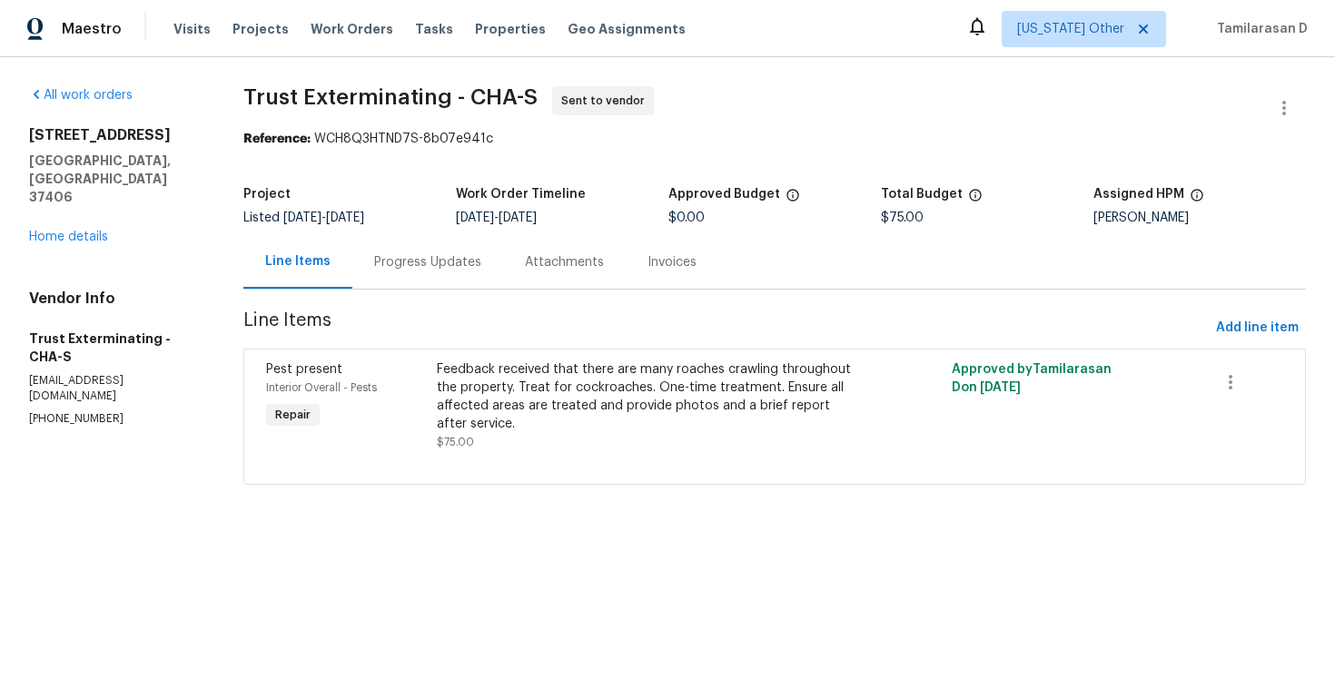
click at [421, 268] on div "Progress Updates" at bounding box center [427, 262] width 107 height 18
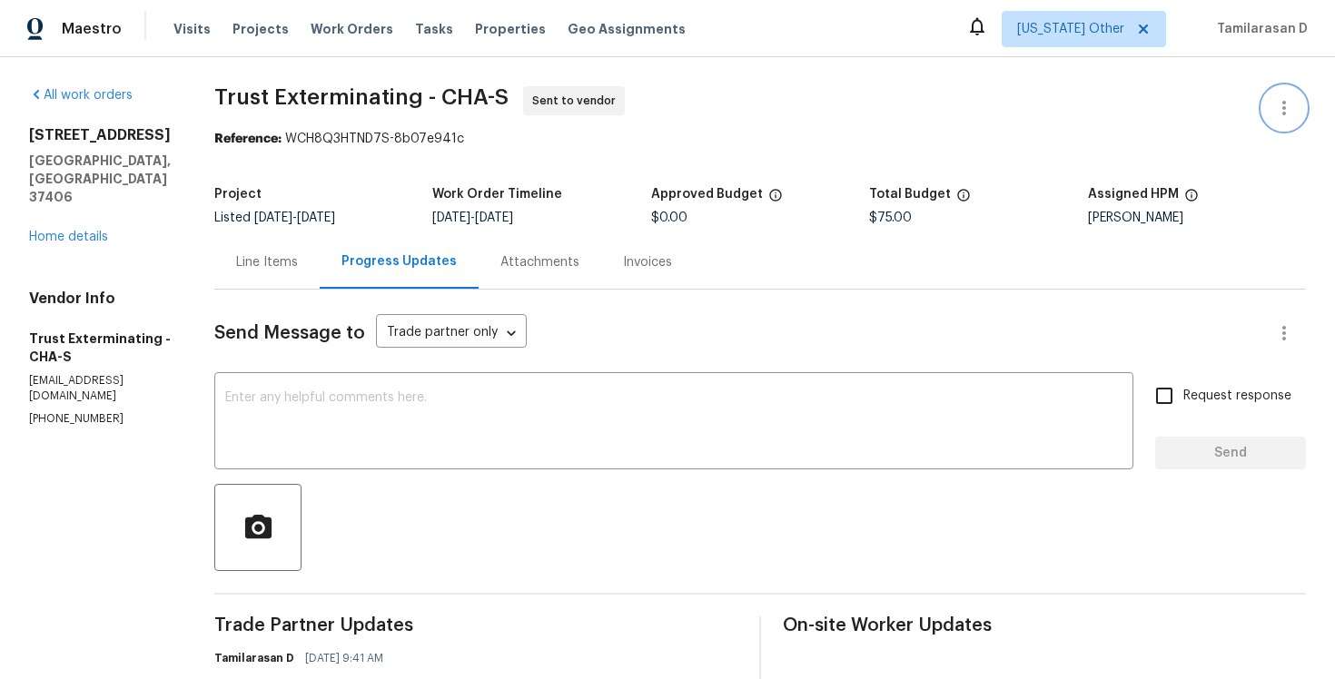
click at [1268, 119] on button "button" at bounding box center [1284, 108] width 44 height 44
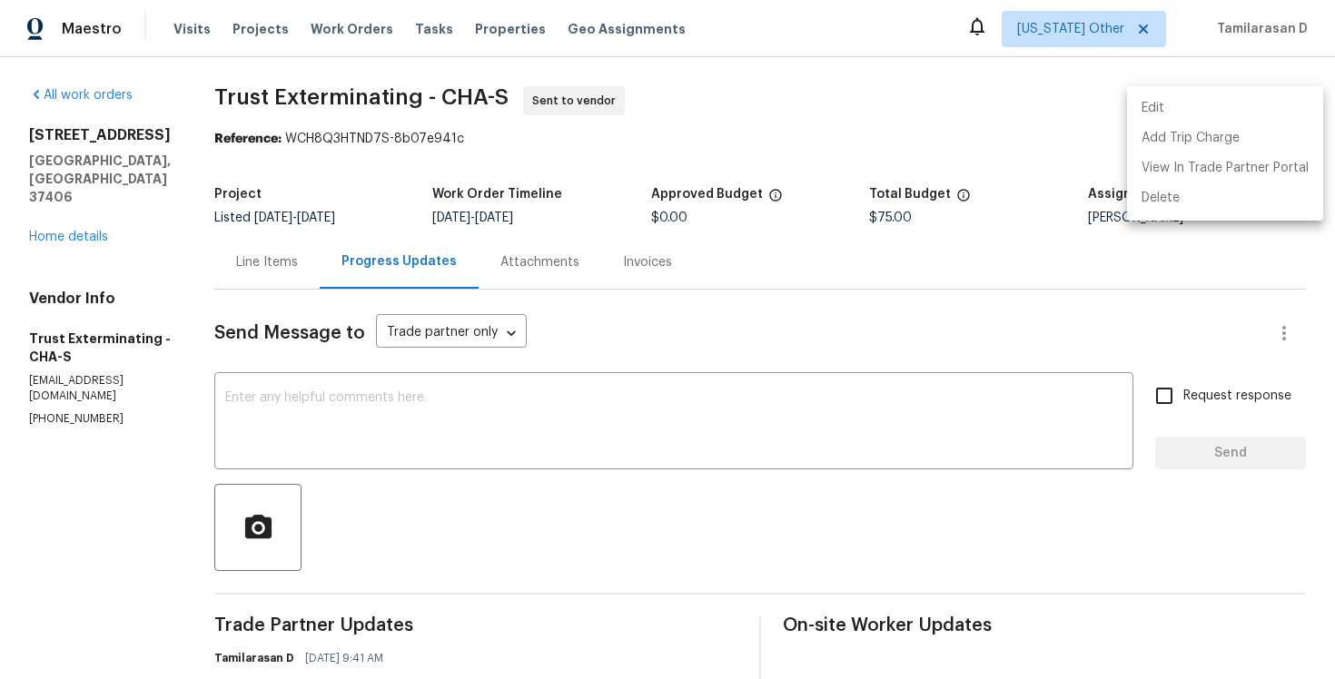
click at [1180, 100] on li "Edit" at bounding box center [1225, 109] width 196 height 30
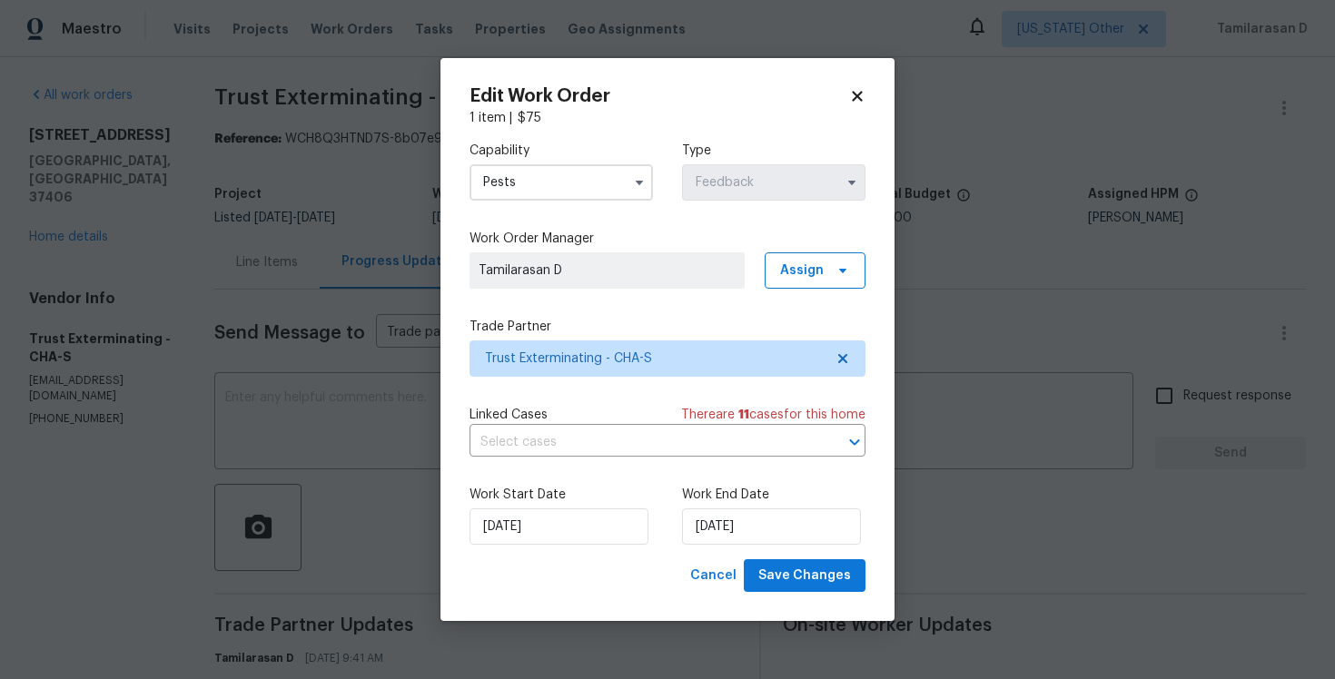
click at [565, 181] on input "Pests" at bounding box center [561, 182] width 183 height 36
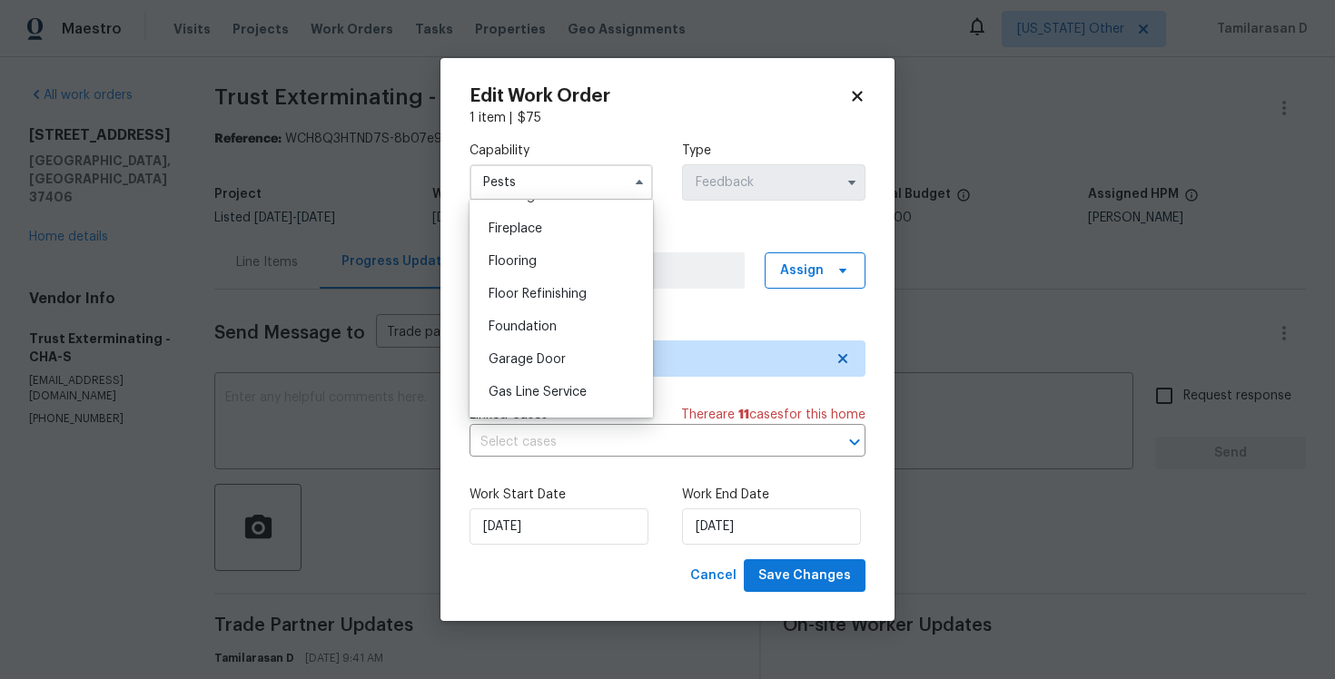
scroll to position [720, 0]
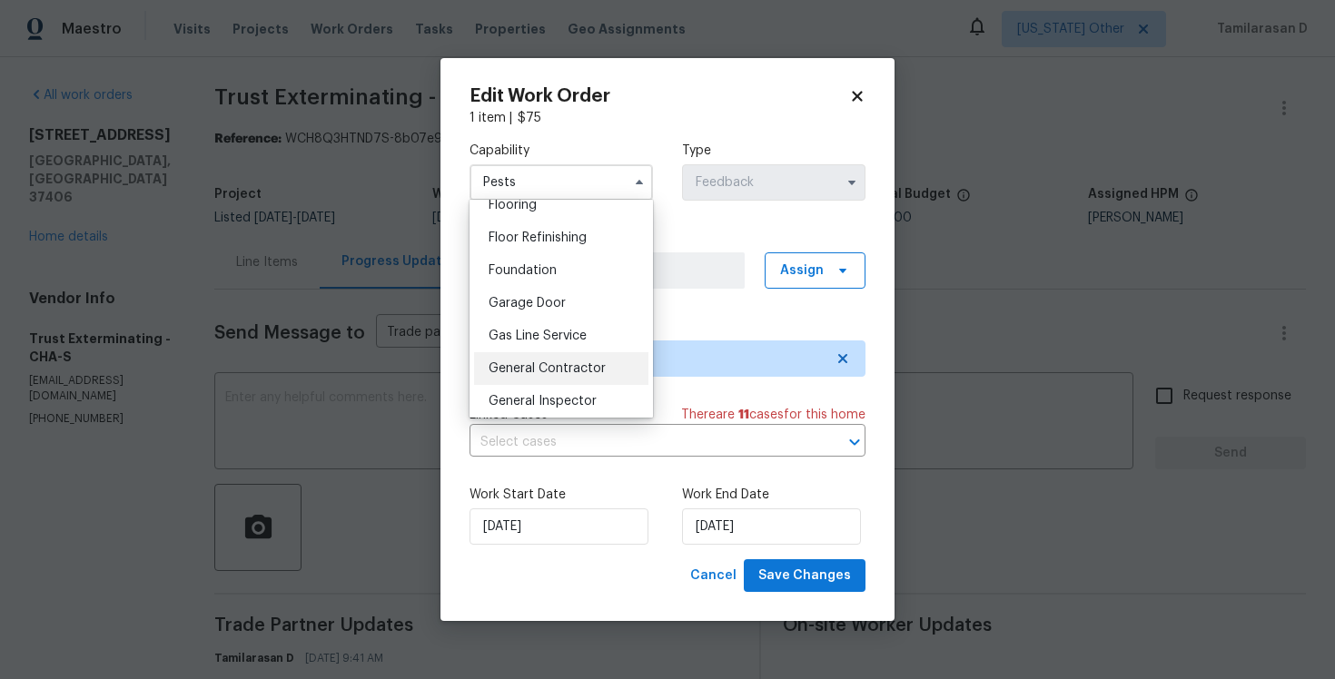
click at [527, 374] on span "General Contractor" at bounding box center [547, 368] width 117 height 13
type input "General Contractor"
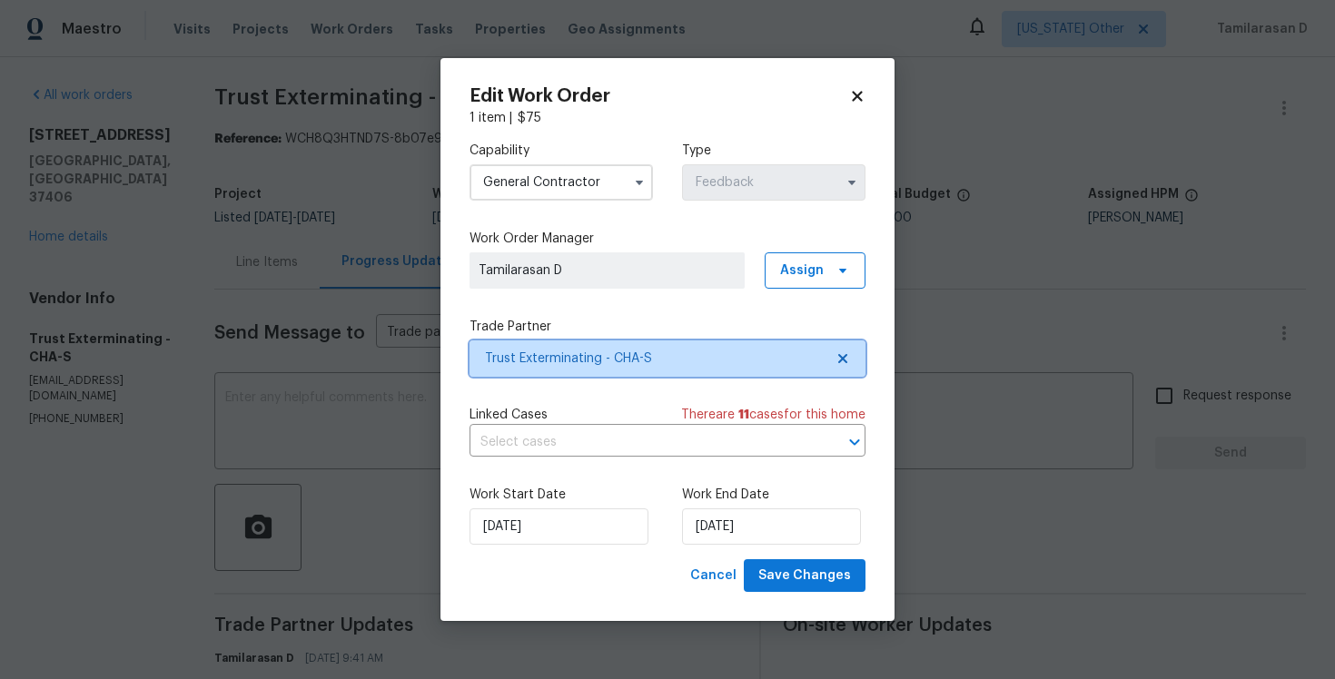
click at [567, 369] on span "Trust Exterminating - CHA-S" at bounding box center [668, 359] width 396 height 36
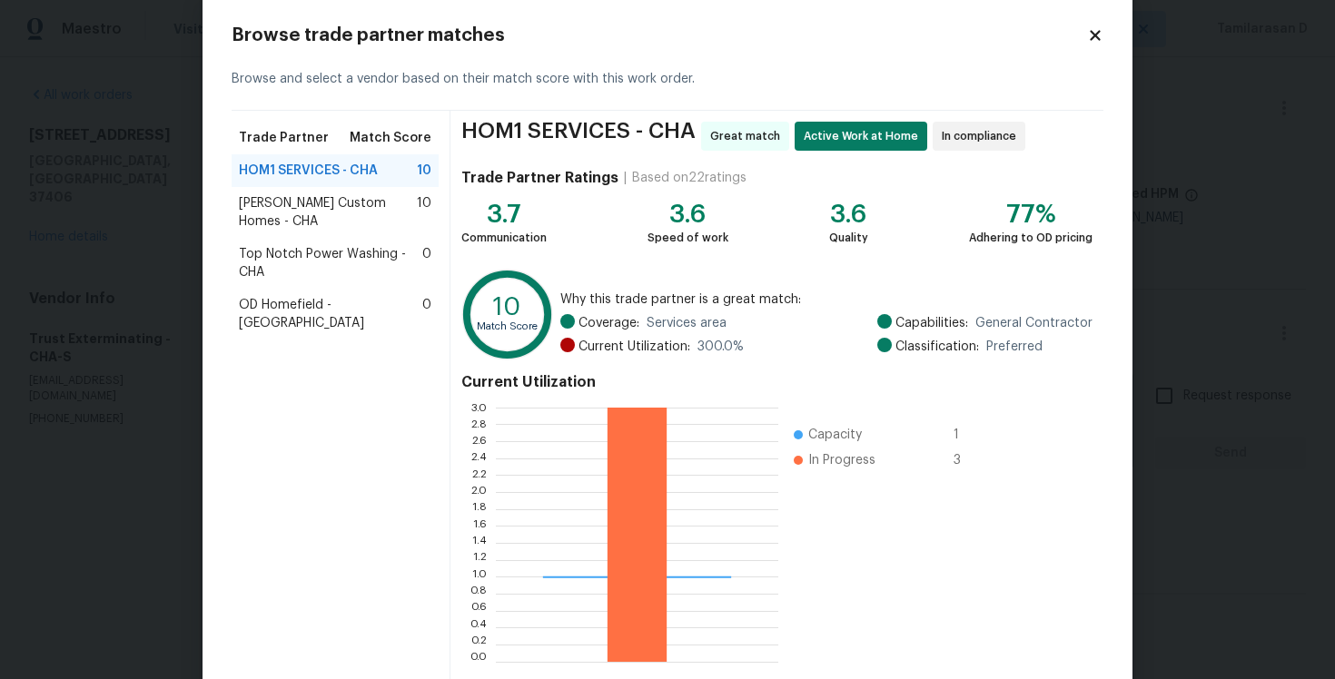
scroll to position [45, 0]
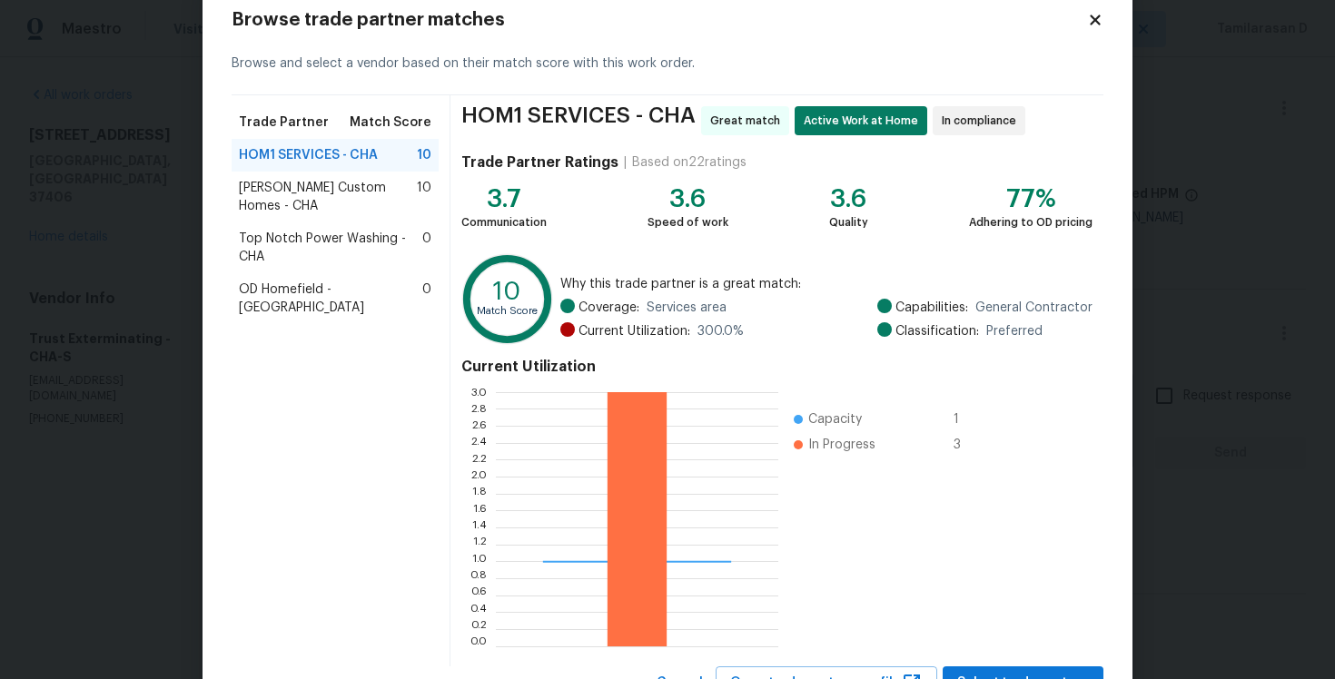
click at [285, 190] on span "Rappa Custom Homes - CHA" at bounding box center [328, 197] width 178 height 36
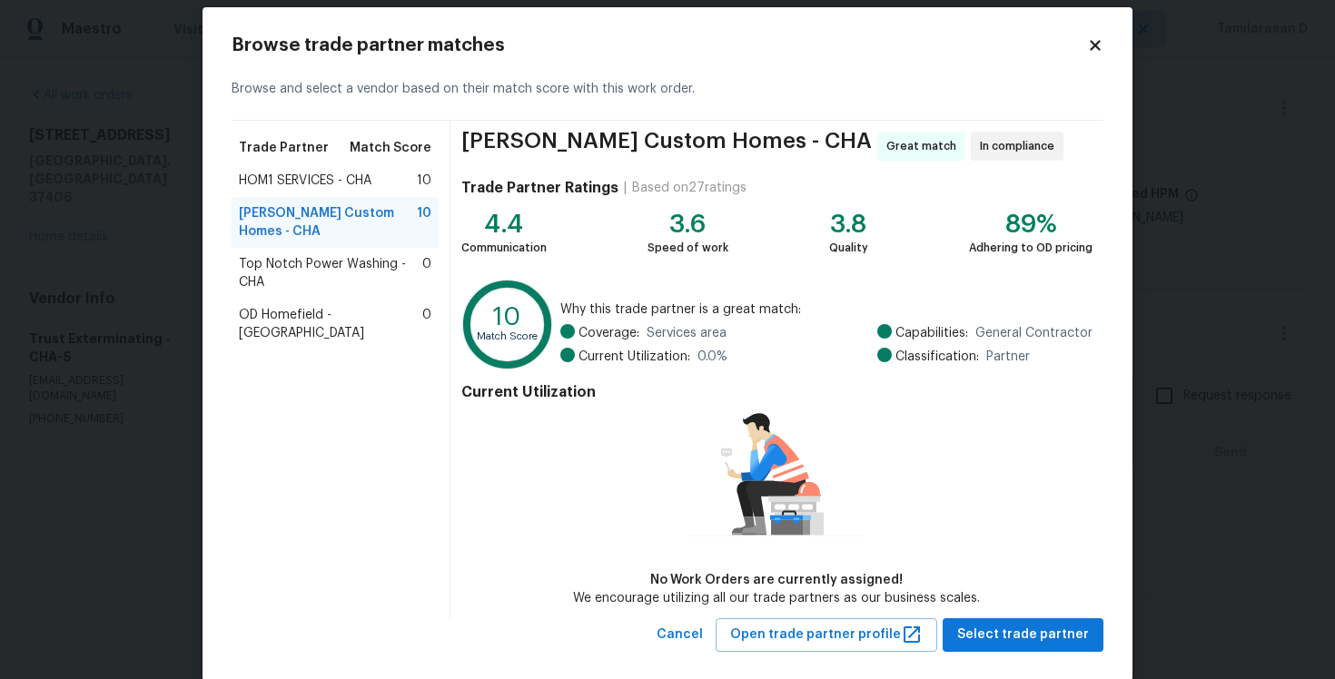
scroll to position [21, 0]
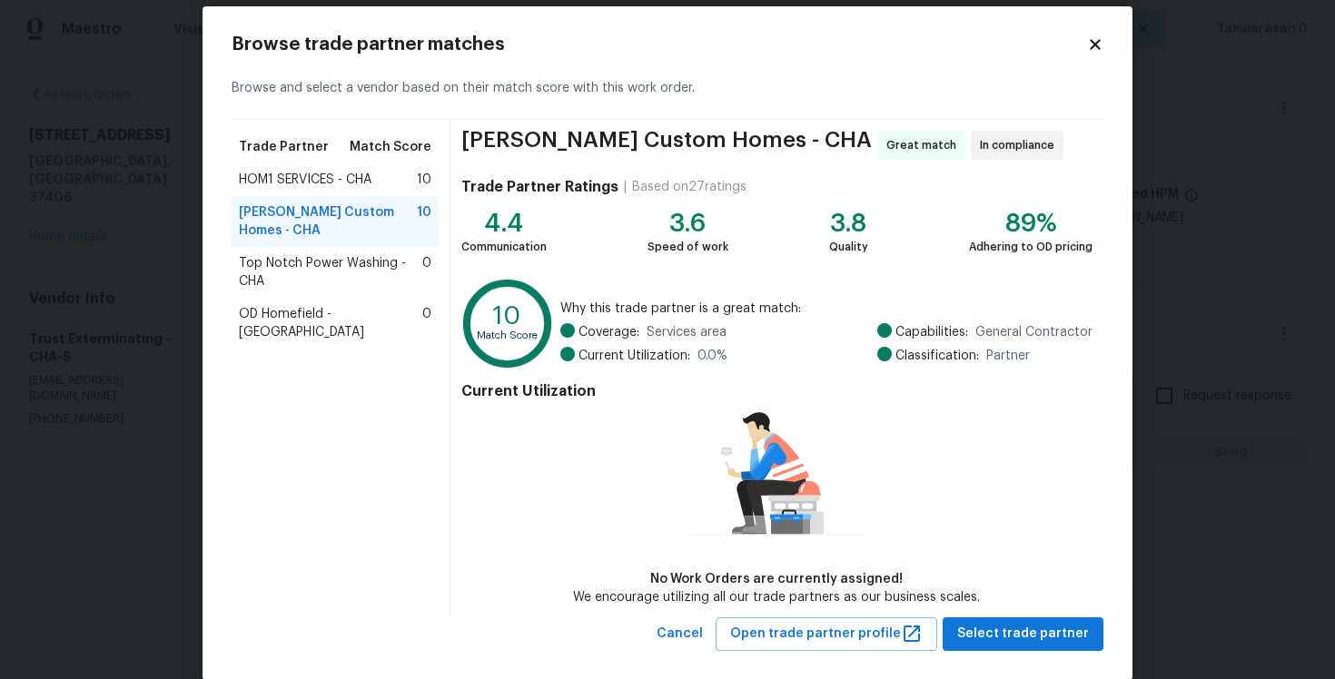
click at [288, 254] on span "Top Notch Power Washing - CHA" at bounding box center [330, 272] width 183 height 36
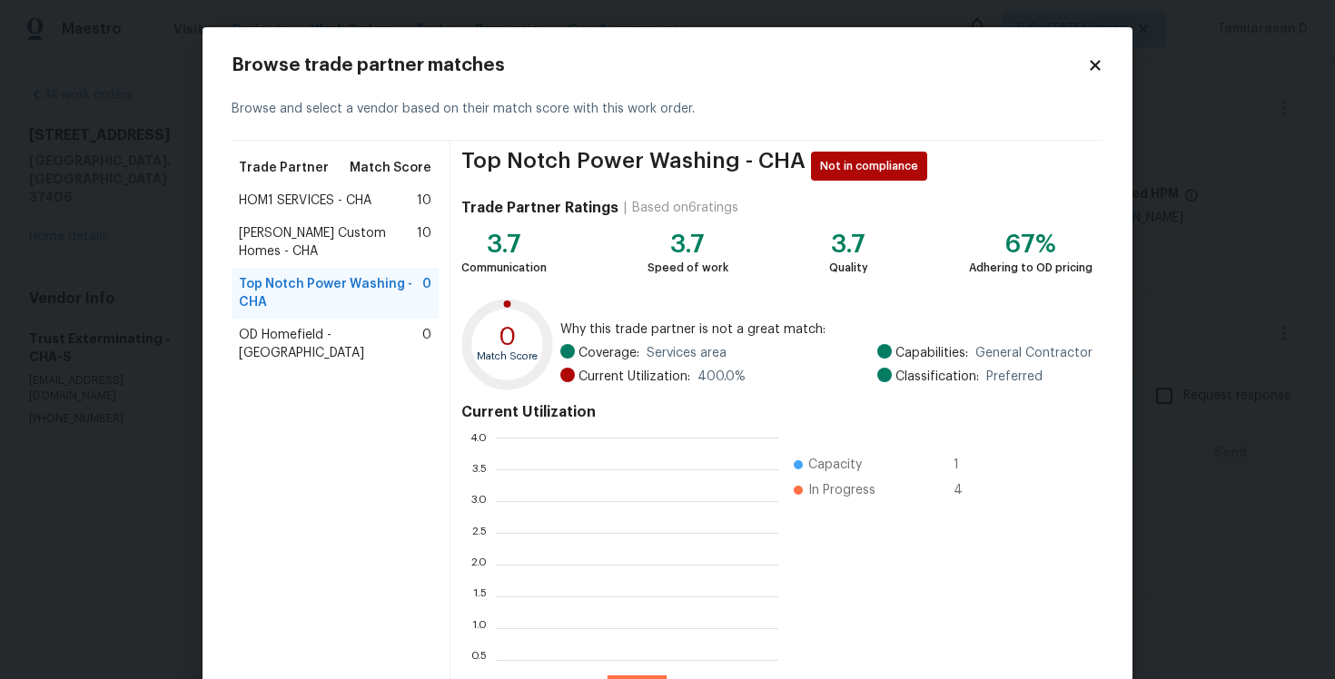
scroll to position [254, 282]
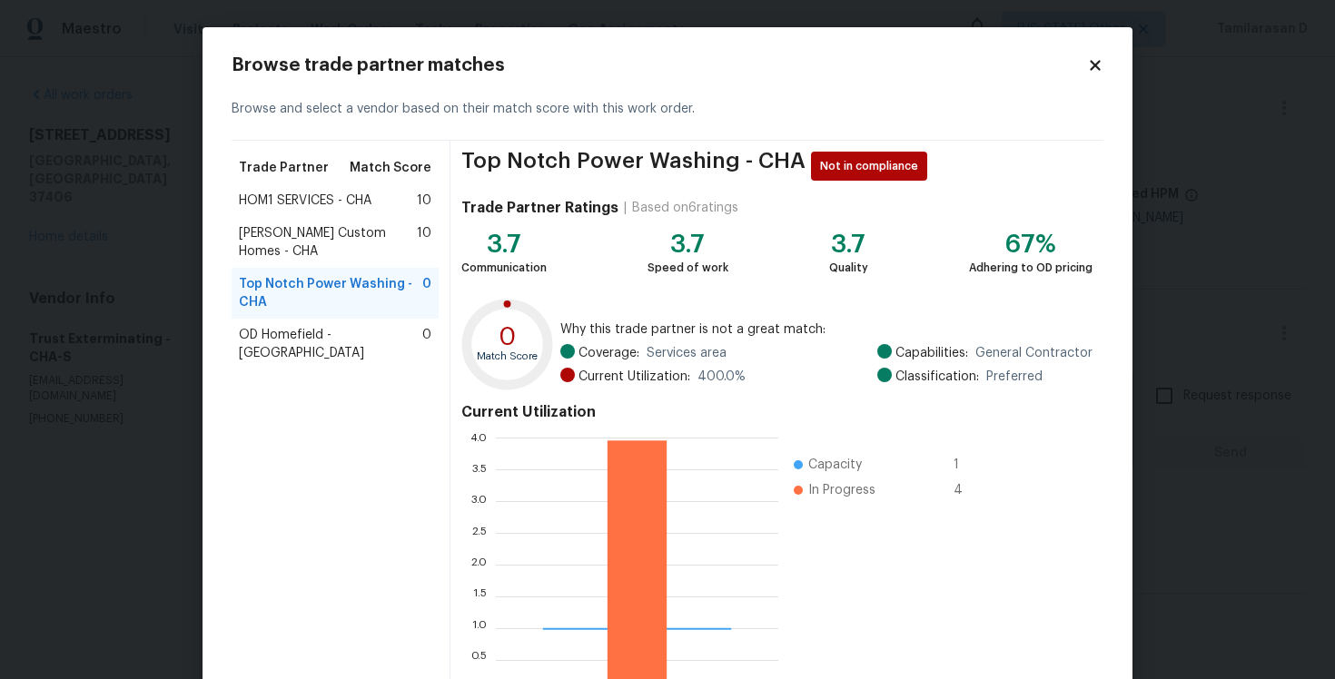
click at [272, 214] on div "HOM1 SERVICES - CHA 10" at bounding box center [335, 200] width 207 height 33
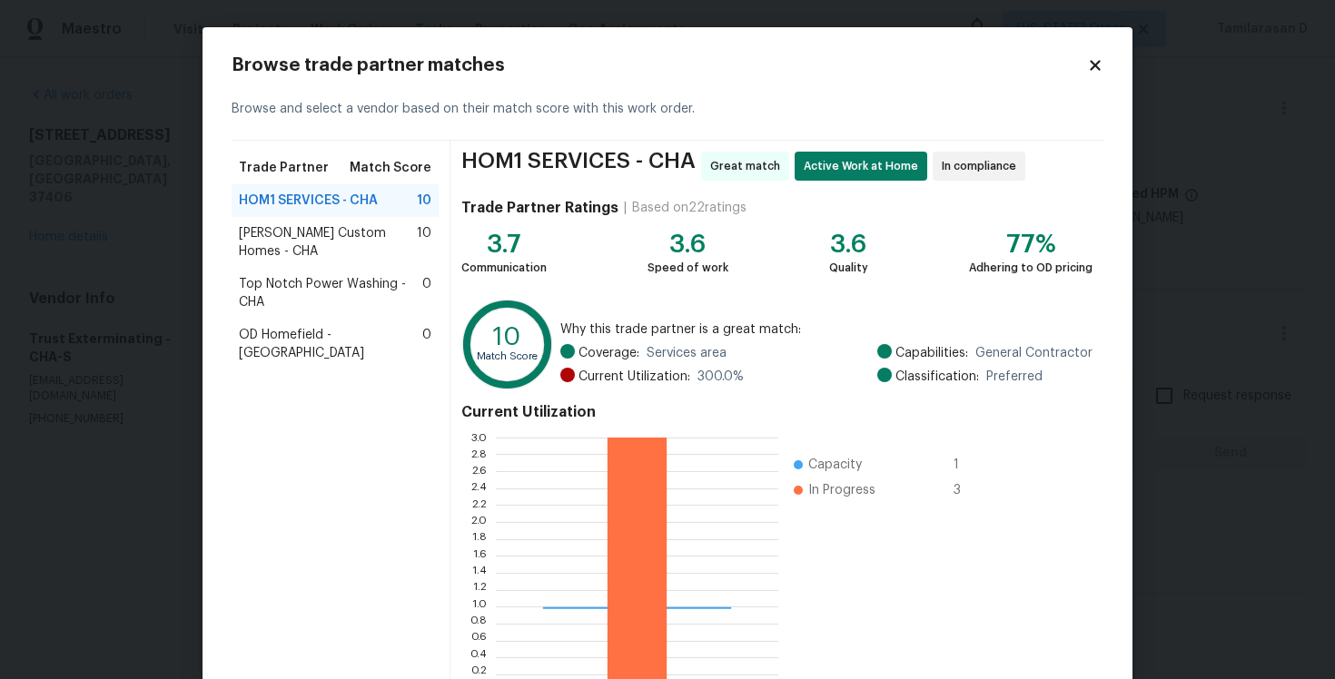
click at [302, 225] on span "Rappa Custom Homes - CHA" at bounding box center [328, 242] width 178 height 36
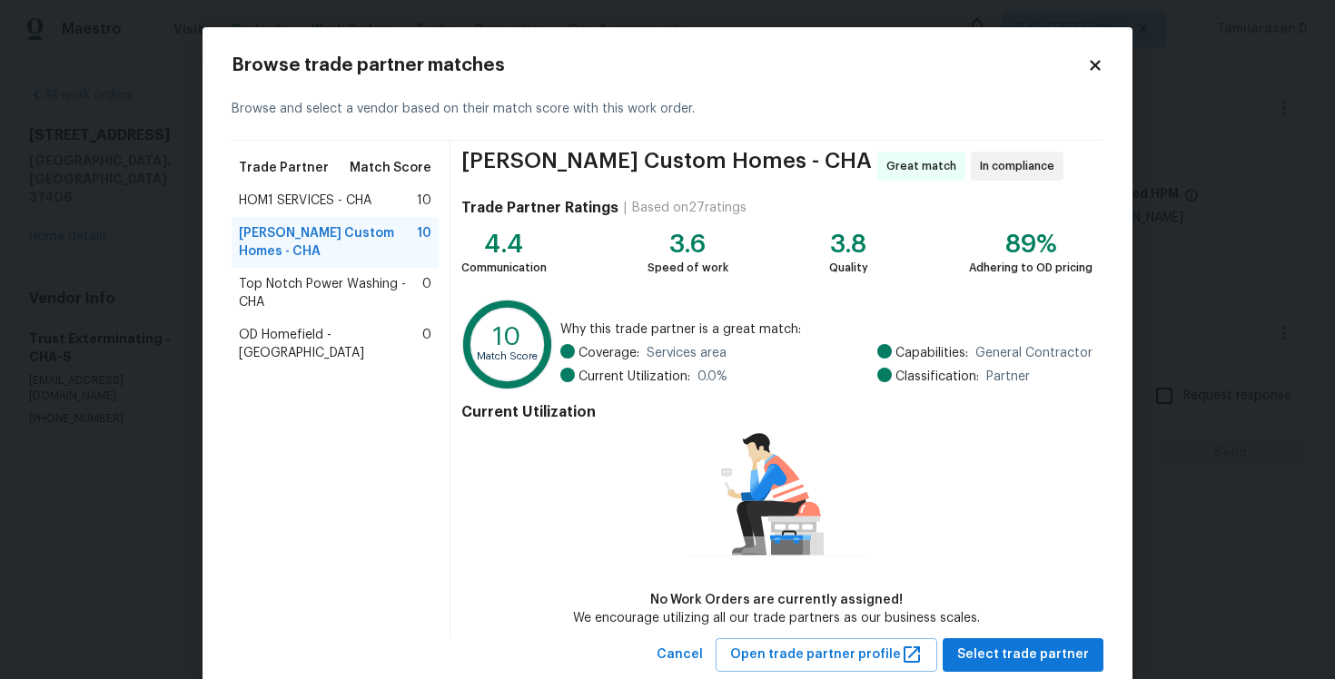
scroll to position [47, 0]
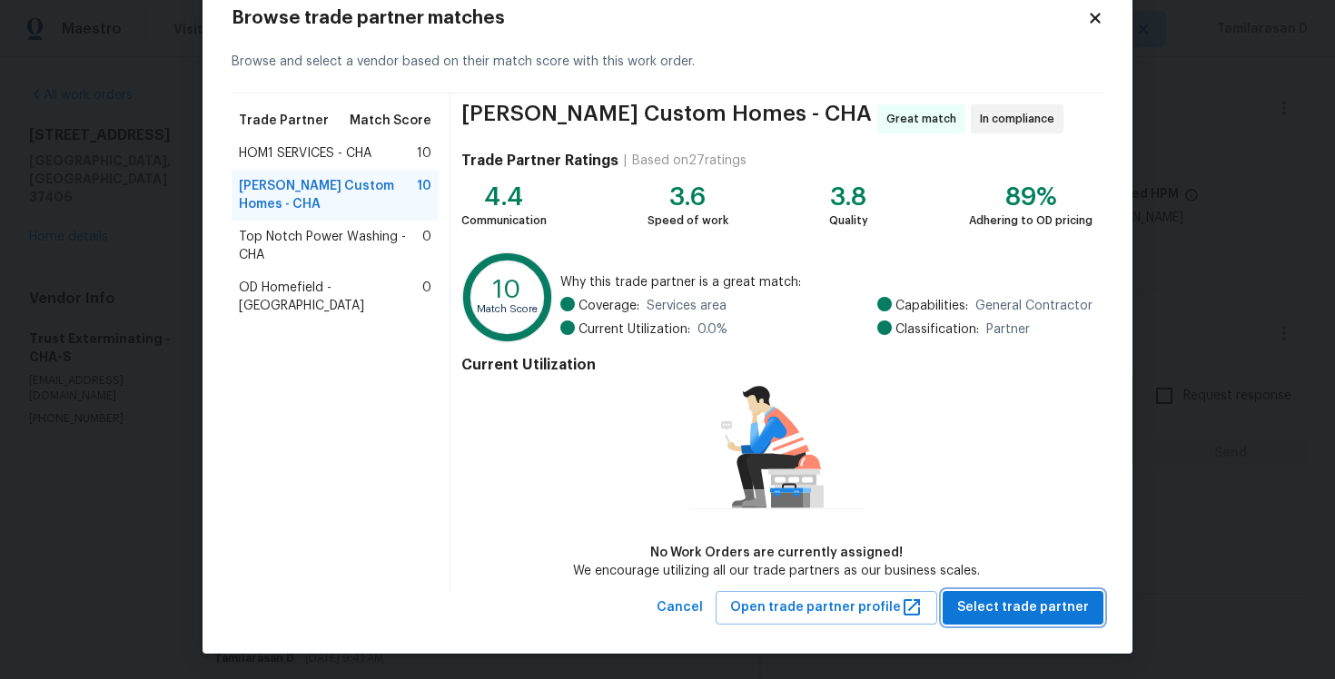
click at [1010, 591] on button "Select trade partner" at bounding box center [1023, 608] width 161 height 34
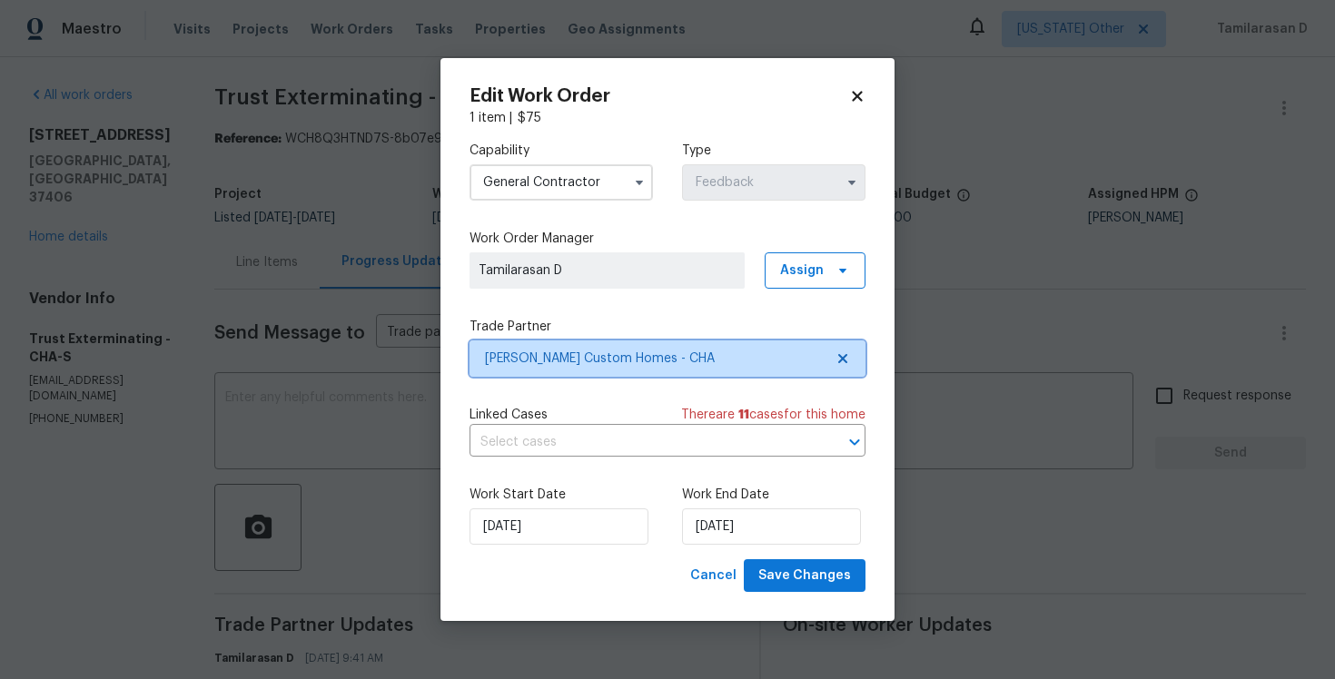
scroll to position [0, 0]
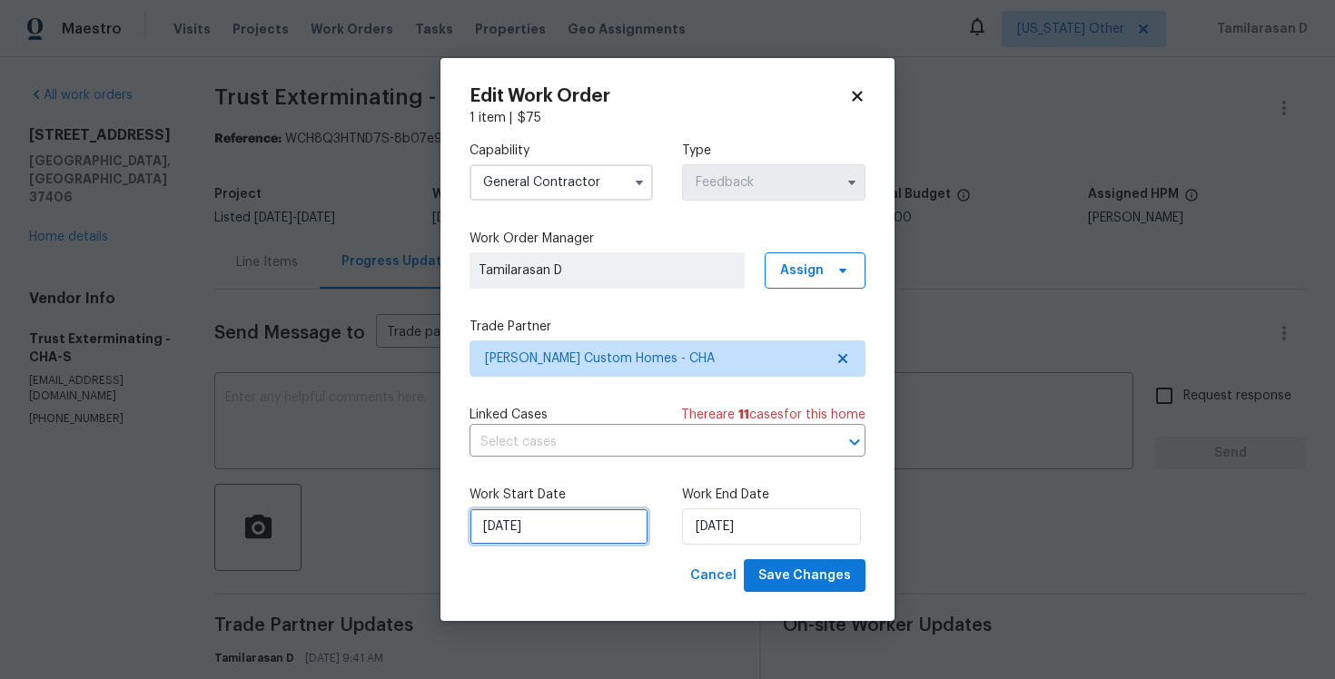
click at [570, 523] on input "[DATE]" at bounding box center [559, 527] width 179 height 36
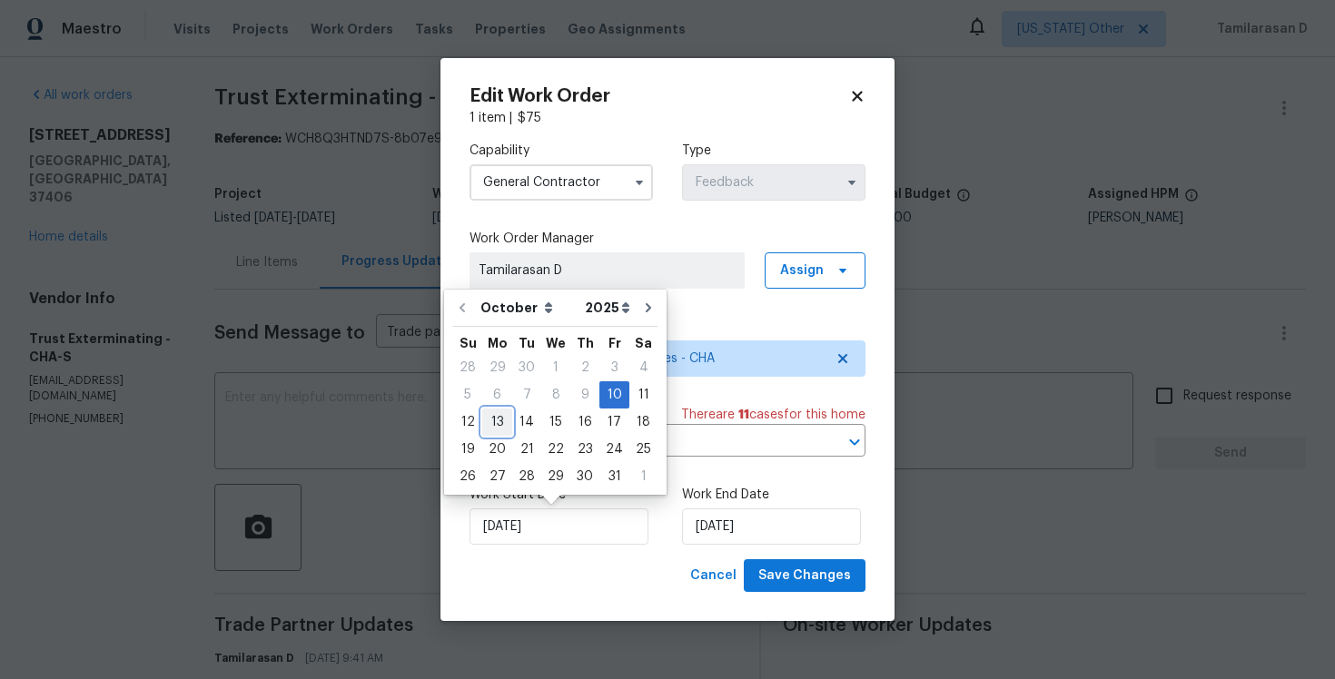
click at [496, 421] on div "13" at bounding box center [497, 422] width 30 height 25
type input "13/10/2025"
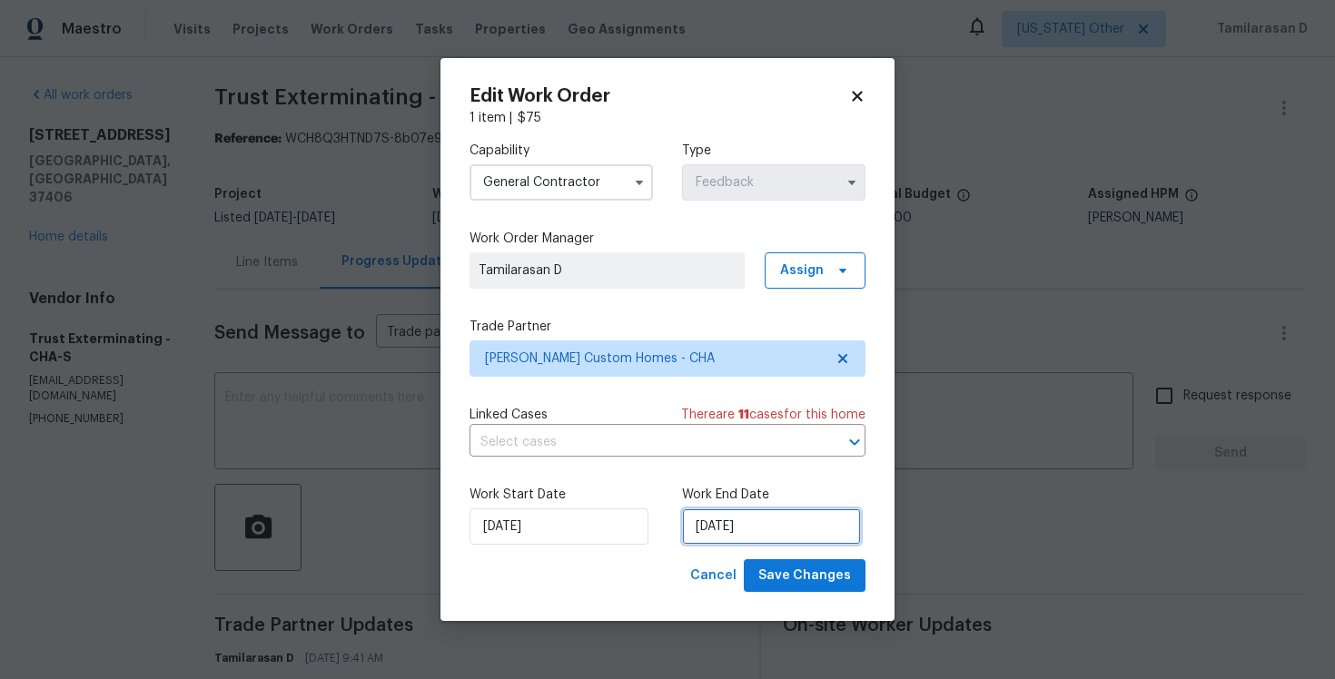
click at [737, 534] on input "13/10/2025" at bounding box center [771, 527] width 179 height 36
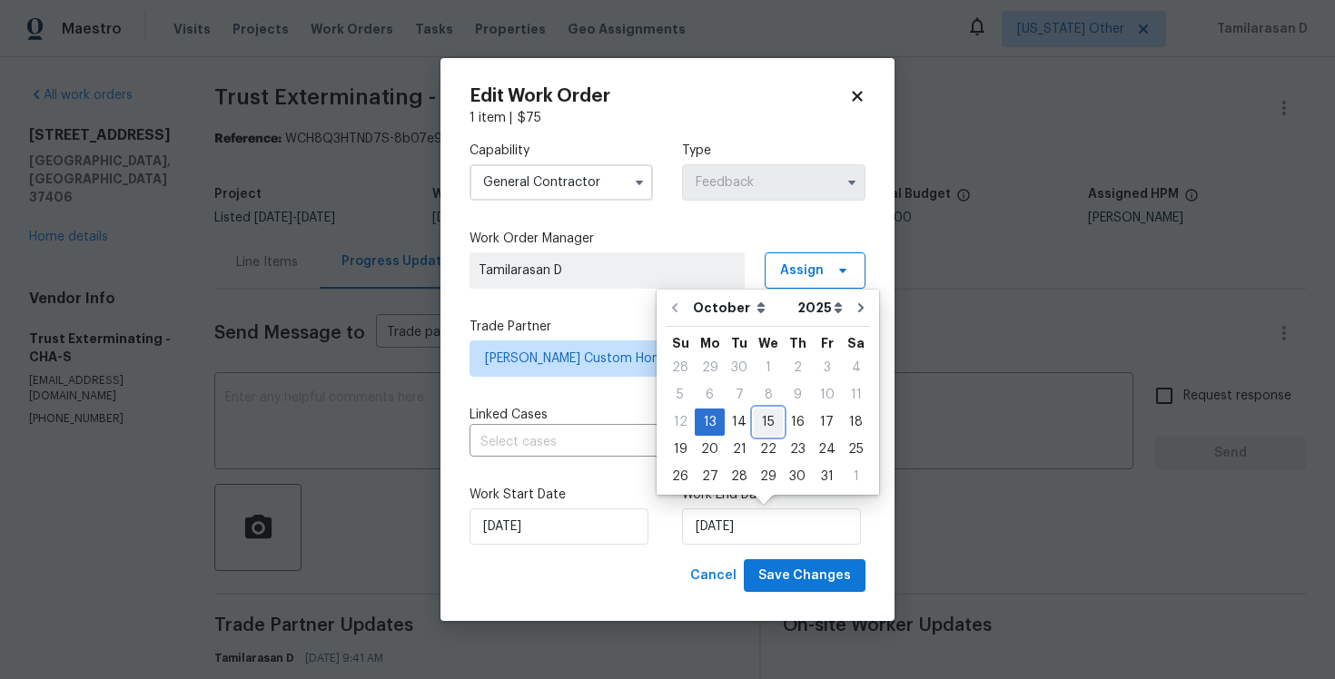
click at [765, 420] on div "15" at bounding box center [768, 422] width 29 height 25
type input "15/10/2025"
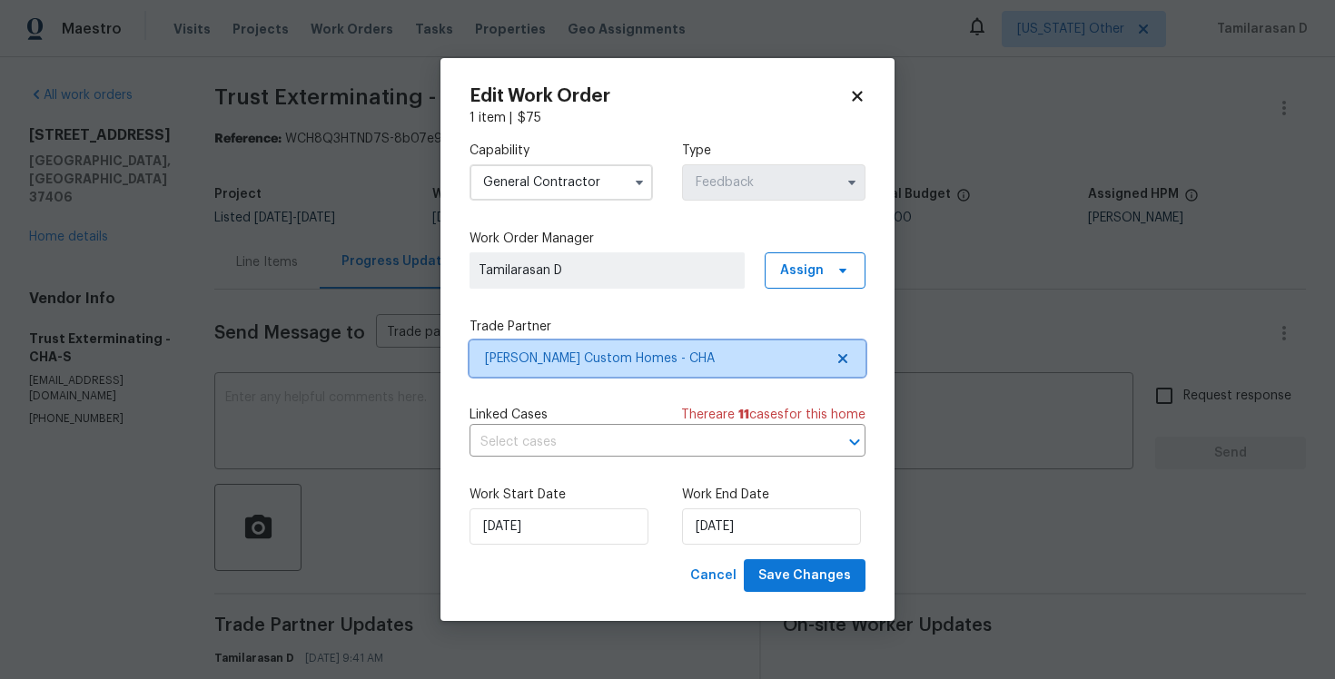
click at [559, 356] on span "Rappa Custom Homes - CHA" at bounding box center [654, 359] width 339 height 18
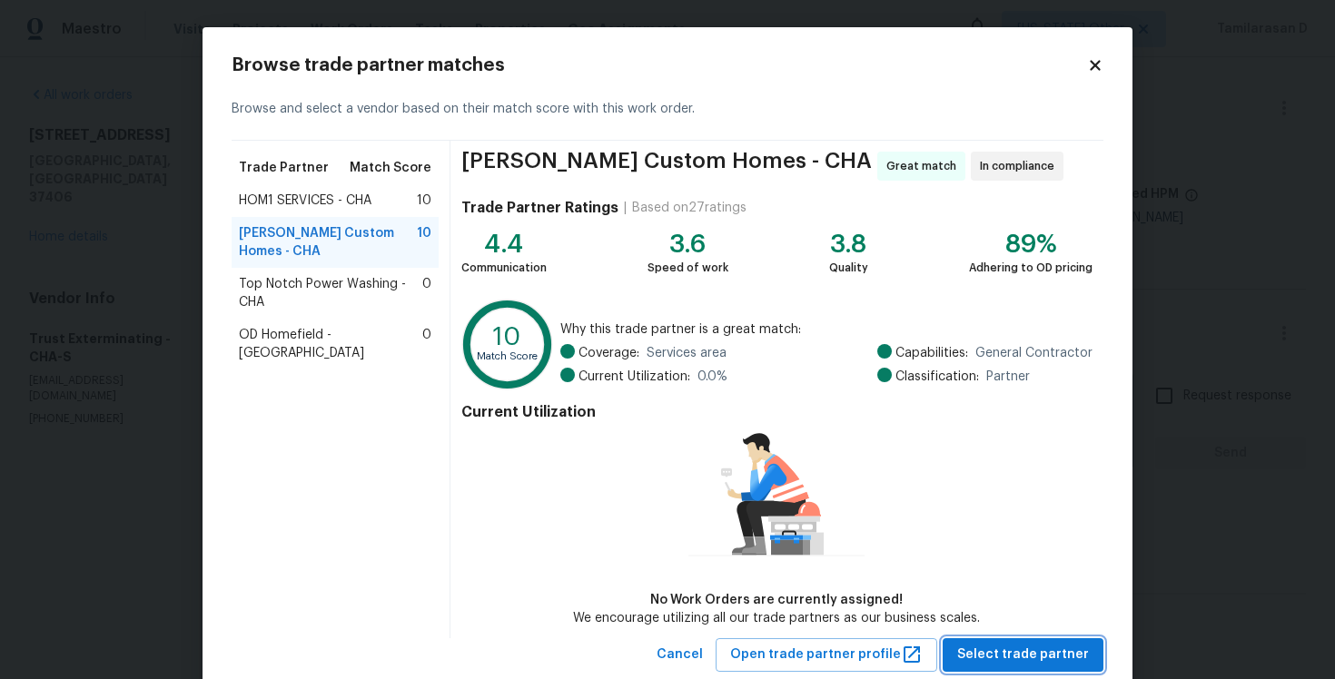
click at [1003, 647] on span "Select trade partner" at bounding box center [1023, 655] width 132 height 23
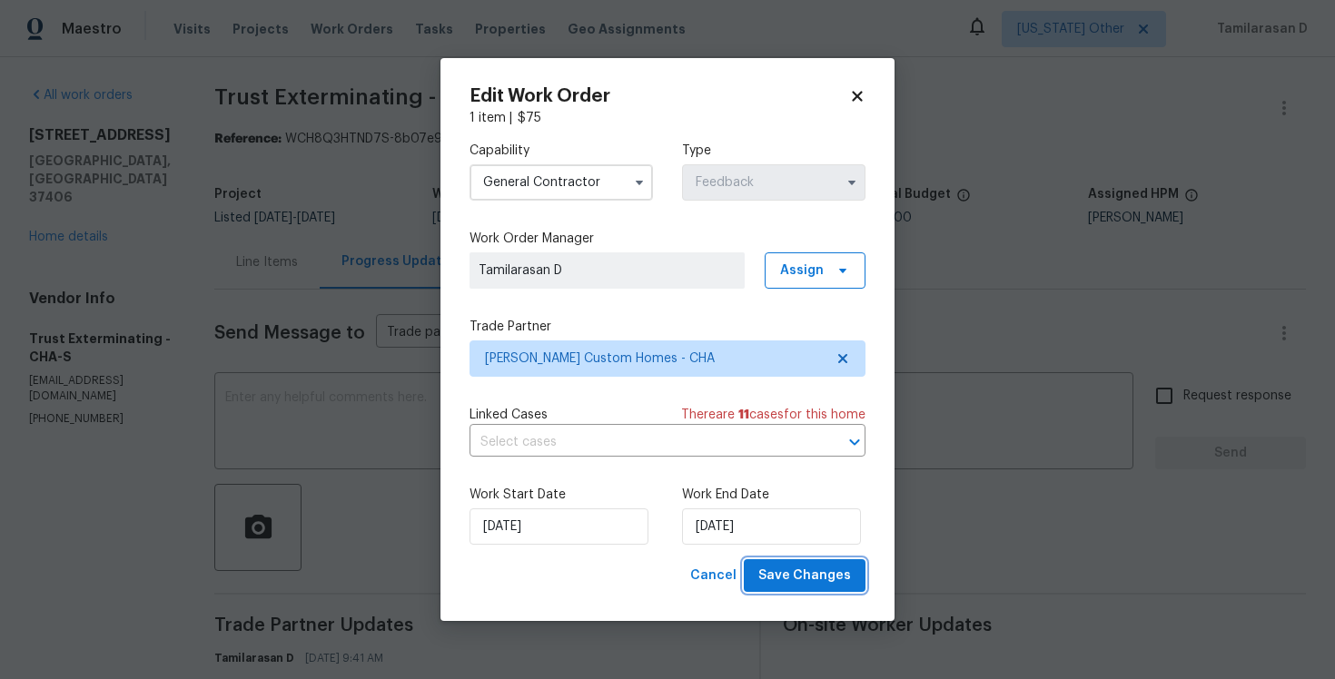
click at [805, 577] on span "Save Changes" at bounding box center [804, 576] width 93 height 23
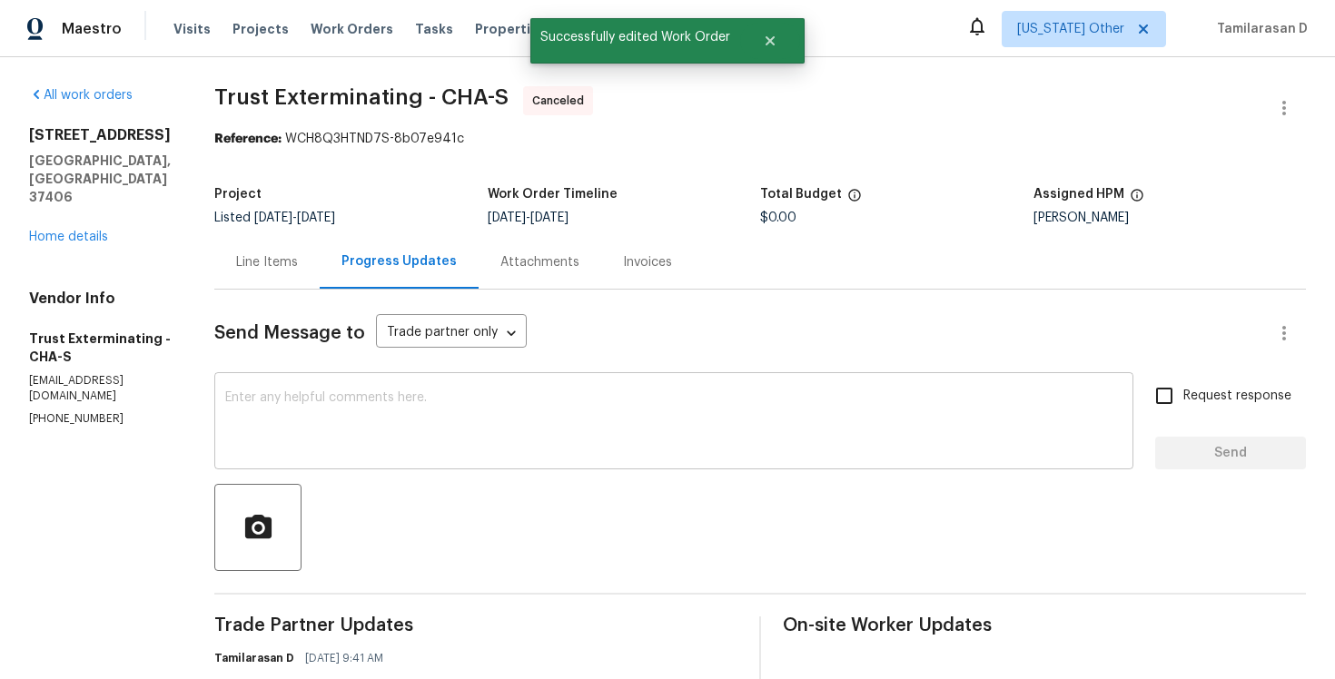
scroll to position [353, 0]
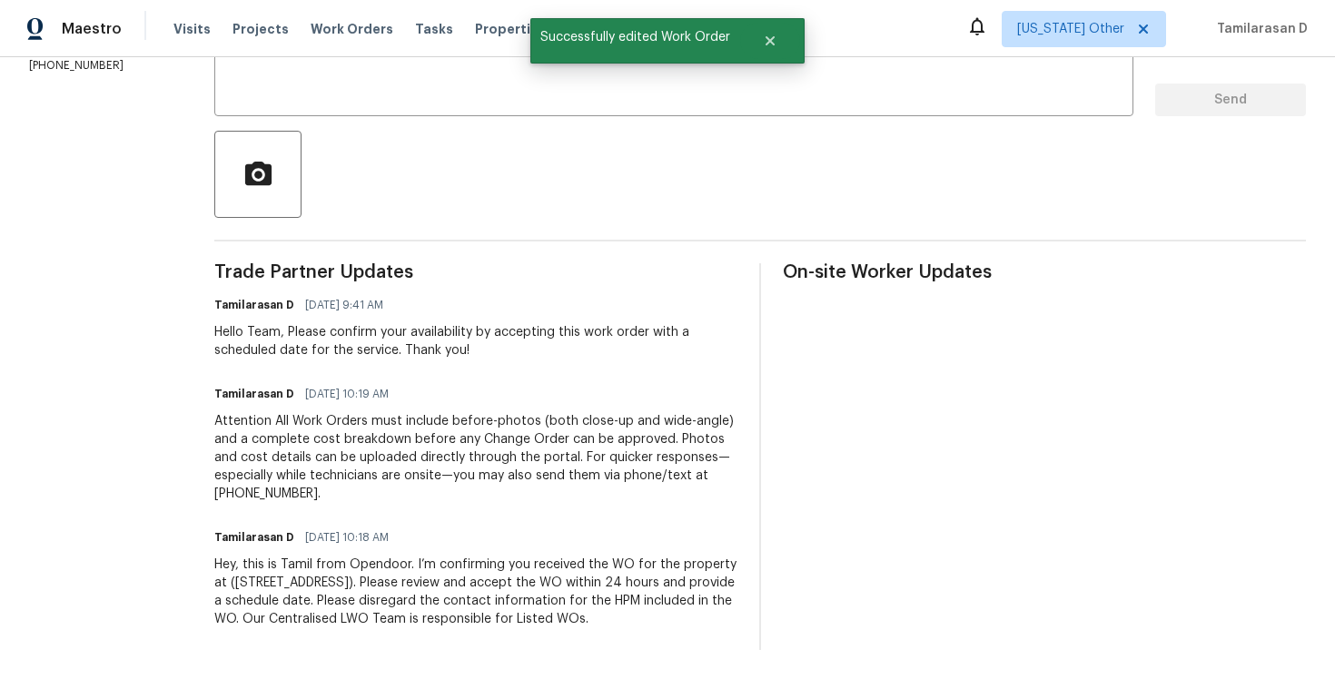
click at [336, 581] on div "Hey, this is Tamil from Opendoor. I’m confirming you received the WO for the pr…" at bounding box center [475, 592] width 523 height 73
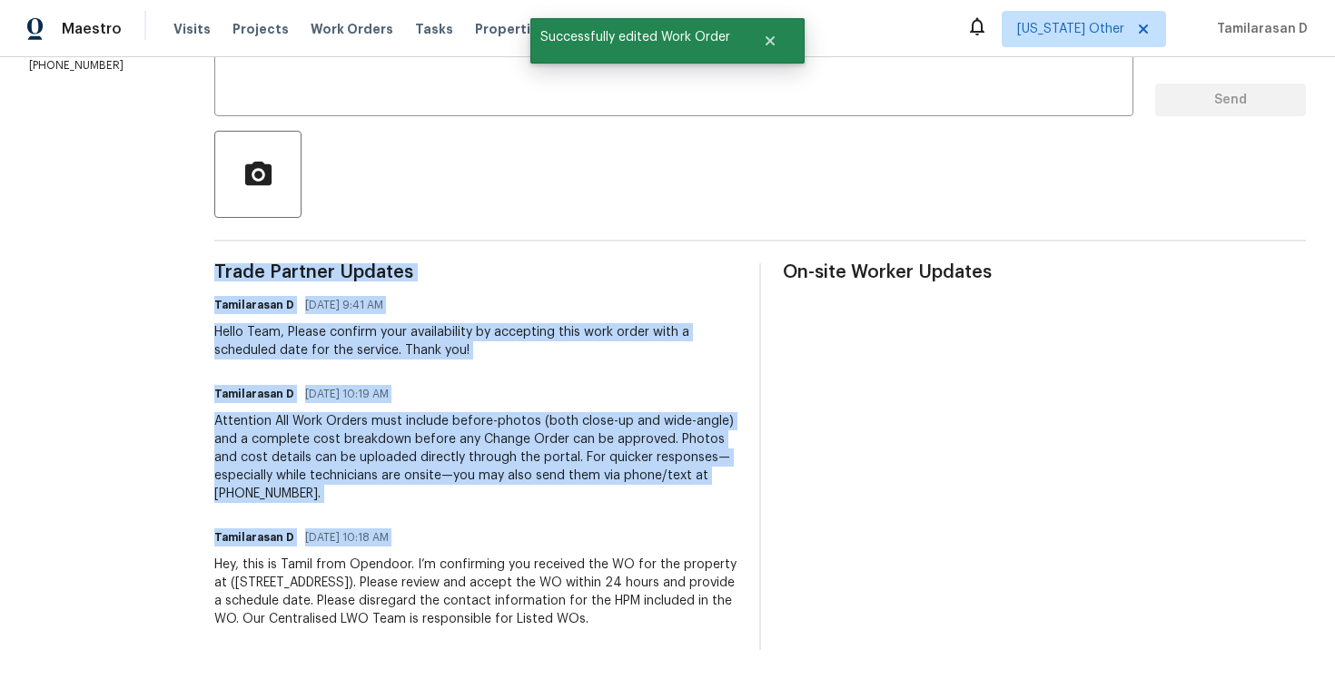
copy div "Trade Partner Updates Tamilarasan D 10/13/2025 9:41 AM Hello Team, Please confi…"
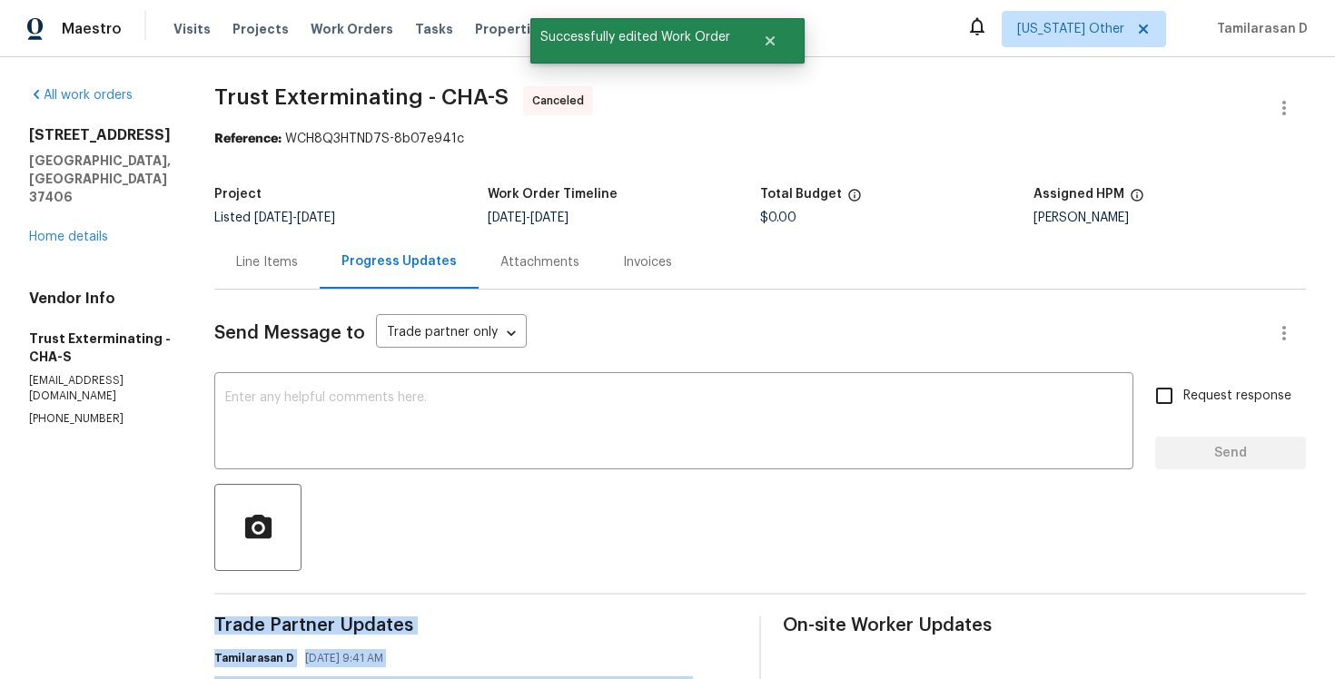
click at [81, 193] on div "2602 Forest Rd Chattanooga, TN 37406 Home details" at bounding box center [100, 186] width 142 height 120
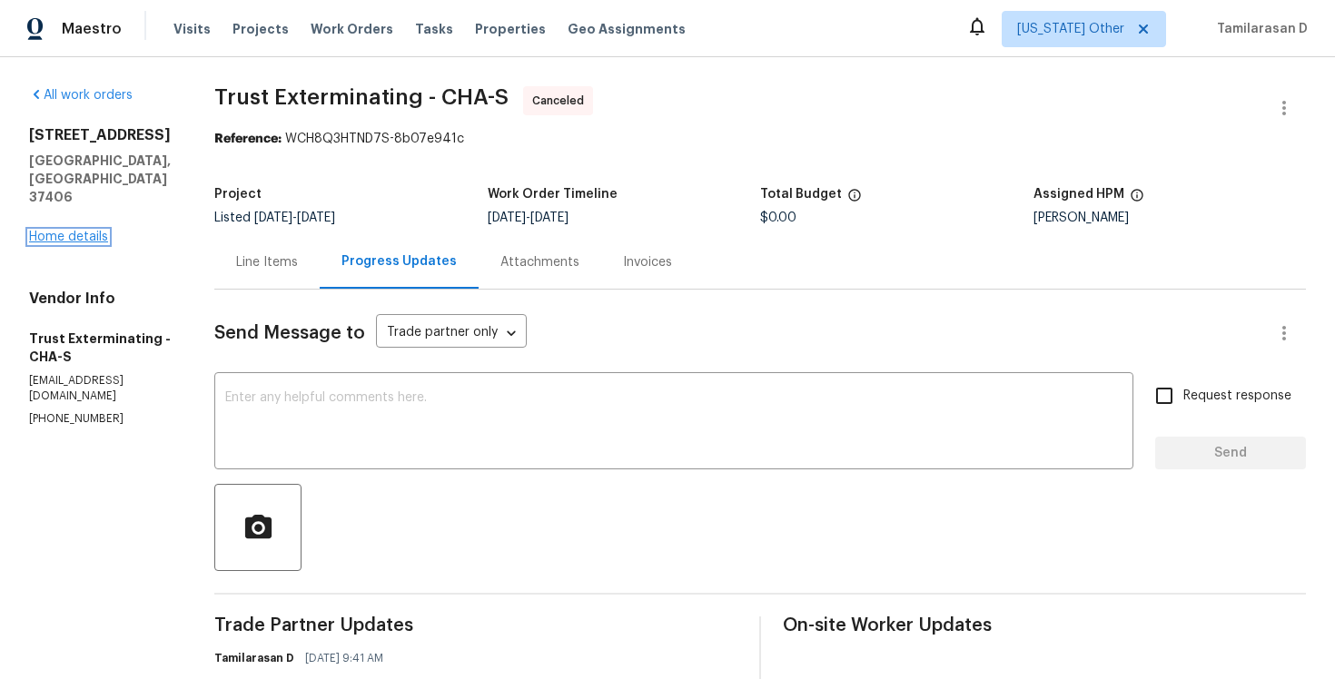
click at [68, 231] on link "Home details" at bounding box center [68, 237] width 79 height 13
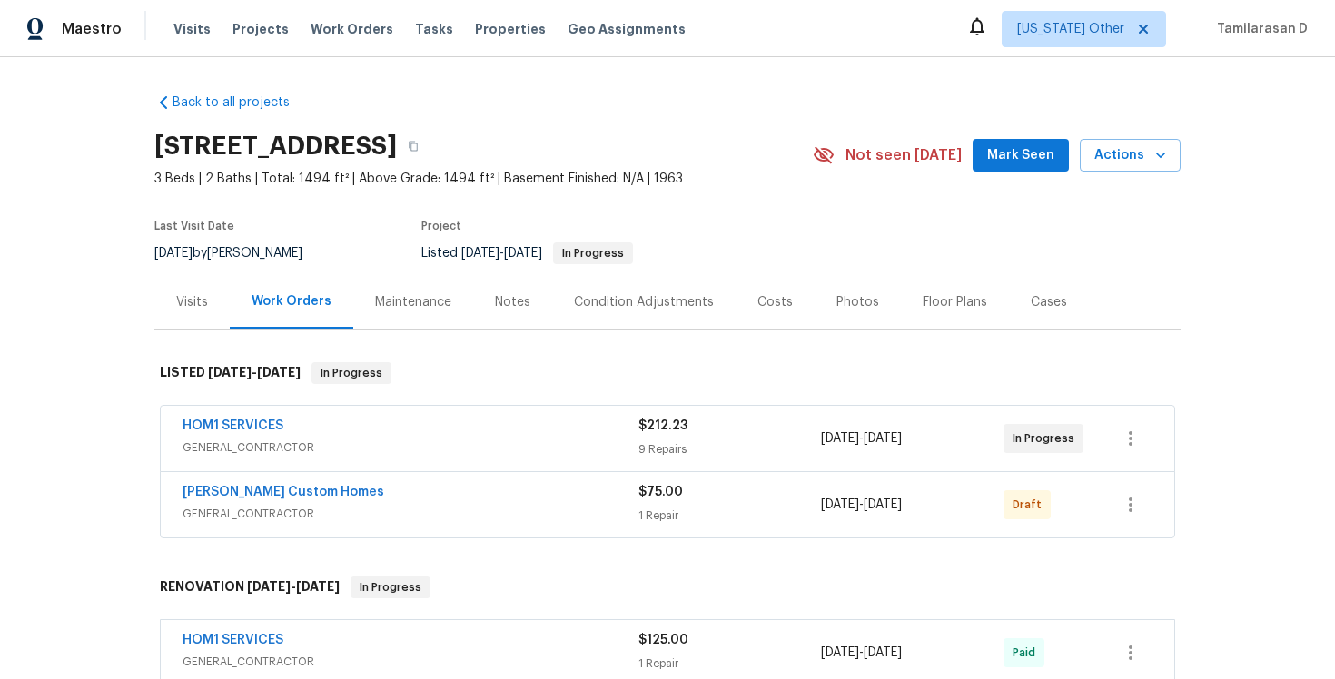
click at [347, 454] on span "GENERAL_CONTRACTOR" at bounding box center [411, 448] width 456 height 18
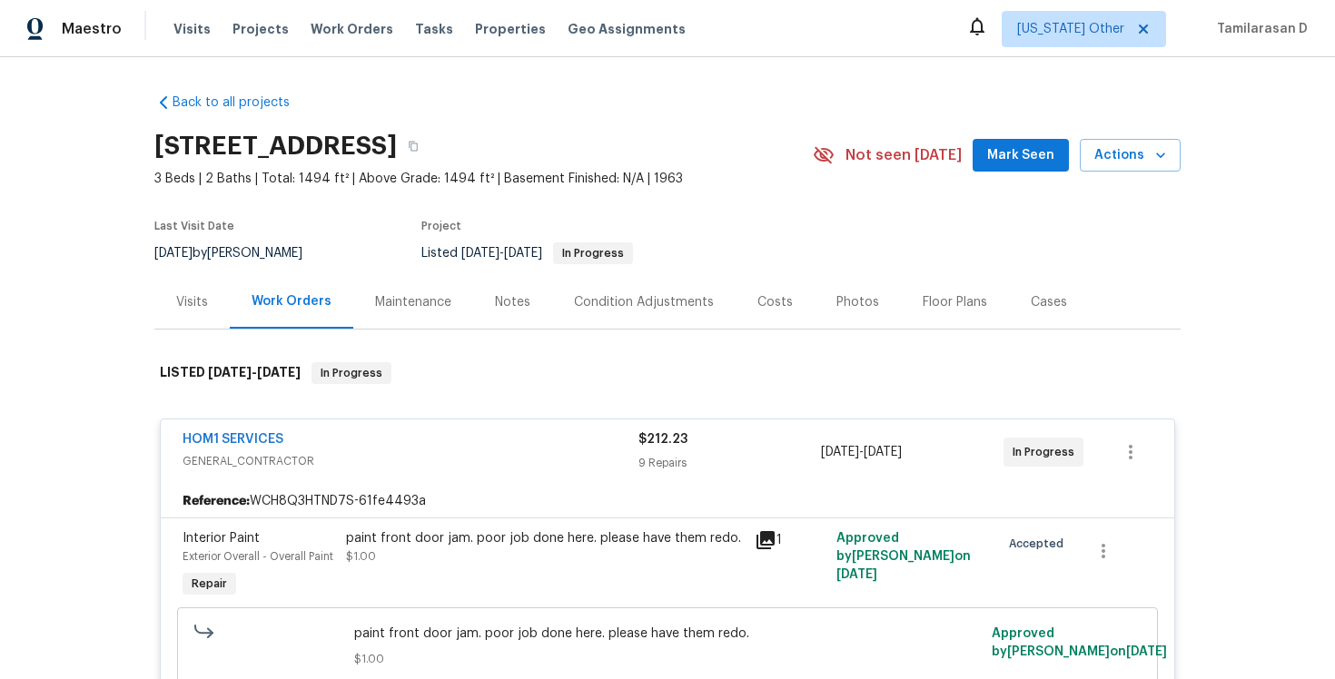
click at [398, 437] on div "HOM1 SERVICES" at bounding box center [411, 441] width 456 height 22
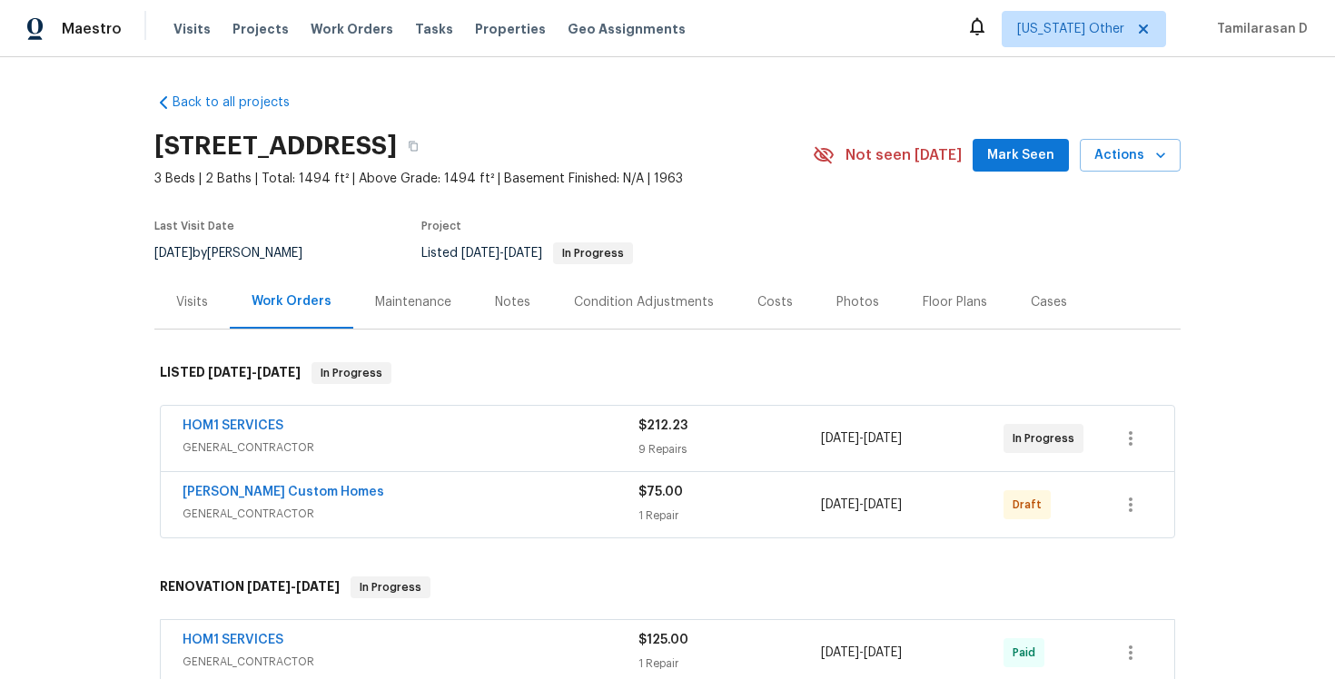
scroll to position [154, 0]
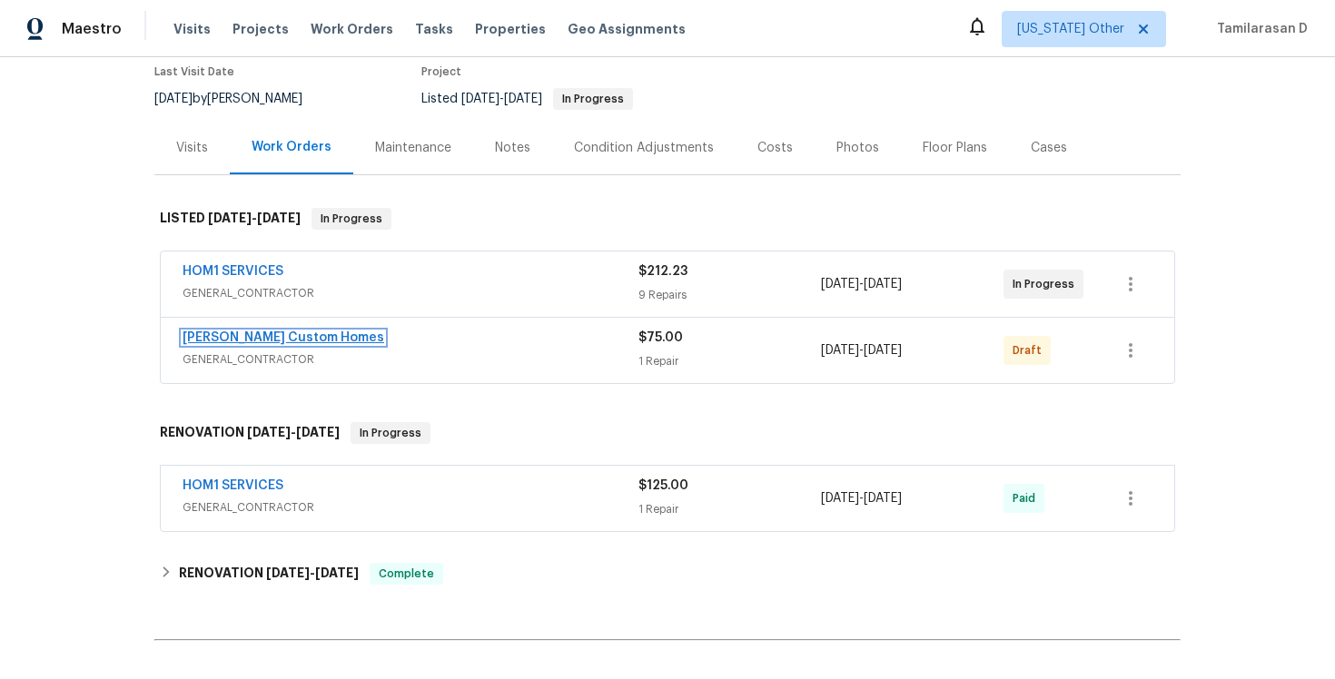
click at [257, 342] on link "Rappa Custom Homes" at bounding box center [284, 337] width 202 height 13
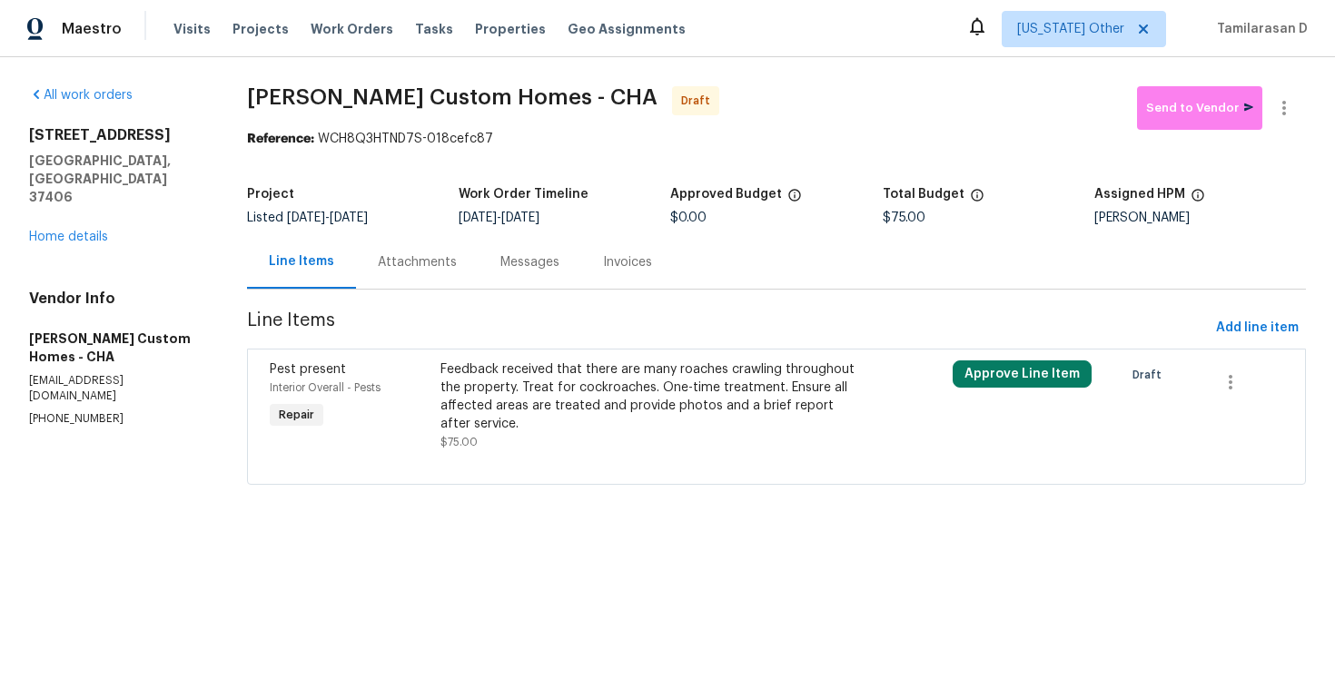
click at [480, 248] on div "Messages" at bounding box center [530, 262] width 103 height 54
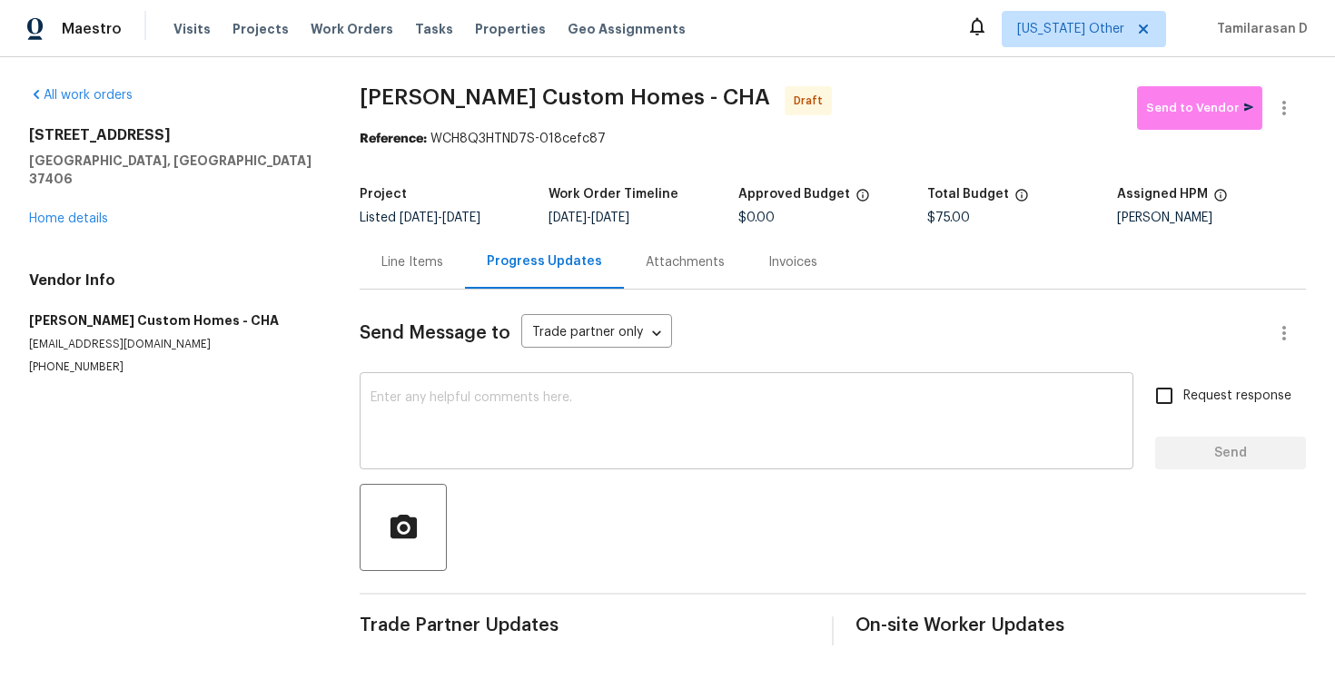
click at [401, 402] on textarea at bounding box center [747, 423] width 752 height 64
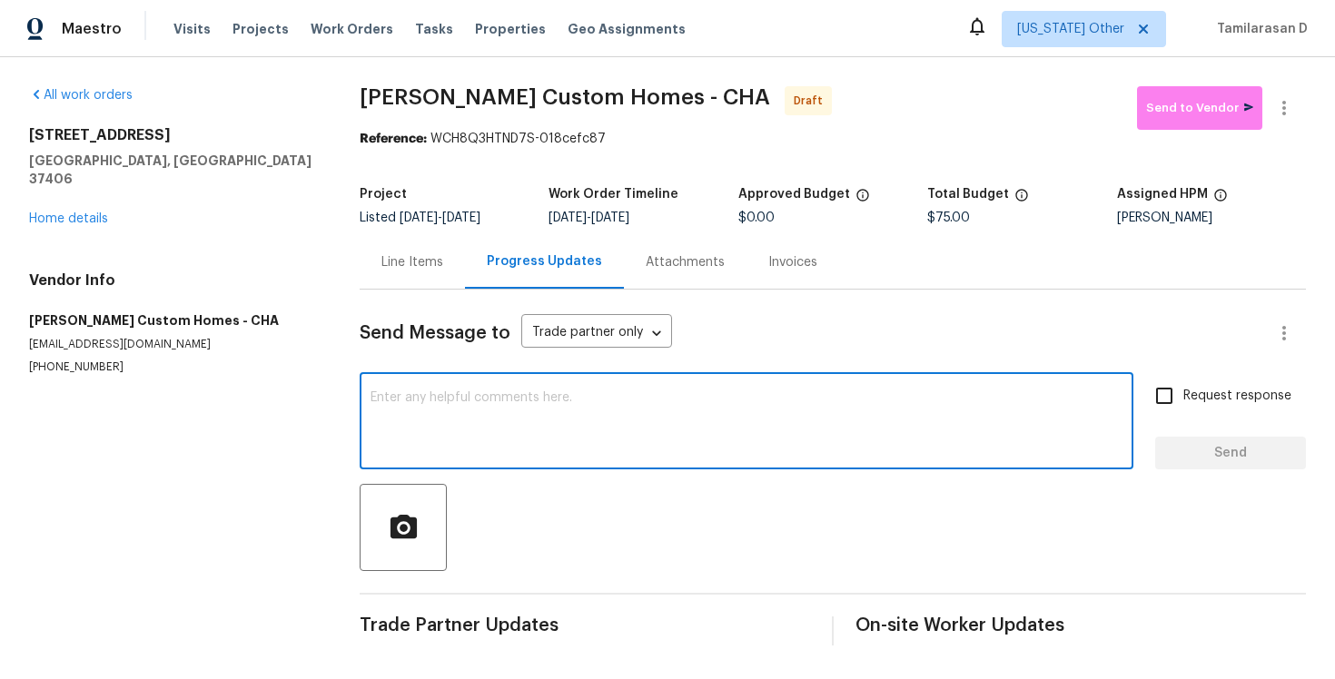
paste textarea "Hey, this is Tamil from Opendoor. I’m confirming you received the WO for the pr…"
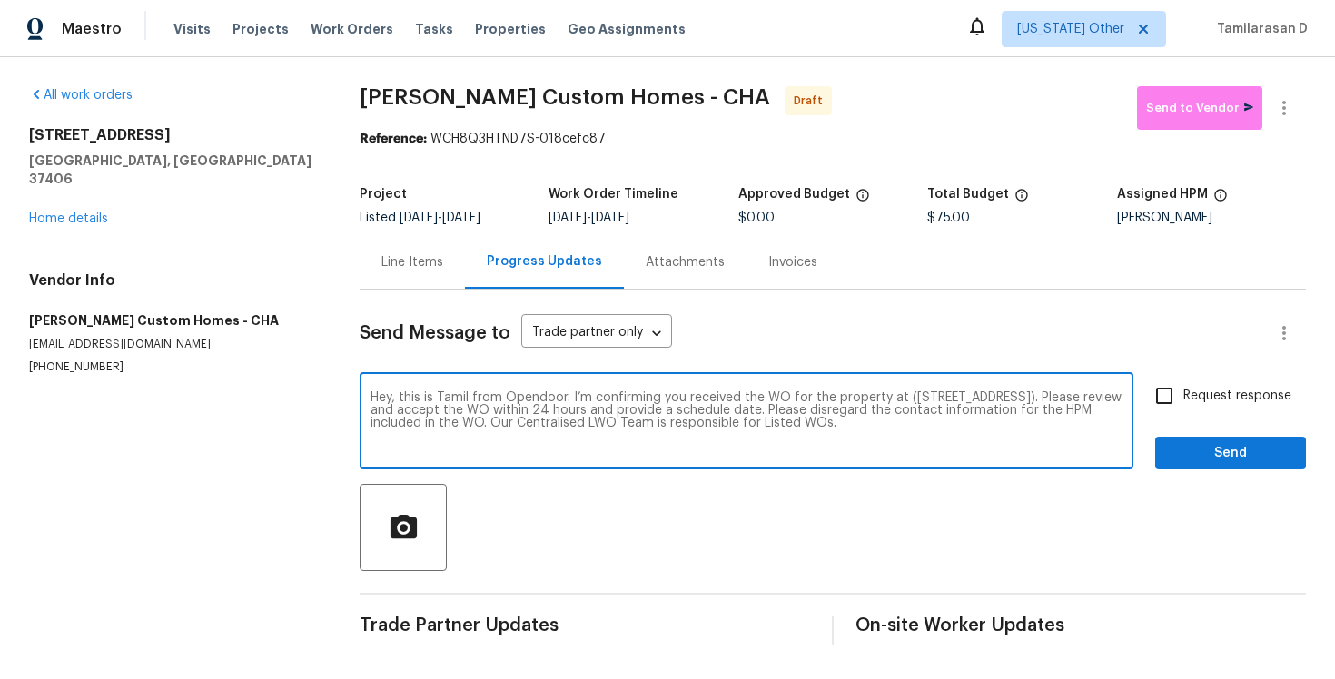
type textarea "Hey, this is Tamil from Opendoor. I’m confirming you received the WO for the pr…"
click at [1185, 401] on span "Request response" at bounding box center [1237, 396] width 108 height 19
click at [1183, 401] on input "Request response" at bounding box center [1164, 396] width 38 height 38
checkbox input "true"
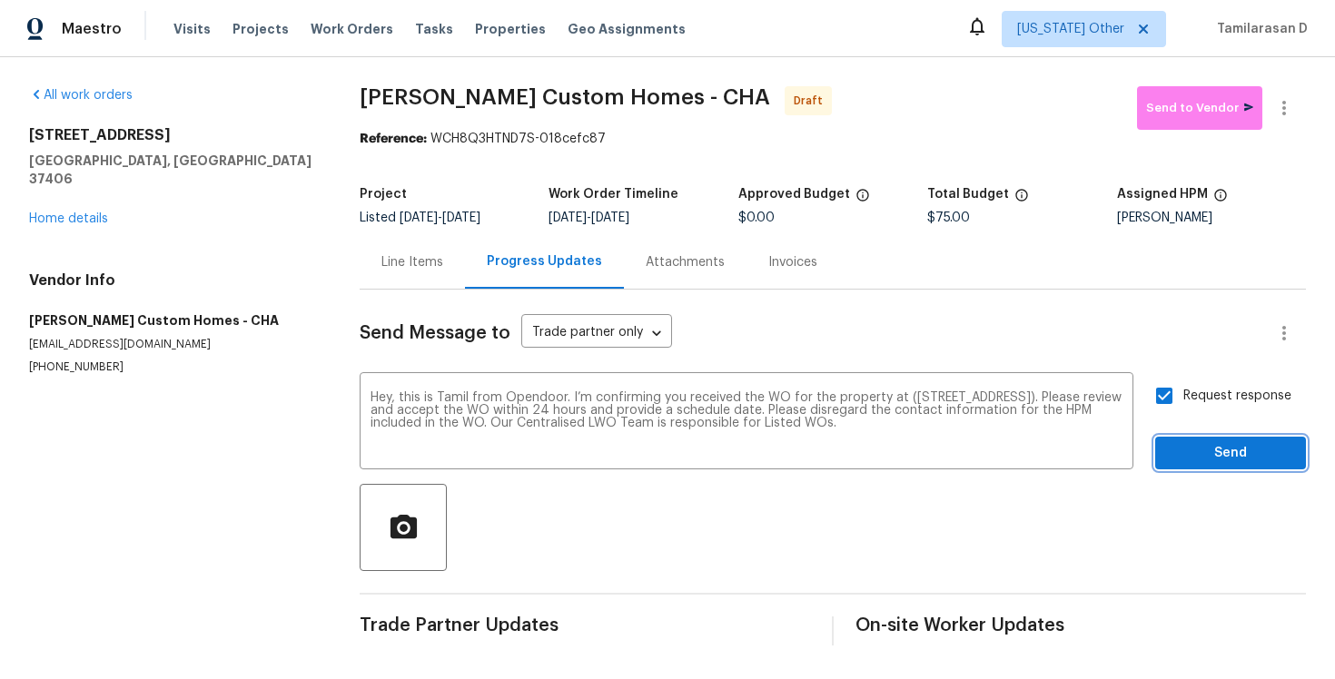
click at [1232, 464] on button "Send" at bounding box center [1230, 454] width 151 height 34
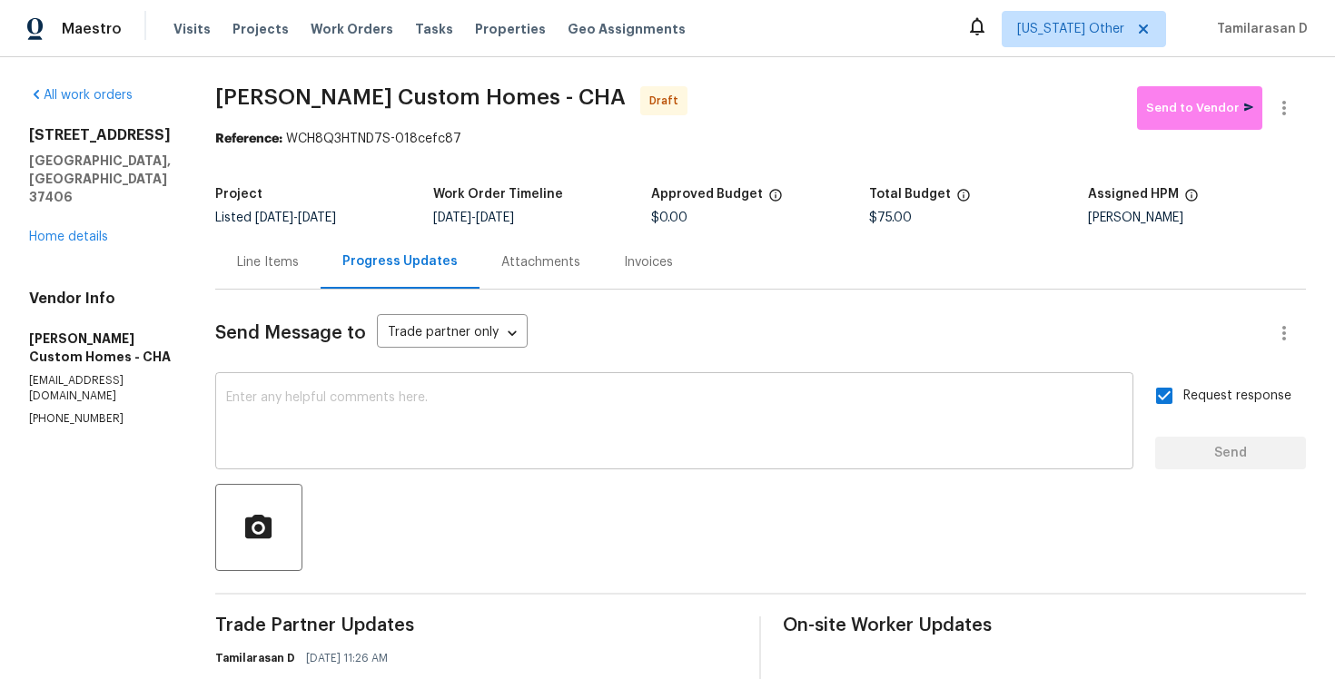
click at [396, 424] on textarea at bounding box center [674, 423] width 896 height 64
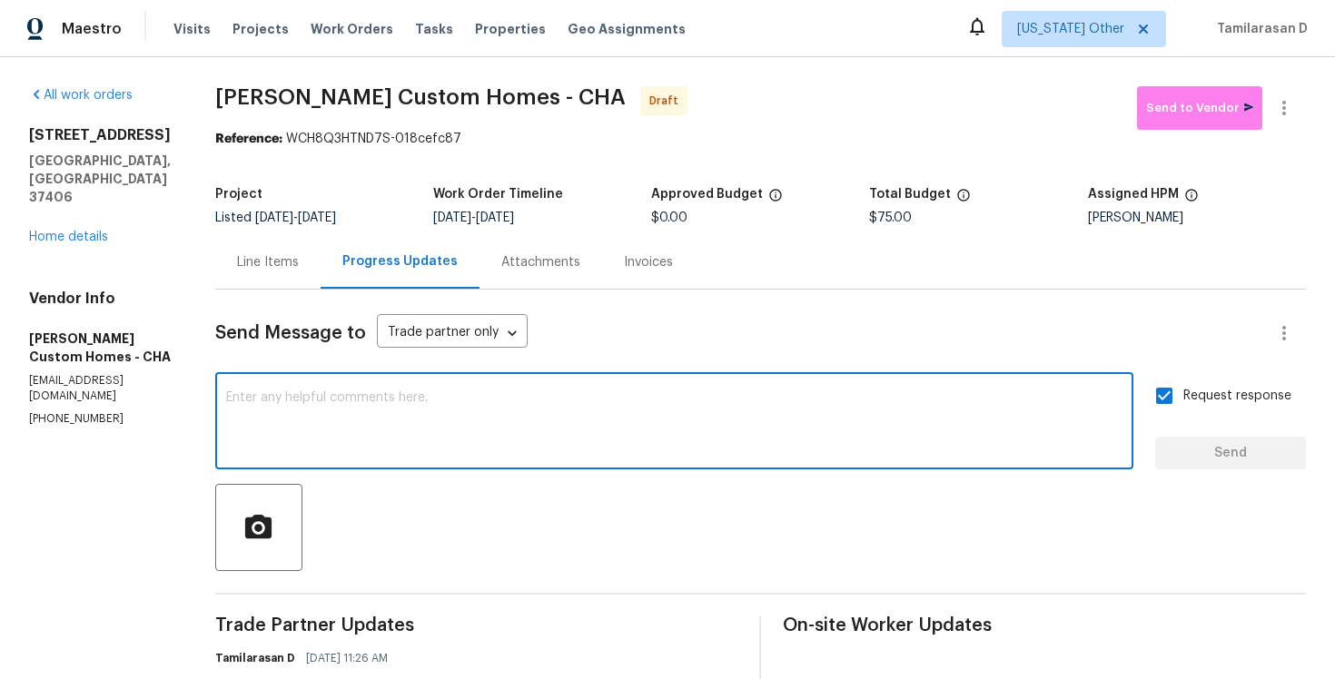
paste textarea "Attention All Work Orders must include before-photos (both close-up and wide-an…"
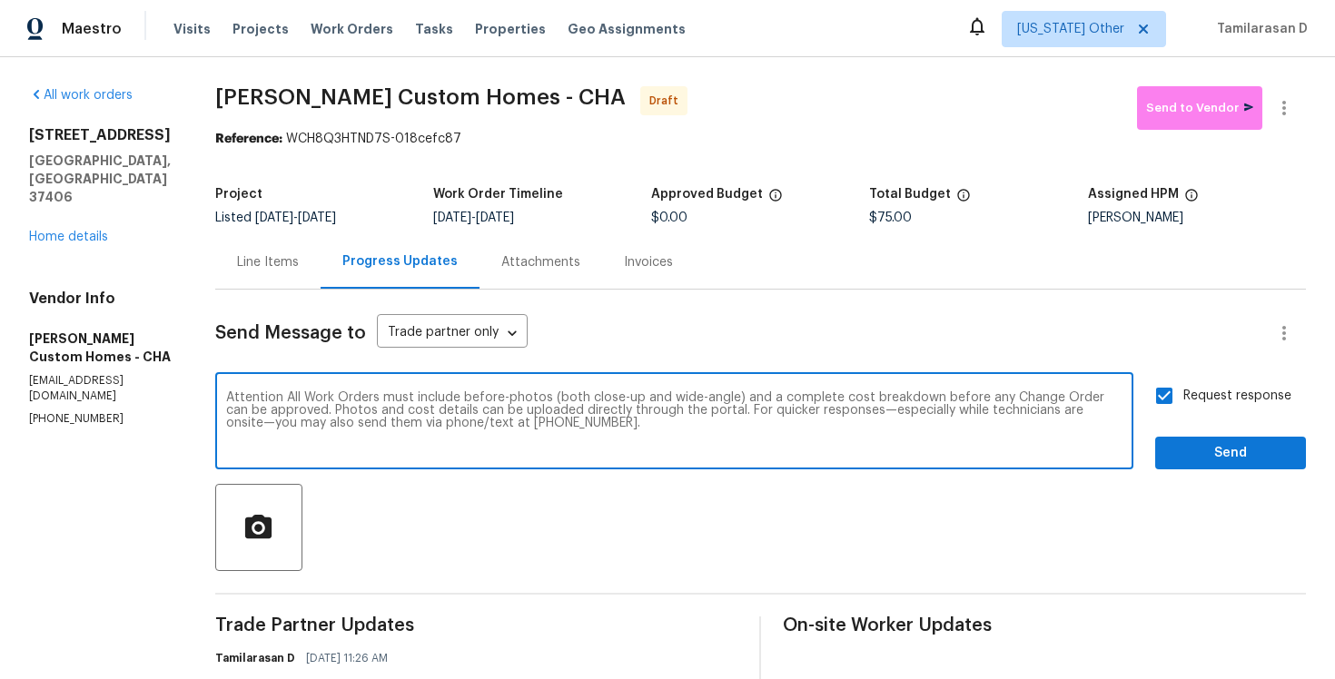
type textarea "Attention All Work Orders must include before-photos (both close-up and wide-an…"
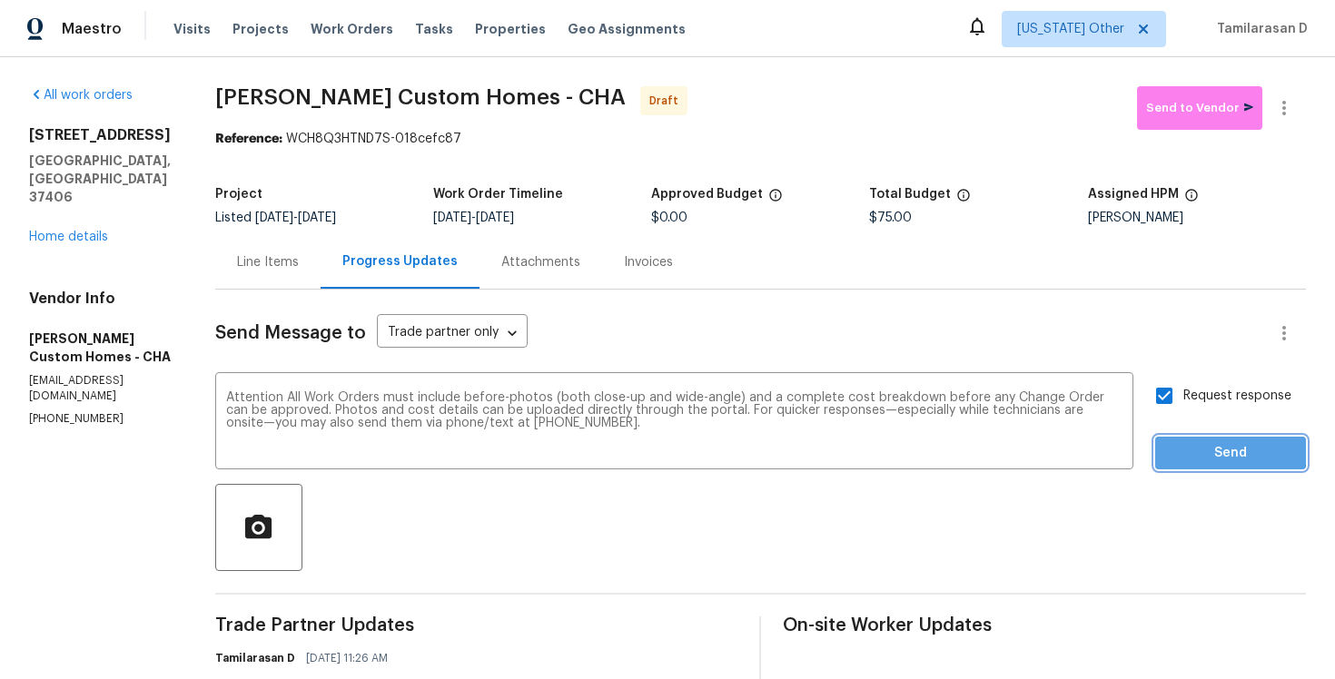
click at [1194, 450] on span "Send" at bounding box center [1231, 453] width 122 height 23
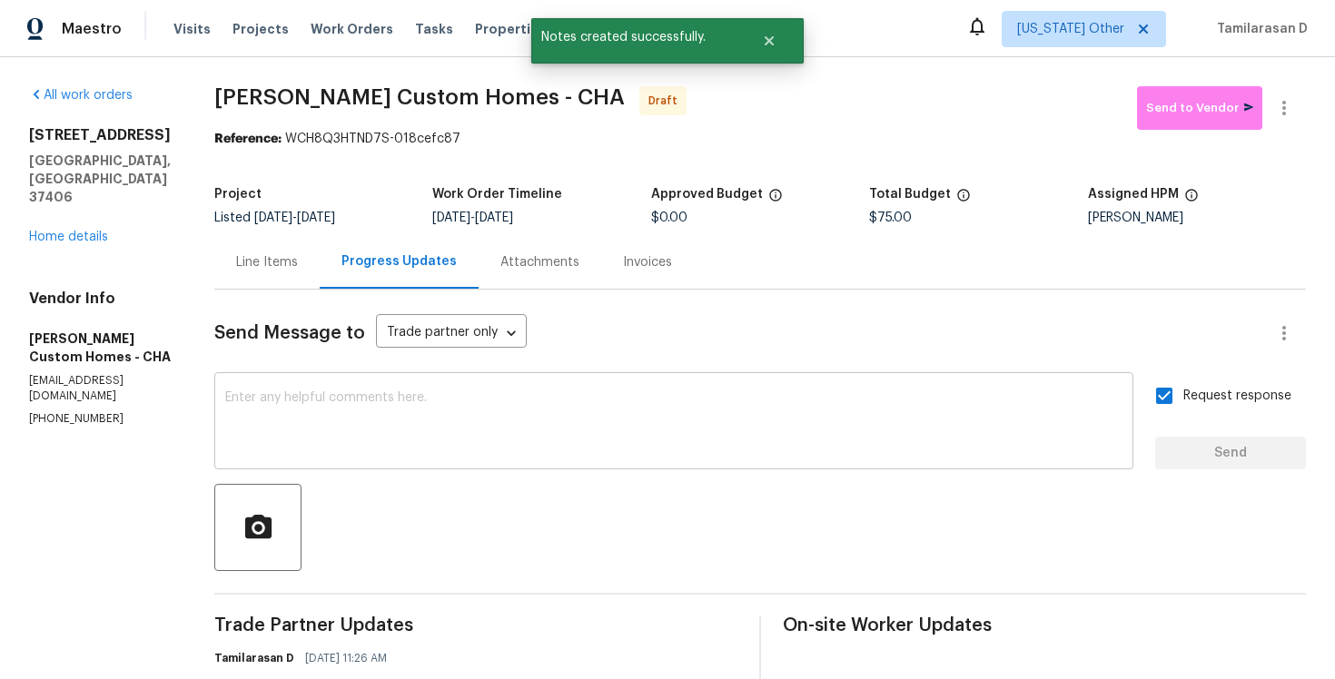
click at [519, 432] on textarea at bounding box center [673, 423] width 897 height 64
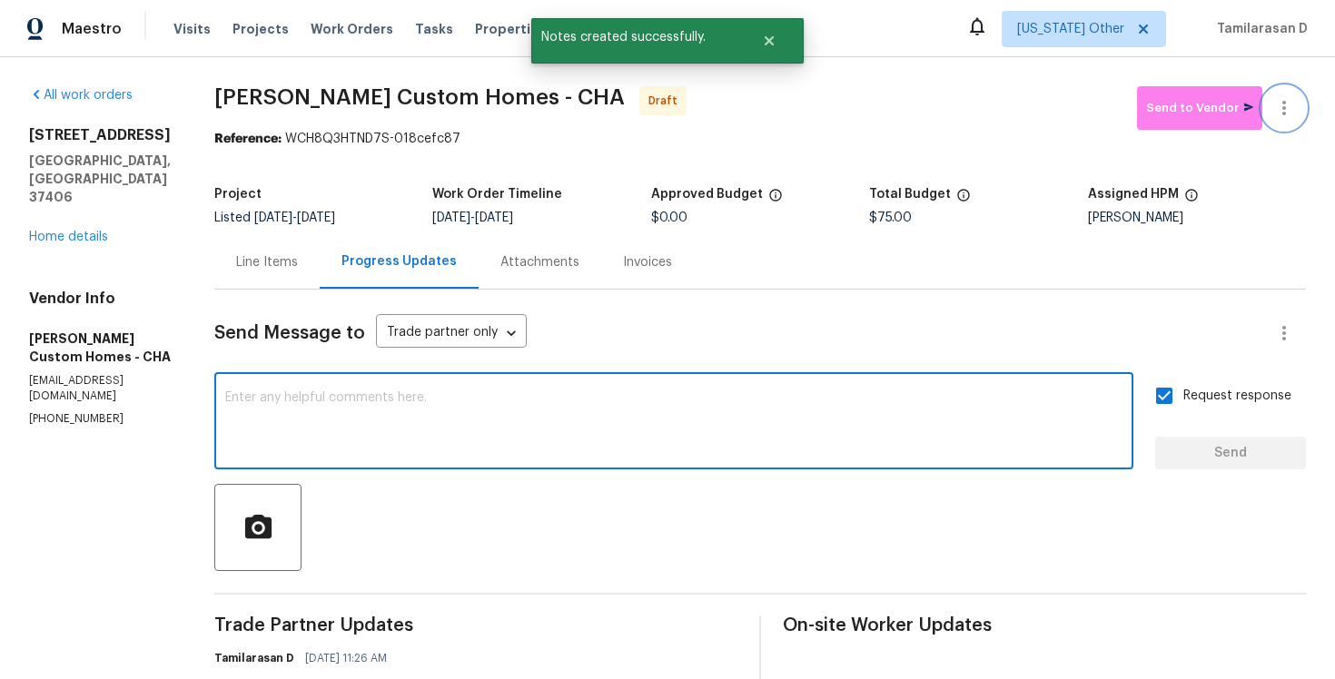
click at [1291, 89] on button "button" at bounding box center [1284, 108] width 44 height 44
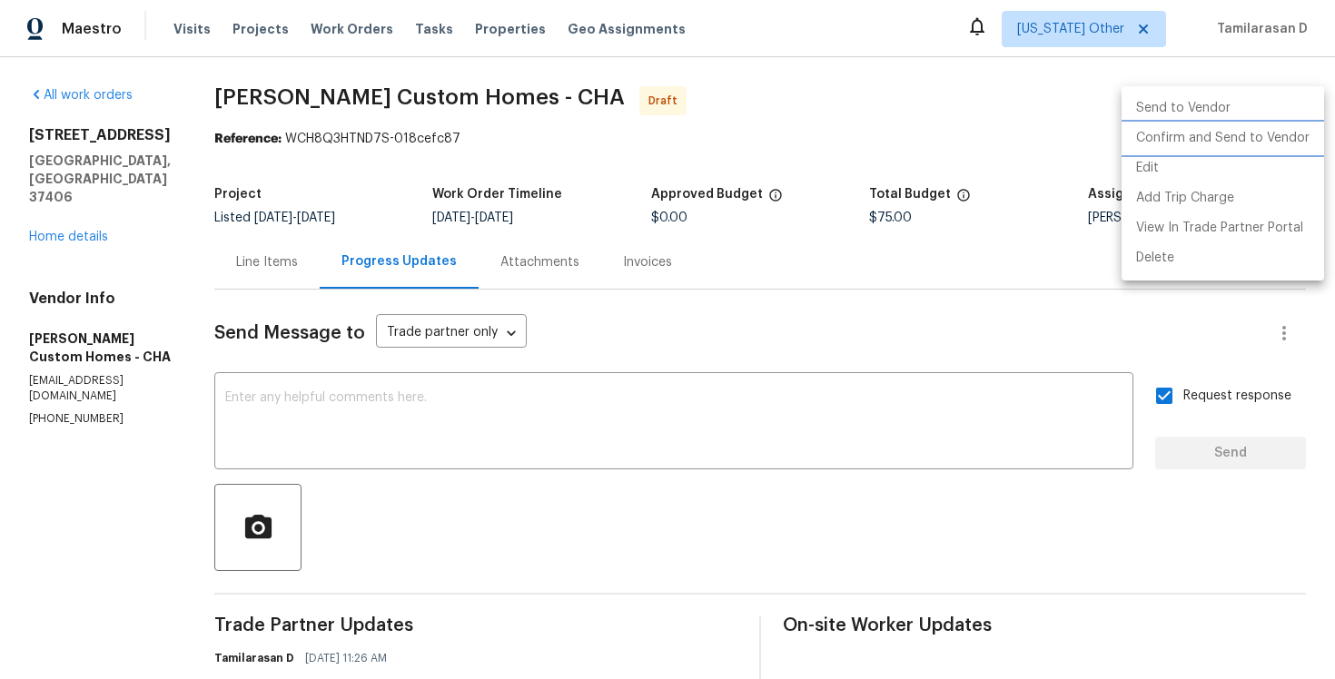
click at [1194, 140] on li "Confirm and Send to Vendor" at bounding box center [1223, 139] width 203 height 30
click at [822, 142] on div at bounding box center [667, 339] width 1335 height 679
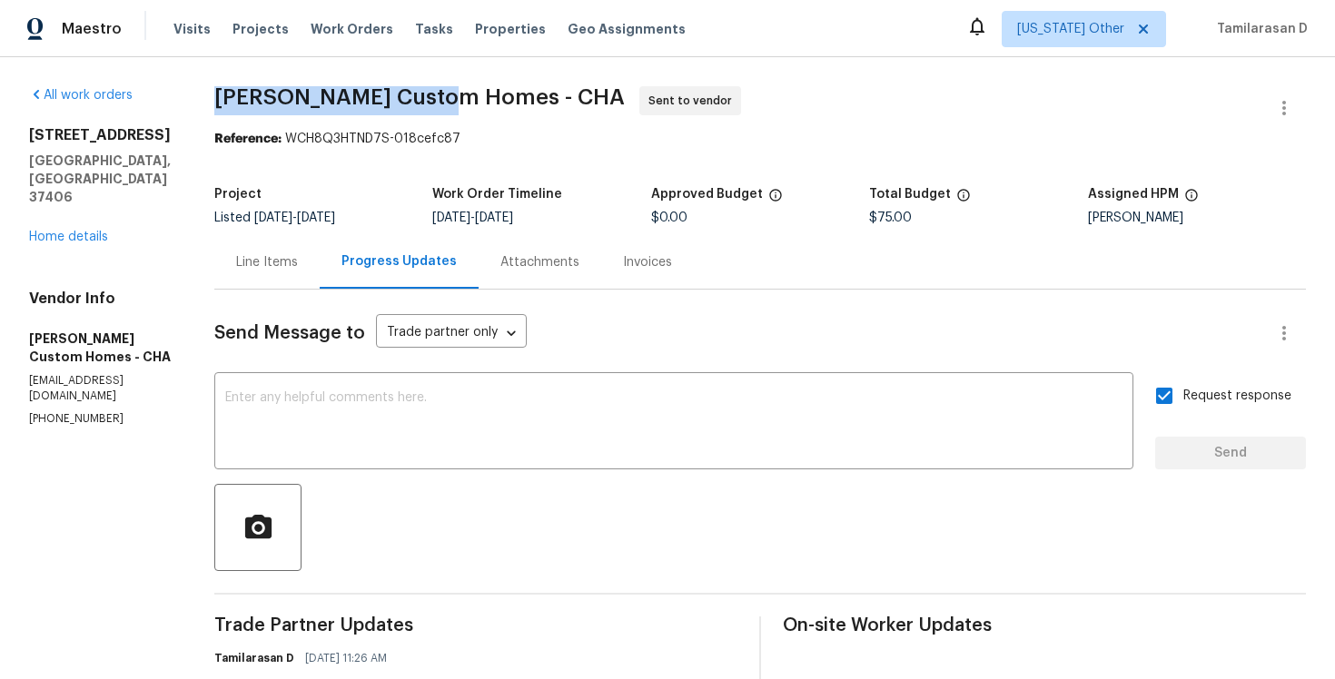
drag, startPoint x: 247, startPoint y: 97, endPoint x: 479, endPoint y: 95, distance: 231.6
click at [479, 95] on span "Rappa Custom Homes - CHA" at bounding box center [419, 97] width 411 height 22
copy span "Rappa Custom Homes"
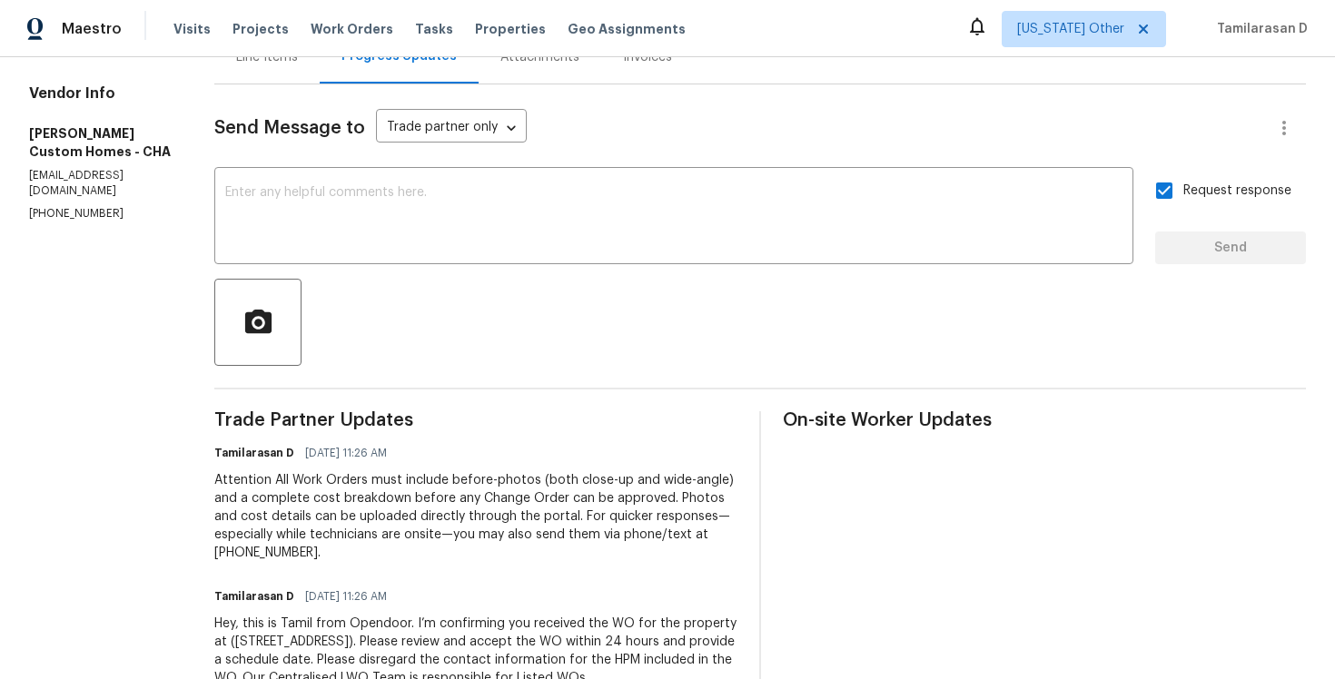
scroll to position [183, 0]
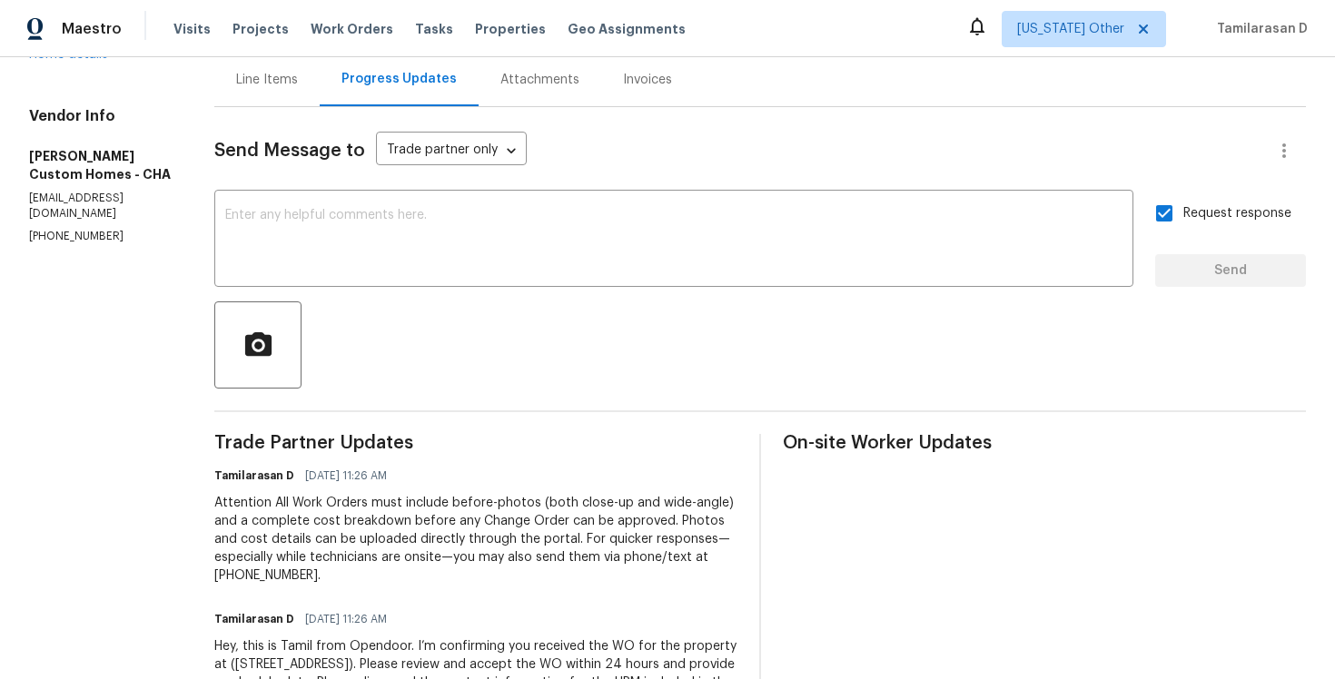
click at [387, 467] on span "10/13/2025 11:26 AM" at bounding box center [346, 476] width 82 height 18
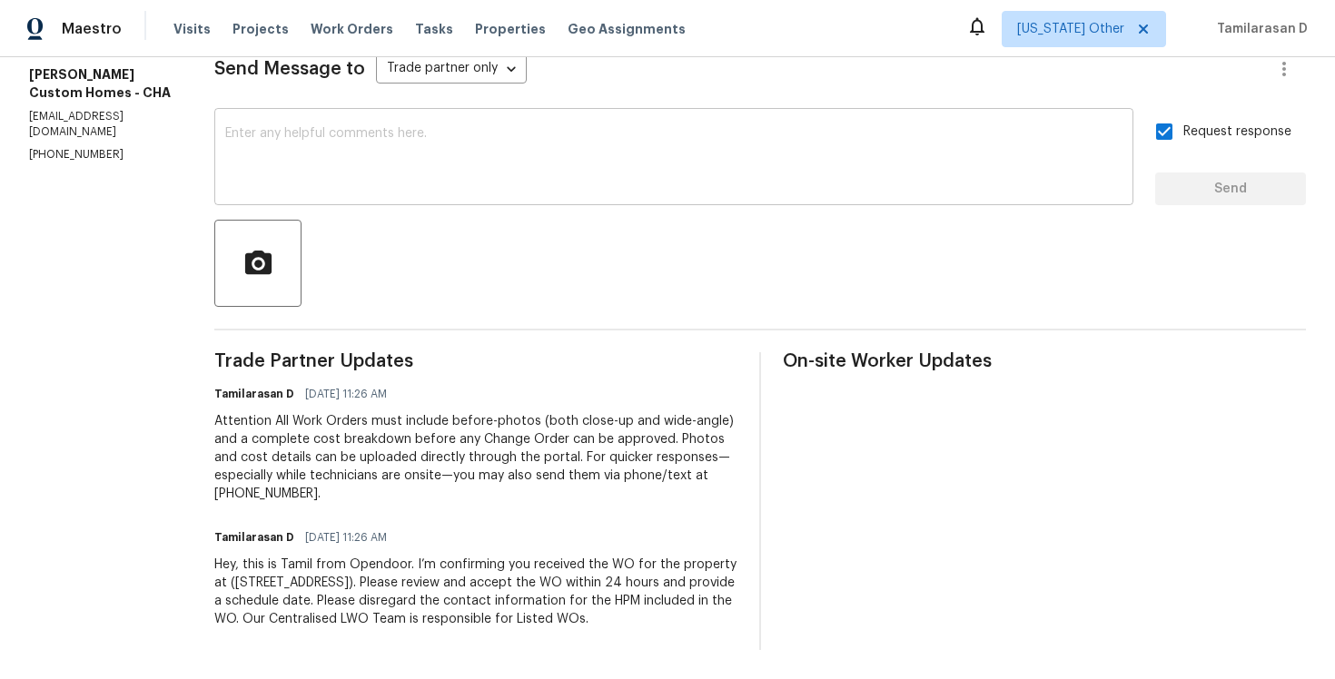
scroll to position [0, 0]
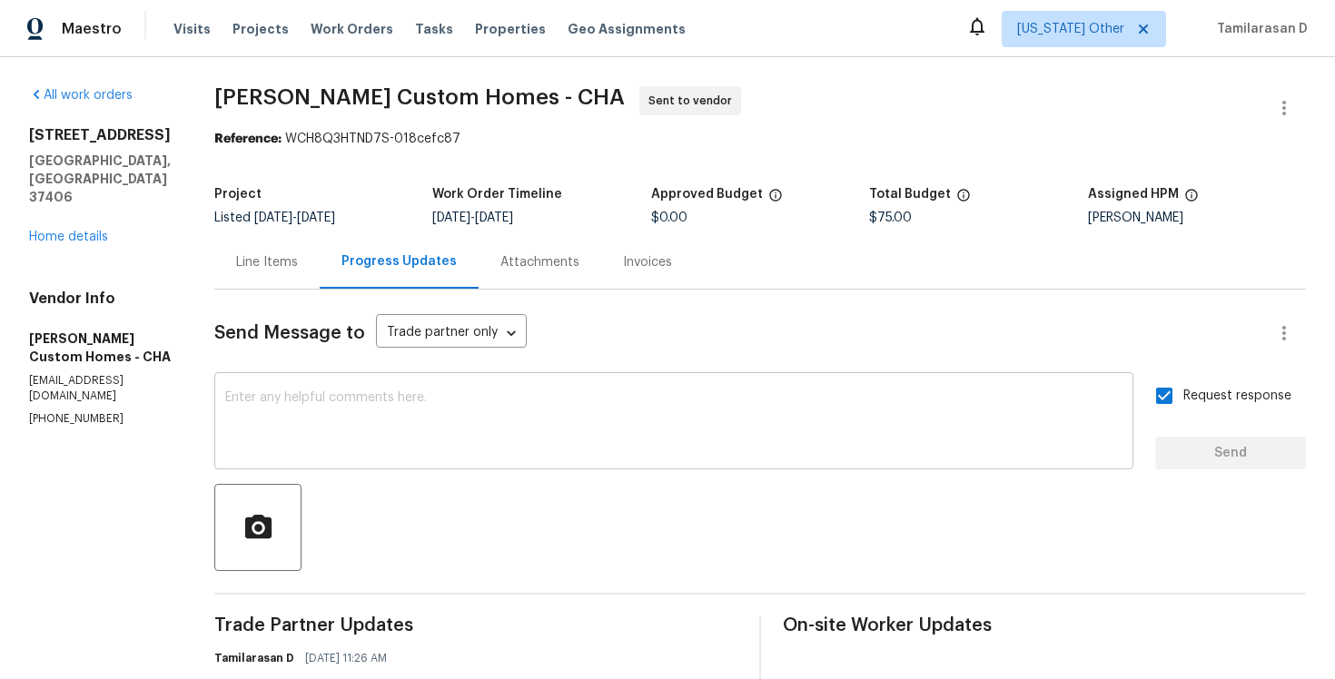
click at [330, 401] on textarea at bounding box center [673, 423] width 897 height 64
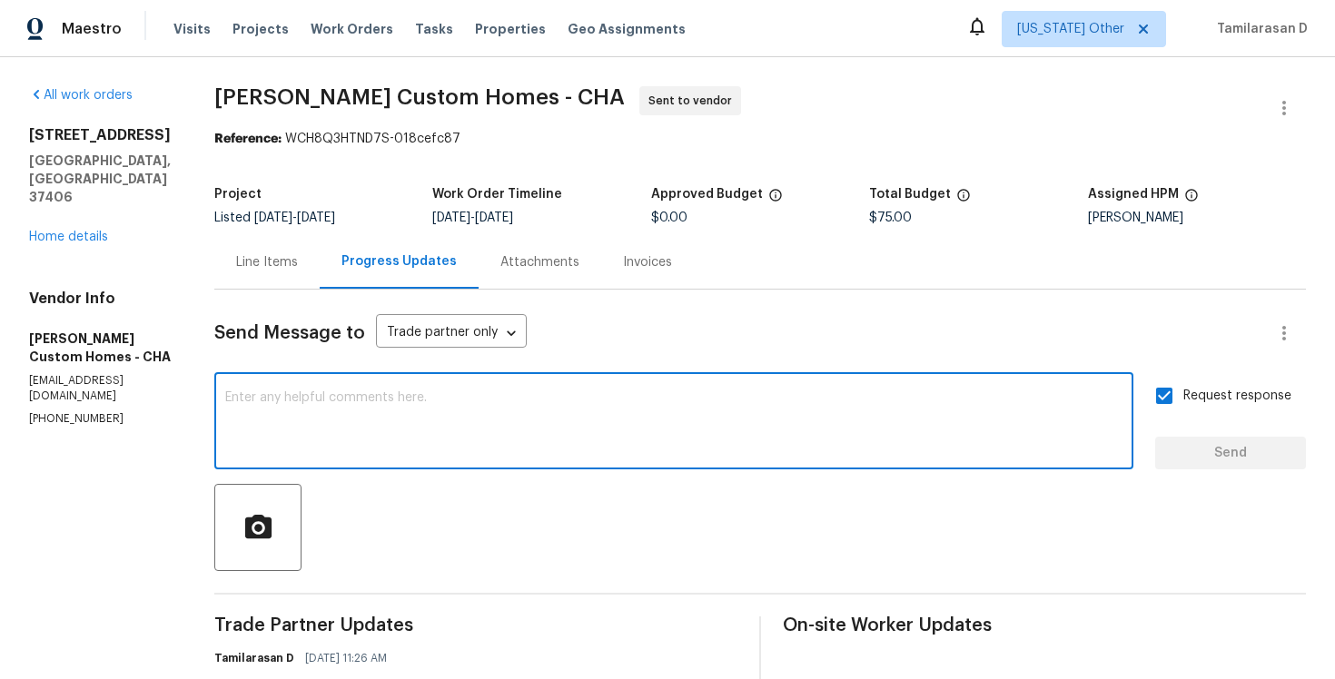
scroll to position [12, 0]
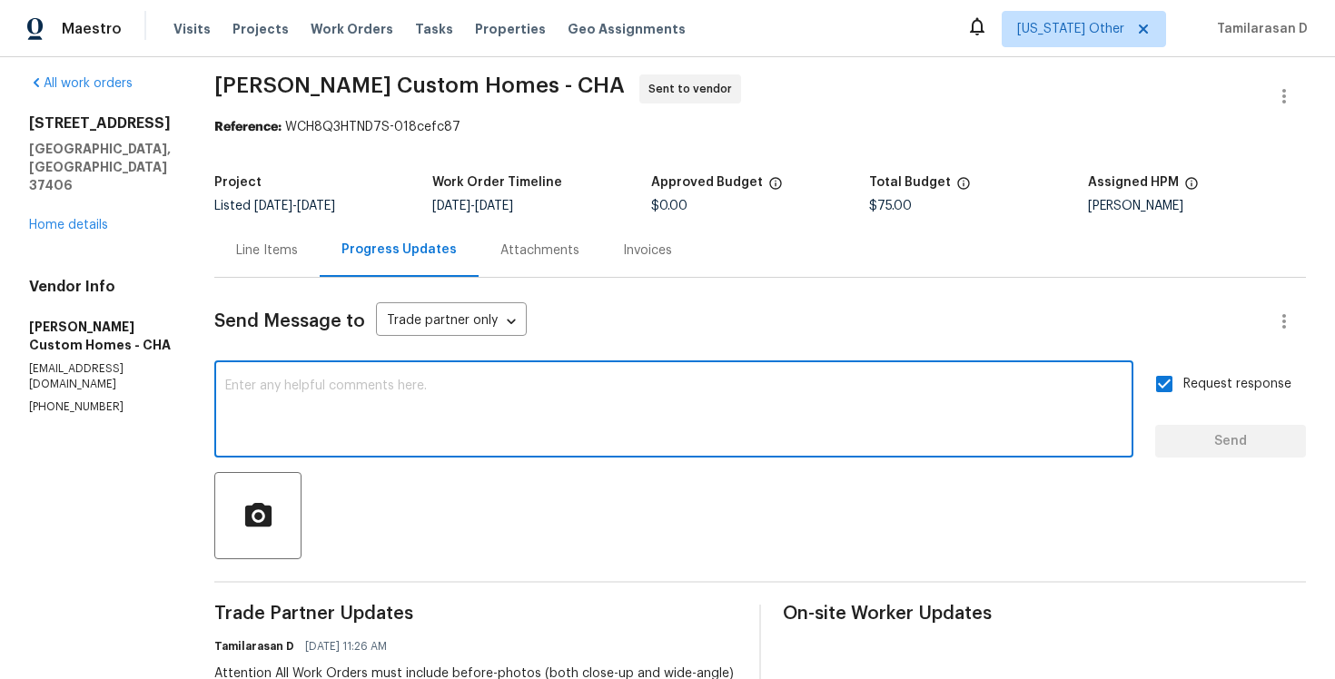
click at [296, 260] on div "Line Items" at bounding box center [266, 250] width 105 height 54
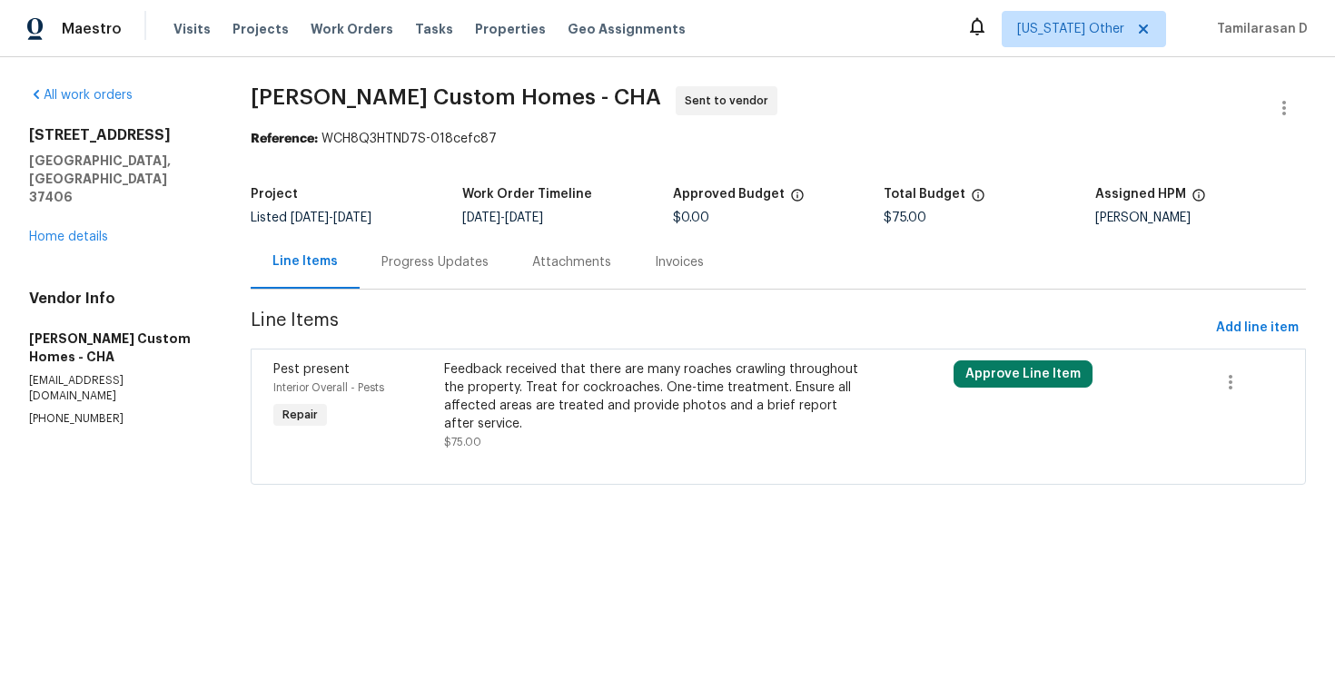
click at [437, 270] on div "Progress Updates" at bounding box center [434, 262] width 107 height 18
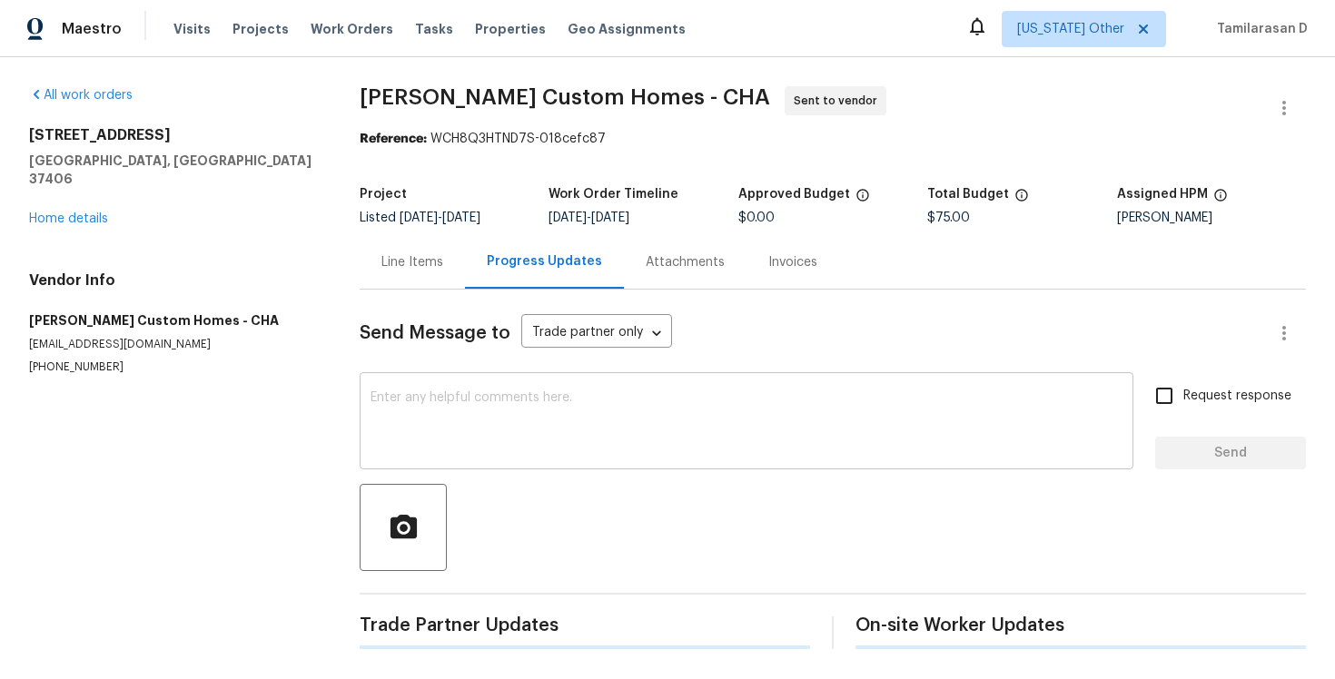
click at [403, 421] on textarea at bounding box center [747, 423] width 752 height 64
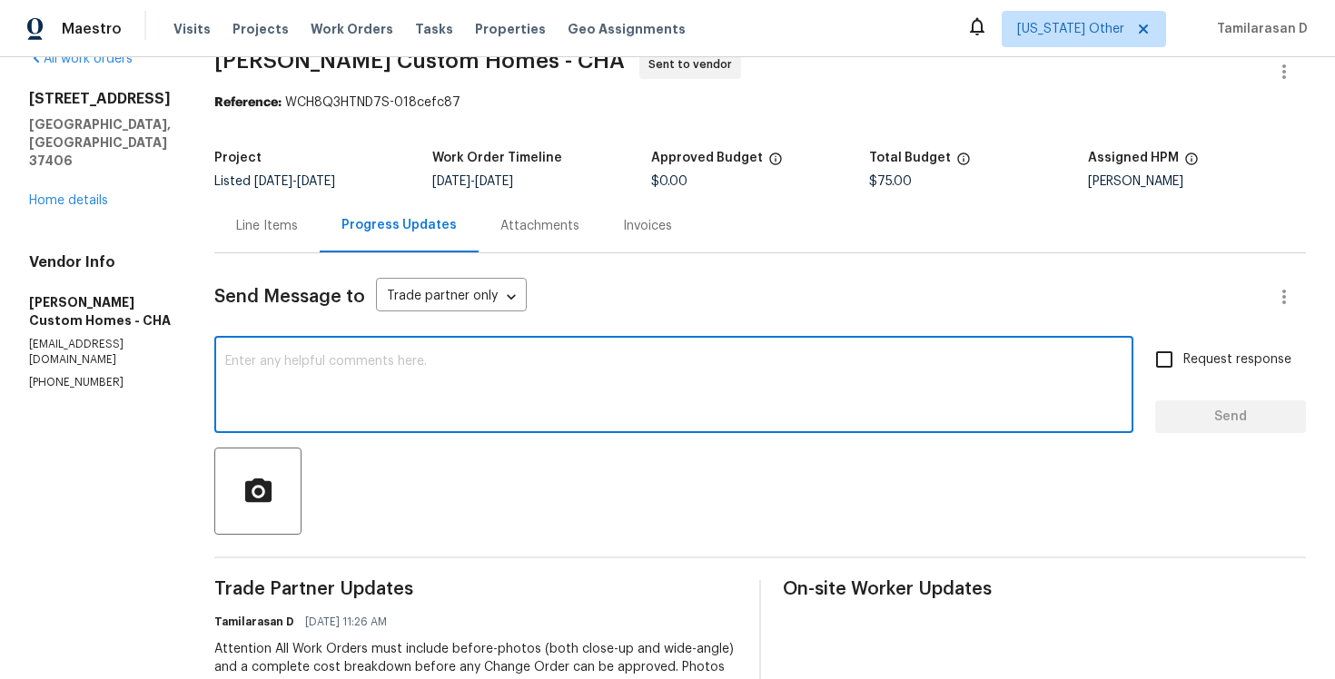
scroll to position [1, 0]
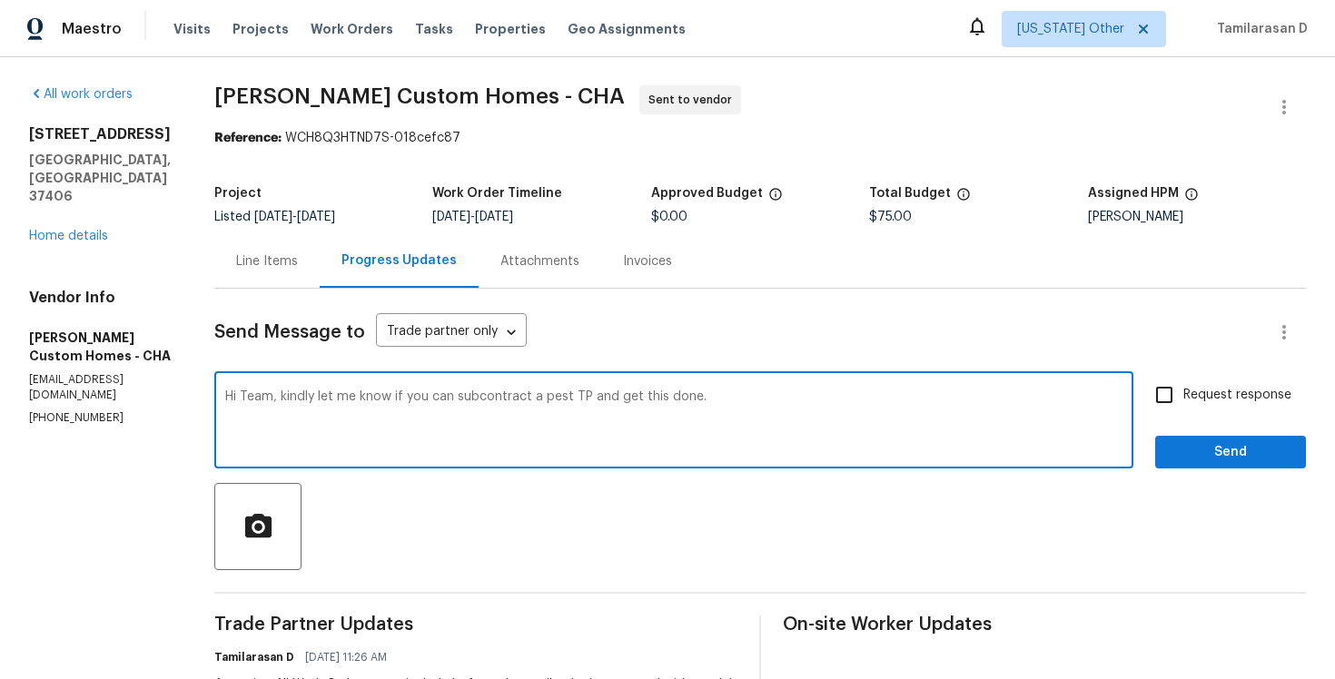
click at [366, 385] on div "Hi Team, kindly let me know if you can subcontract a pest TP and get this done.…" at bounding box center [673, 422] width 919 height 93
click at [374, 401] on textarea "Hi Team, kindly let me know if you can subcontract a pest TP and get this done." at bounding box center [673, 423] width 897 height 64
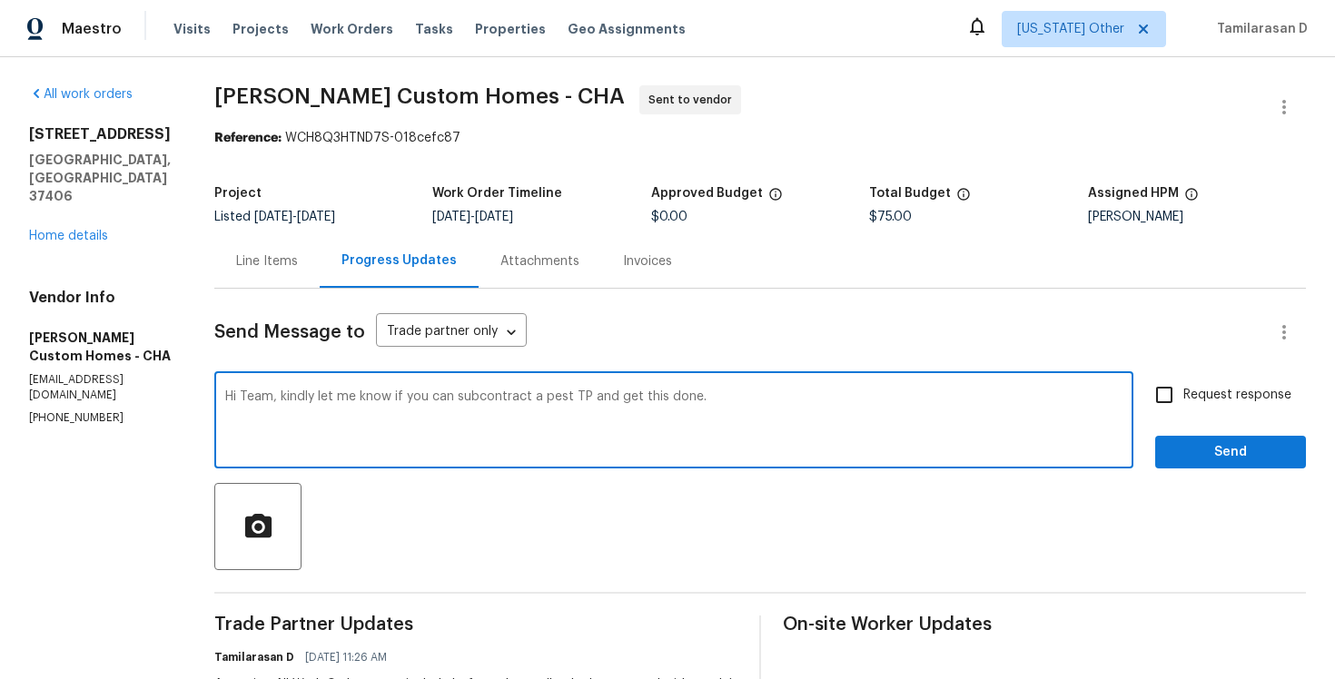
click at [374, 401] on textarea "Hi Team, kindly let me know if you can subcontract a pest TP and get this done." at bounding box center [673, 423] width 897 height 64
paste textarea "can you let me know if you’re able to subcontract a pest TP and get this taken …"
click at [902, 411] on textarea "Hi Team, can you let me know if you’re able to subcontract a pest TP and get th…" at bounding box center [673, 423] width 897 height 64
click at [855, 413] on textarea "Hi Team, can you let me know if you’re able to subcontract a pest TP and get th…" at bounding box center [673, 423] width 897 height 64
type textarea "Hi Team, can you let me know if you’re able to subcontract a pest TP and get th…"
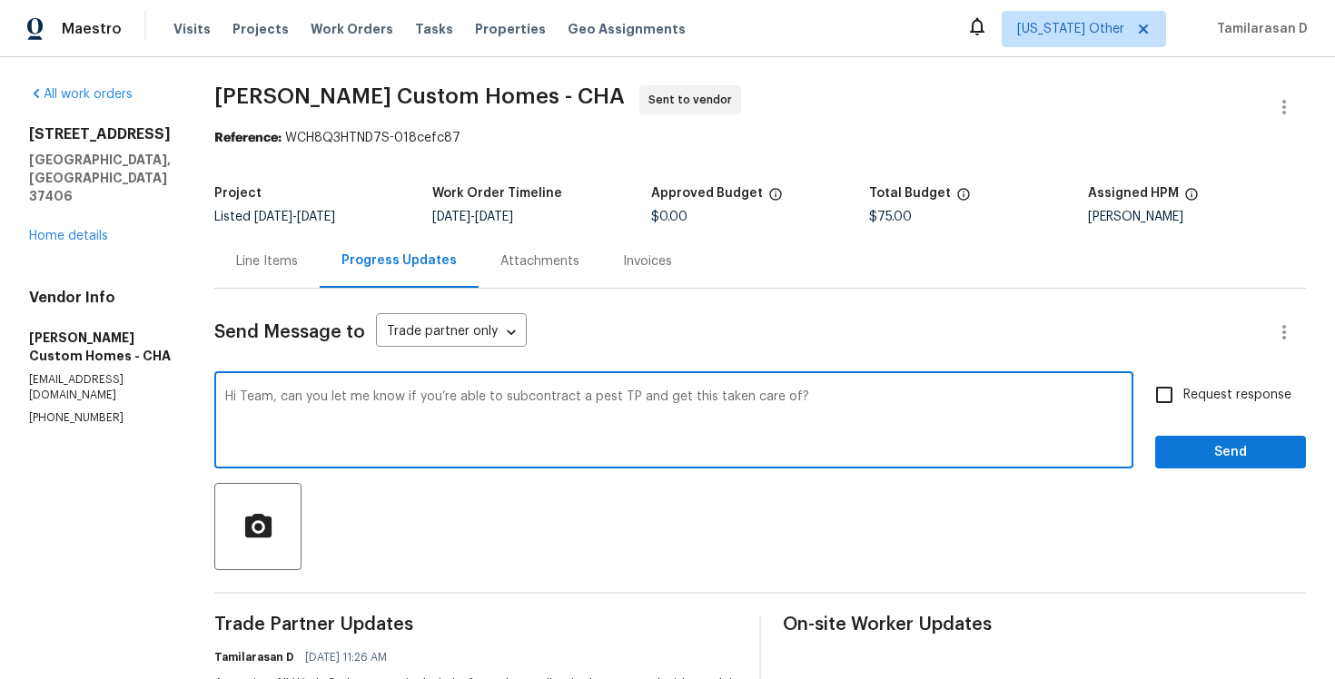
click at [1171, 396] on input "Request response" at bounding box center [1164, 395] width 38 height 38
checkbox input "true"
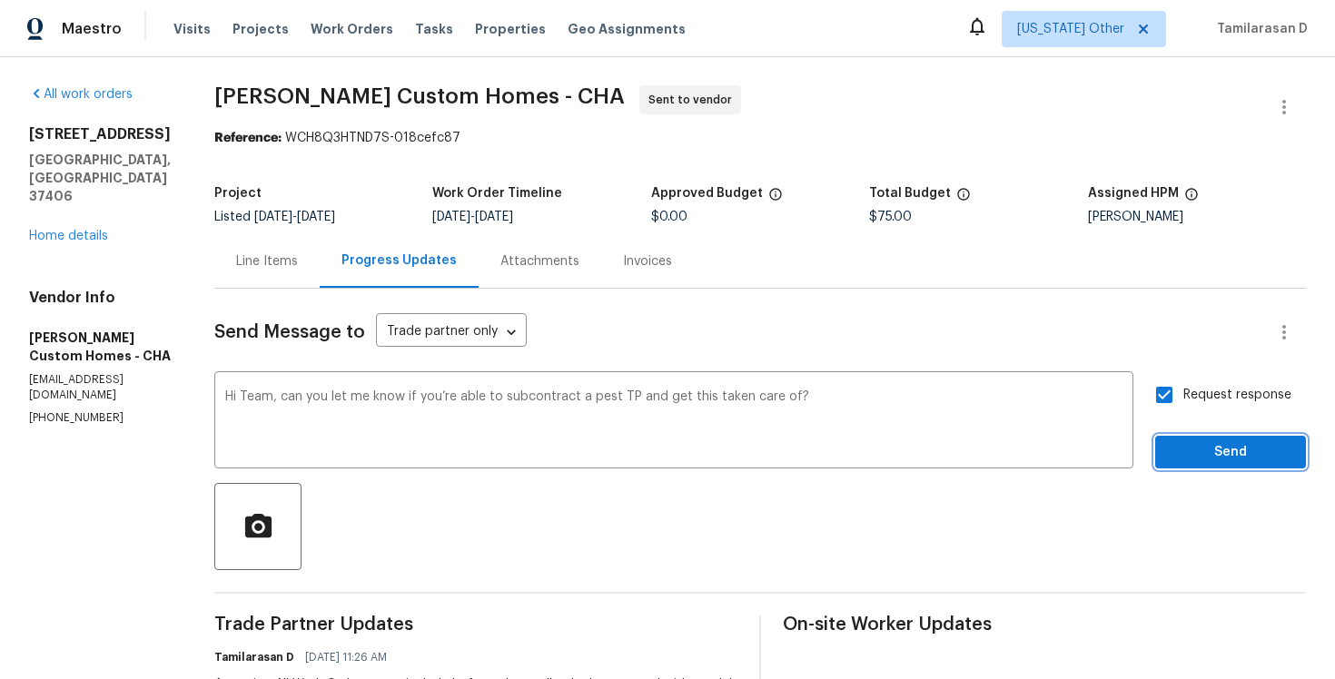
click at [1225, 459] on span "Send" at bounding box center [1231, 452] width 122 height 23
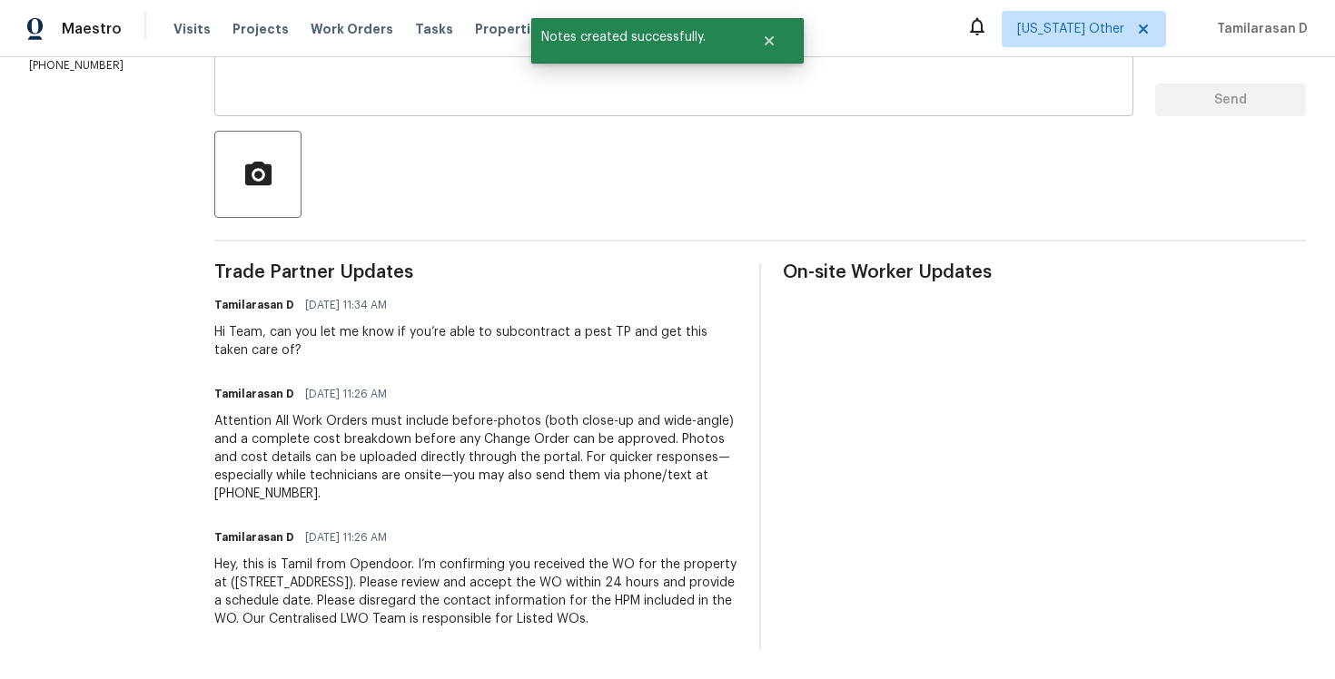
scroll to position [0, 0]
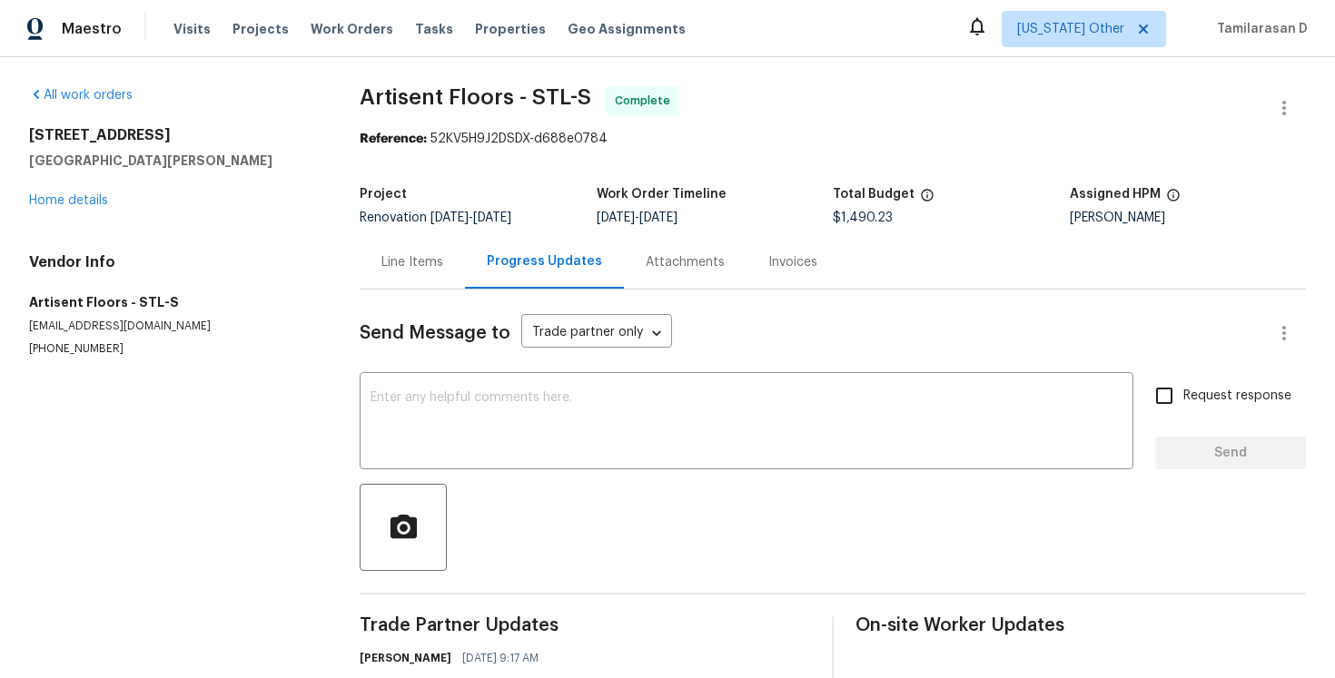
click at [385, 258] on div "Line Items" at bounding box center [412, 262] width 62 height 18
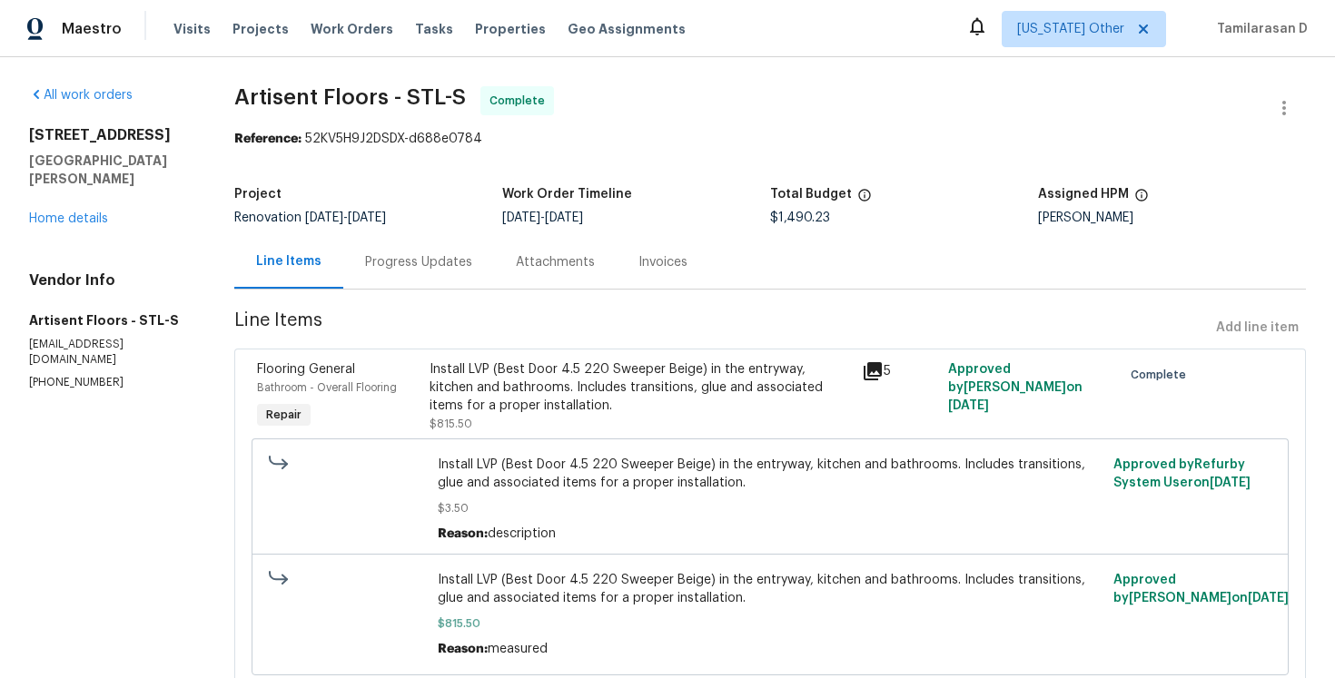
click at [477, 259] on div "Progress Updates" at bounding box center [418, 262] width 151 height 54
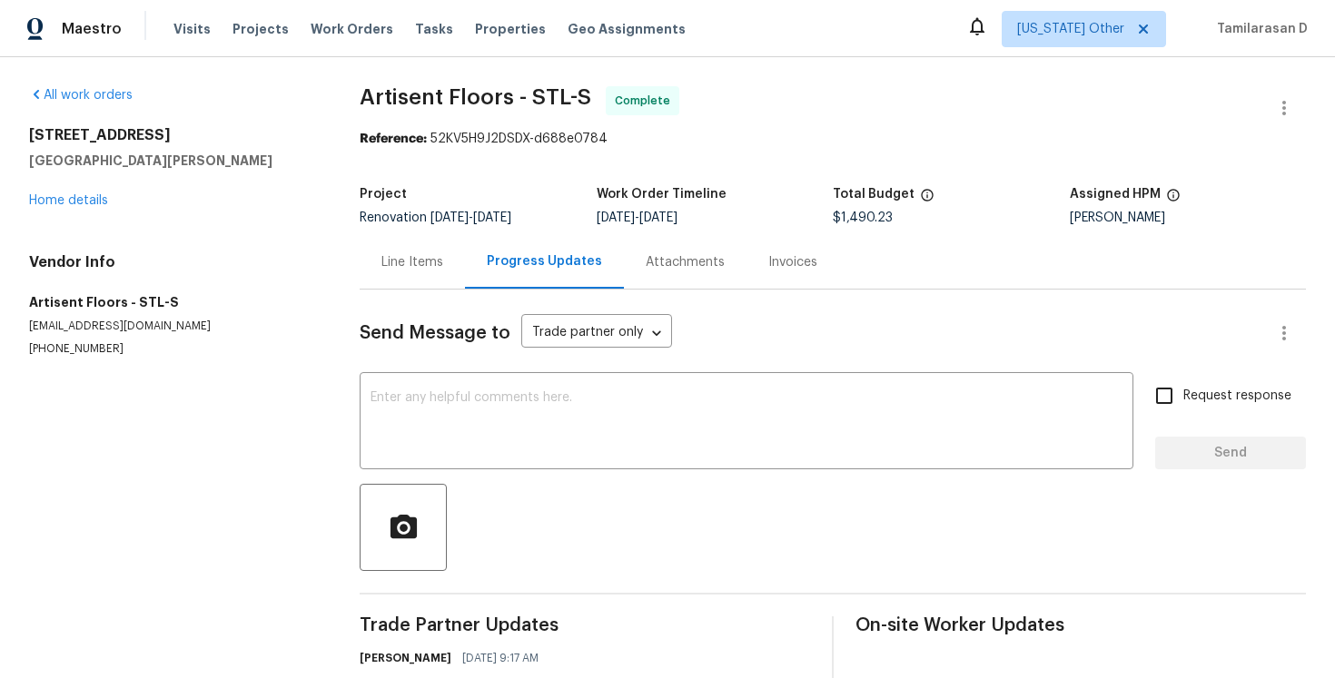
click at [1253, 93] on span "Artisent Floors - STL-S Complete" at bounding box center [811, 108] width 903 height 44
click at [1283, 97] on icon "button" at bounding box center [1284, 108] width 22 height 22
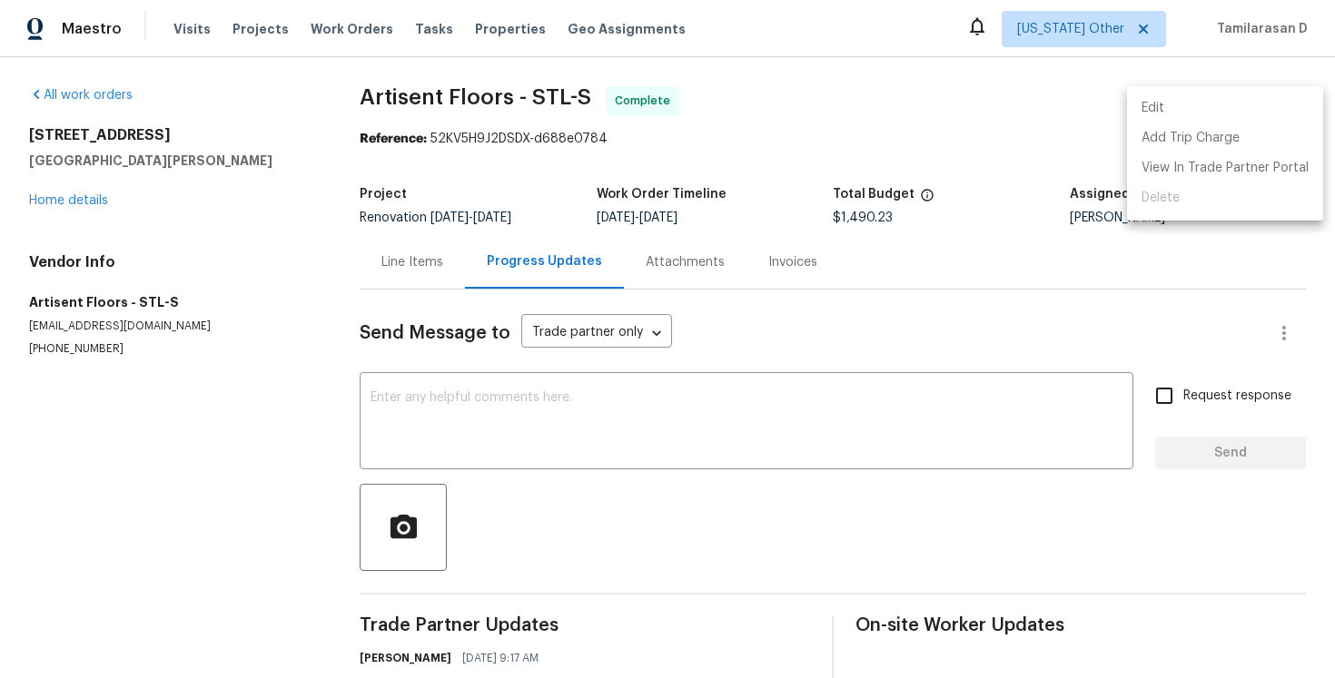
click at [1181, 106] on li "Edit" at bounding box center [1225, 109] width 196 height 30
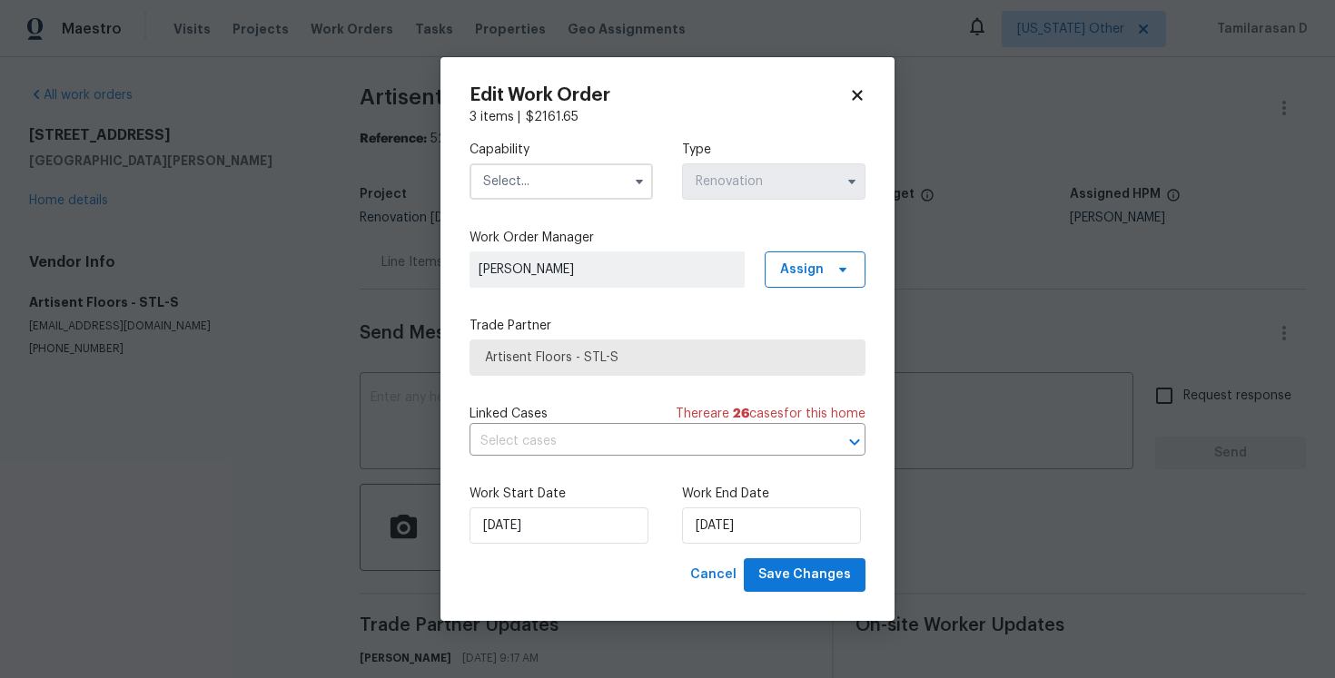
click at [648, 191] on span at bounding box center [639, 181] width 27 height 27
click at [640, 178] on icon "button" at bounding box center [639, 181] width 15 height 15
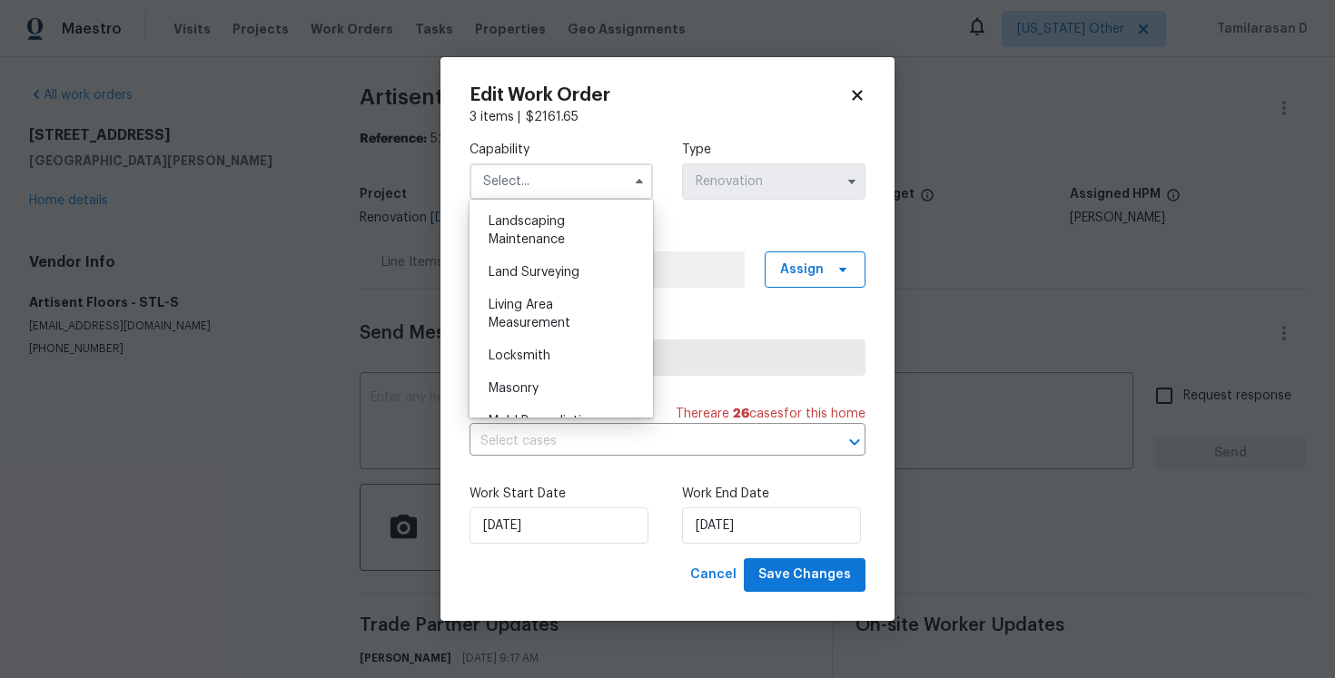
scroll to position [1287, 0]
click at [854, 94] on icon at bounding box center [857, 95] width 16 height 16
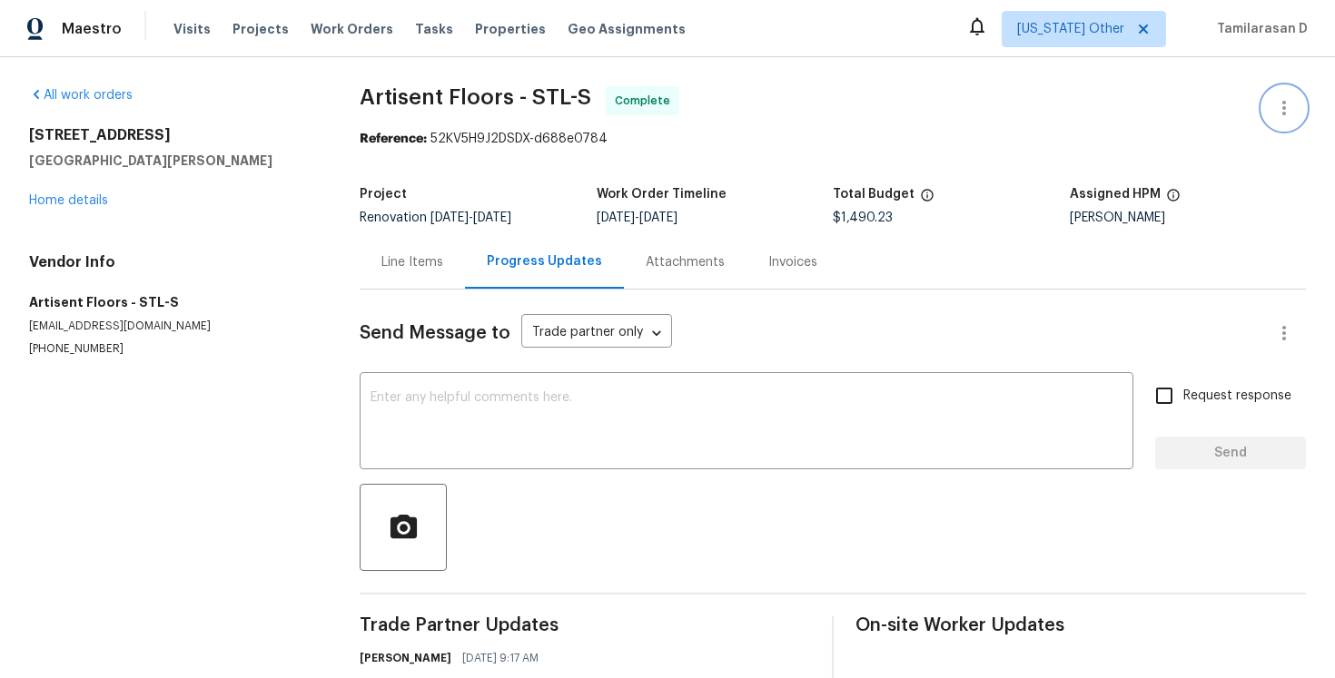
click at [1282, 99] on icon "button" at bounding box center [1284, 108] width 22 height 22
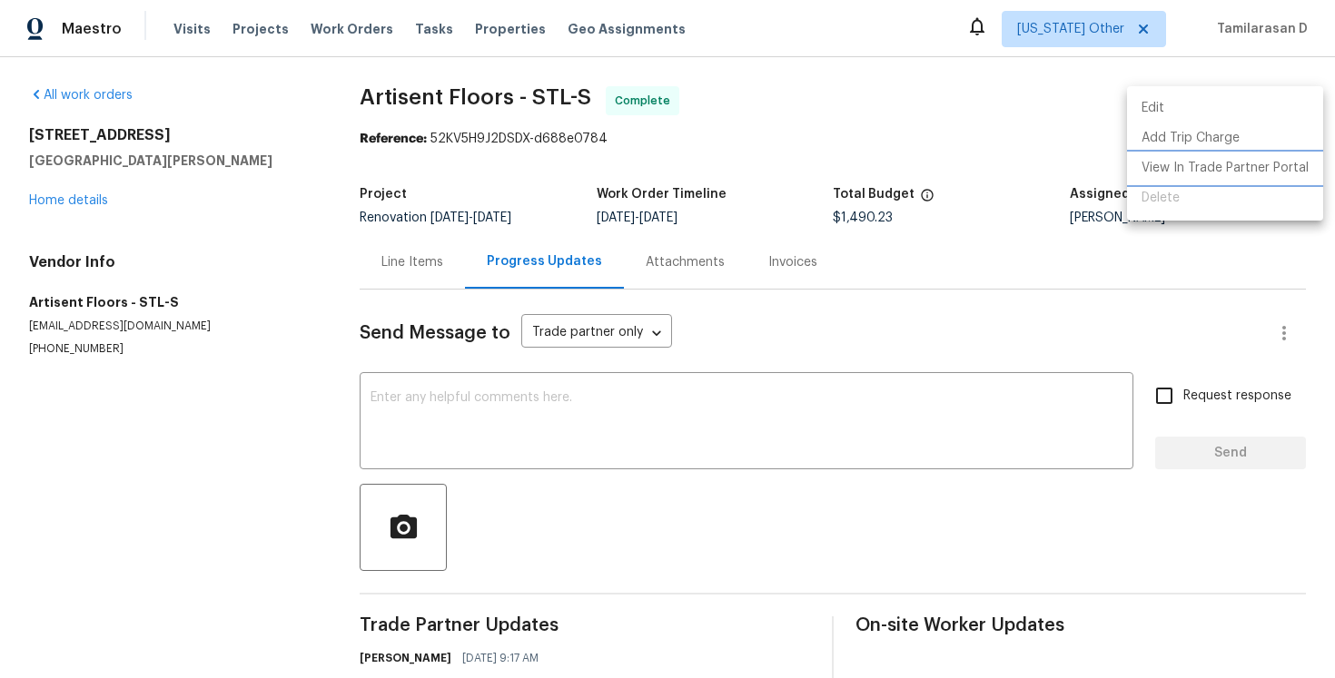
click at [1173, 159] on li "View In Trade Partner Portal" at bounding box center [1225, 168] width 196 height 30
